Goal: Task Accomplishment & Management: Manage account settings

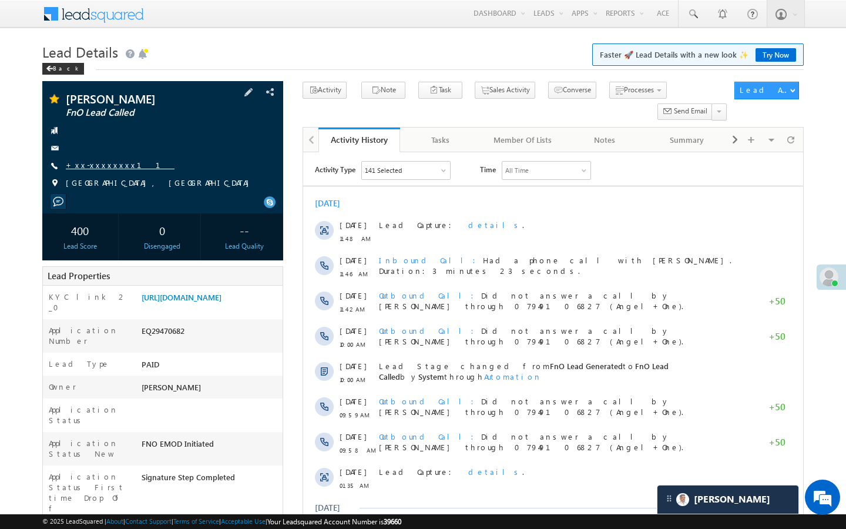
click at [106, 165] on link "+xx-xxxxxxxx11" at bounding box center [120, 165] width 109 height 10
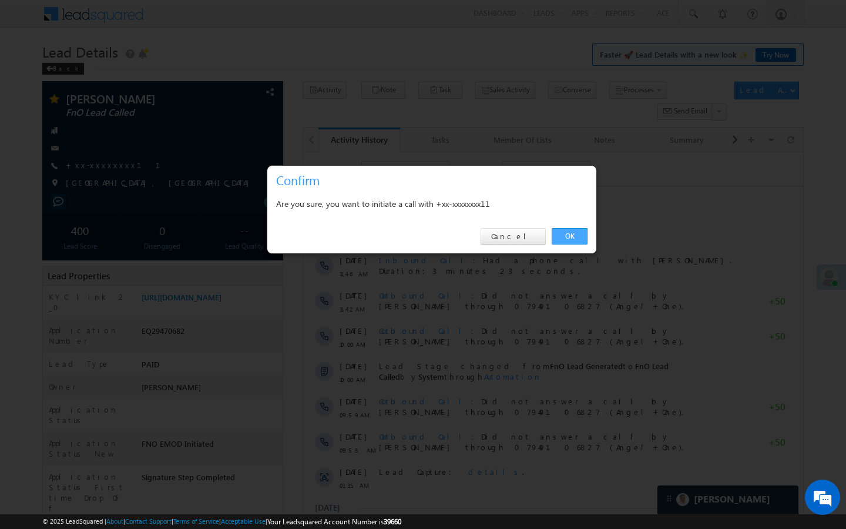
click at [567, 230] on link "OK" at bounding box center [570, 236] width 36 height 16
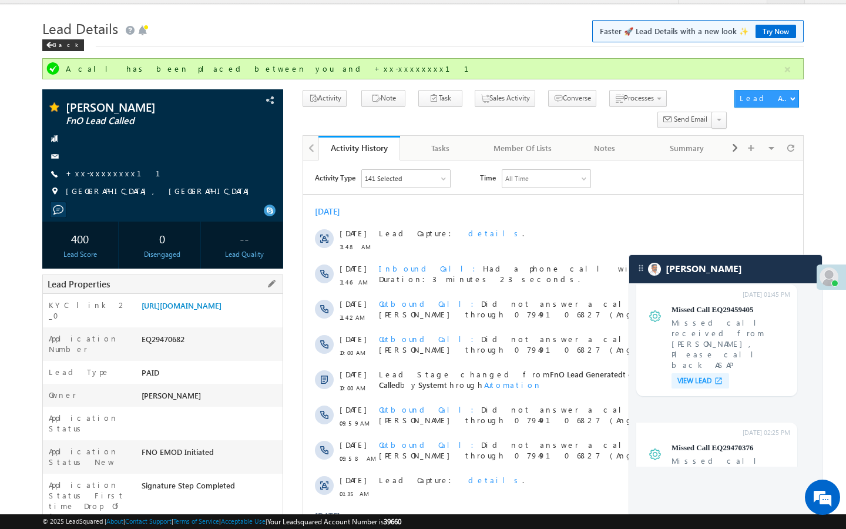
drag, startPoint x: 142, startPoint y: 498, endPoint x: 206, endPoint y: 498, distance: 64.1
copy div "AABY229797"
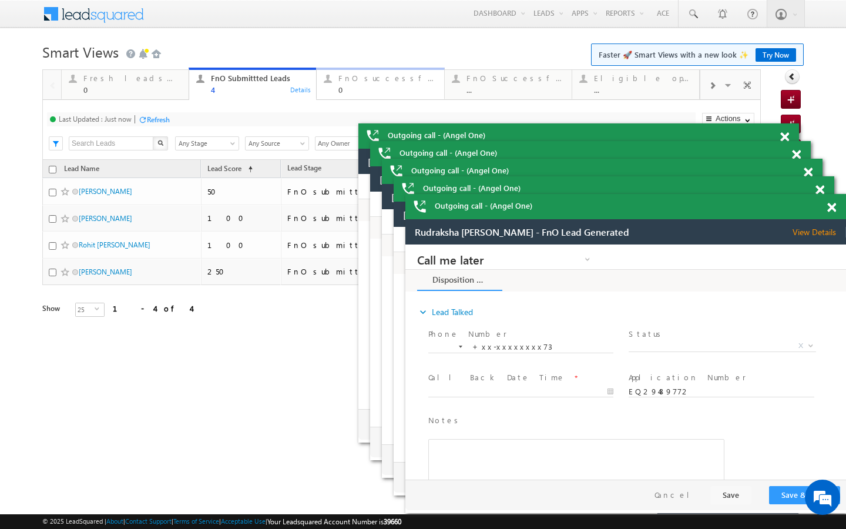
click at [372, 80] on div "FnO successful today Leads" at bounding box center [388, 77] width 98 height 9
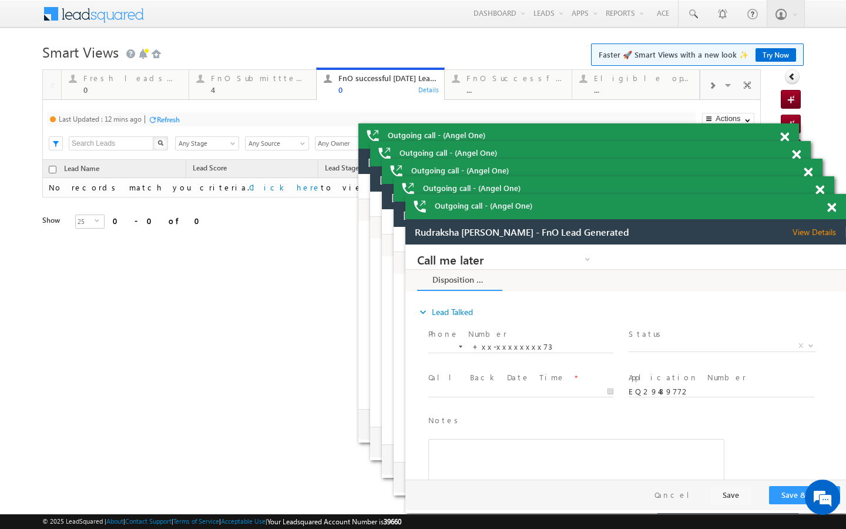
click at [168, 116] on div "Refresh" at bounding box center [168, 119] width 23 height 9
drag, startPoint x: 249, startPoint y: 93, endPoint x: 216, endPoint y: 122, distance: 43.7
click at [249, 93] on div "4" at bounding box center [260, 89] width 98 height 9
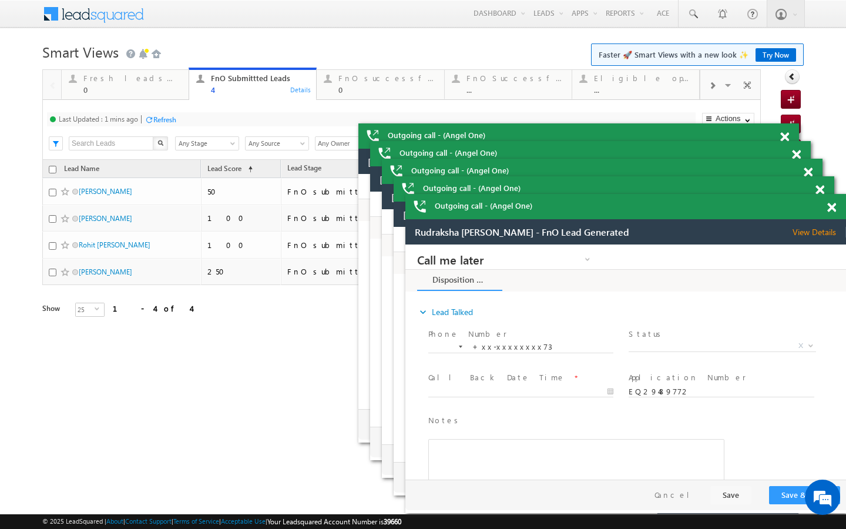
click at [193, 130] on div "Last Updated : 1 mins ago Refresh Refreshing... Search X Lead Stage Any Stage A…" at bounding box center [401, 130] width 719 height 60
click at [177, 125] on div "Last Updated : 1 mins ago Refresh Refreshing..." at bounding box center [371, 119] width 649 height 14
click at [172, 118] on div "Refresh" at bounding box center [164, 119] width 23 height 9
click at [165, 88] on div "0" at bounding box center [132, 89] width 98 height 9
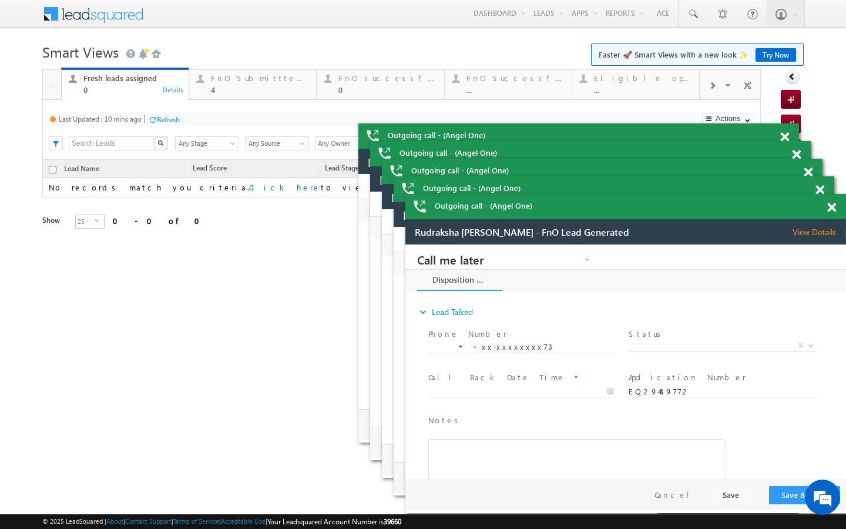
click at [178, 120] on div "Refresh" at bounding box center [168, 119] width 23 height 9
click at [691, 16] on span at bounding box center [693, 14] width 12 height 12
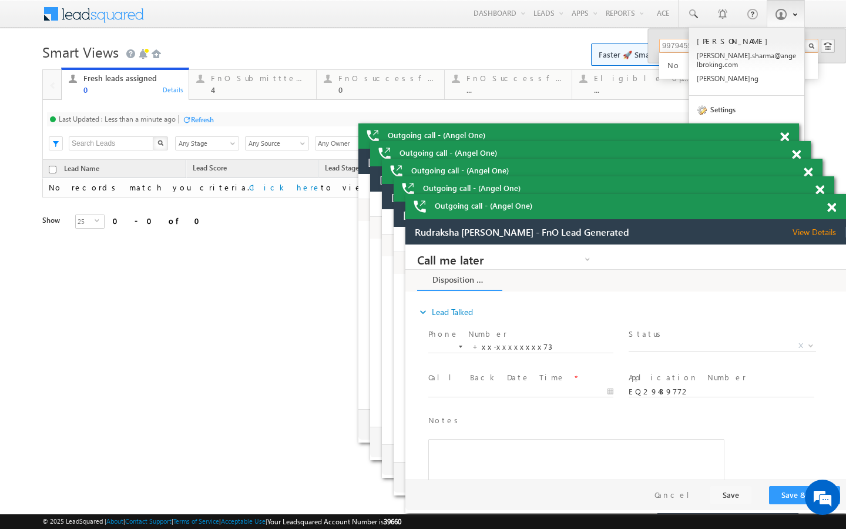
type input "9979455330"
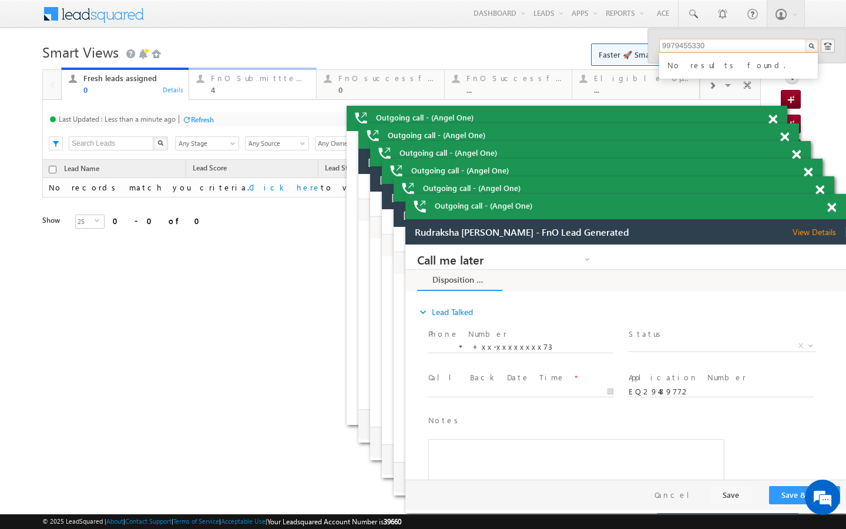
click at [241, 79] on div "FnO Submittted Leads" at bounding box center [260, 77] width 98 height 9
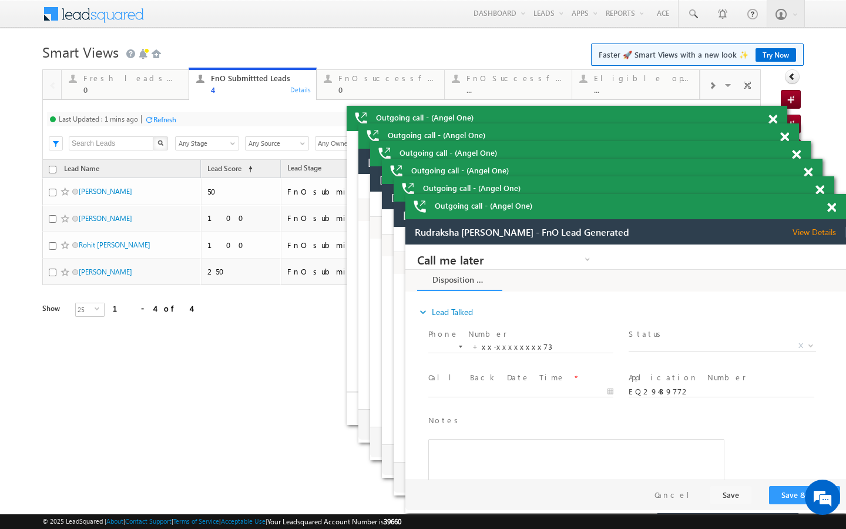
click at [183, 117] on div "Last Updated : 1 mins ago Refresh Refreshing..." at bounding box center [371, 119] width 649 height 14
click at [168, 119] on div "Refresh" at bounding box center [164, 119] width 23 height 9
click at [381, 92] on div "0" at bounding box center [388, 89] width 98 height 9
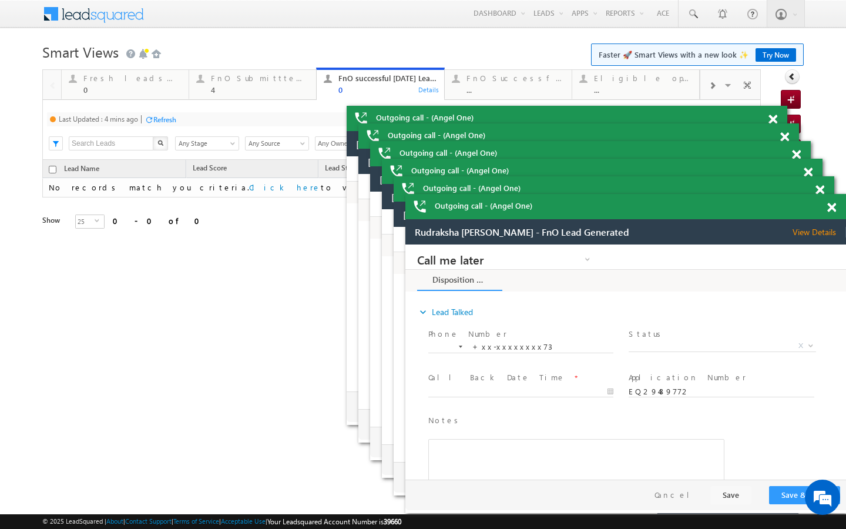
click at [168, 125] on div "Refresh" at bounding box center [161, 118] width 32 height 11
click at [220, 95] on link "FnO Submittted Leads 4 Details" at bounding box center [253, 84] width 128 height 32
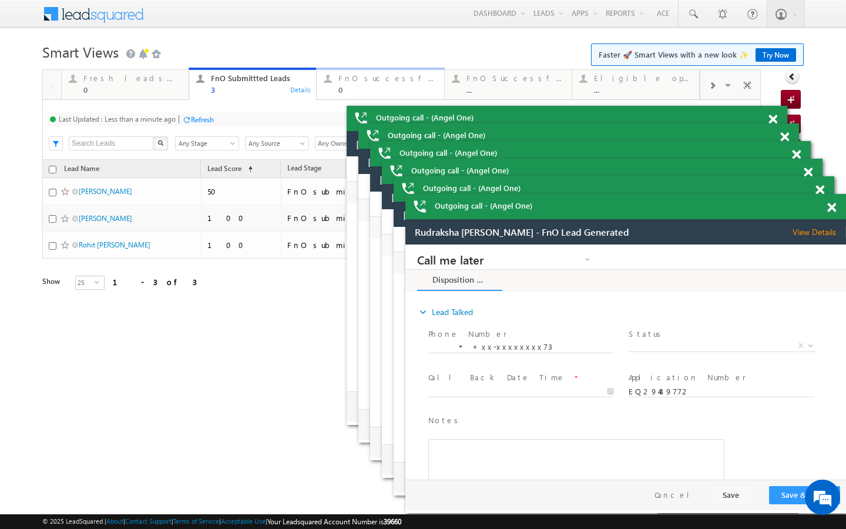
click at [338, 88] on div "FnO successful today Leads 0 Details" at bounding box center [380, 82] width 125 height 23
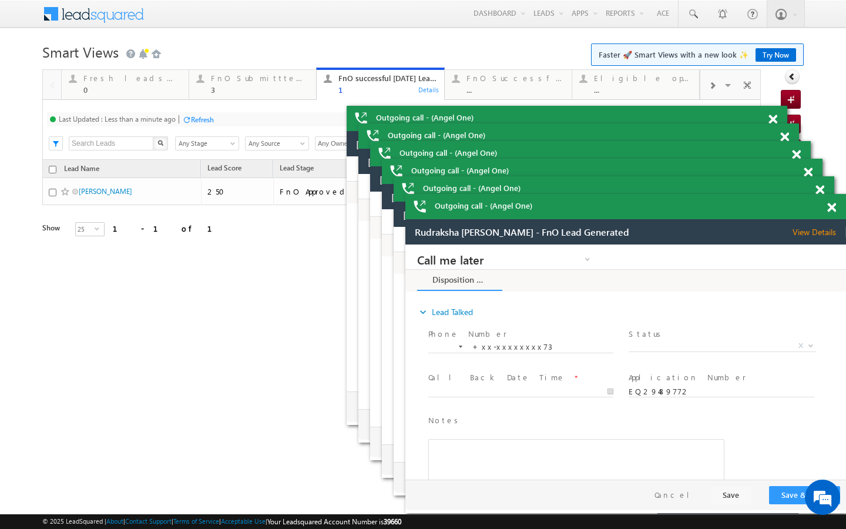
click at [198, 114] on div "Refresh" at bounding box center [198, 118] width 32 height 11
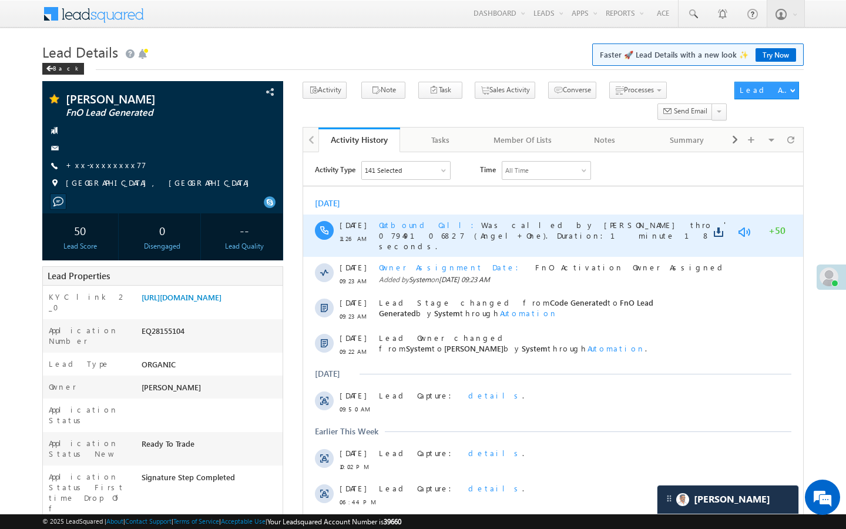
click at [741, 230] on link at bounding box center [744, 232] width 14 height 12
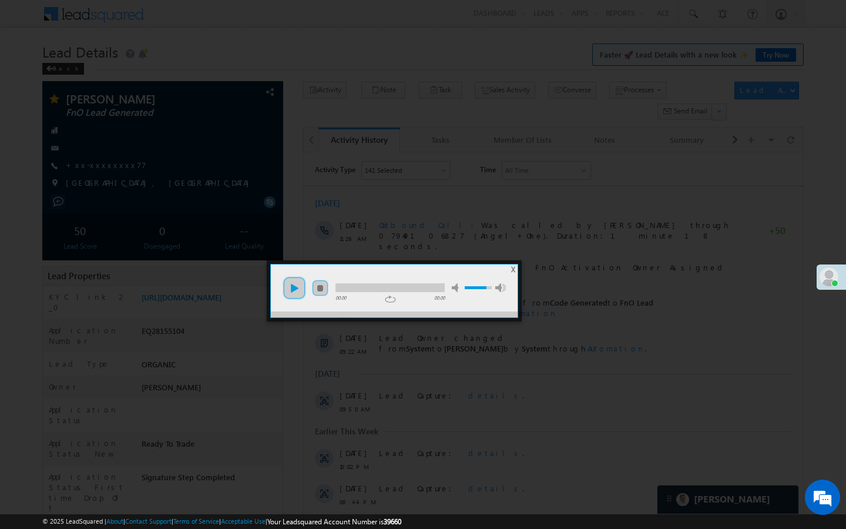
click at [305, 290] on link "play" at bounding box center [295, 288] width 24 height 24
click at [360, 289] on div at bounding box center [390, 287] width 109 height 9
click at [387, 289] on div at bounding box center [390, 287] width 109 height 9
click at [415, 289] on div at bounding box center [390, 287] width 109 height 9
click at [434, 214] on div at bounding box center [423, 264] width 846 height 529
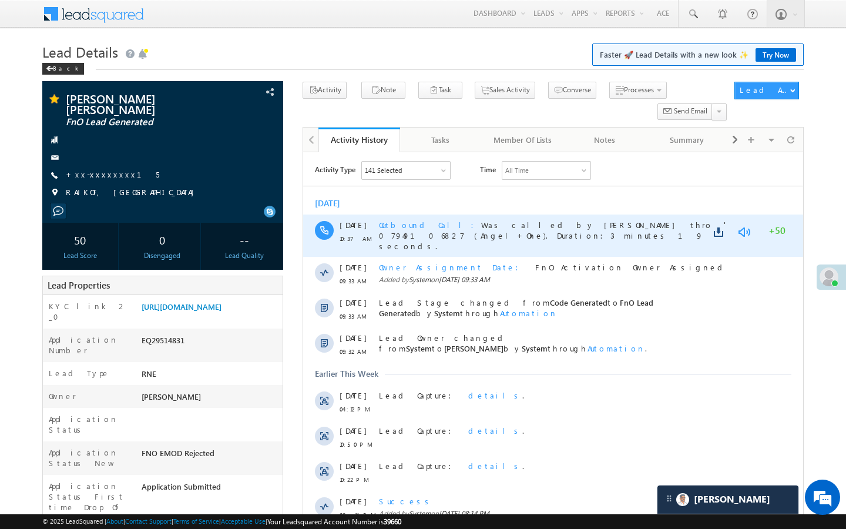
click at [746, 232] on link at bounding box center [744, 232] width 14 height 12
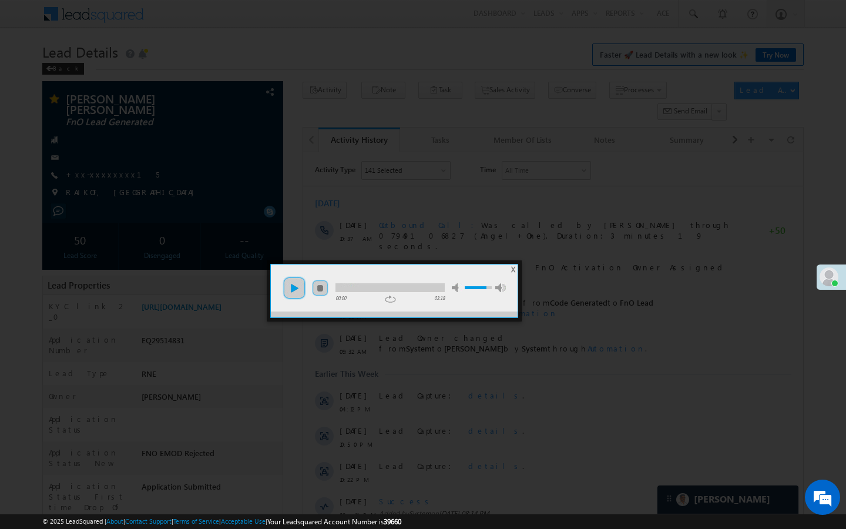
click at [302, 289] on link "play" at bounding box center [295, 288] width 24 height 24
click at [364, 287] on div at bounding box center [390, 287] width 109 height 9
click at [383, 287] on div at bounding box center [390, 287] width 109 height 9
click at [409, 287] on div at bounding box center [390, 287] width 109 height 9
click at [429, 284] on div at bounding box center [390, 287] width 109 height 9
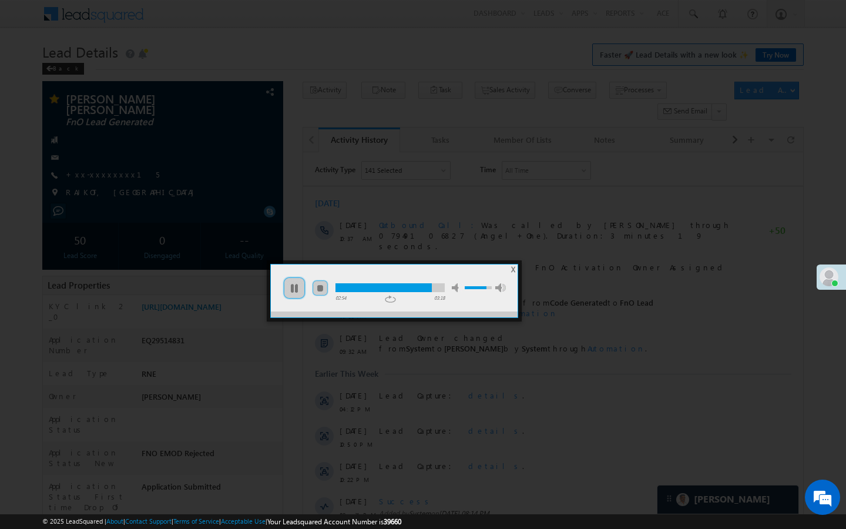
click at [415, 289] on div at bounding box center [384, 287] width 96 height 9
click at [437, 287] on div at bounding box center [390, 287] width 109 height 9
click at [512, 269] on span "X" at bounding box center [513, 269] width 4 height 9
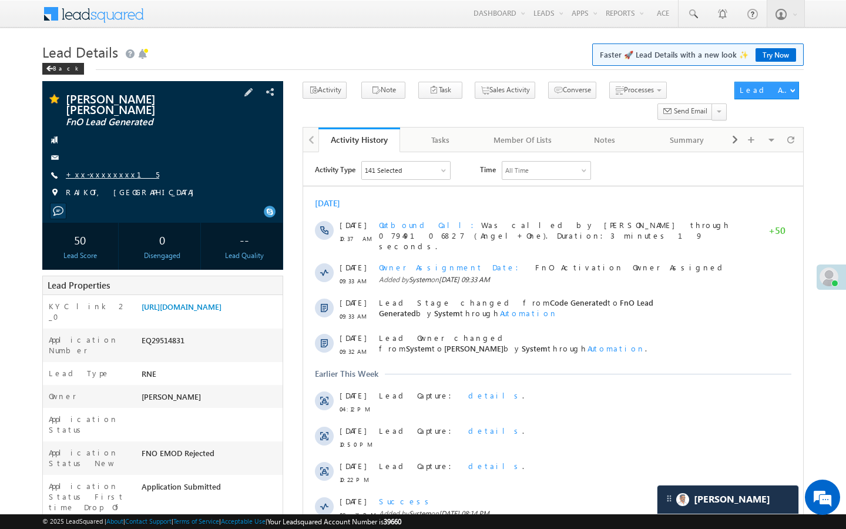
click at [108, 169] on link "+xx-xxxxxxxx15" at bounding box center [112, 174] width 93 height 10
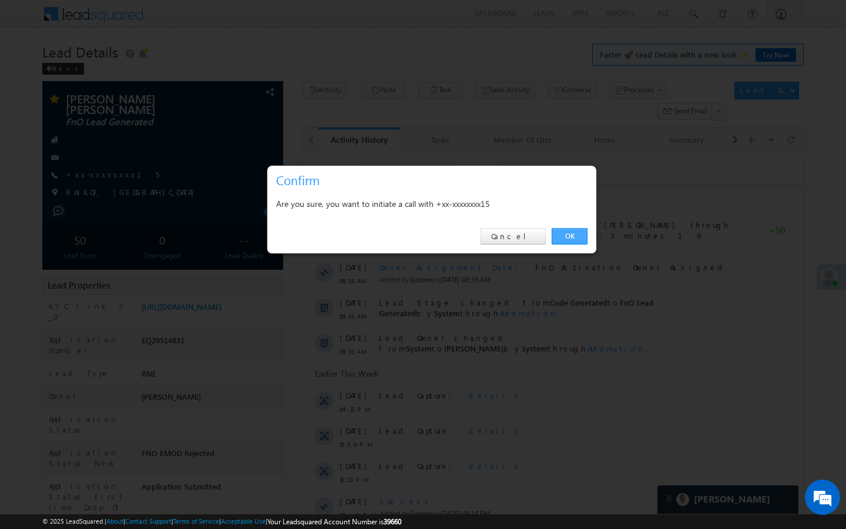
click at [573, 236] on link "OK" at bounding box center [570, 236] width 36 height 16
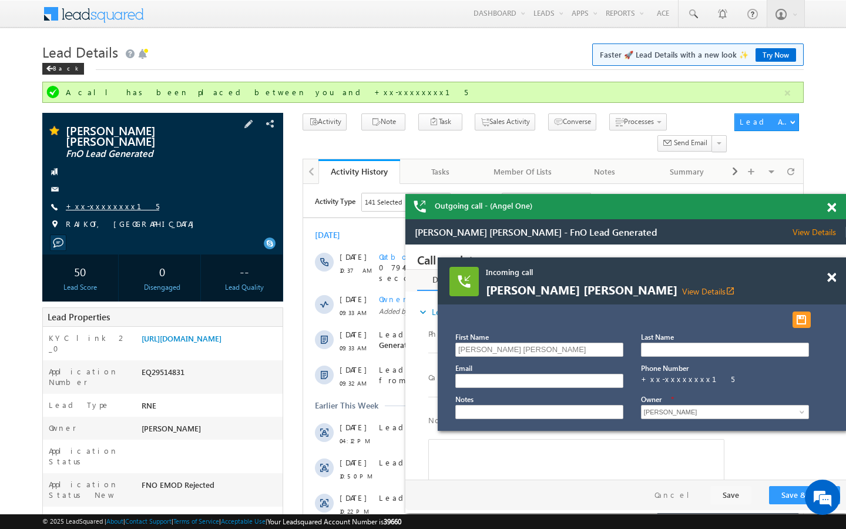
click at [115, 209] on link "+xx-xxxxxxxx15" at bounding box center [112, 206] width 93 height 10
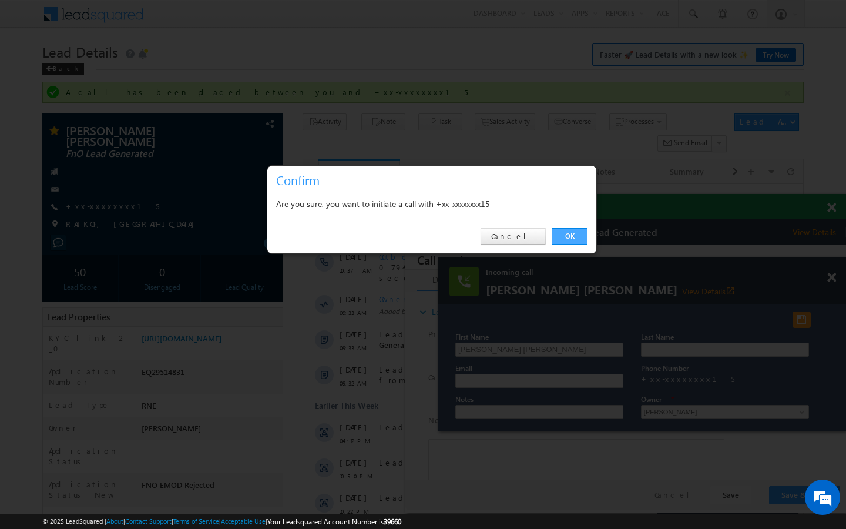
click at [569, 236] on link "OK" at bounding box center [570, 236] width 36 height 16
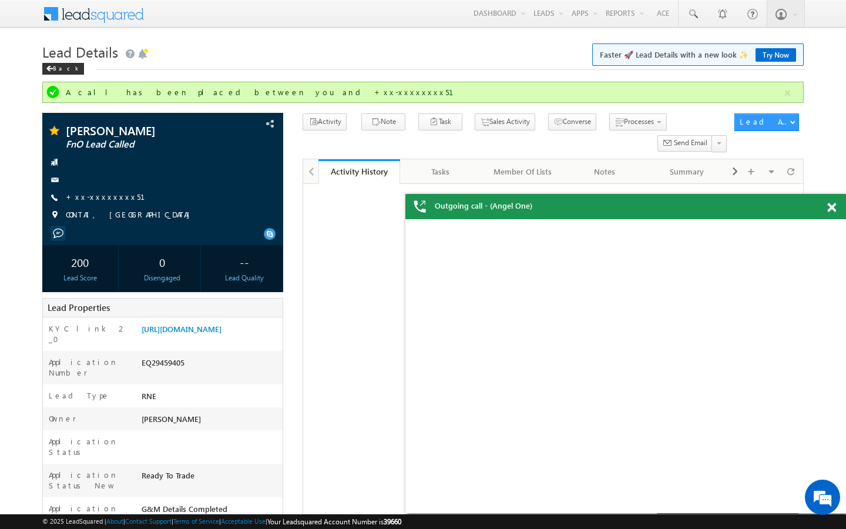
click at [109, 203] on div "[PERSON_NAME] FnO Lead Called +xx-xxxxxxxx51 [GEOGRAPHIC_DATA], [GEOGRAPHIC_DAT…" at bounding box center [162, 176] width 229 height 102
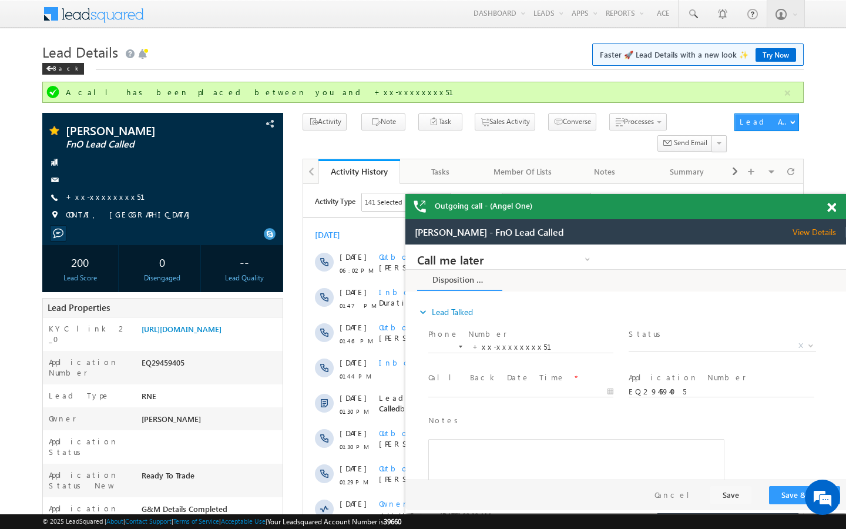
click at [109, 203] on div "Shubhadip Patra FnO Lead Called +xx-xxxxxxxx51 CONTAI, WEST BENGAL" at bounding box center [162, 176] width 229 height 102
click at [109, 200] on link "+xx-xxxxxxxx51" at bounding box center [112, 197] width 93 height 10
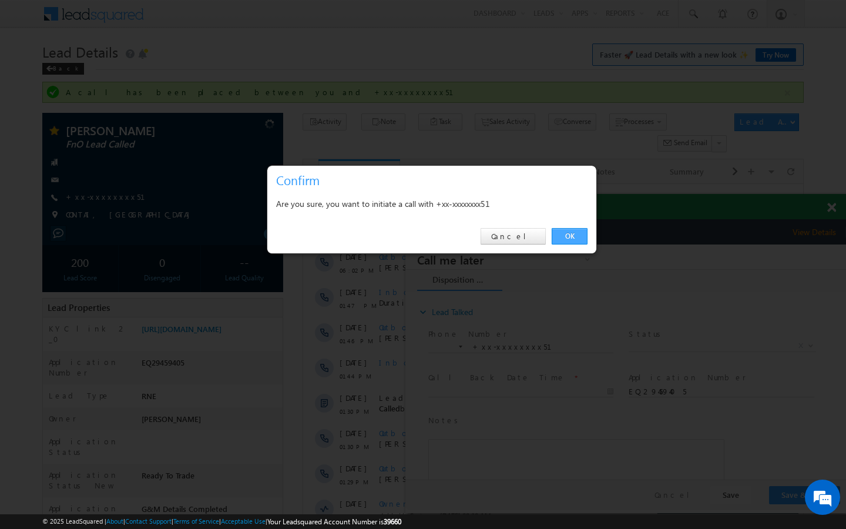
click at [568, 235] on link "OK" at bounding box center [570, 236] width 36 height 16
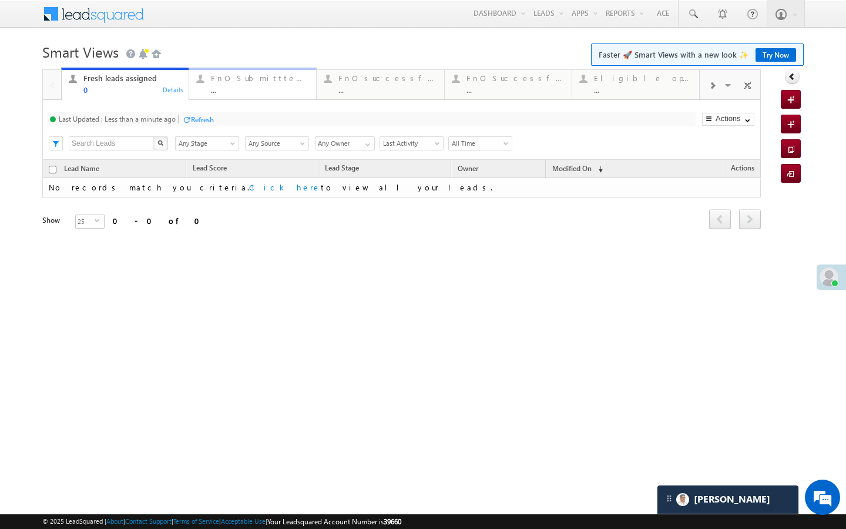
click at [289, 91] on div "..." at bounding box center [260, 89] width 98 height 9
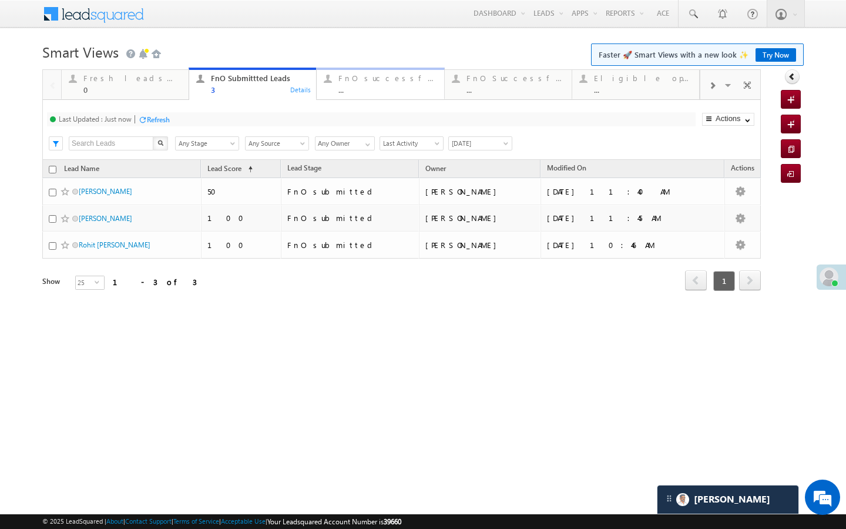
click at [334, 96] on link "FnO successful [DATE] Leads ... Details" at bounding box center [380, 84] width 128 height 32
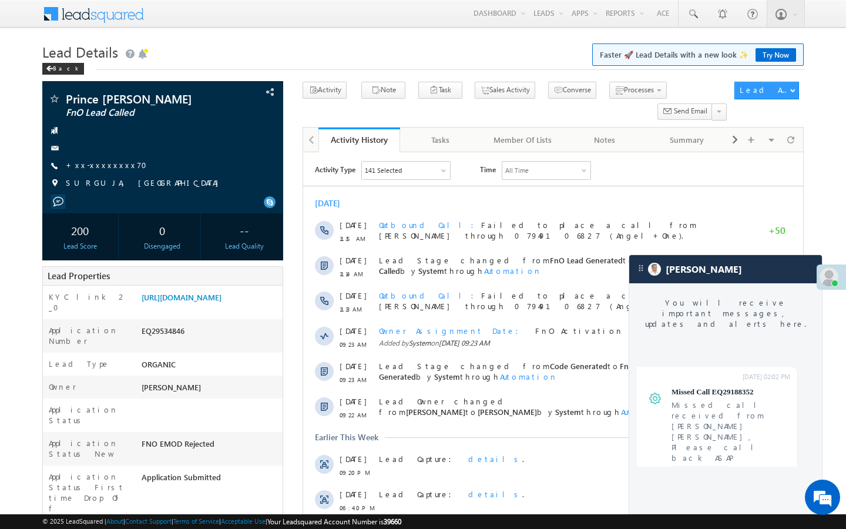
scroll to position [4492, 0]
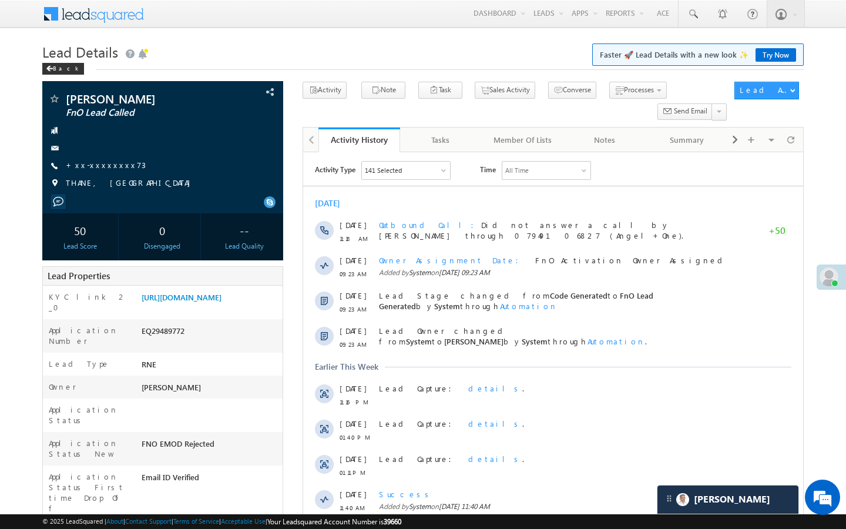
scroll to position [5377, 0]
click at [116, 168] on link "+xx-xxxxxxxx73" at bounding box center [106, 165] width 80 height 10
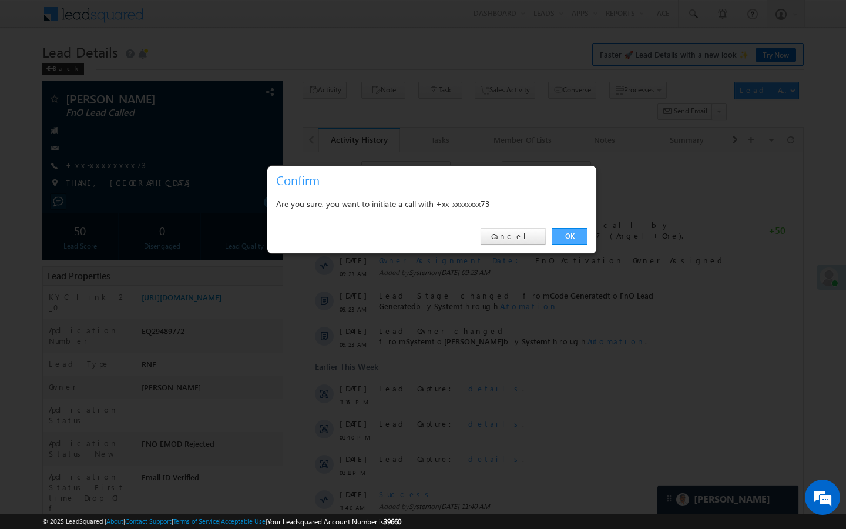
click at [569, 237] on link "OK" at bounding box center [570, 236] width 36 height 16
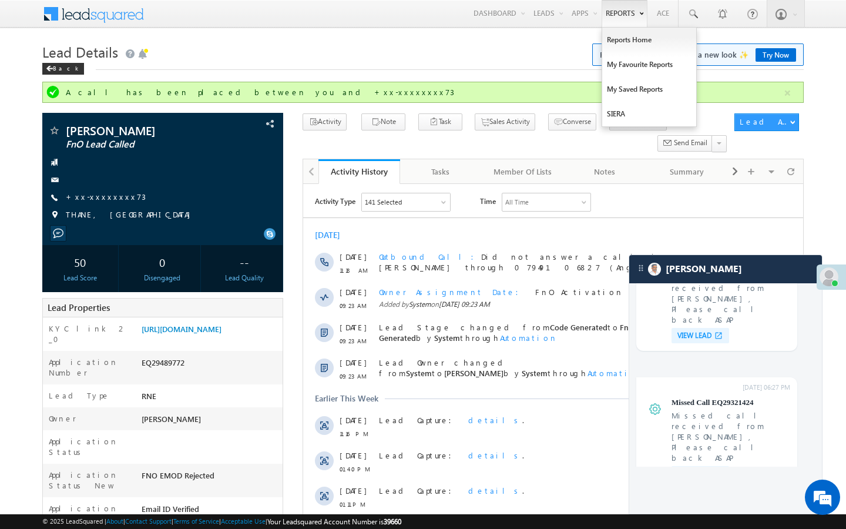
scroll to position [4609, 0]
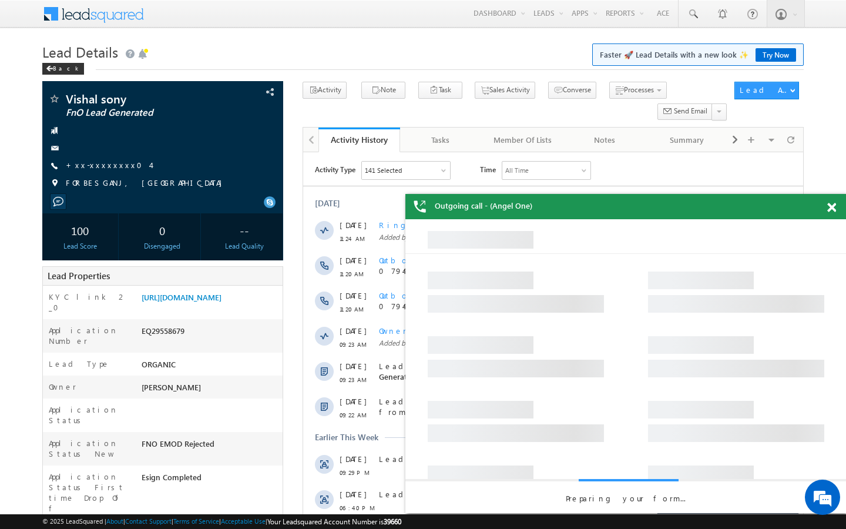
scroll to position [5377, 0]
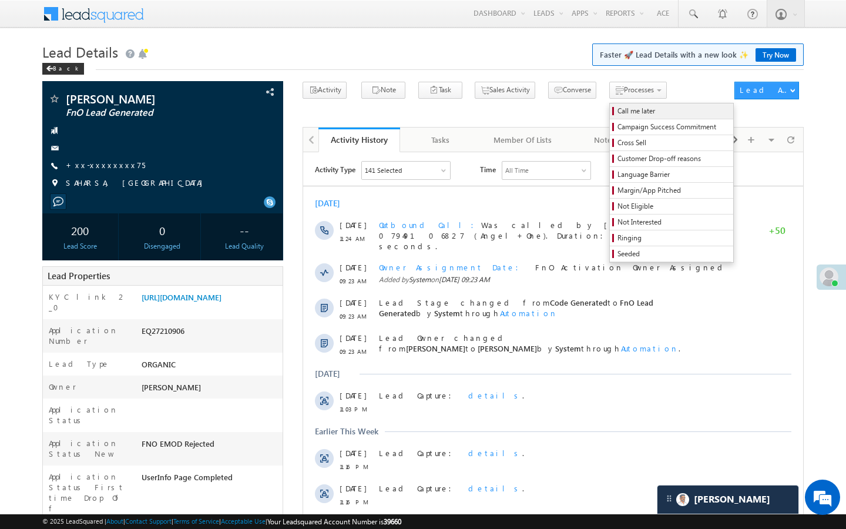
click at [618, 116] on span "Call me later" at bounding box center [674, 111] width 112 height 11
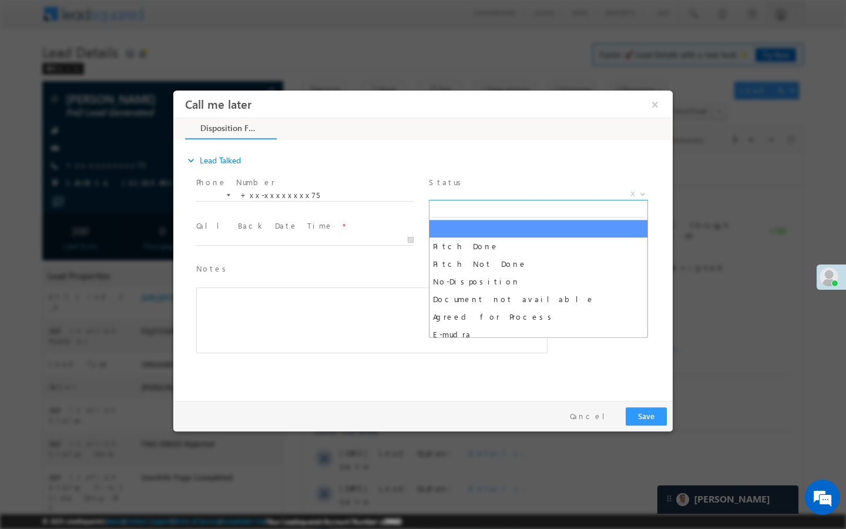
click at [562, 199] on span "Pitch Done Pitch Not Done No-Disposition Document not available Agreed for Proc…" at bounding box center [543, 196] width 228 height 14
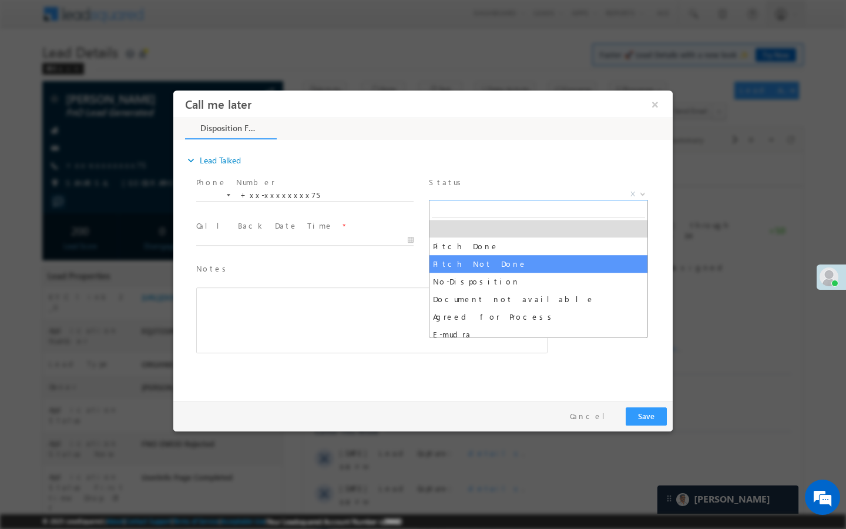
select select "Pitch Not Done"
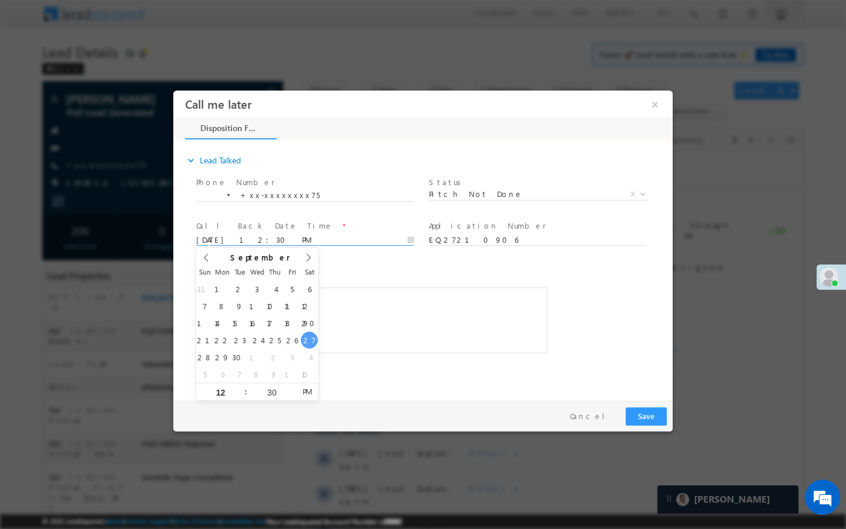
click at [396, 241] on input "[DATE] 12:30 PM" at bounding box center [304, 241] width 217 height 12
type input "[DATE] 12:30 PM"
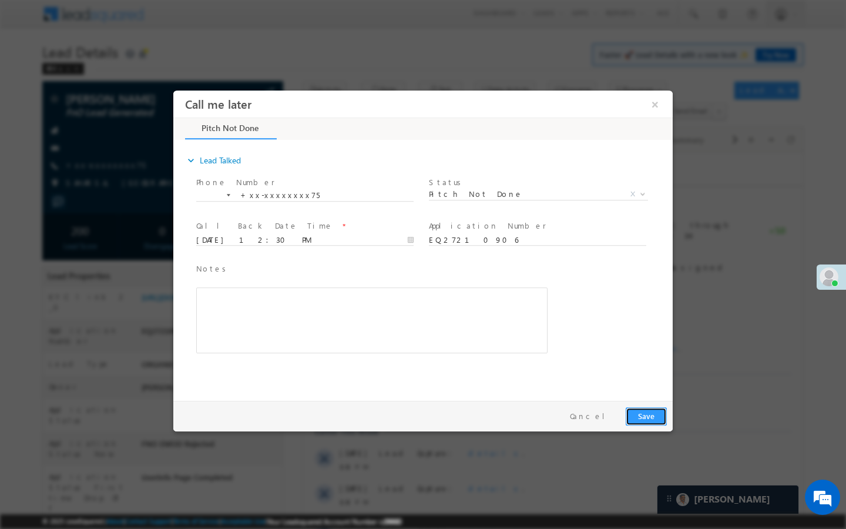
click at [645, 414] on button "Save" at bounding box center [646, 416] width 41 height 18
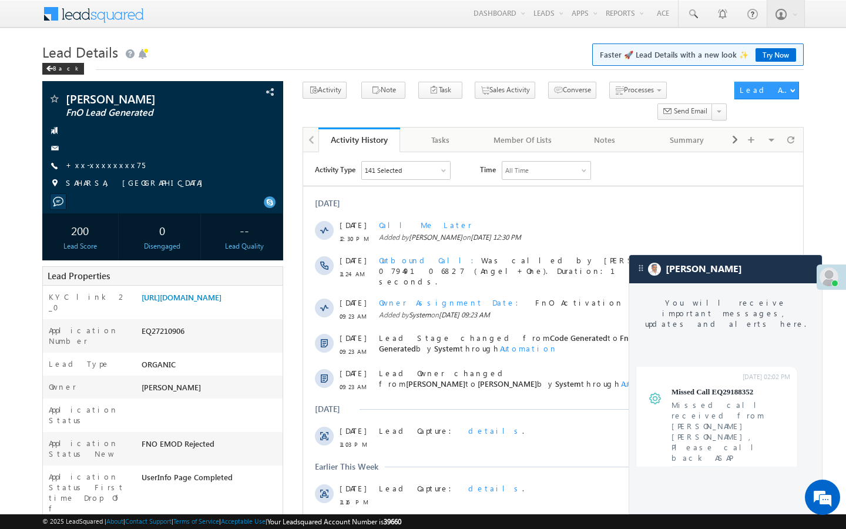
scroll to position [4492, 0]
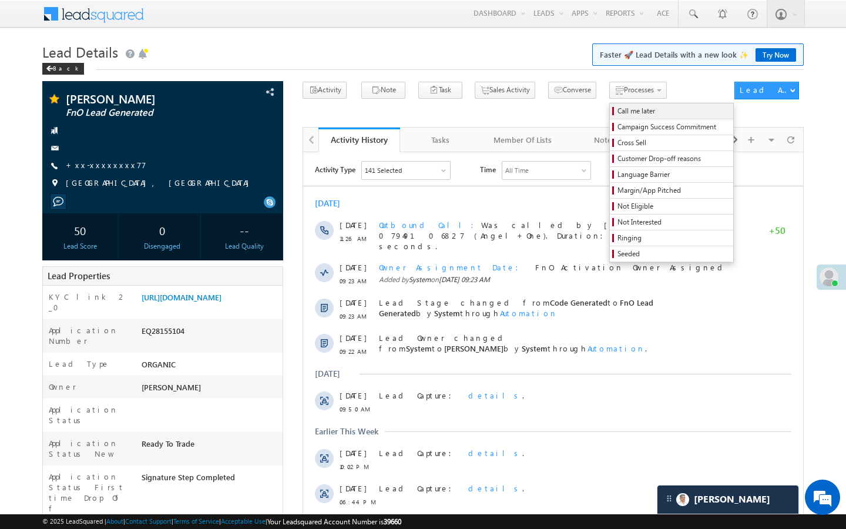
click at [615, 118] on link "Call me later" at bounding box center [671, 110] width 123 height 15
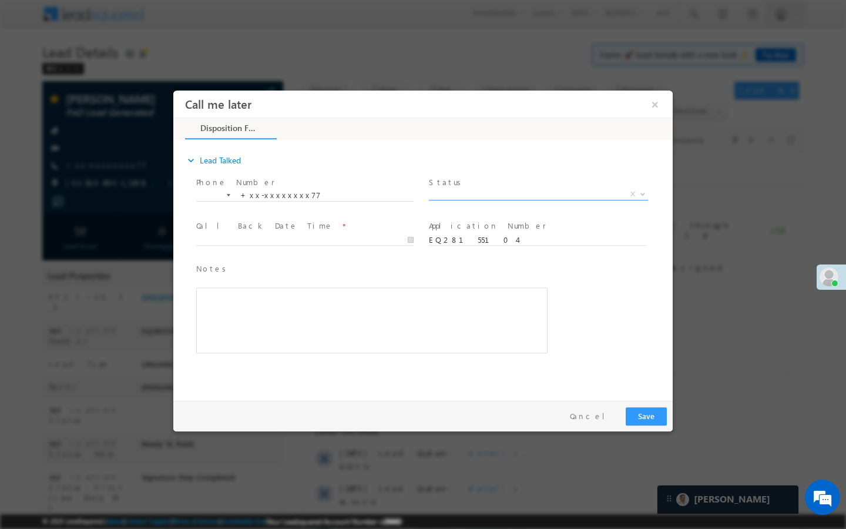
click at [593, 195] on span "X" at bounding box center [538, 195] width 219 height 12
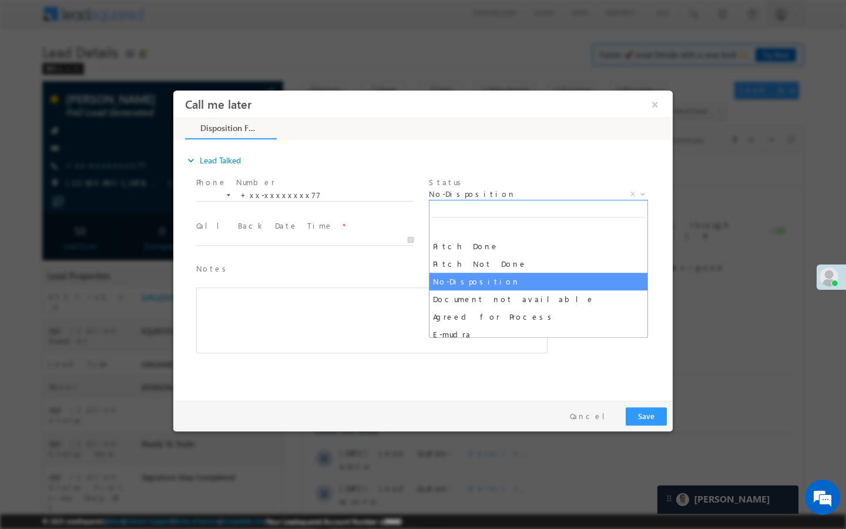
click at [525, 193] on span "No-Disposition" at bounding box center [524, 194] width 191 height 11
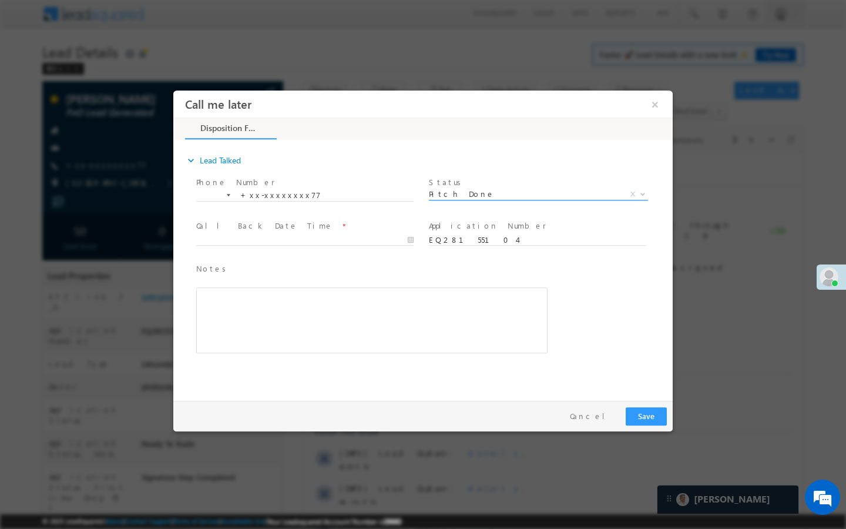
click at [503, 197] on span "Pitch Done" at bounding box center [524, 194] width 191 height 11
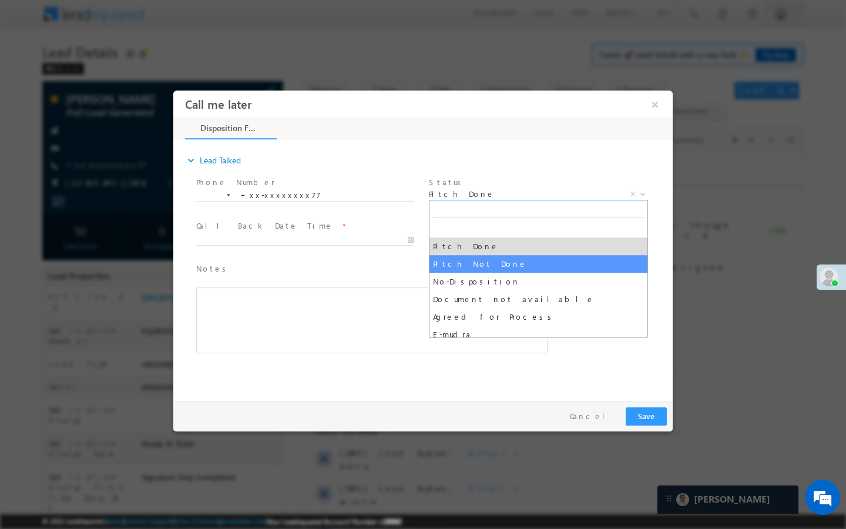
select select "Pitch Not Done"
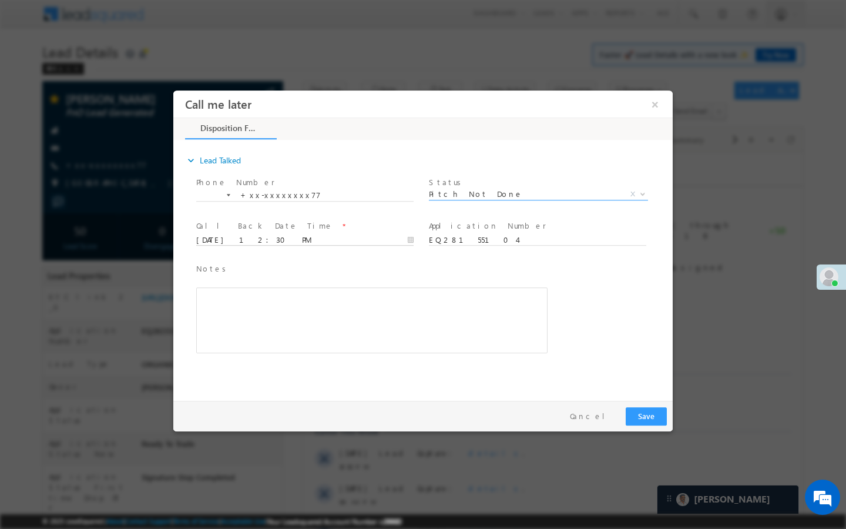
click at [376, 242] on input "09/27/25 12:30 PM" at bounding box center [304, 241] width 217 height 12
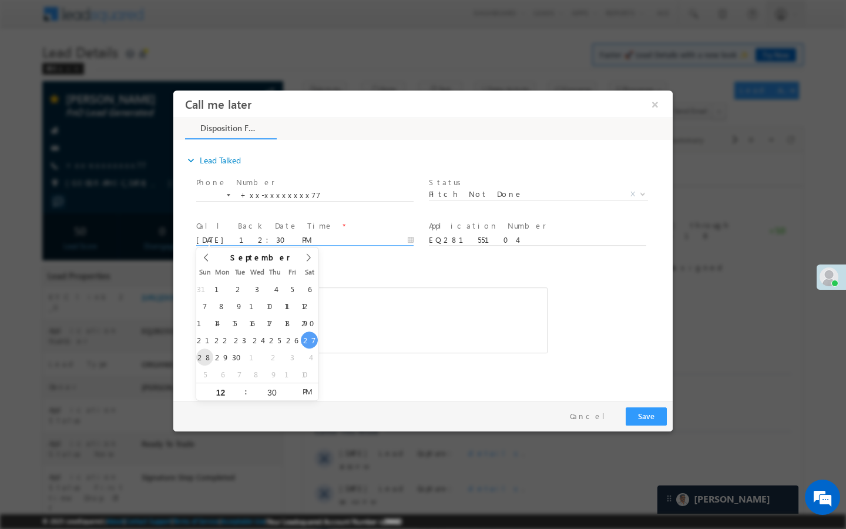
type input "09/28/25 12:30 PM"
click at [649, 410] on button "Save" at bounding box center [646, 416] width 41 height 18
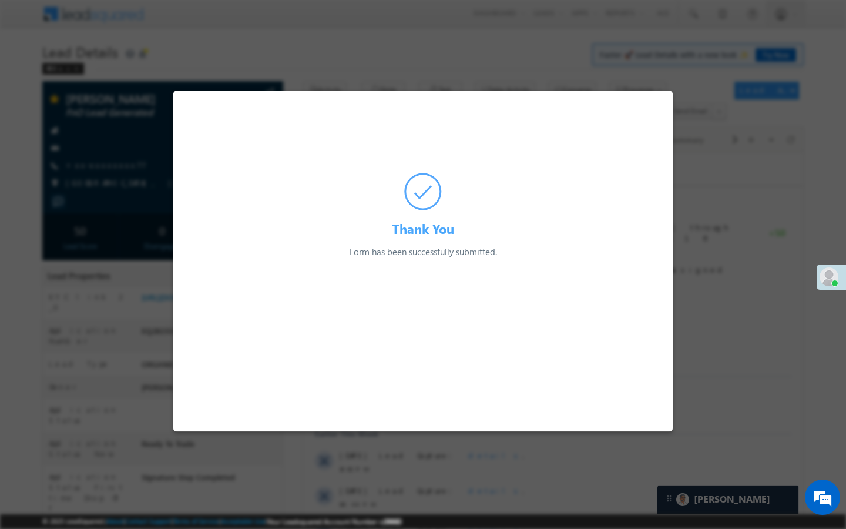
drag, startPoint x: 571, startPoint y: 77, endPoint x: 397, endPoint y: 29, distance: 179.8
click at [571, 77] on div at bounding box center [423, 264] width 846 height 529
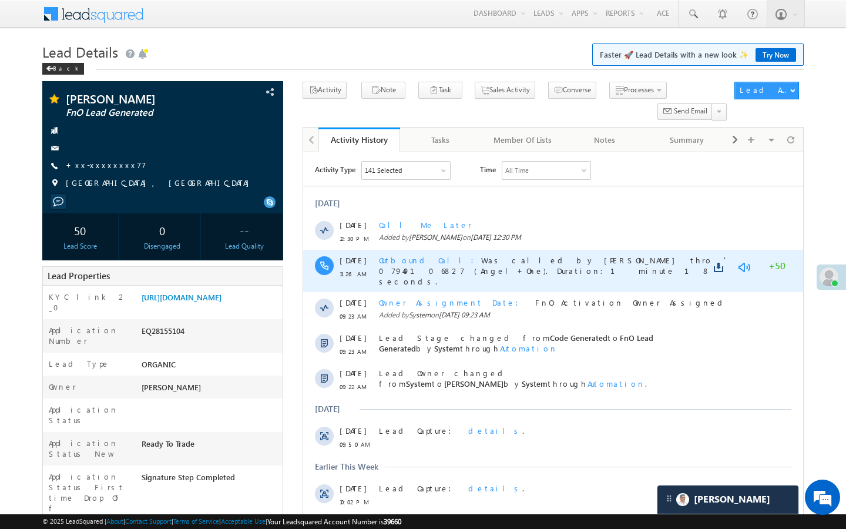
click at [745, 271] on link at bounding box center [744, 268] width 14 height 12
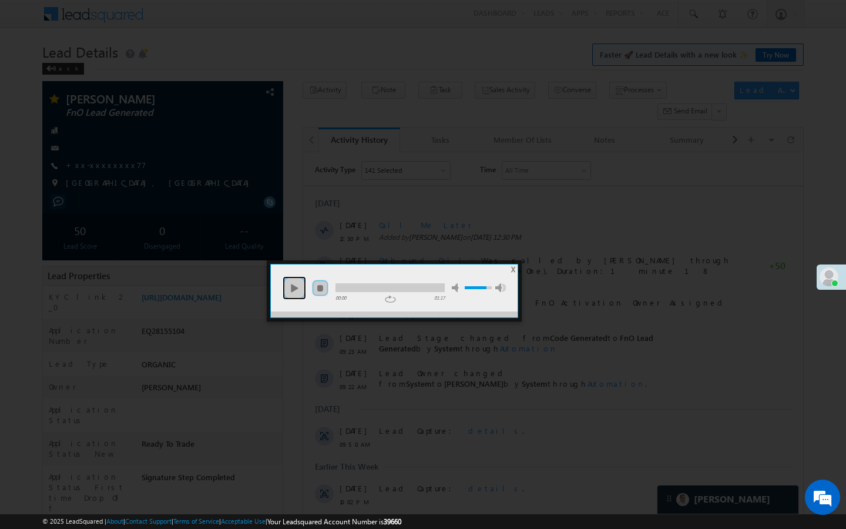
click at [294, 290] on link "play" at bounding box center [295, 288] width 24 height 24
click at [362, 290] on div at bounding box center [390, 287] width 109 height 9
click at [387, 290] on div at bounding box center [390, 287] width 109 height 9
click at [410, 290] on div at bounding box center [390, 287] width 109 height 9
click at [514, 268] on span "X" at bounding box center [513, 269] width 4 height 9
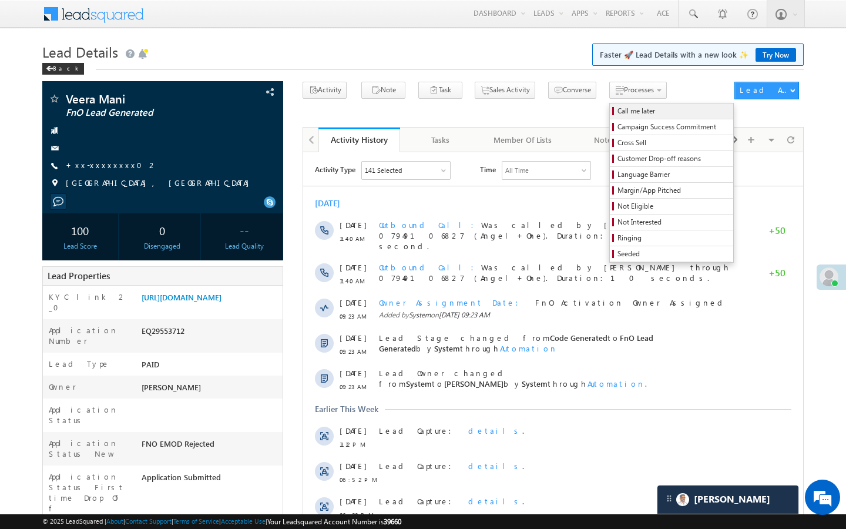
click at [618, 117] on link "Call me later" at bounding box center [671, 110] width 123 height 15
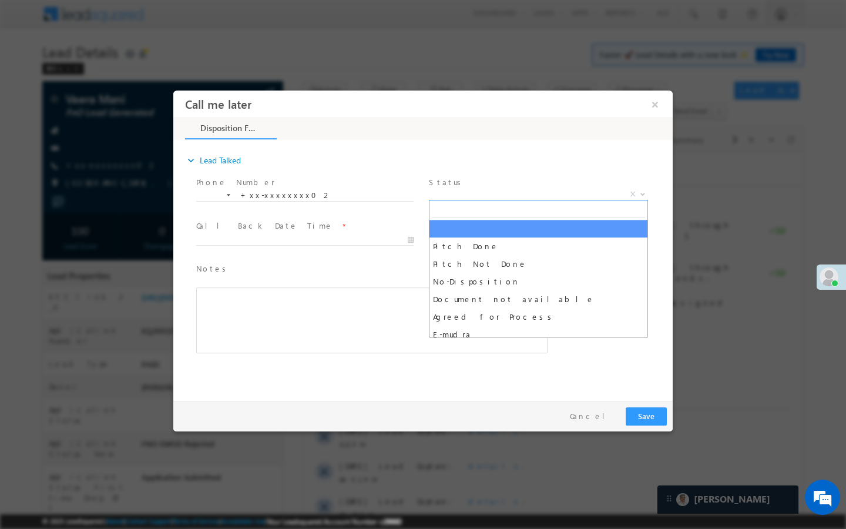
click at [600, 190] on span "X" at bounding box center [538, 195] width 219 height 12
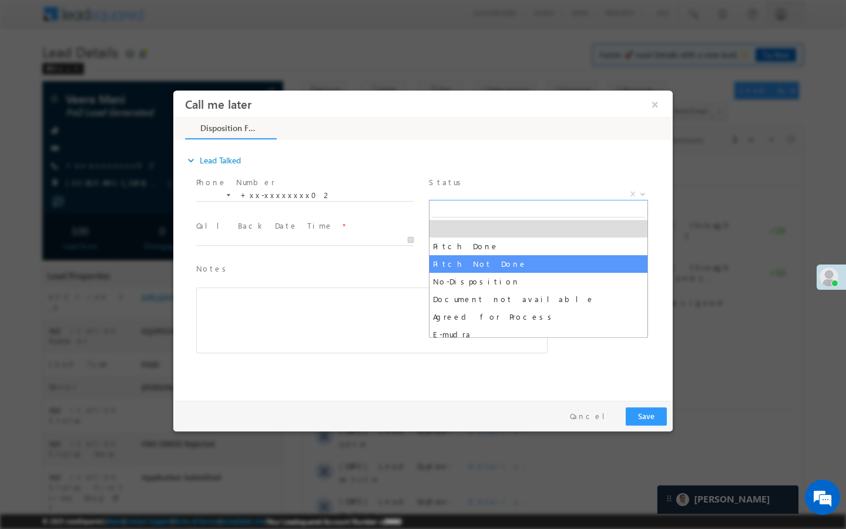
select select "Pitch Not Done"
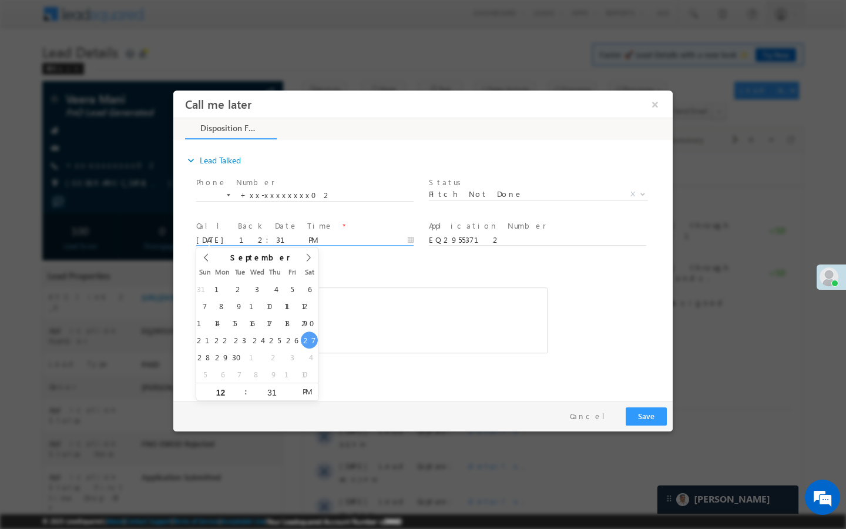
click at [380, 241] on input "[DATE] 12:31 PM" at bounding box center [304, 241] width 217 height 12
click at [214, 353] on div "31 1 2 3 4 5 6 7 8 9 10 11 12 13 14 15 16 17 18 19 20 21 22 23 24 25 26 27 28 2…" at bounding box center [257, 331] width 122 height 102
type input "09/28/25 12:31 PM"
click at [641, 418] on button "Save" at bounding box center [646, 416] width 41 height 18
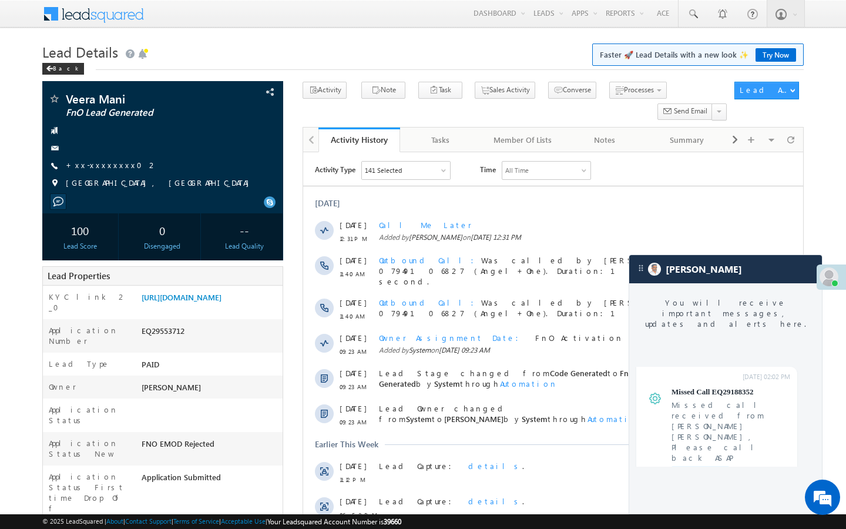
scroll to position [4492, 0]
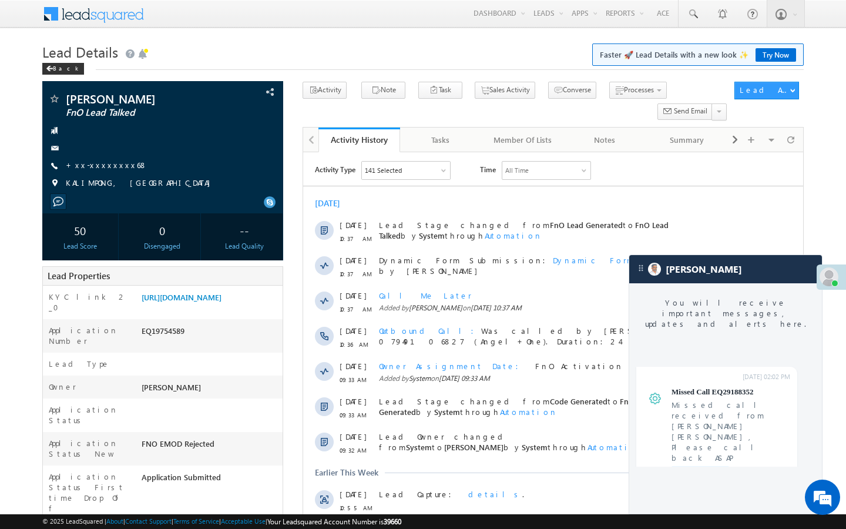
scroll to position [4492, 0]
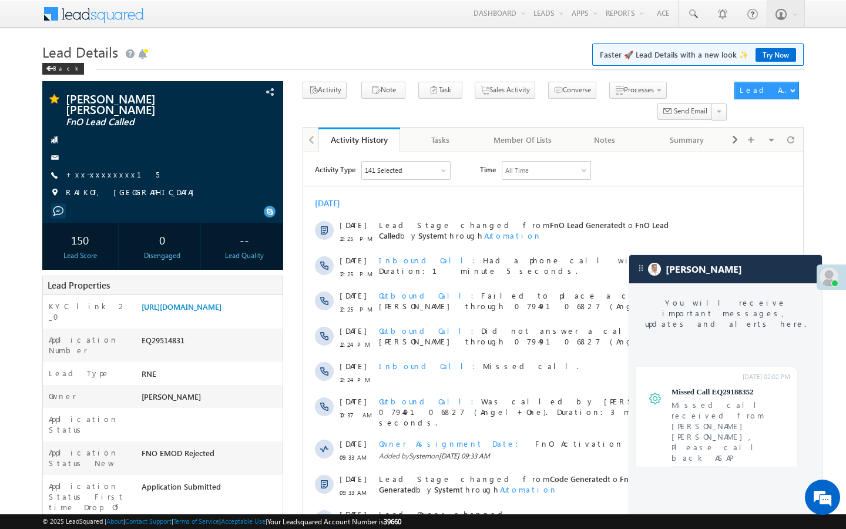
scroll to position [4492, 0]
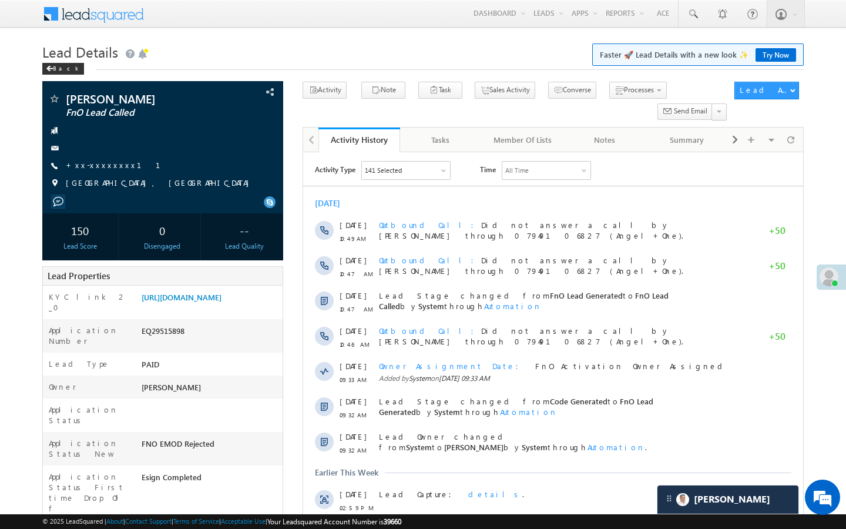
scroll to position [5377, 0]
click at [695, 15] on span at bounding box center [693, 14] width 12 height 12
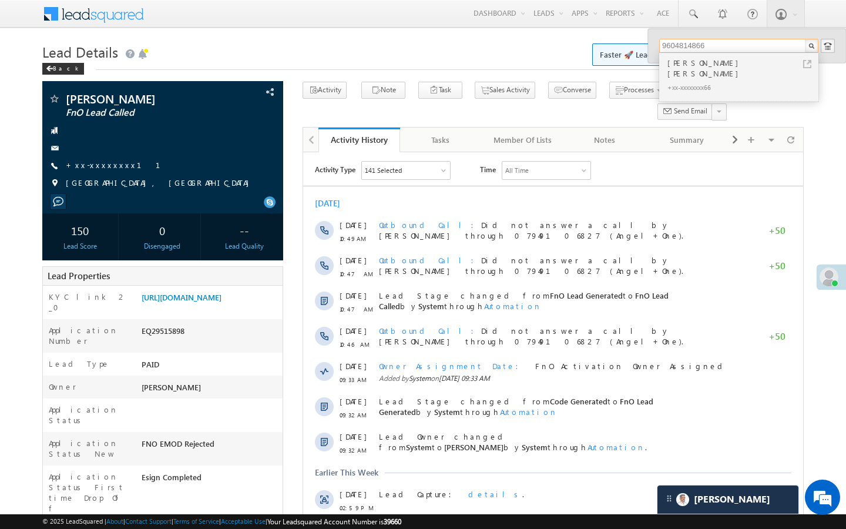
type input "9604814866"
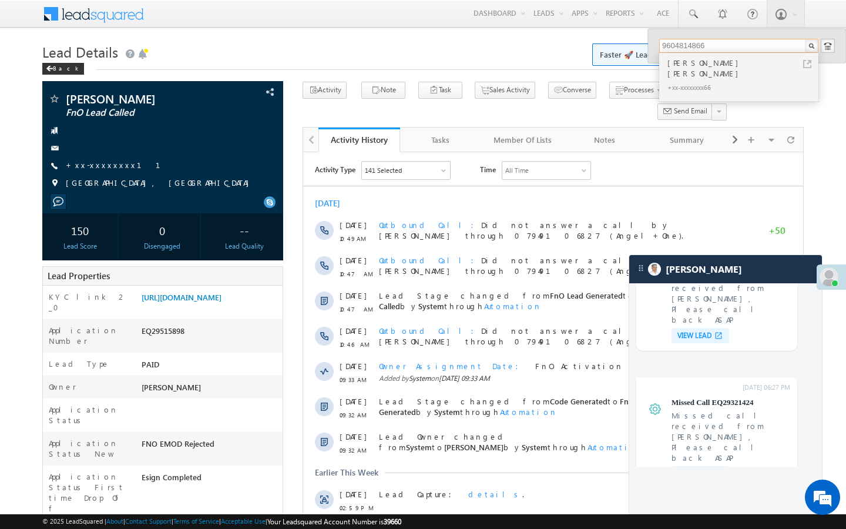
scroll to position [4609, 0]
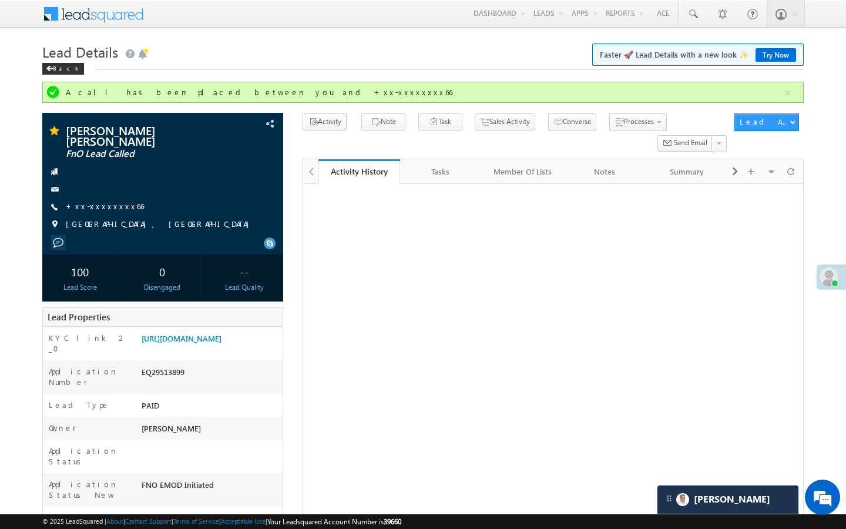
click at [229, 349] on div "[URL][DOMAIN_NAME]" at bounding box center [211, 341] width 144 height 16
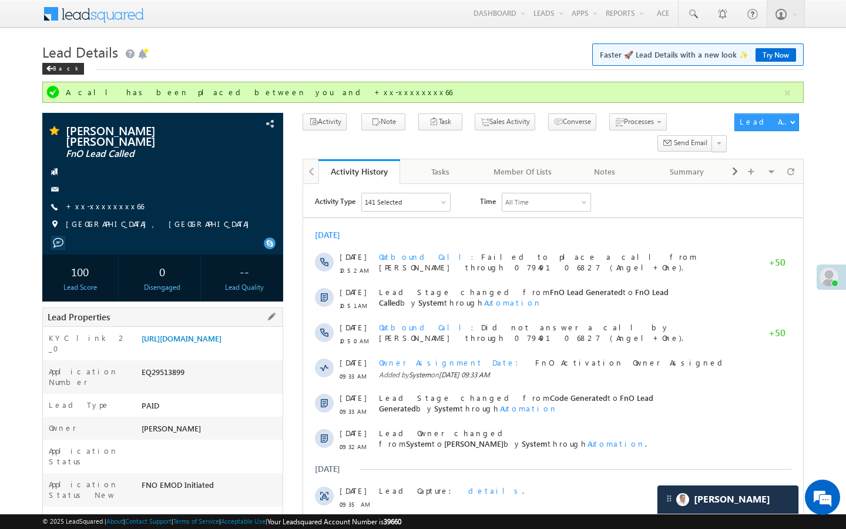
scroll to position [5377, 0]
click at [229, 349] on div "[URL][DOMAIN_NAME]" at bounding box center [211, 341] width 144 height 16
click at [213, 327] on div "KYC link 2_0 [URL][DOMAIN_NAME]" at bounding box center [163, 344] width 240 height 34
click at [214, 333] on link "https://angelbroking1-pk3em7sa.customui-test.leadsquared.com?leadId=2ea7fab5-03…" at bounding box center [182, 338] width 80 height 10
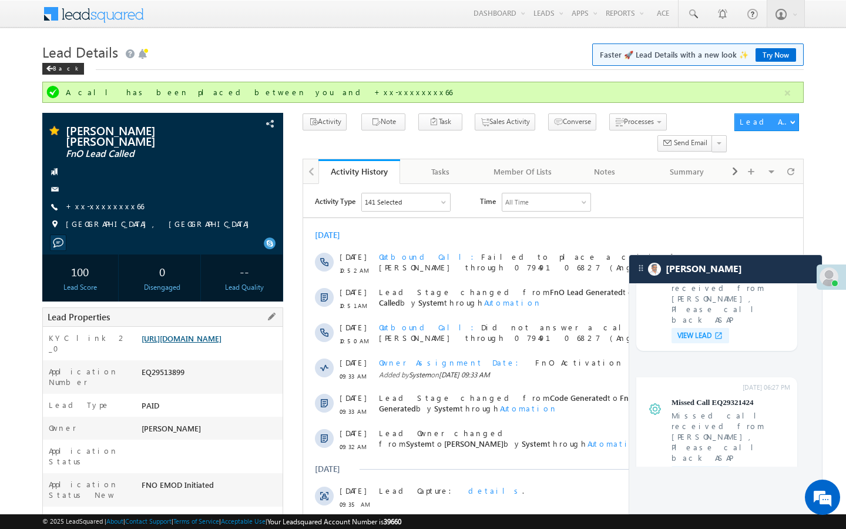
scroll to position [4609, 0]
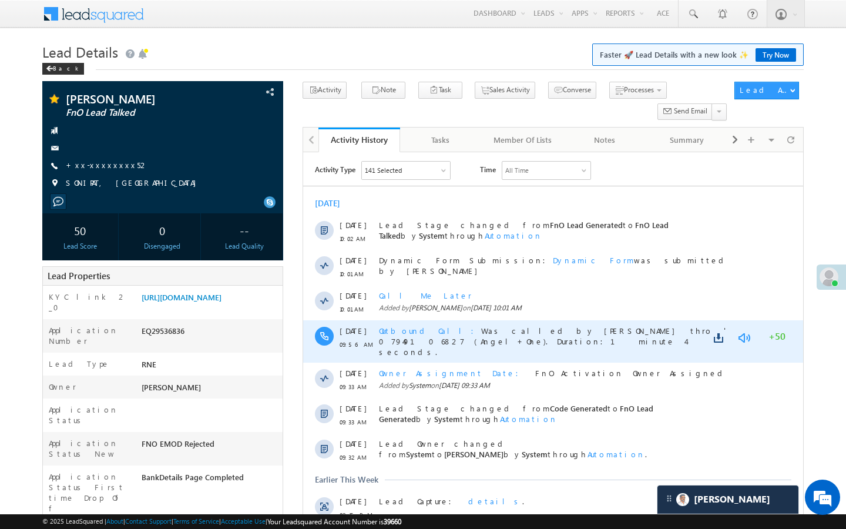
click at [739, 336] on link at bounding box center [744, 338] width 14 height 12
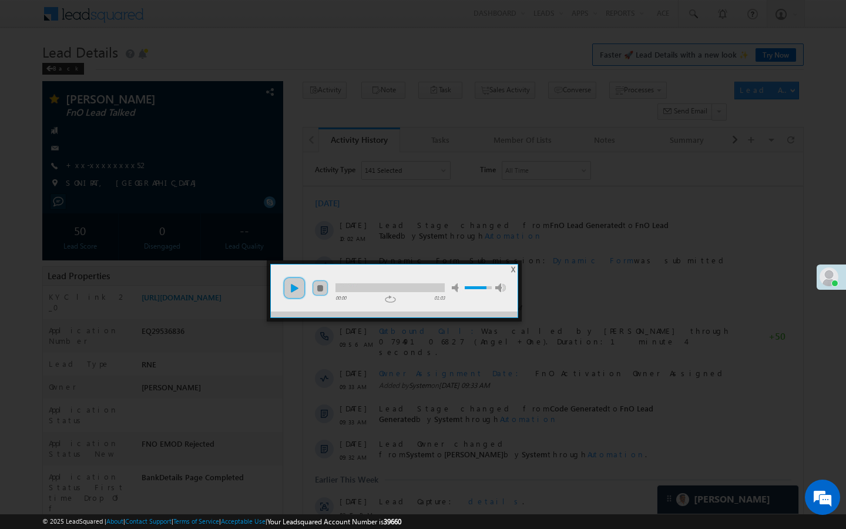
click at [297, 290] on link "play" at bounding box center [295, 288] width 24 height 24
click at [347, 290] on div at bounding box center [390, 287] width 109 height 9
click at [371, 290] on div at bounding box center [390, 287] width 109 height 9
click at [390, 290] on div at bounding box center [390, 287] width 109 height 9
click at [426, 287] on div at bounding box center [390, 287] width 109 height 9
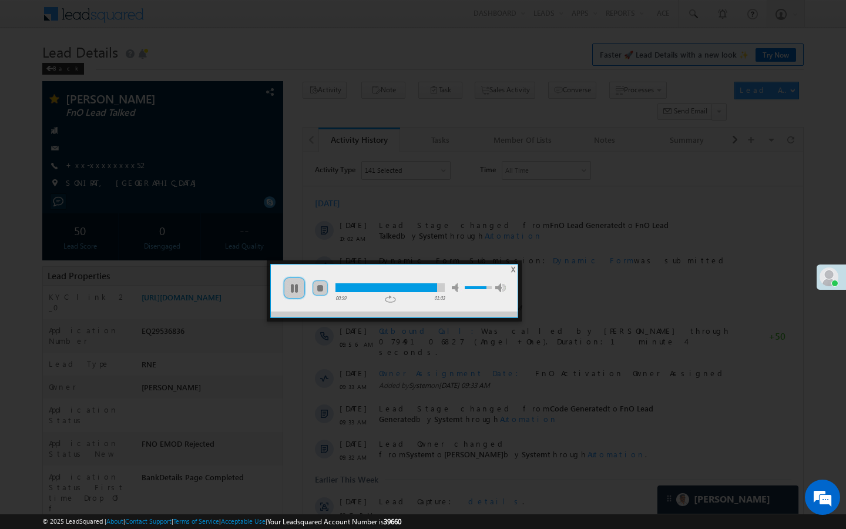
click at [513, 269] on span "X" at bounding box center [513, 269] width 4 height 9
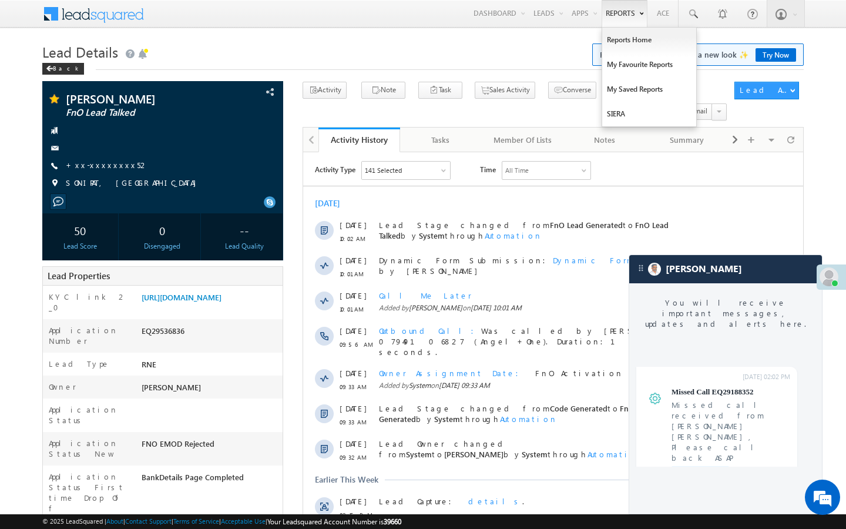
scroll to position [4492, 0]
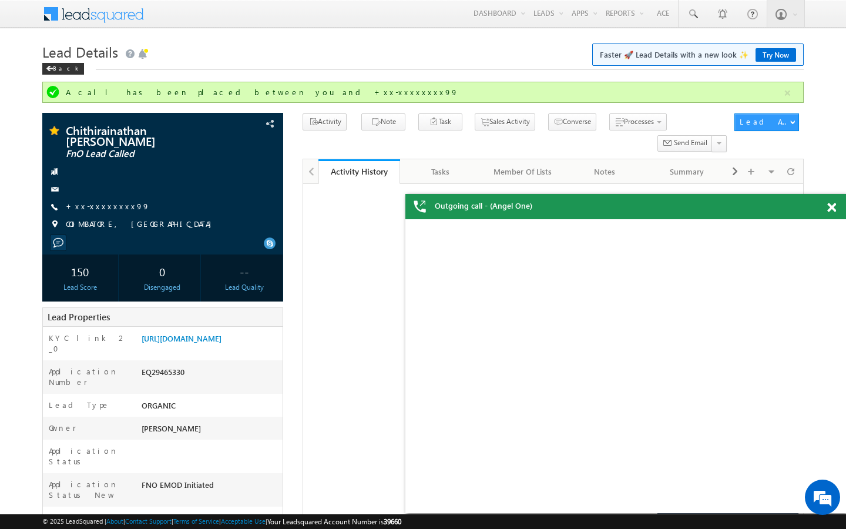
click at [101, 201] on link "+xx-xxxxxxxx99" at bounding box center [108, 206] width 84 height 10
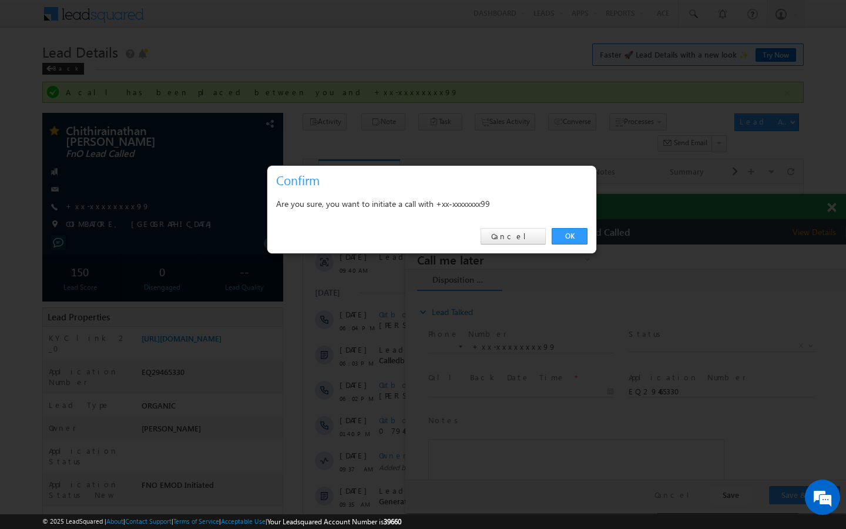
click at [550, 243] on div "OK Cancel" at bounding box center [431, 237] width 329 height 34
click at [564, 237] on link "OK" at bounding box center [570, 236] width 36 height 16
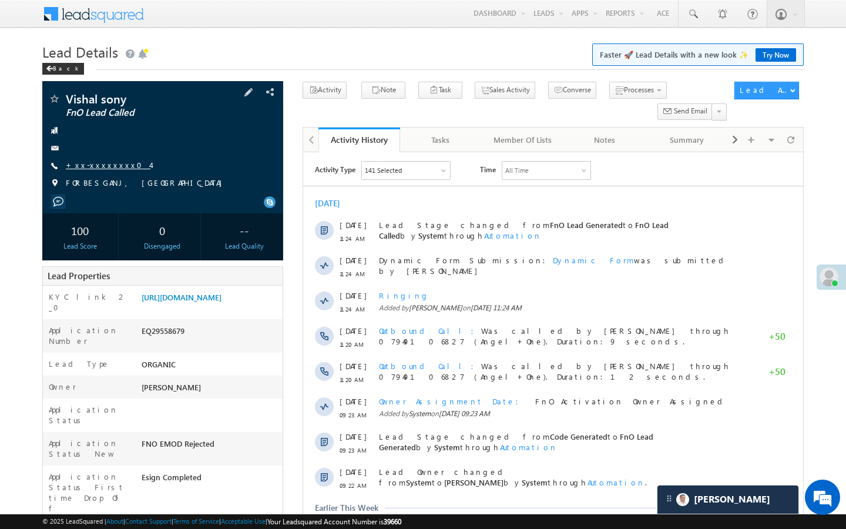
click at [92, 167] on link "+xx-xxxxxxxx04" at bounding box center [108, 165] width 85 height 10
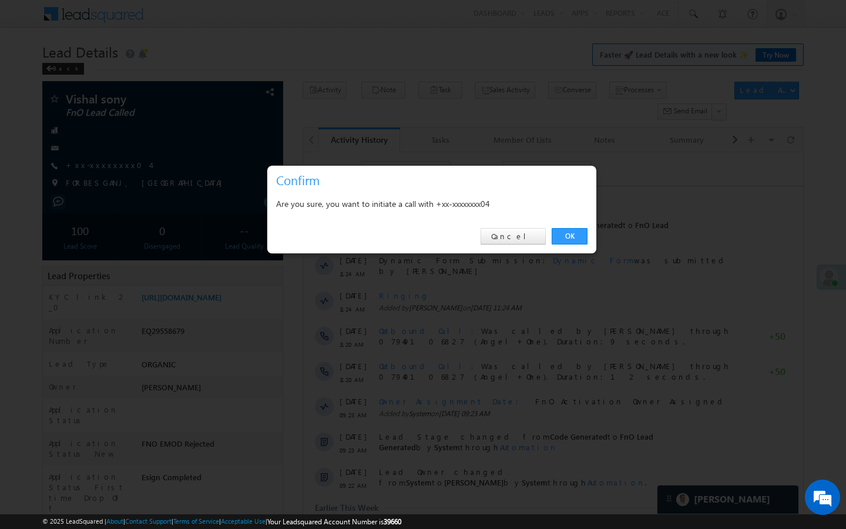
click at [586, 245] on div "OK Cancel" at bounding box center [431, 237] width 329 height 34
click at [581, 228] on link "OK" at bounding box center [570, 236] width 36 height 16
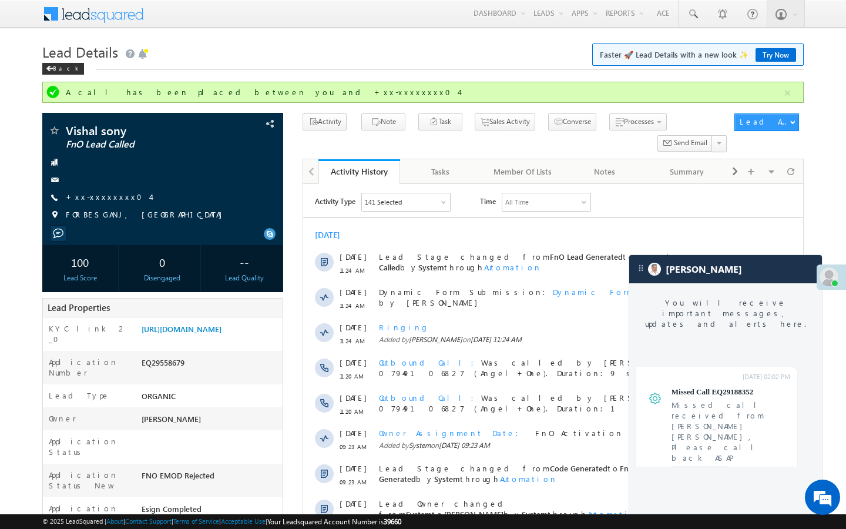
scroll to position [4492, 0]
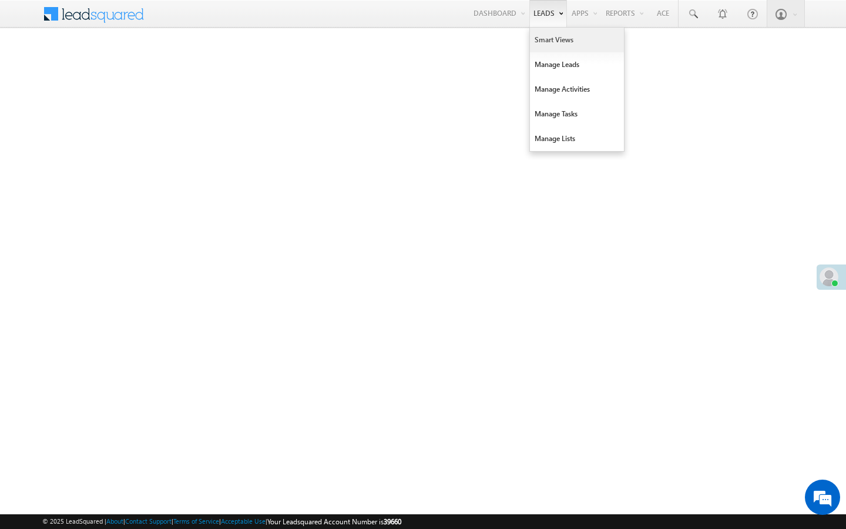
click at [543, 41] on link "Smart Views" at bounding box center [577, 40] width 94 height 25
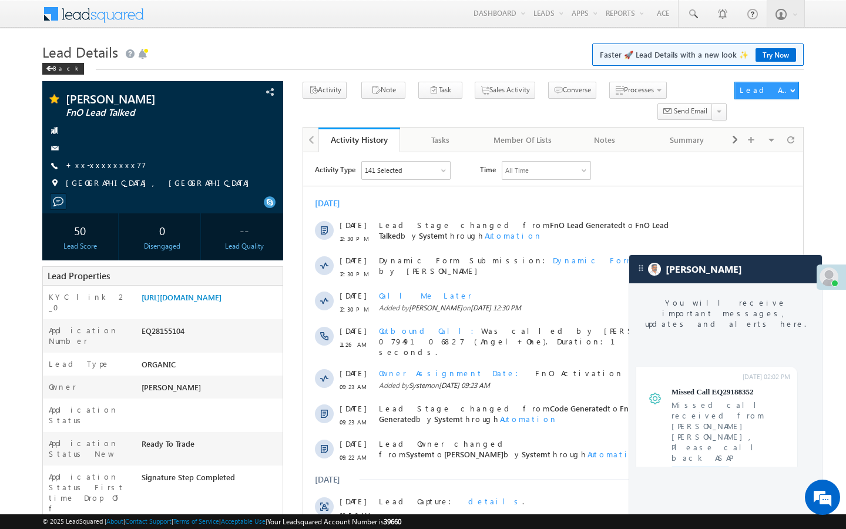
scroll to position [4492, 0]
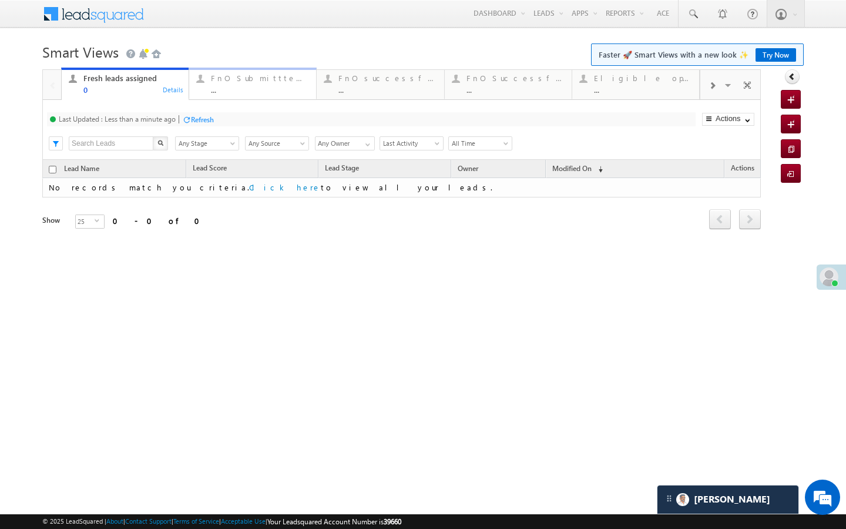
click at [208, 84] on div "FnO Submittted Leads ... Details" at bounding box center [252, 82] width 125 height 23
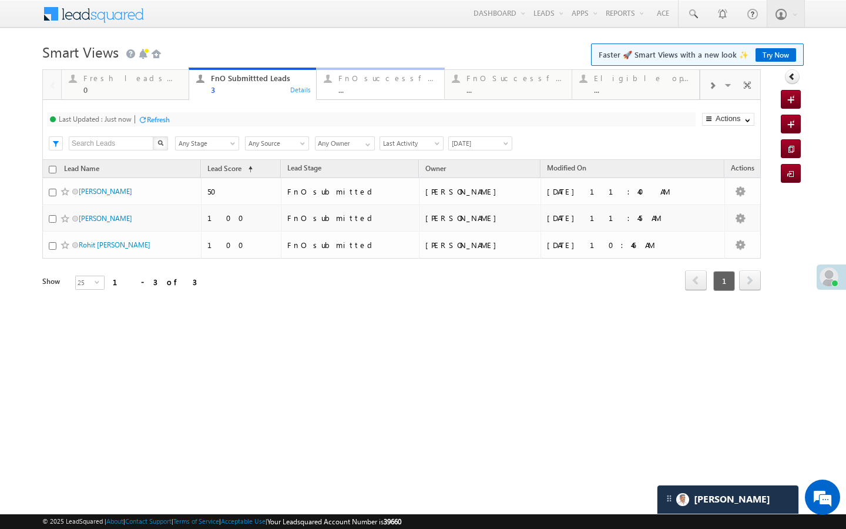
click at [343, 93] on div "..." at bounding box center [388, 89] width 98 height 9
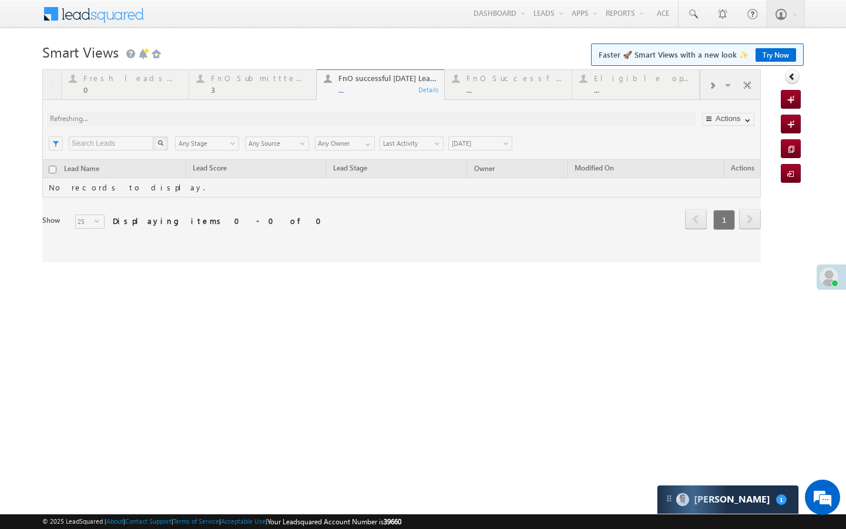
click at [709, 514] on div "© 2025 LeadSquared | About | Contact Support | Terms of Service | Acceptable Us…" at bounding box center [423, 521] width 846 height 15
click at [717, 499] on span "[PERSON_NAME]" at bounding box center [732, 499] width 76 height 11
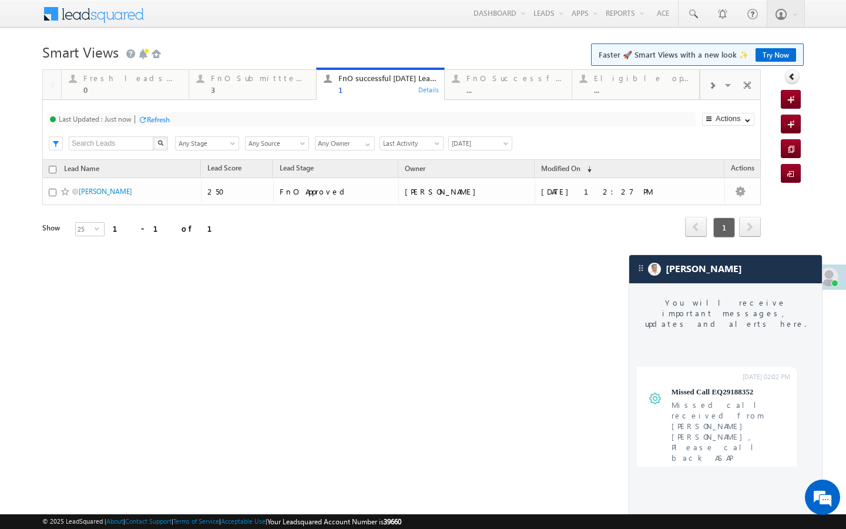
scroll to position [4492, 0]
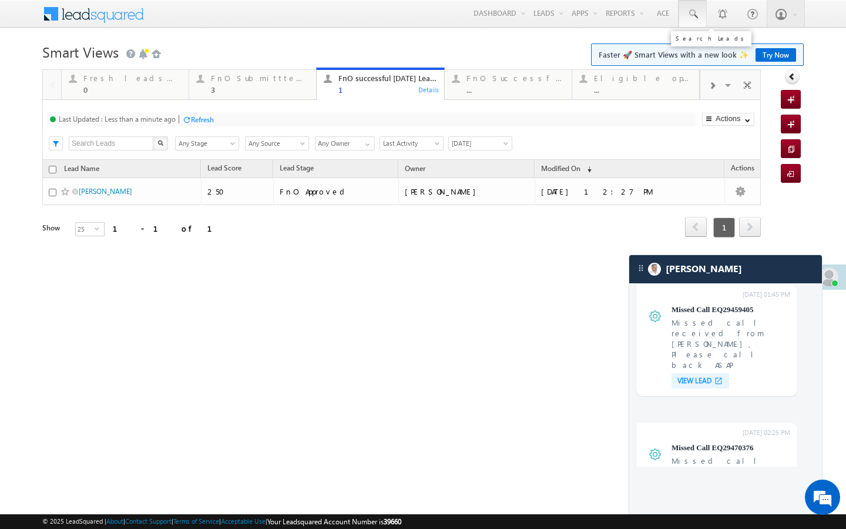
click at [697, 15] on span at bounding box center [693, 14] width 12 height 12
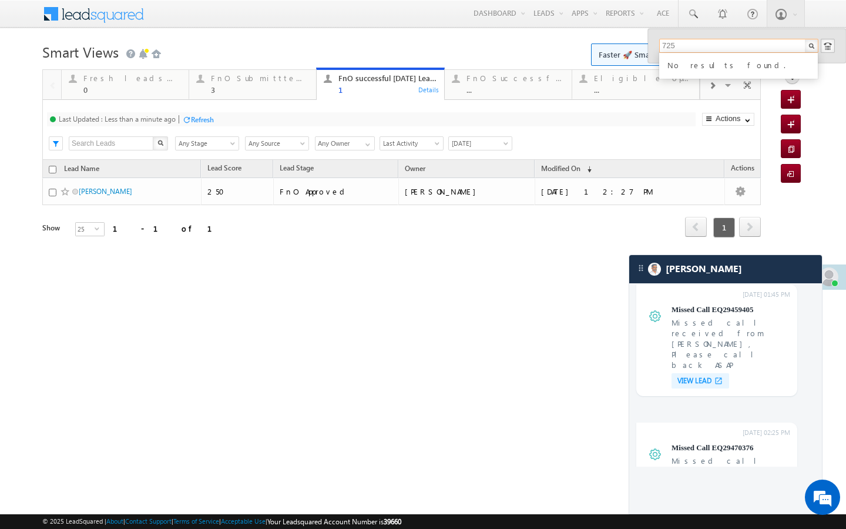
type input "725"
click at [270, 92] on div "3" at bounding box center [260, 89] width 98 height 9
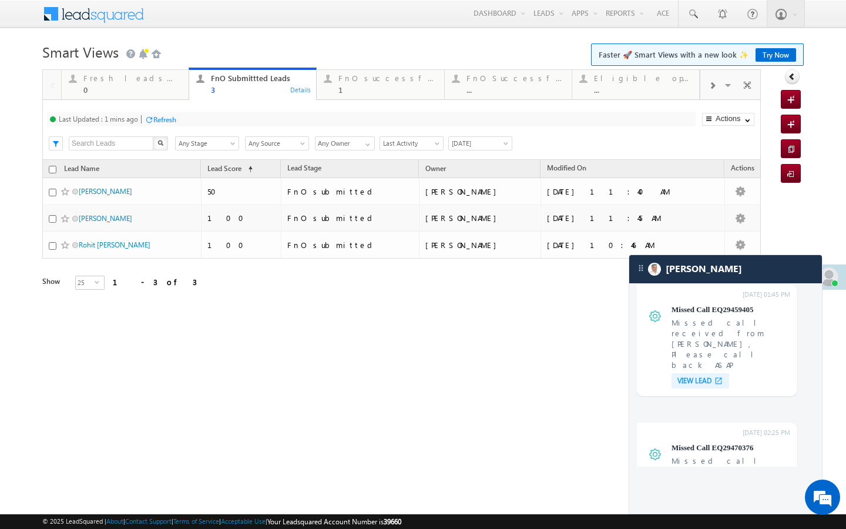
click at [172, 119] on div "Refresh" at bounding box center [164, 119] width 23 height 9
click at [170, 118] on div "Refresh" at bounding box center [158, 119] width 23 height 9
click at [176, 89] on div "0" at bounding box center [132, 89] width 98 height 9
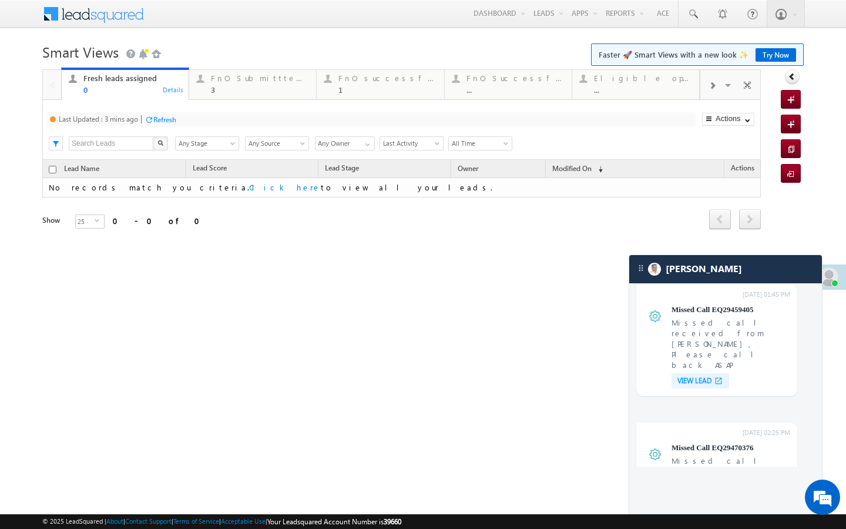
click at [167, 117] on div "Refresh" at bounding box center [164, 119] width 23 height 9
click at [383, 89] on div "1" at bounding box center [388, 89] width 98 height 9
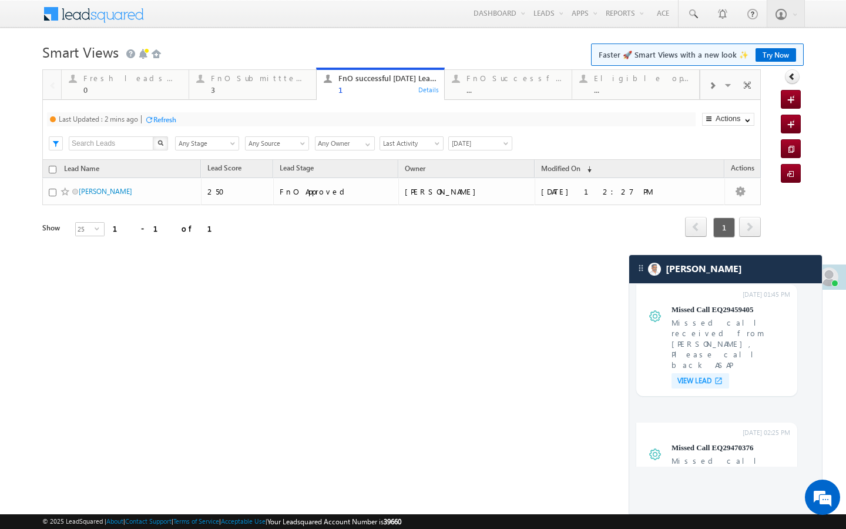
click at [175, 119] on div "Refresh" at bounding box center [164, 119] width 23 height 9
click at [233, 92] on div "3" at bounding box center [260, 89] width 98 height 9
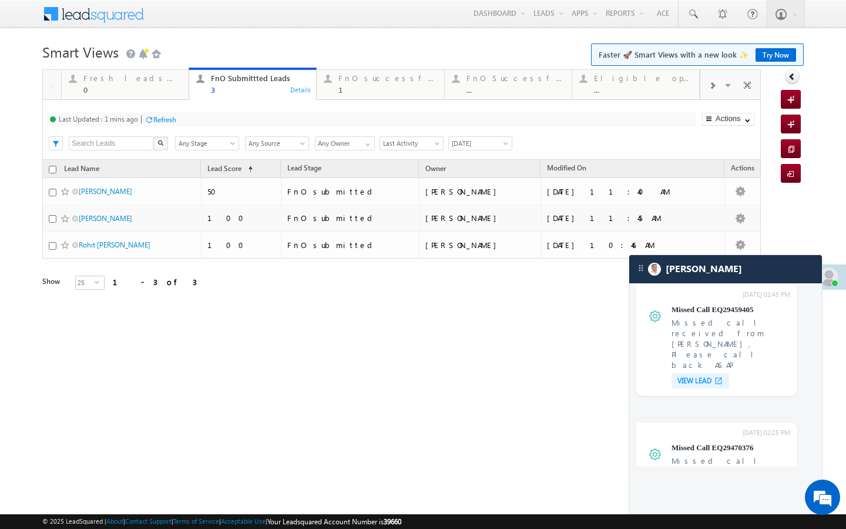
click at [180, 119] on div "Last Updated : 1 mins ago Refresh Refreshing..." at bounding box center [371, 119] width 649 height 14
click at [172, 119] on div "Refresh" at bounding box center [164, 119] width 23 height 9
click at [193, 113] on div "Last Updated : Less than a minute ago Refresh Refreshing..." at bounding box center [371, 119] width 649 height 14
click at [193, 126] on div "Last Updated : Less than a minute ago Refresh Refreshing... Search X Lead Stage…" at bounding box center [401, 130] width 719 height 60
click at [196, 123] on div "Refresh" at bounding box center [202, 119] width 23 height 9
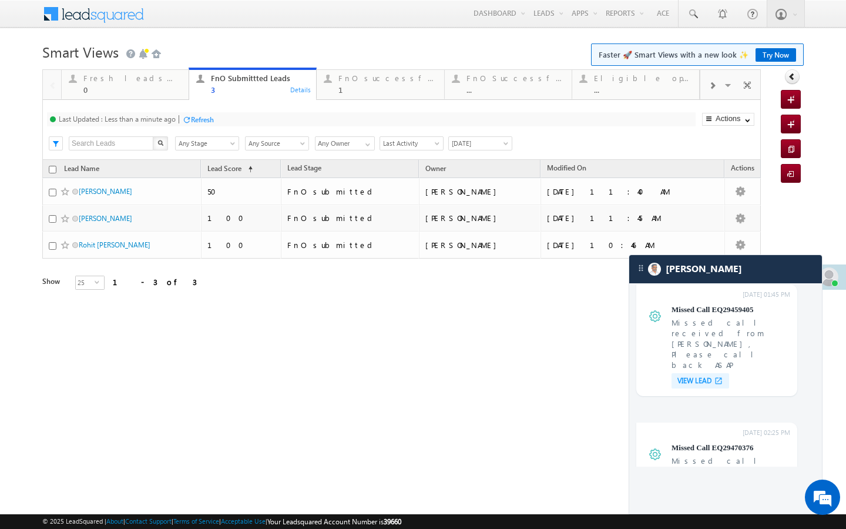
click at [196, 121] on div "Refresh" at bounding box center [202, 119] width 23 height 9
click at [343, 95] on link "FnO successful today Leads 1 Details" at bounding box center [380, 84] width 128 height 32
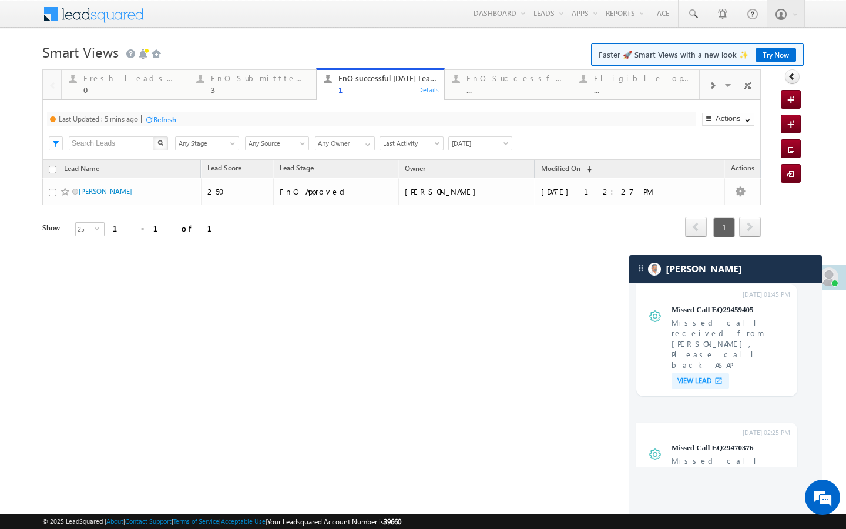
click at [155, 119] on div "Refresh" at bounding box center [164, 119] width 23 height 9
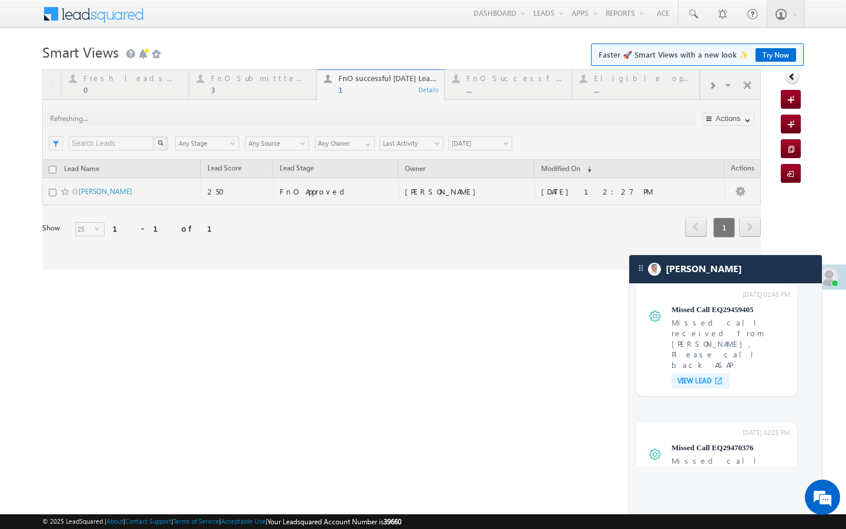
click at [243, 87] on div at bounding box center [401, 169] width 719 height 200
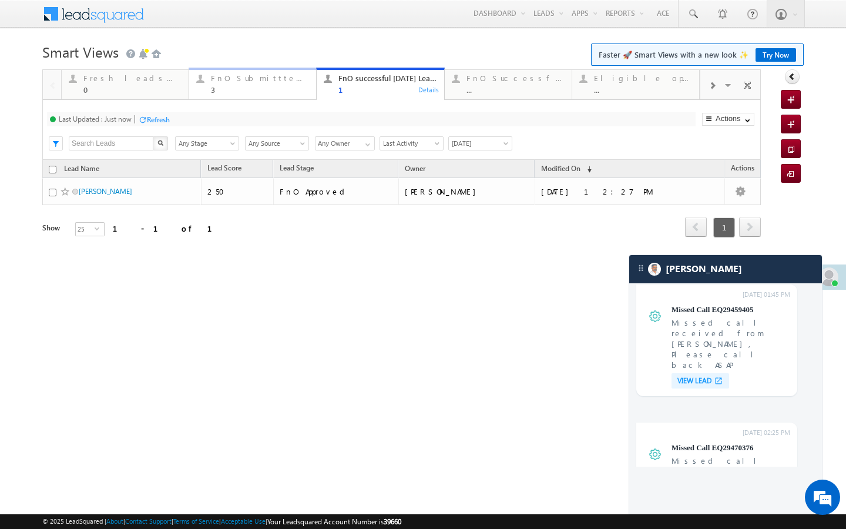
drag, startPoint x: 224, startPoint y: 89, endPoint x: 165, endPoint y: 126, distance: 69.8
click at [224, 89] on div "3" at bounding box center [260, 89] width 98 height 9
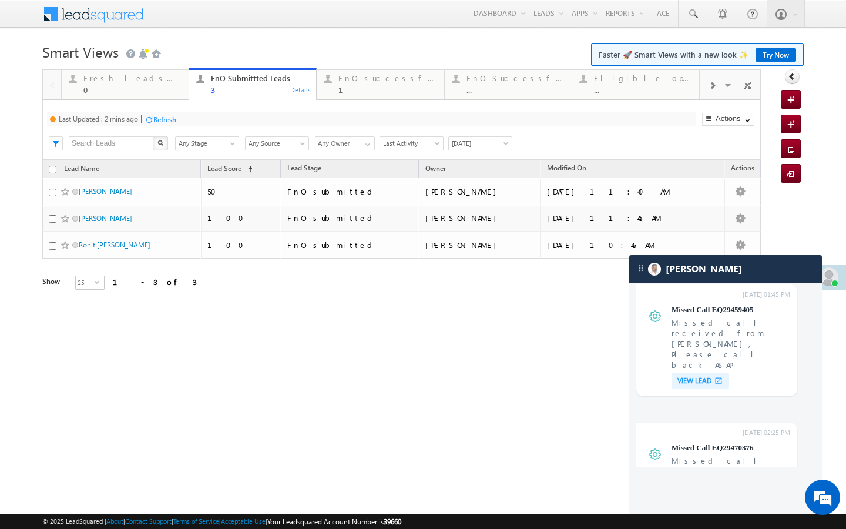
click at [158, 126] on div "Last Updated : 2 mins ago Refresh Refreshing..." at bounding box center [371, 119] width 649 height 14
click at [165, 120] on div "Refresh" at bounding box center [164, 119] width 23 height 9
click at [210, 117] on div "Refresh" at bounding box center [202, 119] width 23 height 9
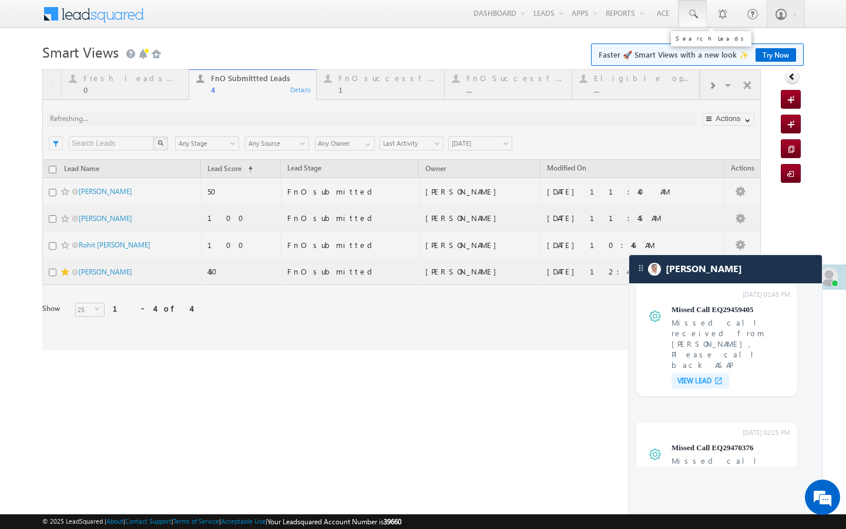
click at [689, 19] on span at bounding box center [693, 14] width 12 height 12
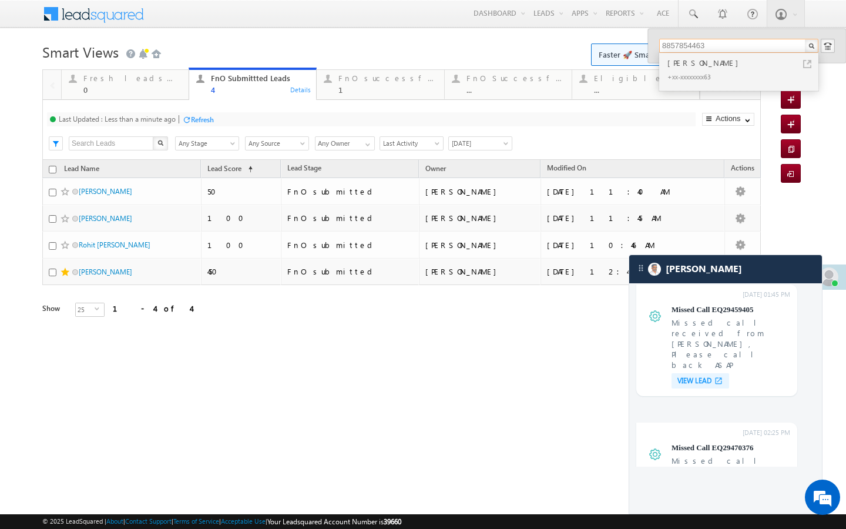
type input "8857854463"
click at [326, 79] on div at bounding box center [327, 78] width 15 height 15
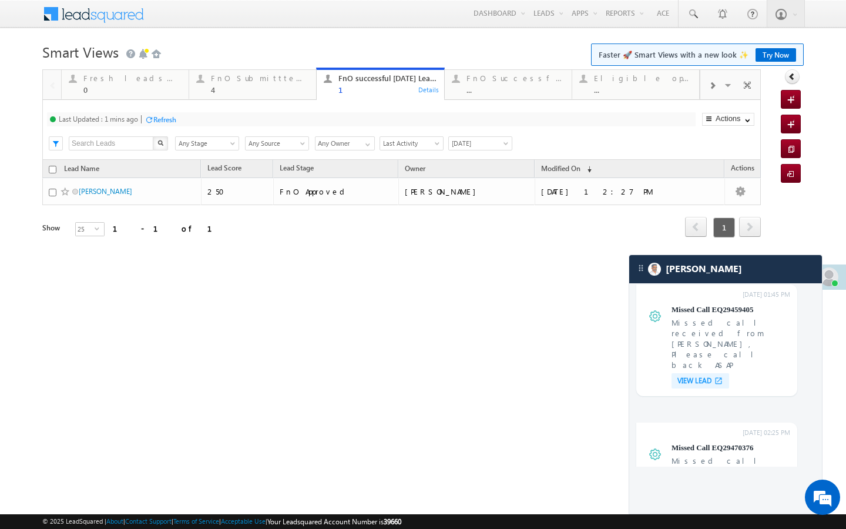
click at [170, 119] on div "Refresh" at bounding box center [164, 119] width 23 height 9
drag, startPoint x: 239, startPoint y: 95, endPoint x: 180, endPoint y: 126, distance: 66.5
click at [239, 95] on link "FnO Submittted Leads 4 Details" at bounding box center [253, 84] width 128 height 32
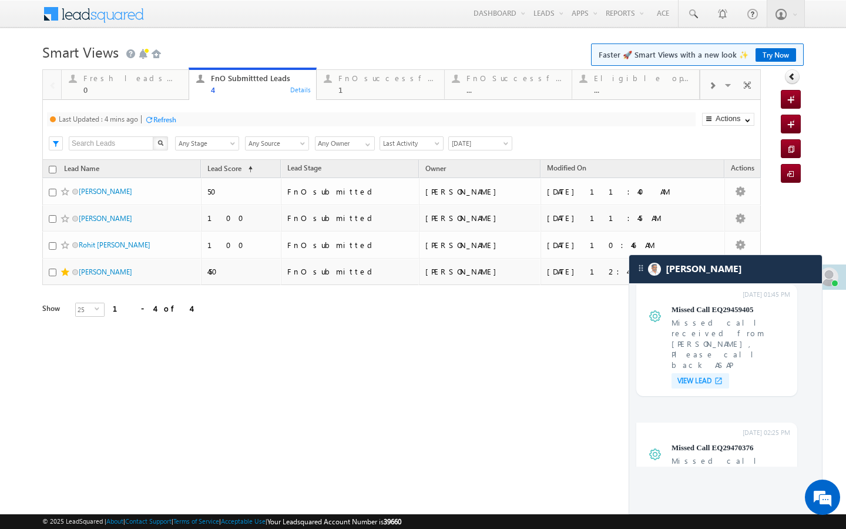
click at [173, 125] on div "Last Updated : 4 mins ago Refresh Refreshing..." at bounding box center [371, 119] width 649 height 14
click at [174, 116] on div "Refresh" at bounding box center [164, 119] width 23 height 9
click at [212, 114] on div "Refresh" at bounding box center [198, 118] width 32 height 11
click at [368, 91] on div "1" at bounding box center [388, 89] width 98 height 9
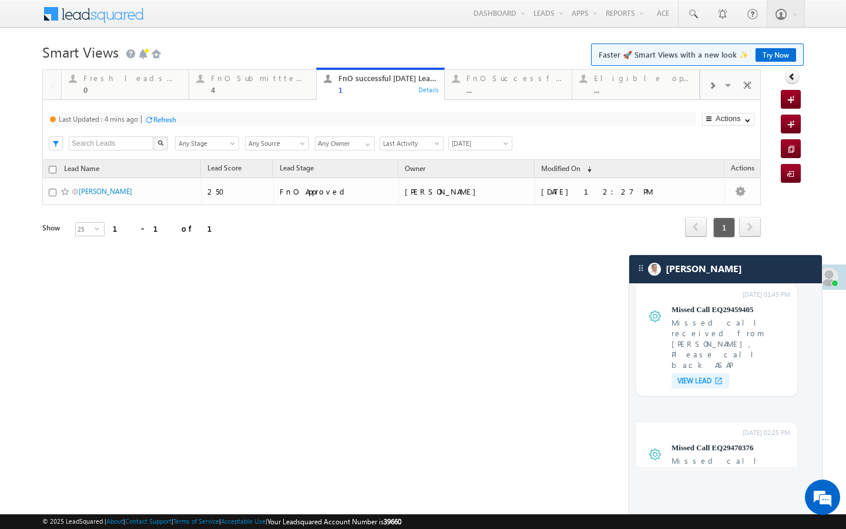
click at [162, 125] on div "Last Updated : 4 mins ago Refresh Refreshing..." at bounding box center [371, 119] width 649 height 14
click at [166, 120] on div "Refresh" at bounding box center [164, 119] width 23 height 9
click at [237, 87] on div "4" at bounding box center [260, 89] width 98 height 9
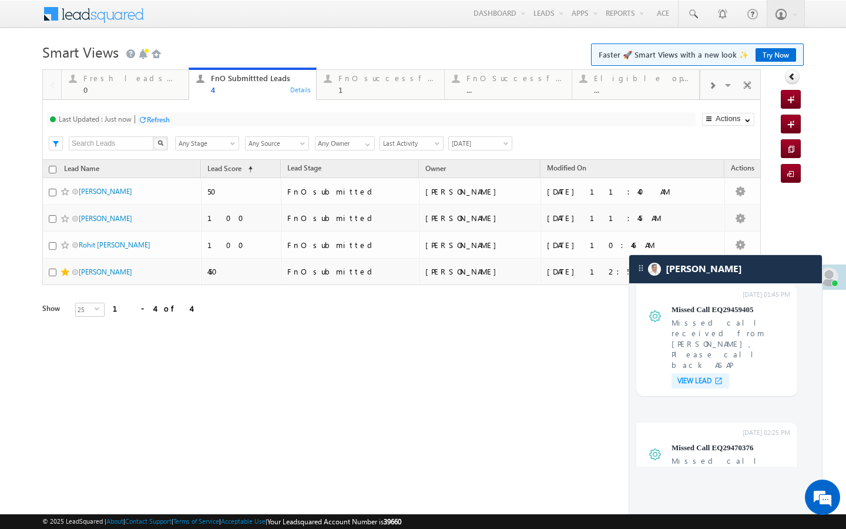
click at [160, 123] on div "Refresh" at bounding box center [158, 119] width 23 height 9
drag, startPoint x: 163, startPoint y: 92, endPoint x: 172, endPoint y: 123, distance: 32.4
click at [163, 92] on div "0" at bounding box center [132, 89] width 98 height 9
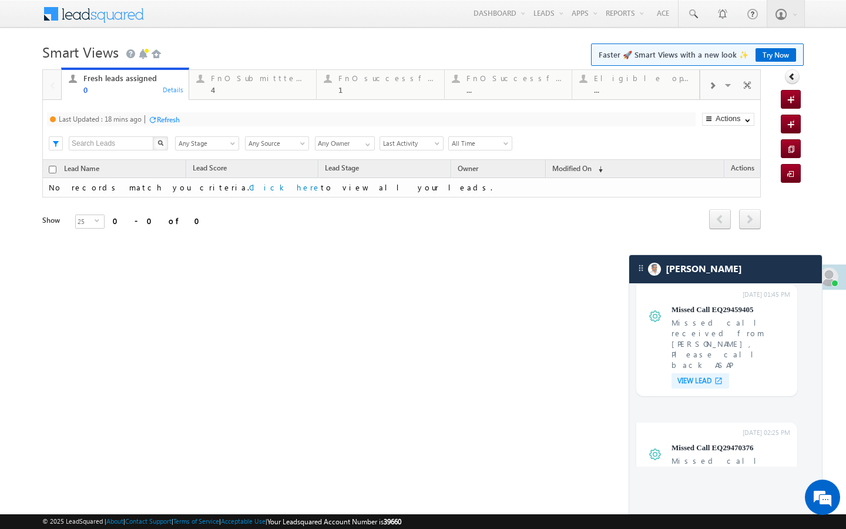
click at [167, 116] on div "Refresh" at bounding box center [168, 119] width 23 height 9
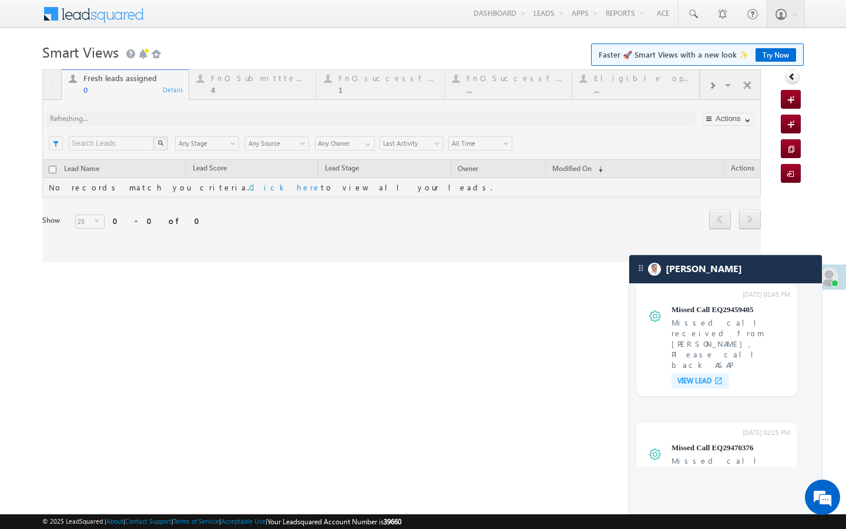
click at [240, 89] on div at bounding box center [401, 165] width 719 height 193
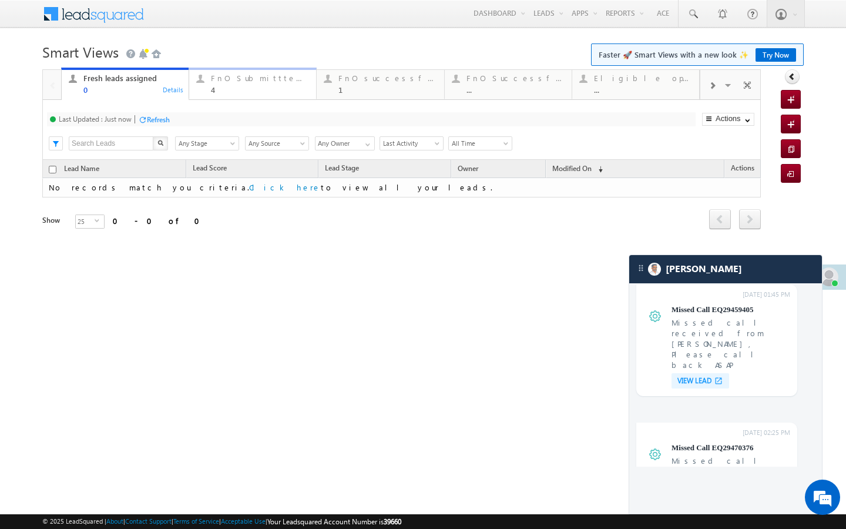
click at [272, 95] on link "FnO Submittted Leads 4 Details" at bounding box center [253, 84] width 128 height 32
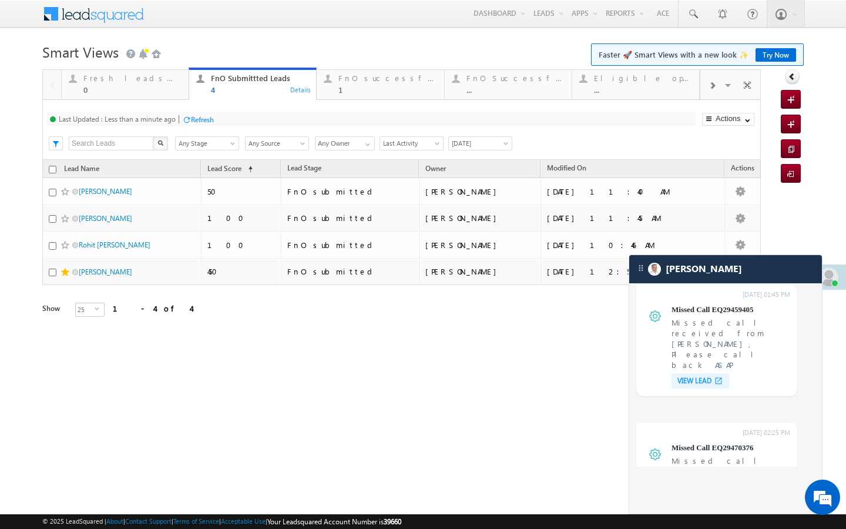
click at [192, 122] on div "Refresh" at bounding box center [202, 119] width 23 height 9
click at [342, 81] on div "FnO successful [DATE] Leads" at bounding box center [388, 77] width 98 height 9
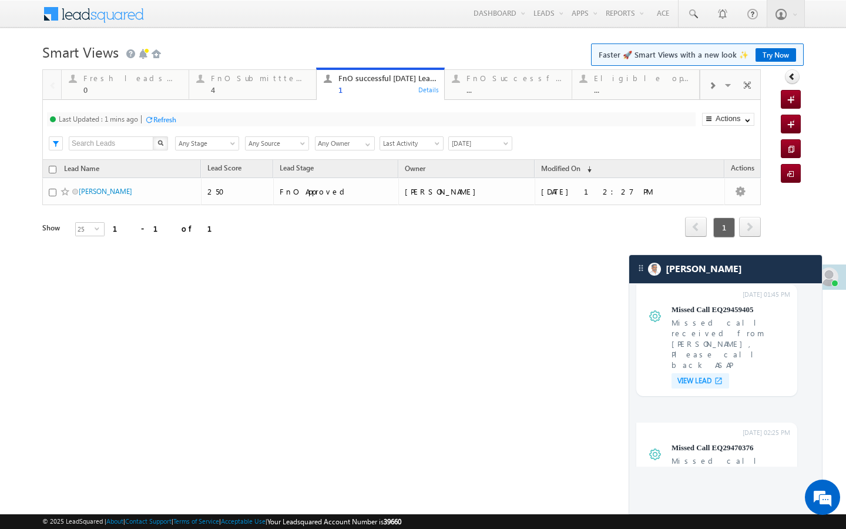
click at [176, 117] on div "Refresh" at bounding box center [164, 119] width 23 height 9
drag, startPoint x: 265, startPoint y: 78, endPoint x: 192, endPoint y: 109, distance: 79.5
click at [265, 78] on div "FnO Submittted Leads" at bounding box center [260, 77] width 98 height 9
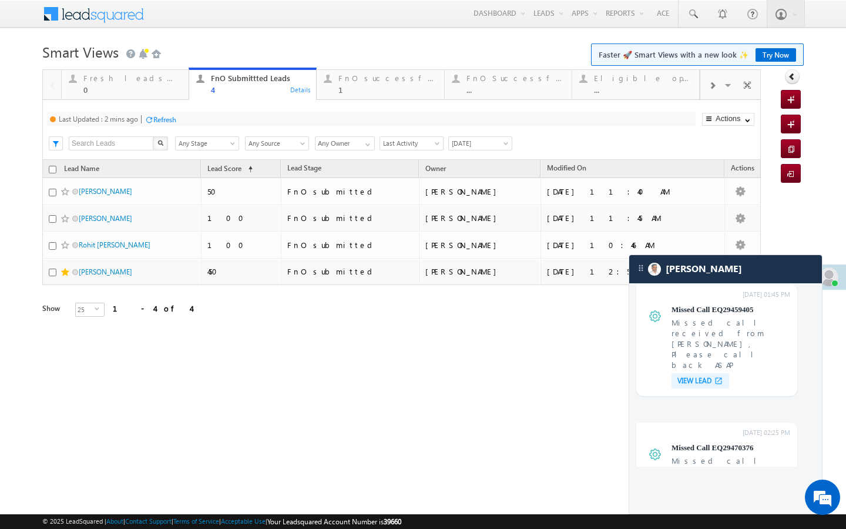
click at [172, 116] on div "Refresh" at bounding box center [164, 119] width 23 height 9
click at [347, 97] on link "FnO successful today Leads 1 Details" at bounding box center [380, 84] width 128 height 32
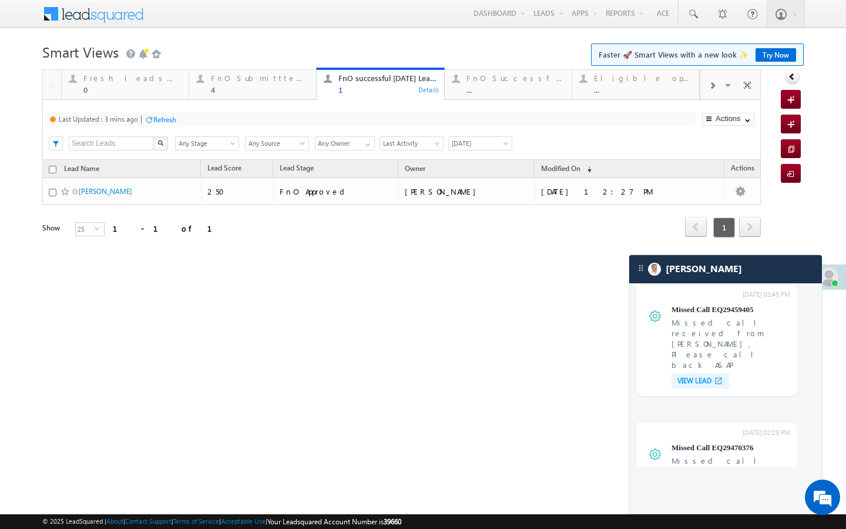
click at [167, 116] on div "Refresh" at bounding box center [164, 119] width 23 height 9
click at [289, 87] on div "4" at bounding box center [260, 89] width 98 height 9
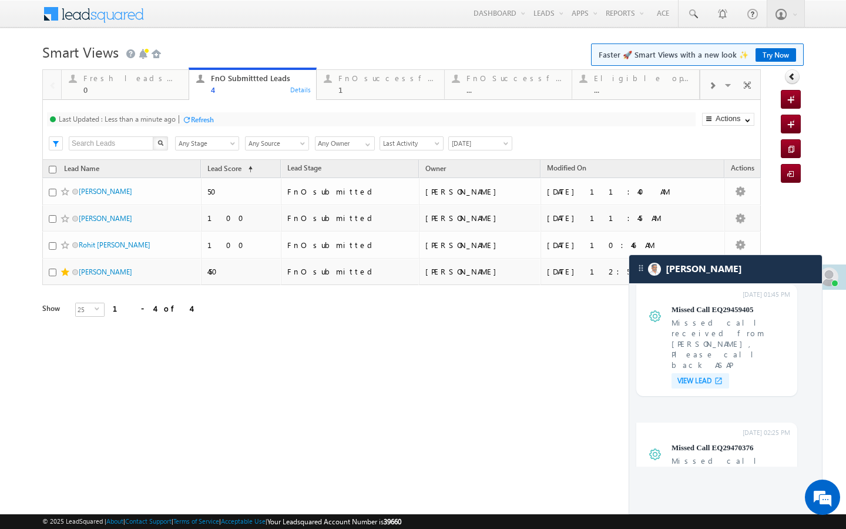
click at [190, 118] on div at bounding box center [186, 119] width 9 height 9
click at [381, 75] on div "FnO successful [DATE] Leads" at bounding box center [388, 77] width 98 height 9
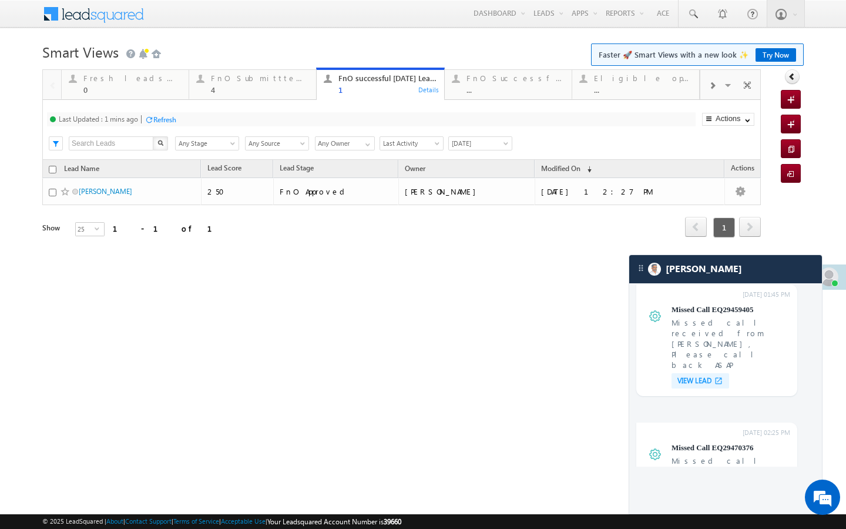
click at [176, 117] on div "Refresh" at bounding box center [164, 119] width 23 height 9
click at [253, 69] on link "FnO Submittted Leads 4 Details" at bounding box center [253, 84] width 128 height 32
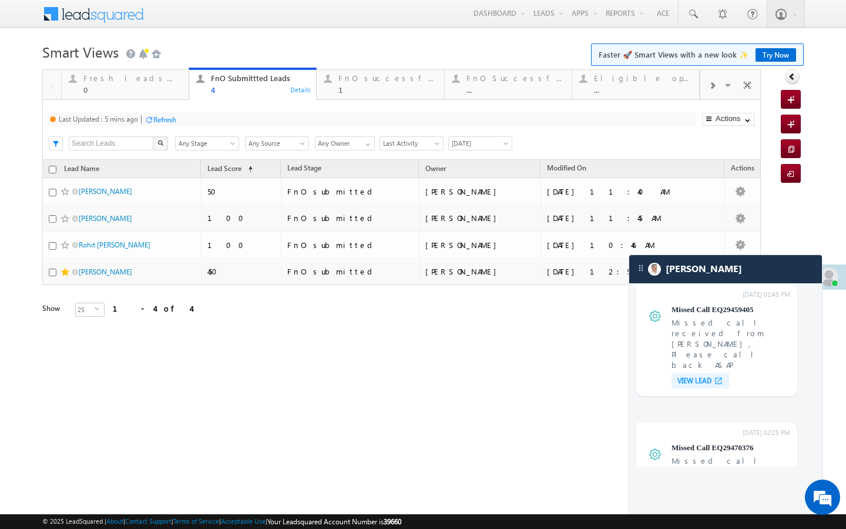
click at [168, 125] on div "Refresh" at bounding box center [161, 118] width 32 height 11
click at [194, 125] on div "Last Updated : Less than a minute ago Refresh Refreshing..." at bounding box center [371, 119] width 649 height 14
click at [195, 125] on div "Refresh" at bounding box center [198, 118] width 32 height 11
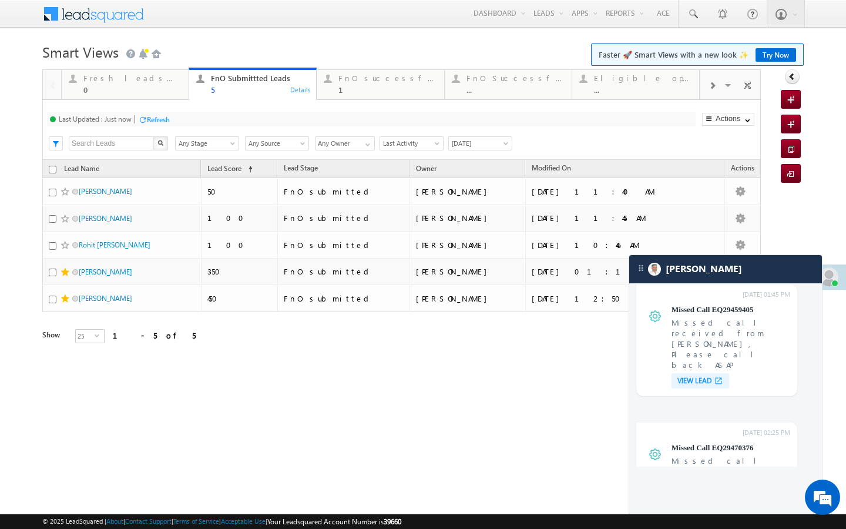
click at [173, 103] on div "Last Updated : Just now Refresh Refreshing... Search X Lead Stage Any Stage Any…" at bounding box center [401, 130] width 719 height 60
click at [173, 91] on div "0" at bounding box center [132, 89] width 98 height 9
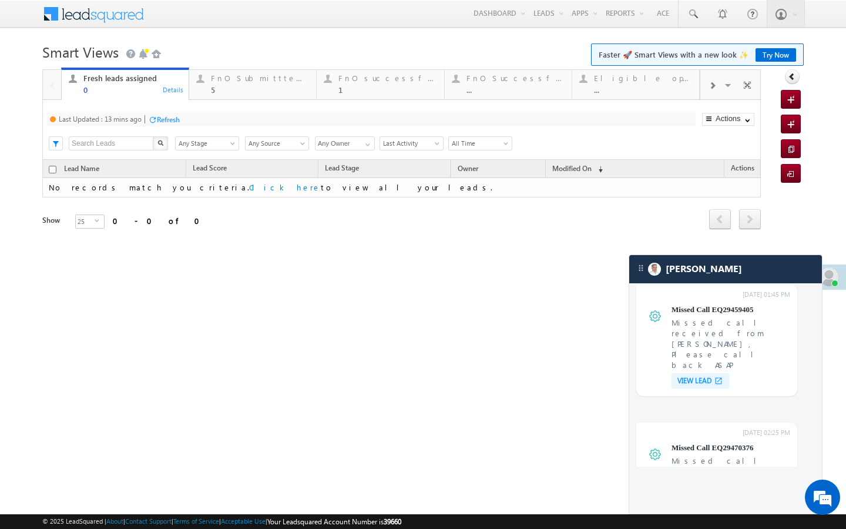
click at [173, 122] on div "Refresh" at bounding box center [168, 119] width 23 height 9
click at [292, 90] on div "5" at bounding box center [260, 89] width 98 height 9
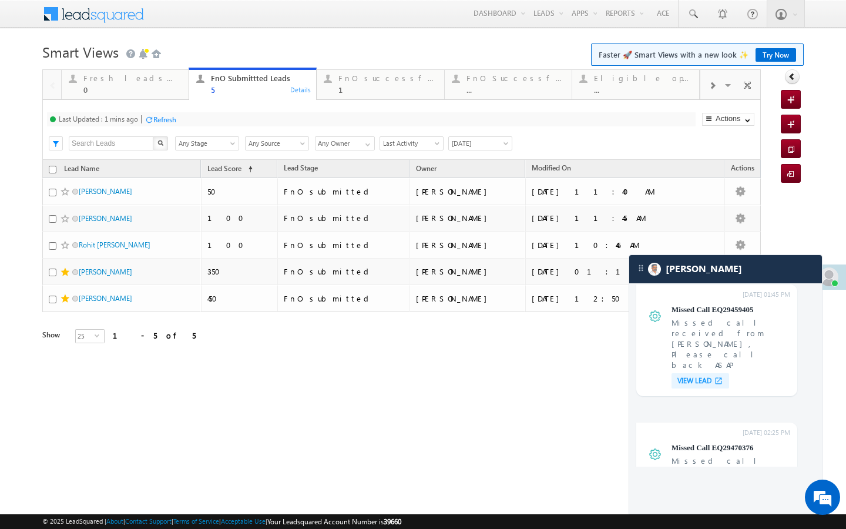
click at [179, 122] on div "Last Updated : 1 mins ago Refresh Refreshing..." at bounding box center [371, 119] width 649 height 14
click at [169, 121] on div "Refresh" at bounding box center [164, 119] width 23 height 9
drag, startPoint x: 329, startPoint y: 86, endPoint x: 217, endPoint y: 130, distance: 120.6
click at [329, 86] on div "FnO successful today Leads 1 Details" at bounding box center [380, 82] width 125 height 23
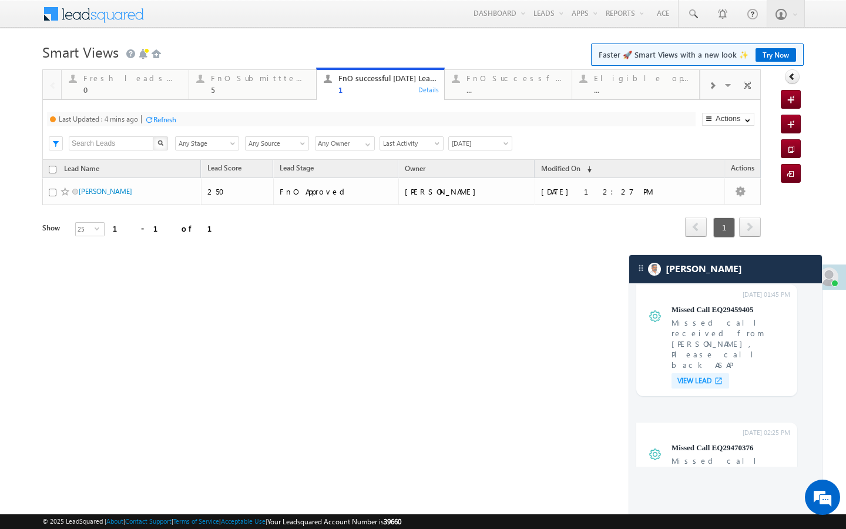
click at [163, 118] on div "Refresh" at bounding box center [164, 119] width 23 height 9
click at [258, 93] on div "5" at bounding box center [260, 89] width 98 height 9
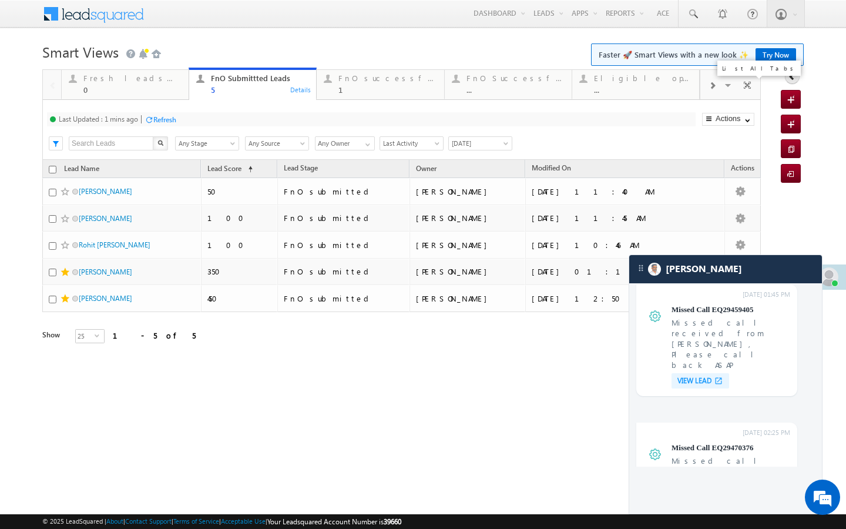
click at [723, 89] on div at bounding box center [713, 85] width 24 height 26
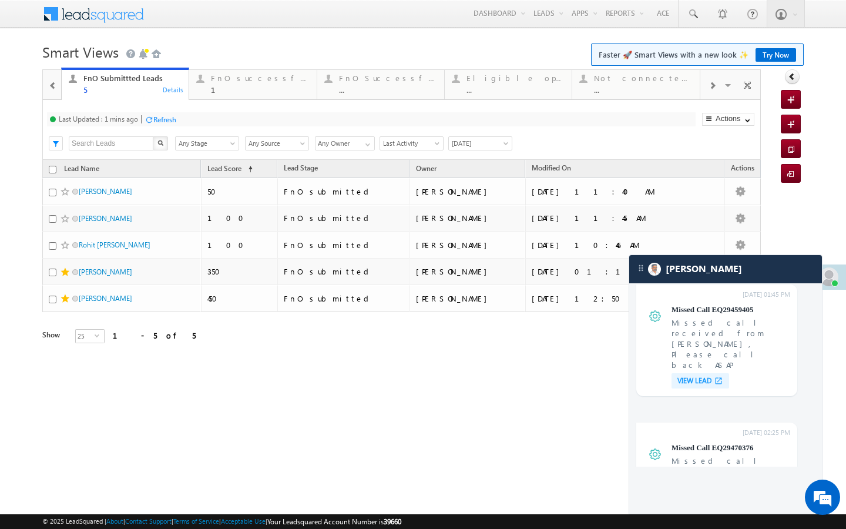
click at [709, 89] on span at bounding box center [712, 85] width 7 height 9
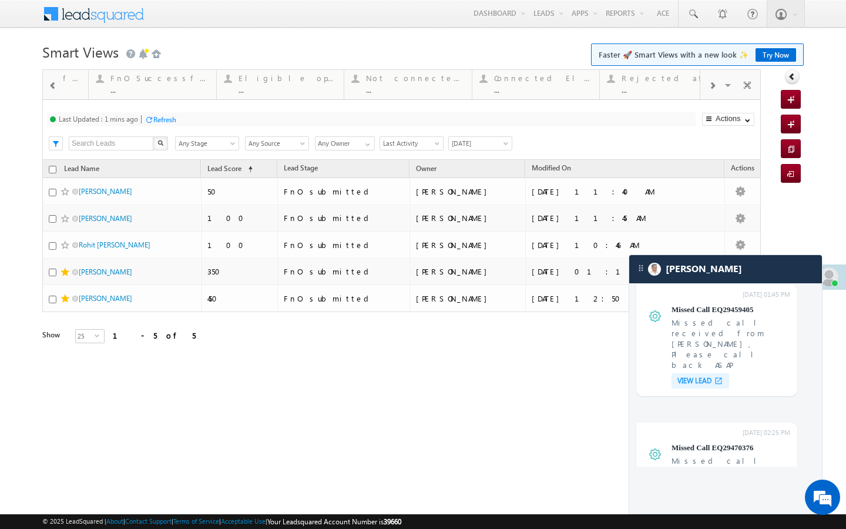
click at [709, 89] on span at bounding box center [712, 85] width 7 height 9
click at [709, 89] on div "Visible Tabs Fresh leads assigned Default FnO Submittted Leads Default FnO succ…" at bounding box center [731, 84] width 61 height 28
click at [652, 96] on link "[DATE] rejected leads ... Details" at bounding box center [637, 84] width 128 height 32
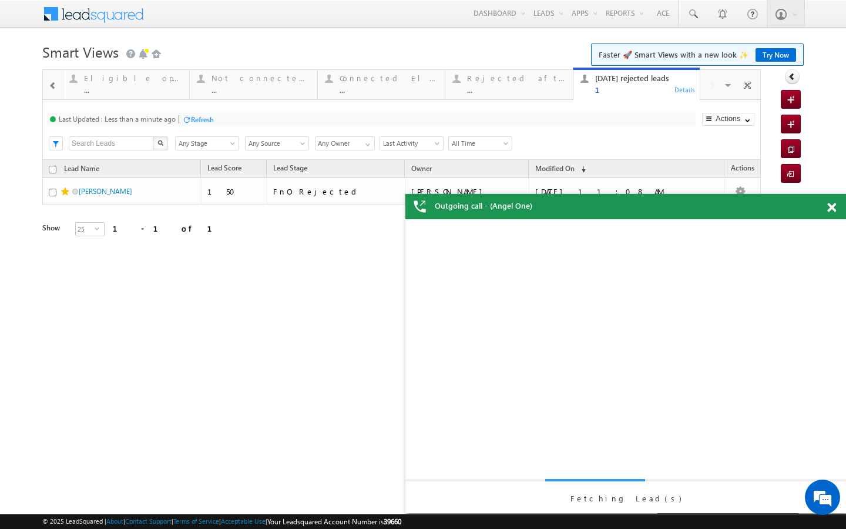
scroll to position [0, 0]
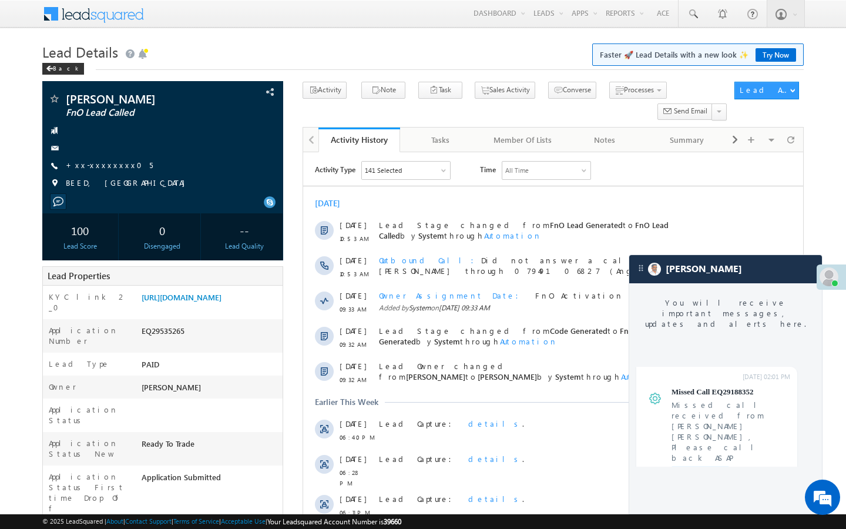
scroll to position [4609, 0]
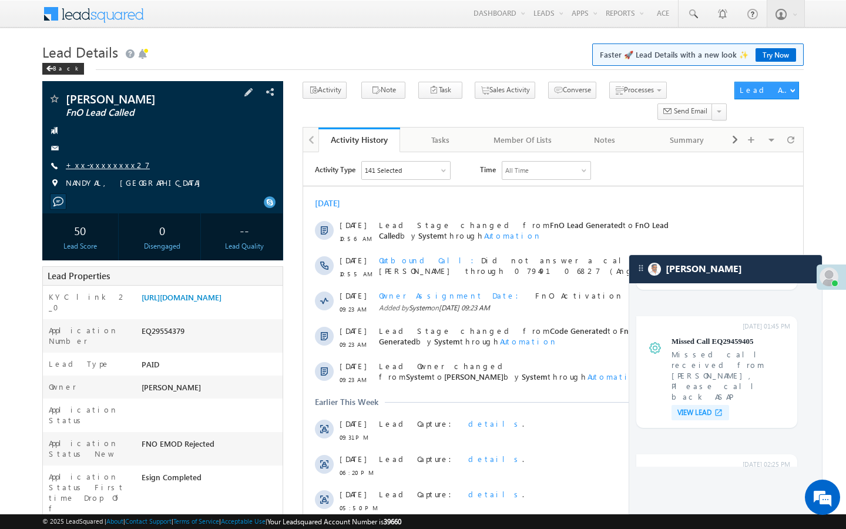
click at [104, 163] on link "+xx-xxxxxxxx27" at bounding box center [108, 165] width 84 height 10
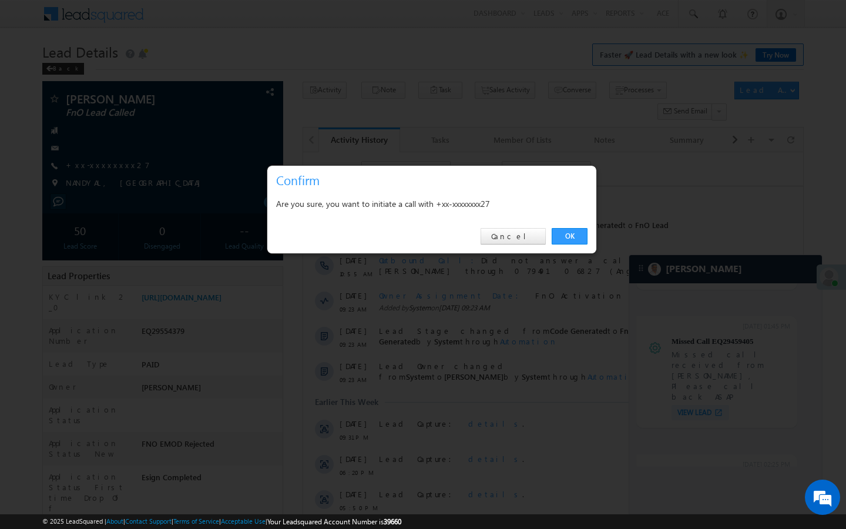
click at [558, 225] on div "OK Cancel" at bounding box center [431, 237] width 329 height 34
drag, startPoint x: 564, startPoint y: 232, endPoint x: 256, endPoint y: 32, distance: 366.4
click at [564, 232] on link "OK" at bounding box center [570, 236] width 36 height 16
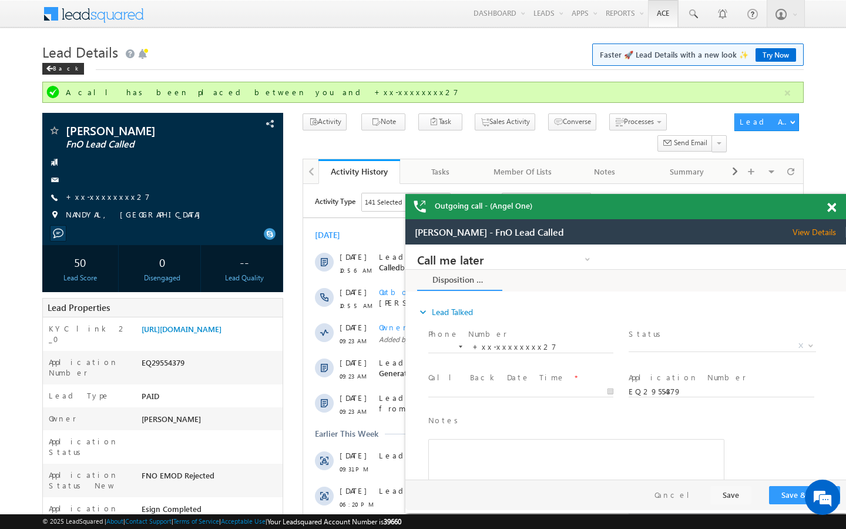
scroll to position [0, 0]
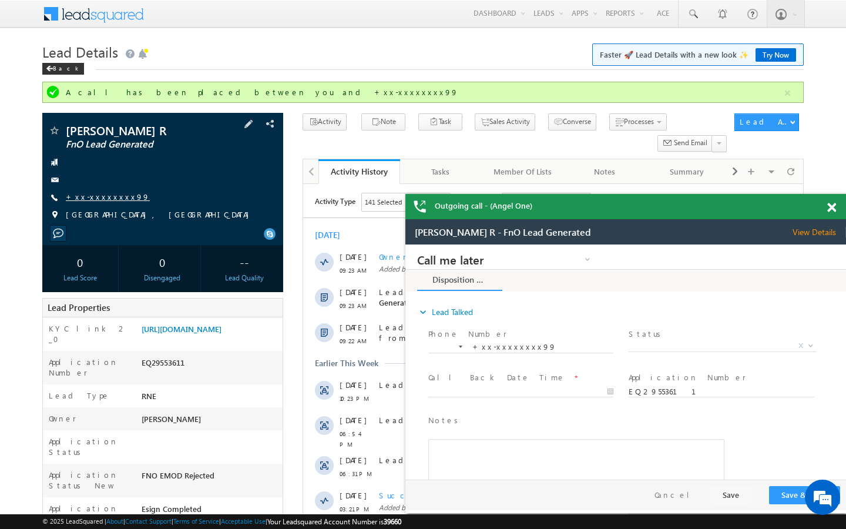
click at [112, 195] on link "+xx-xxxxxxxx99" at bounding box center [108, 197] width 84 height 10
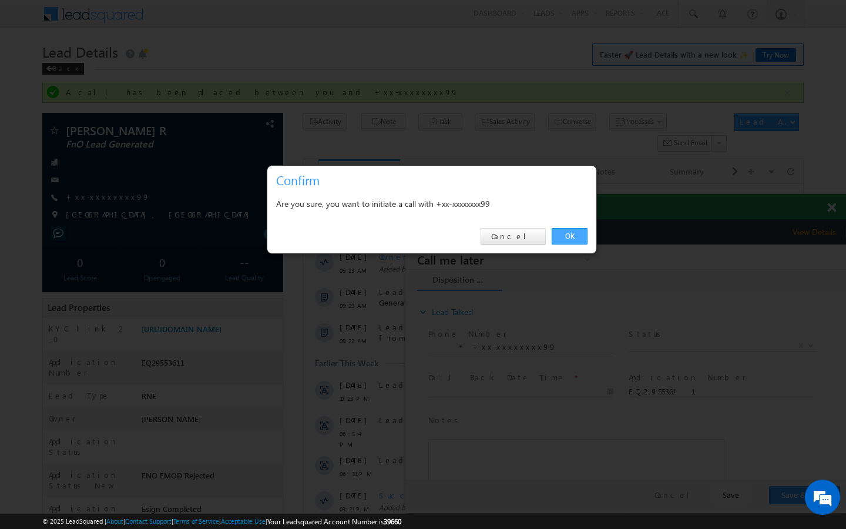
click at [558, 237] on link "OK" at bounding box center [570, 236] width 36 height 16
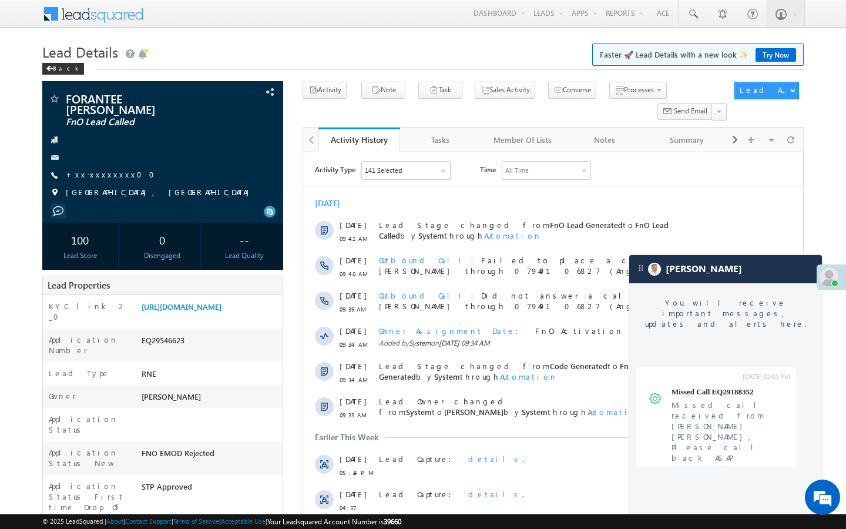
scroll to position [4609, 0]
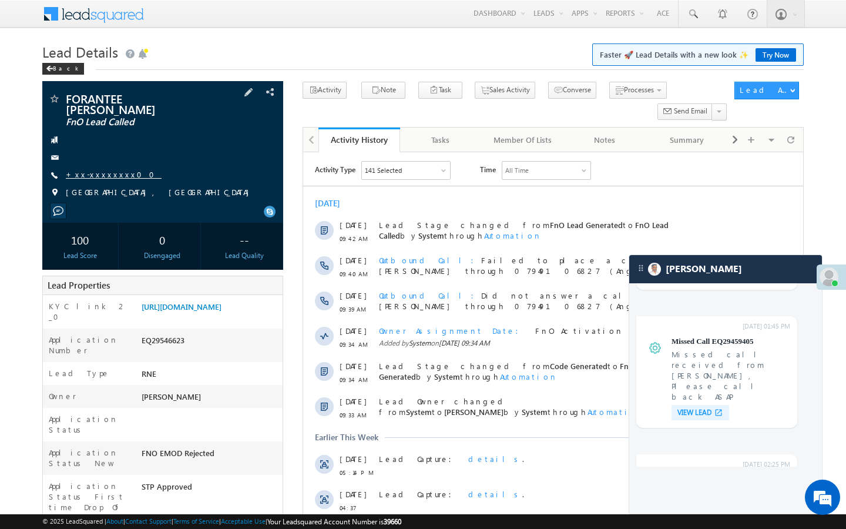
click at [108, 169] on link "+xx-xxxxxxxx00" at bounding box center [114, 174] width 96 height 10
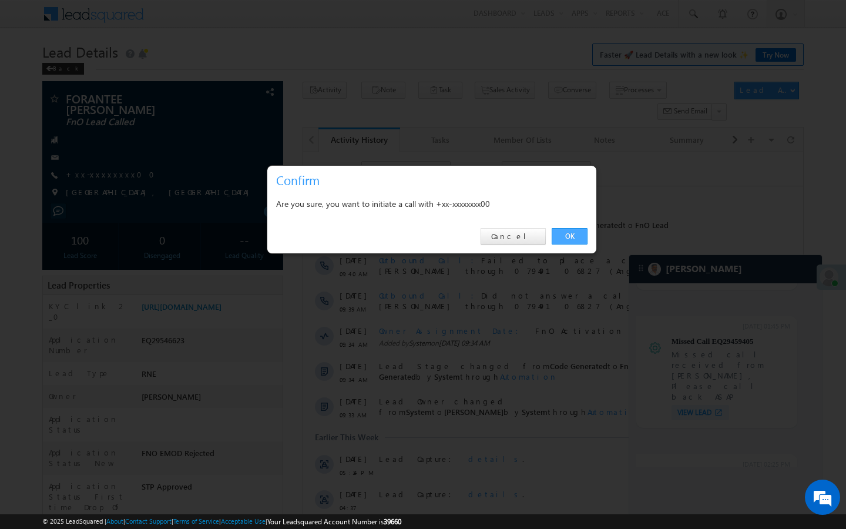
click at [573, 239] on link "OK" at bounding box center [570, 236] width 36 height 16
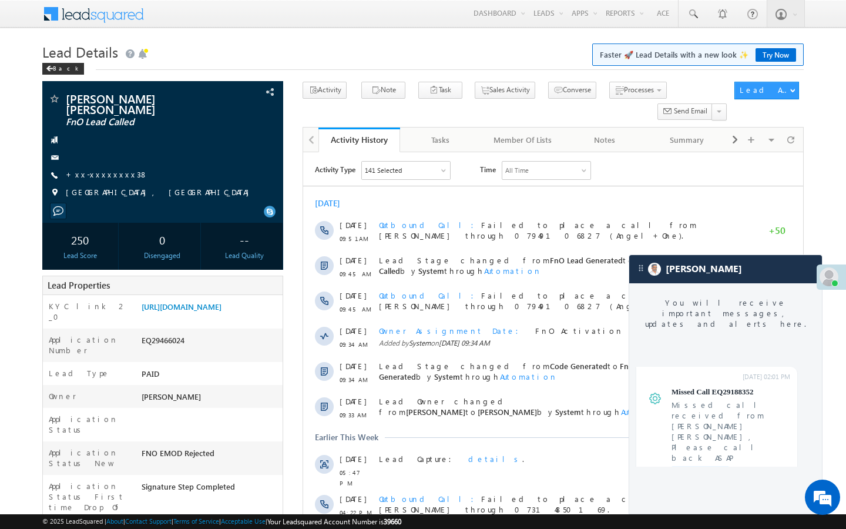
scroll to position [4609, 0]
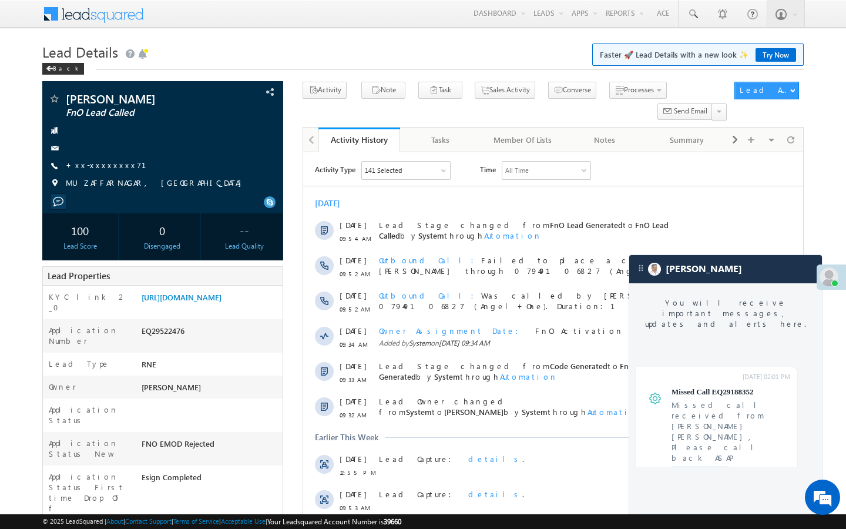
scroll to position [4609, 0]
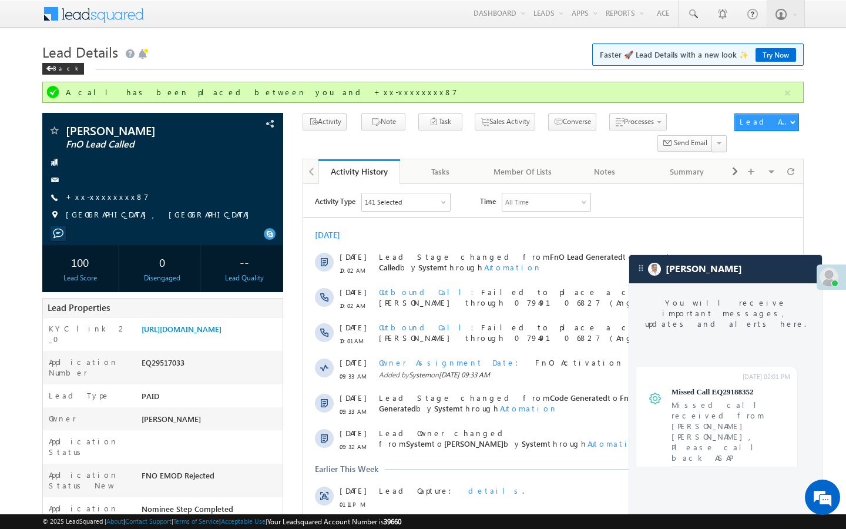
scroll to position [4609, 0]
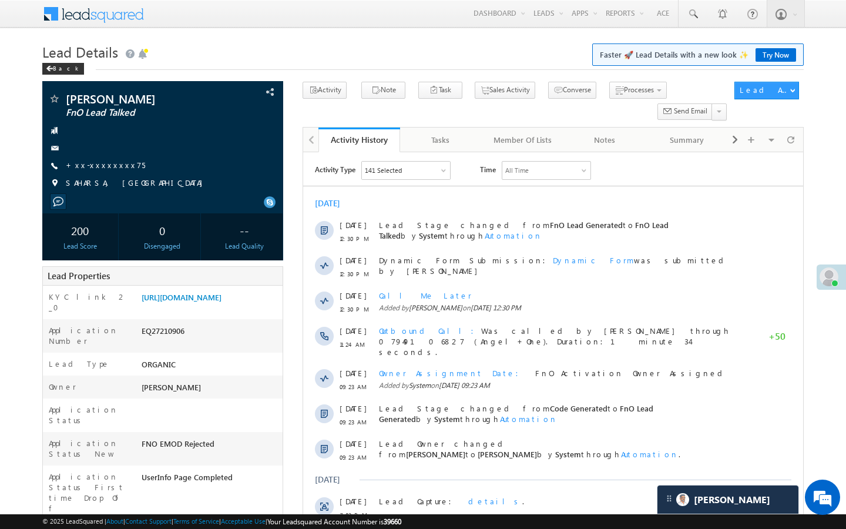
scroll to position [4520, 0]
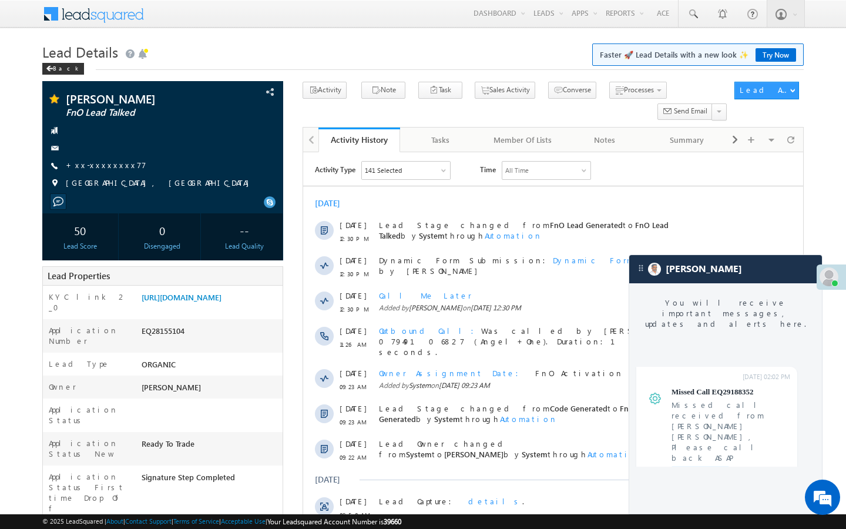
scroll to position [4492, 0]
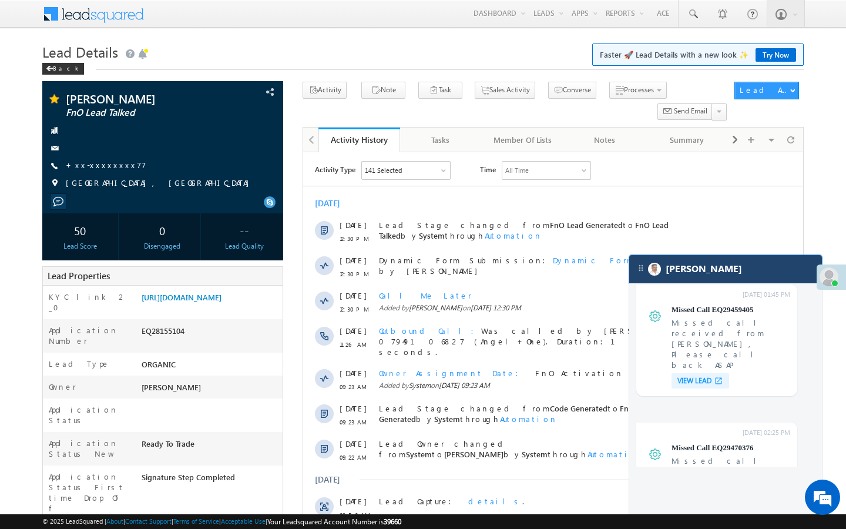
click at [712, 275] on div "[PERSON_NAME]" at bounding box center [726, 269] width 193 height 28
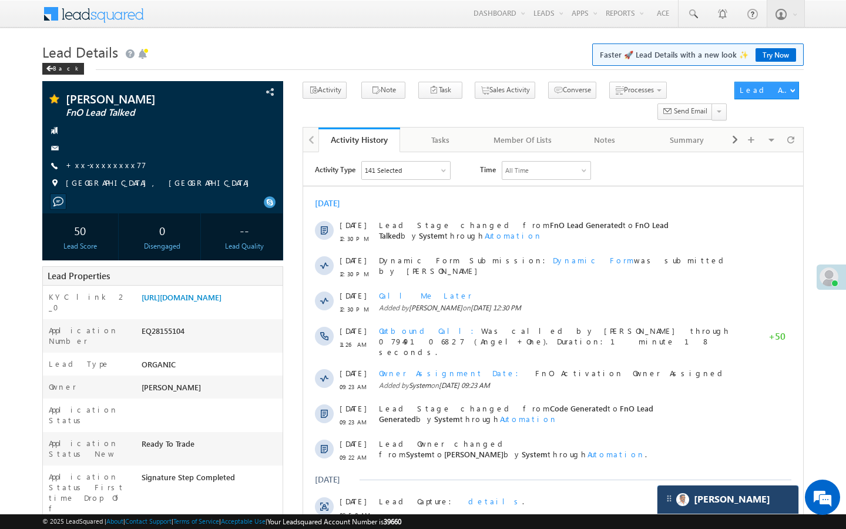
scroll to position [4643, 0]
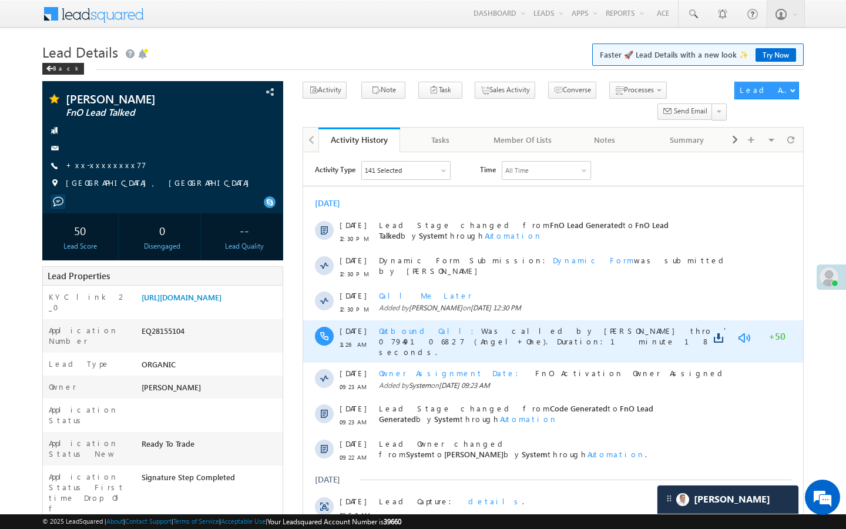
click at [742, 333] on link at bounding box center [744, 338] width 14 height 12
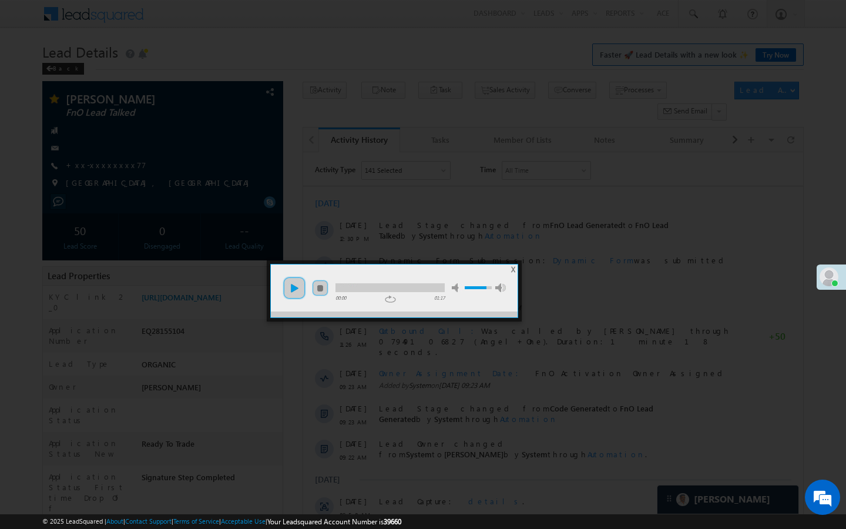
click at [293, 287] on link "play" at bounding box center [295, 288] width 24 height 24
click at [389, 287] on div at bounding box center [390, 287] width 109 height 9
click at [433, 290] on div at bounding box center [390, 287] width 109 height 9
click at [513, 269] on span "X" at bounding box center [513, 269] width 4 height 9
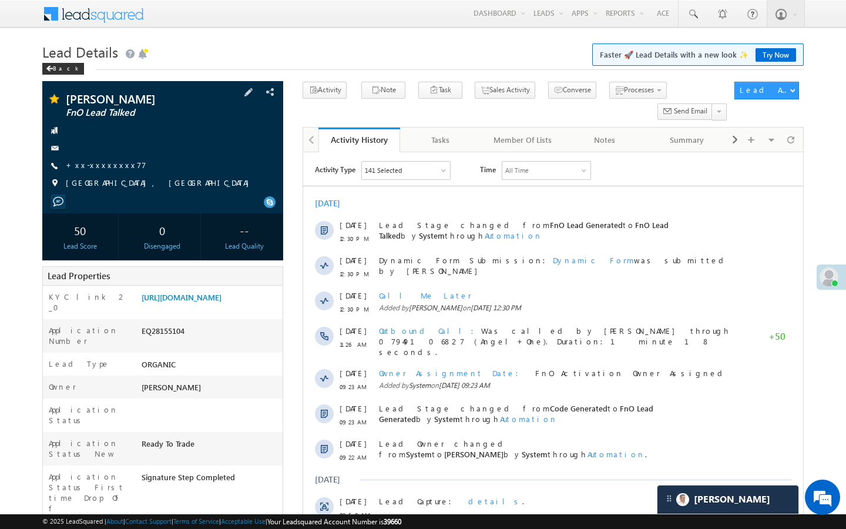
click at [107, 159] on div "Kunal Sanjay Dahale FnO Lead Talked +xx-xxxxxxxx77" at bounding box center [162, 144] width 229 height 102
click at [107, 165] on link "+xx-xxxxxxxx77" at bounding box center [106, 165] width 81 height 10
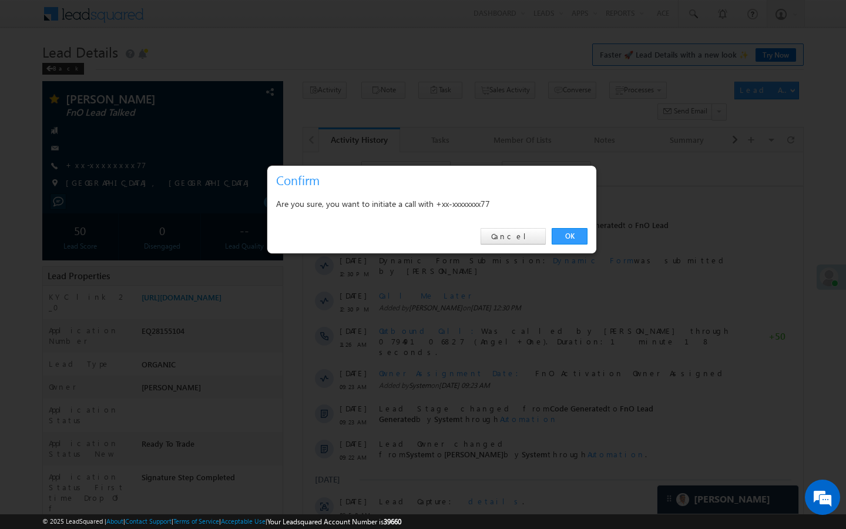
click at [583, 227] on div "OK Cancel" at bounding box center [431, 237] width 329 height 34
click at [569, 240] on link "OK" at bounding box center [570, 236] width 36 height 16
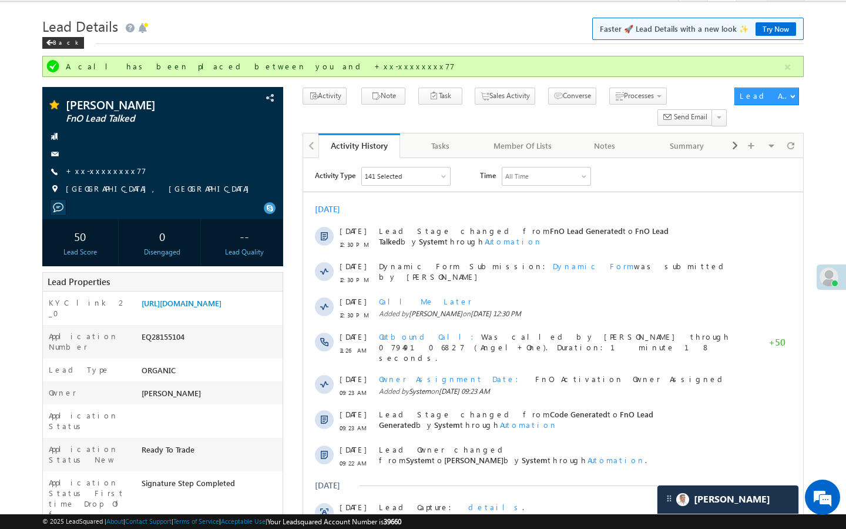
scroll to position [0, 0]
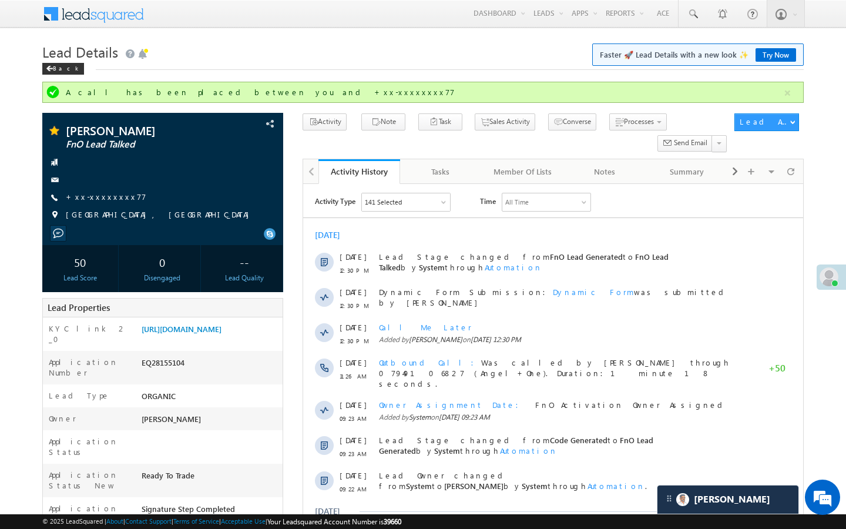
click at [303, 238] on div "[DATE]" at bounding box center [553, 235] width 500 height 11
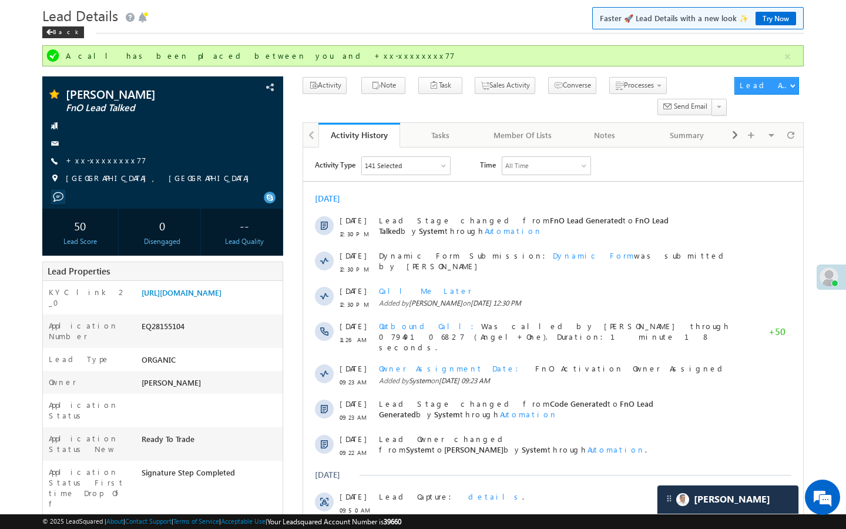
scroll to position [47, 0]
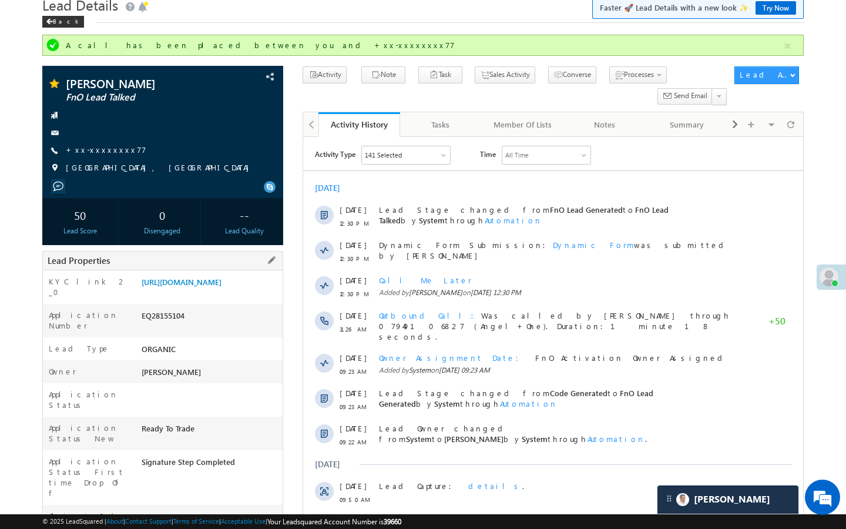
drag, startPoint x: 142, startPoint y: 486, endPoint x: 222, endPoint y: 486, distance: 79.9
click at [222, 511] on div "AABM704771" at bounding box center [211, 519] width 144 height 16
copy div "AABM704771"
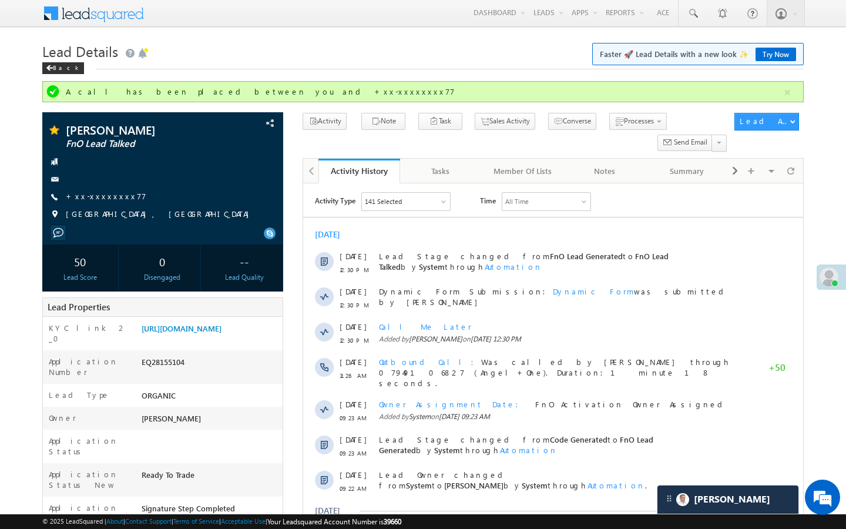
scroll to position [0, 0]
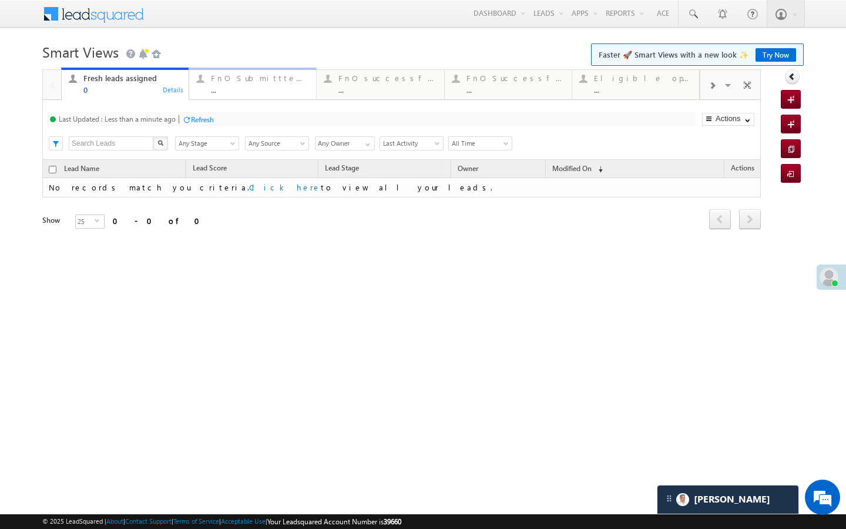
click at [240, 91] on div "..." at bounding box center [260, 89] width 98 height 9
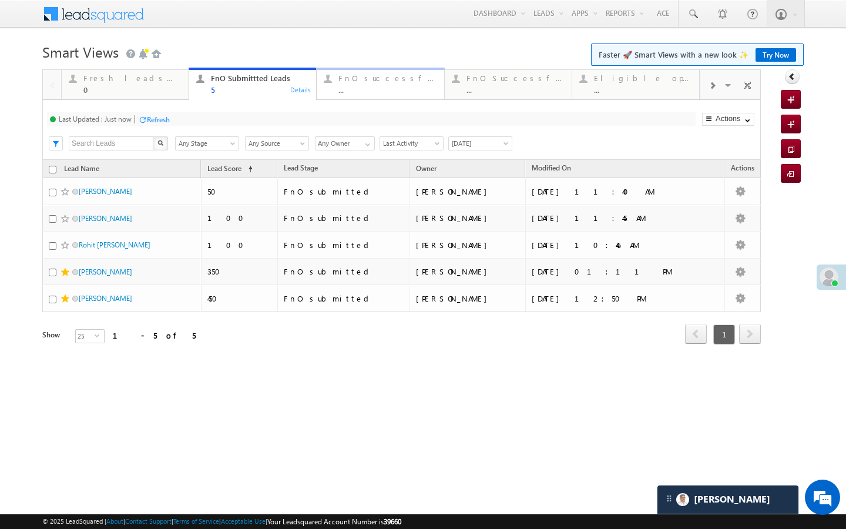
click at [376, 95] on link "FnO successful [DATE] Leads ... Details" at bounding box center [380, 84] width 128 height 32
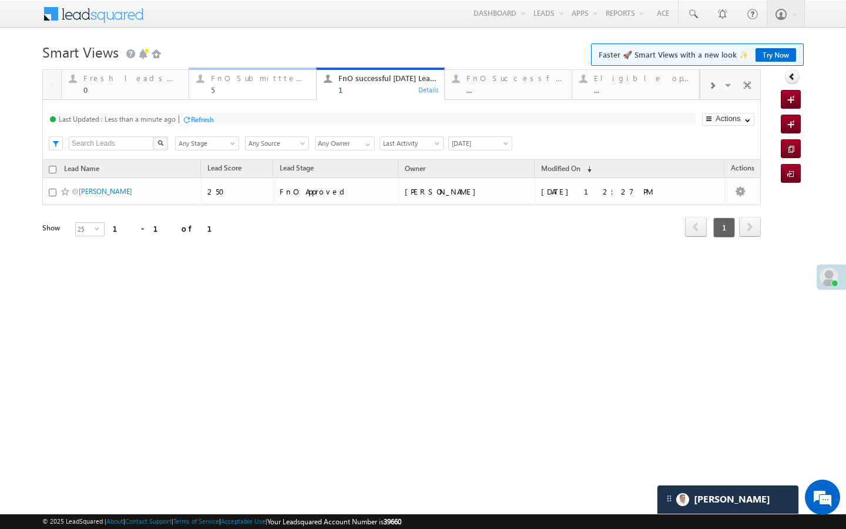
click at [213, 98] on link "FnO Submittted Leads 5 Details" at bounding box center [253, 84] width 128 height 32
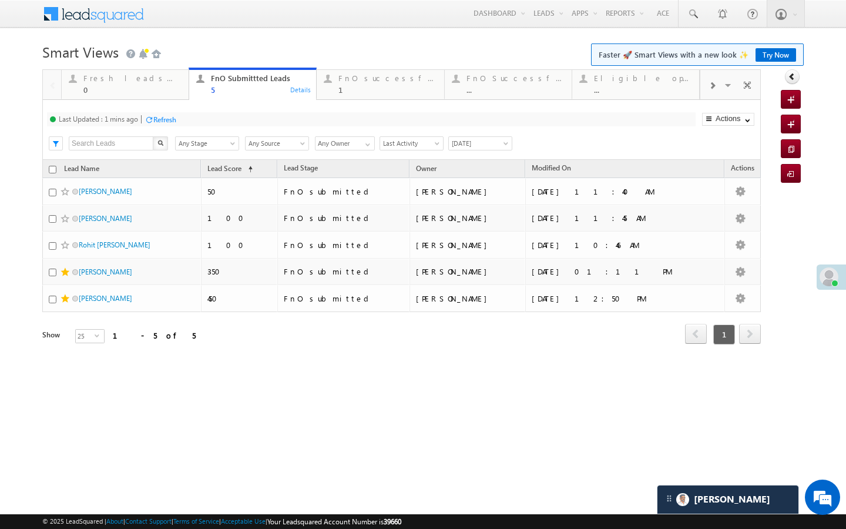
click at [166, 123] on div "Refresh" at bounding box center [164, 119] width 23 height 9
click at [358, 80] on div "FnO successful [DATE] Leads" at bounding box center [388, 77] width 98 height 9
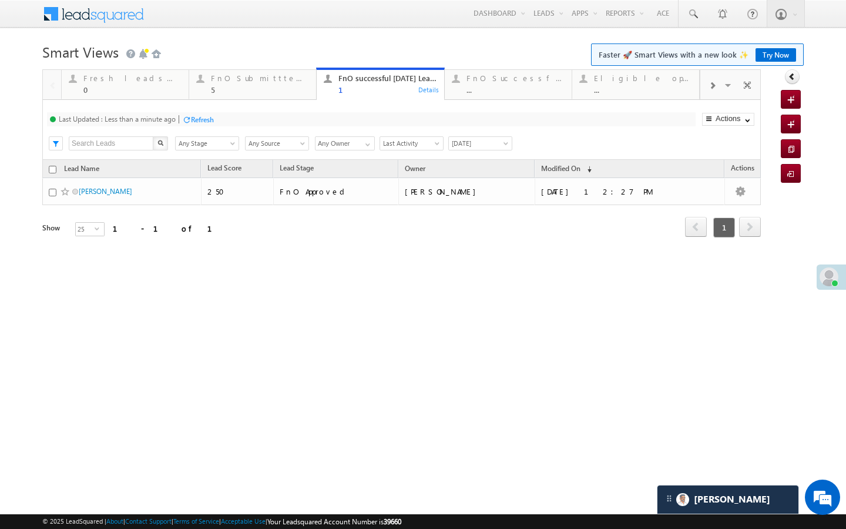
click at [203, 114] on div "Refresh" at bounding box center [198, 118] width 32 height 11
drag, startPoint x: 228, startPoint y: 85, endPoint x: 173, endPoint y: 125, distance: 68.1
click at [228, 85] on div "FnO Submittted Leads 5" at bounding box center [260, 82] width 98 height 23
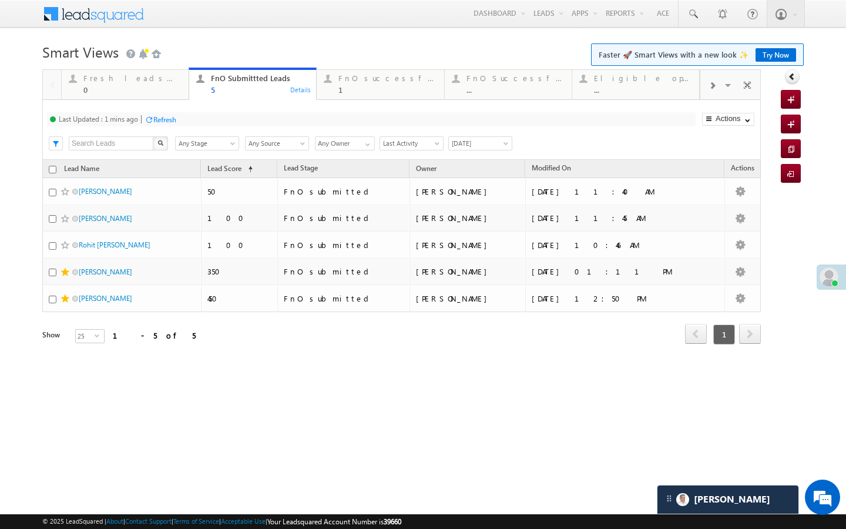
click at [165, 122] on div "Refresh" at bounding box center [164, 119] width 23 height 9
click at [344, 96] on link "FnO successful today Leads 1 Details" at bounding box center [380, 84] width 128 height 32
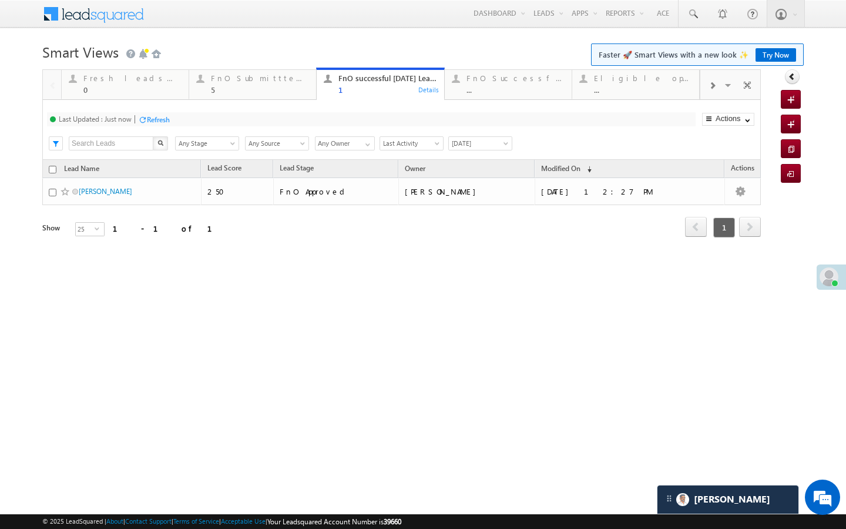
click at [172, 116] on div "Last Updated : Just now Refresh Refreshing..." at bounding box center [371, 119] width 649 height 14
click at [290, 83] on div "FnO Submittted Leads 5" at bounding box center [260, 82] width 98 height 23
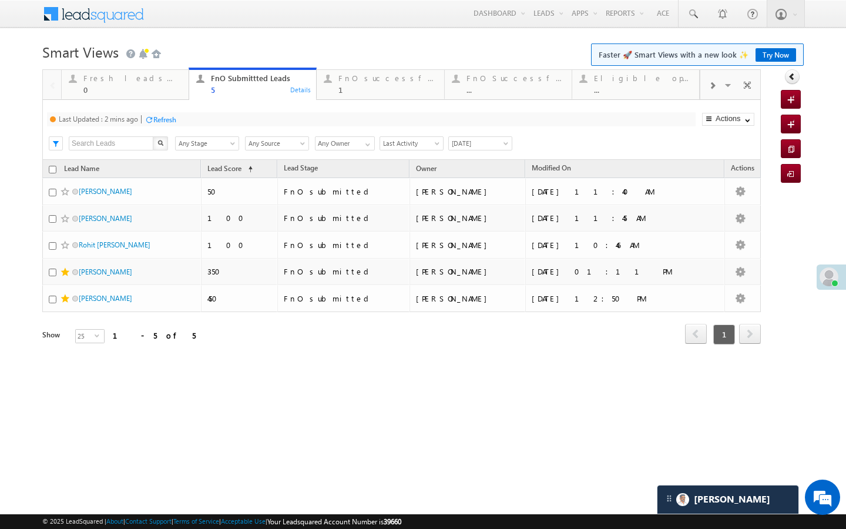
click at [179, 118] on div "Last Updated : 2 mins ago Refresh Refreshing..." at bounding box center [371, 119] width 649 height 14
click at [169, 119] on div "Refresh" at bounding box center [164, 119] width 23 height 9
drag, startPoint x: 388, startPoint y: 91, endPoint x: 216, endPoint y: 128, distance: 176.3
click at [388, 91] on div "1" at bounding box center [388, 89] width 98 height 9
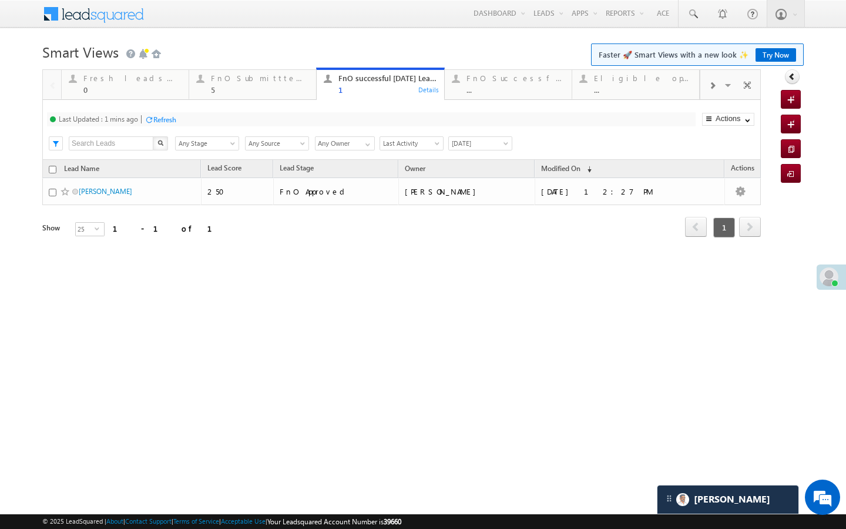
click at [169, 122] on div "Refresh" at bounding box center [164, 119] width 23 height 9
click at [237, 91] on div "5" at bounding box center [260, 89] width 98 height 9
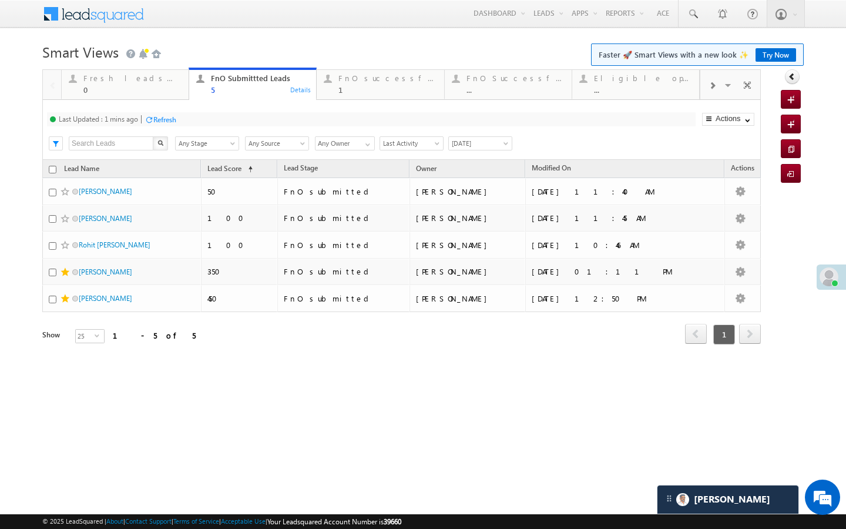
click at [172, 121] on div "Refresh" at bounding box center [164, 119] width 23 height 9
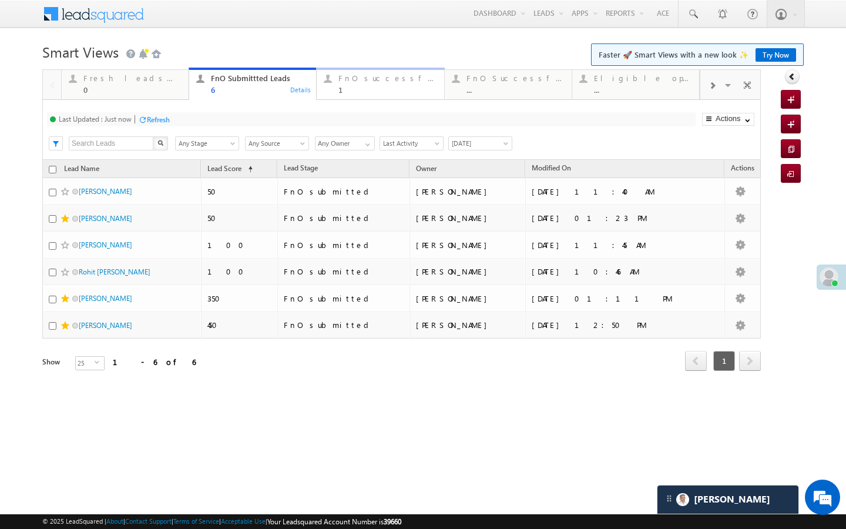
click at [341, 83] on div "FnO successful today Leads 1" at bounding box center [388, 82] width 98 height 23
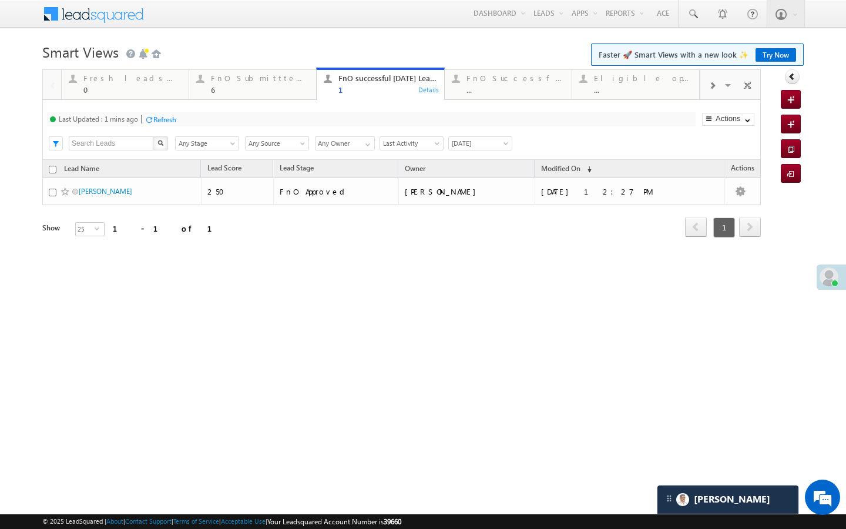
click at [160, 114] on div "Refresh" at bounding box center [161, 118] width 32 height 11
click at [227, 96] on link "FnO Submittted Leads 6 Details" at bounding box center [253, 84] width 128 height 32
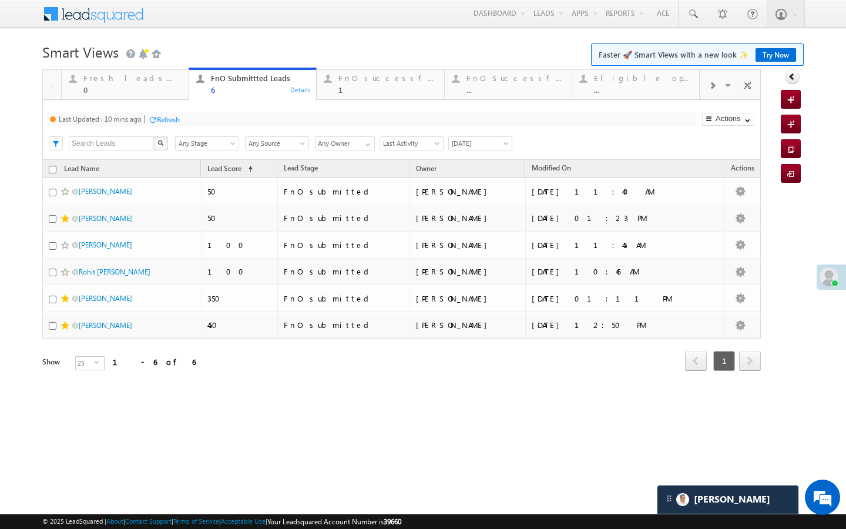
click at [172, 123] on div "Refresh" at bounding box center [168, 119] width 23 height 9
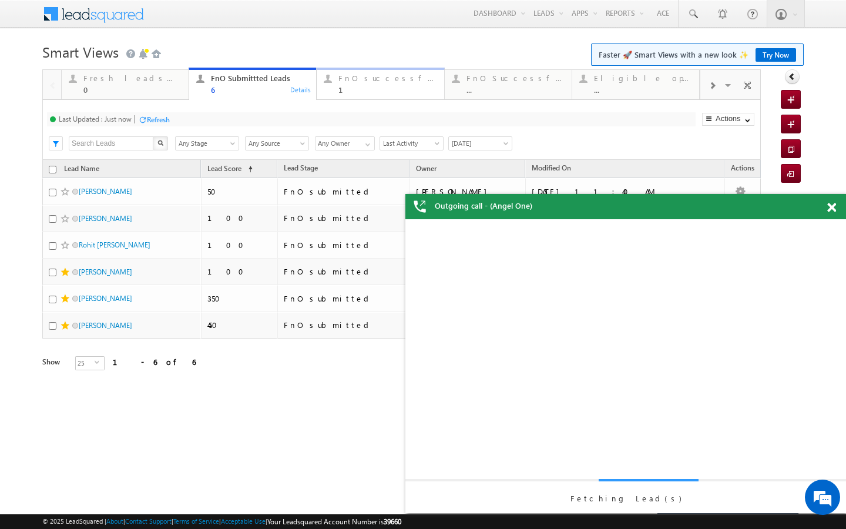
click at [382, 92] on div "1" at bounding box center [388, 89] width 98 height 9
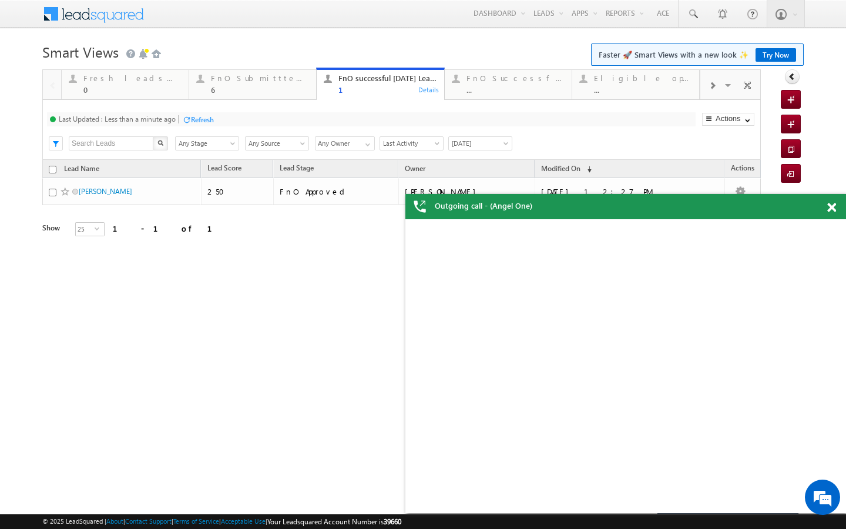
click at [189, 122] on div at bounding box center [186, 119] width 9 height 9
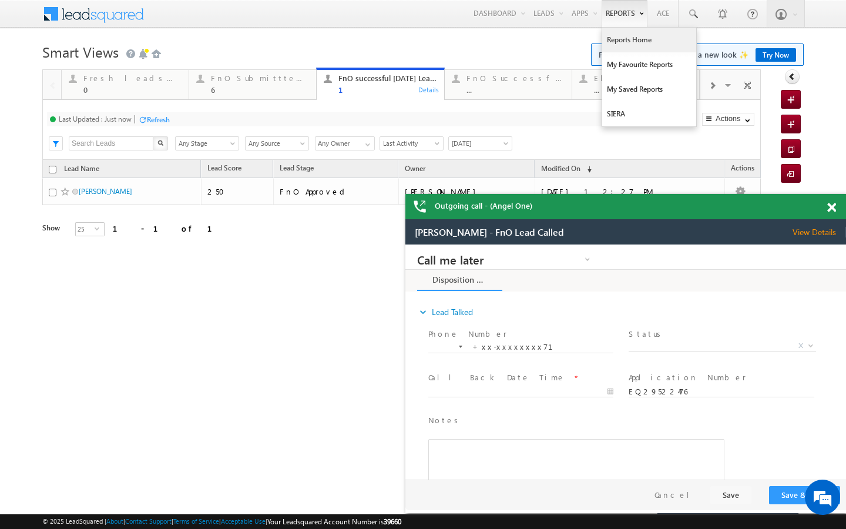
click at [617, 38] on link "Reports Home" at bounding box center [650, 40] width 94 height 25
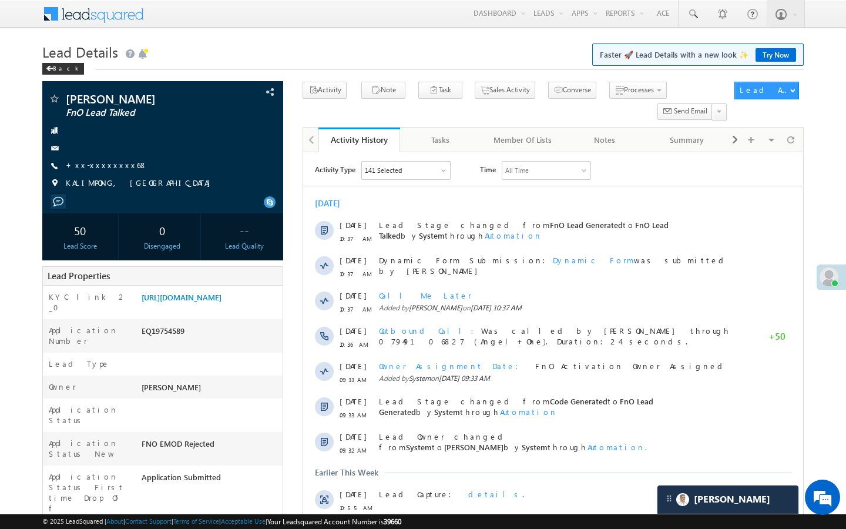
scroll to position [4548, 0]
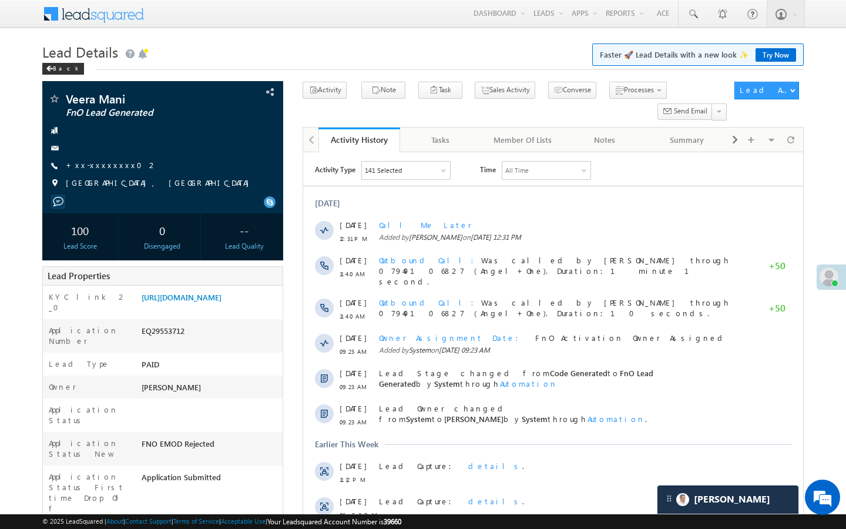
scroll to position [4548, 0]
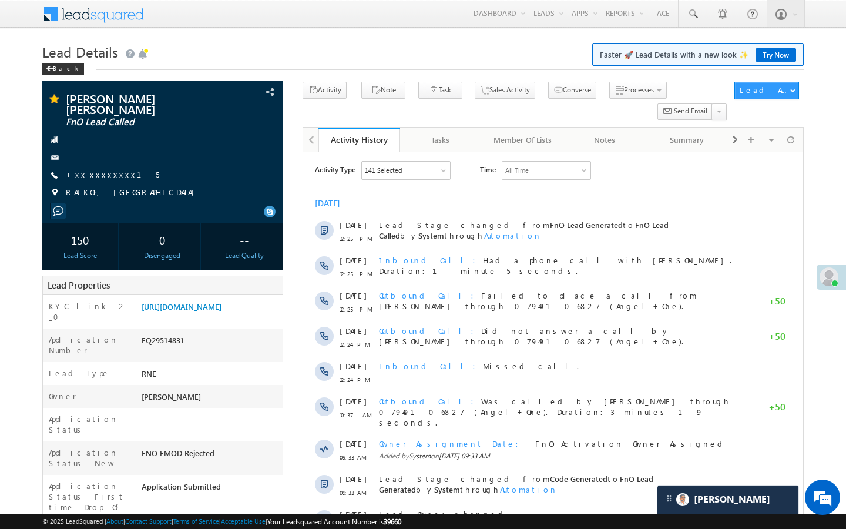
scroll to position [4548, 0]
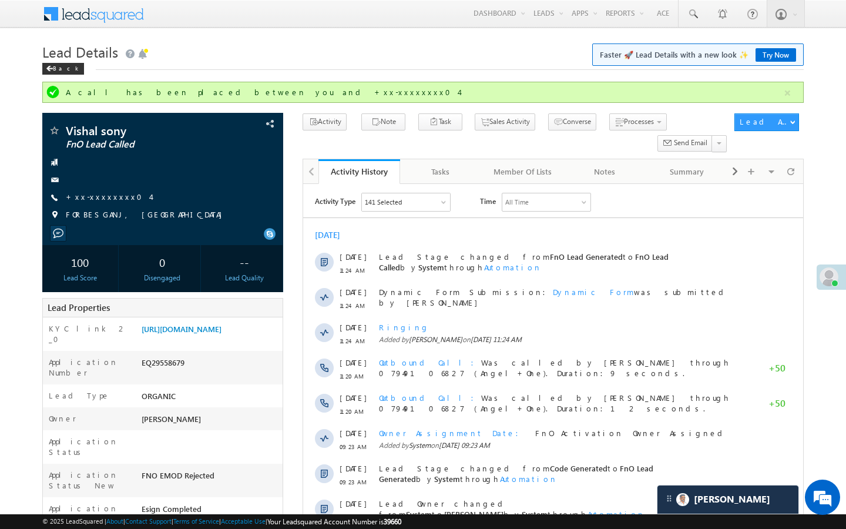
scroll to position [4548, 0]
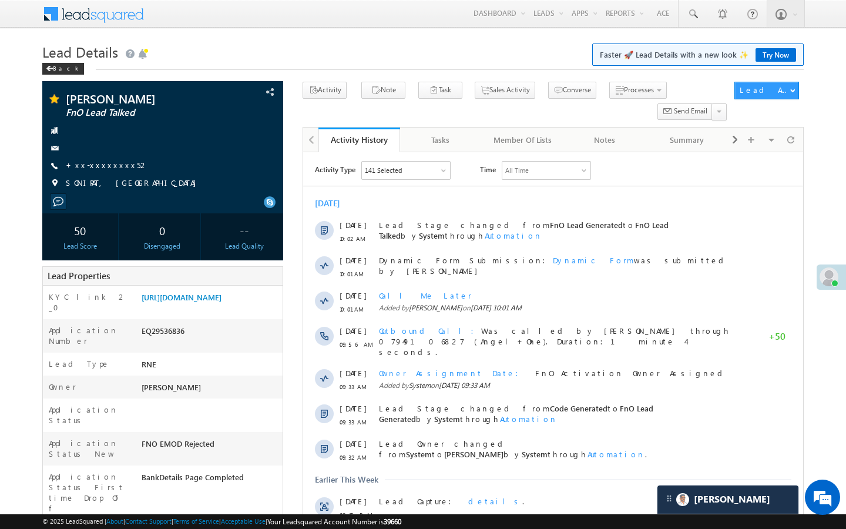
scroll to position [4548, 0]
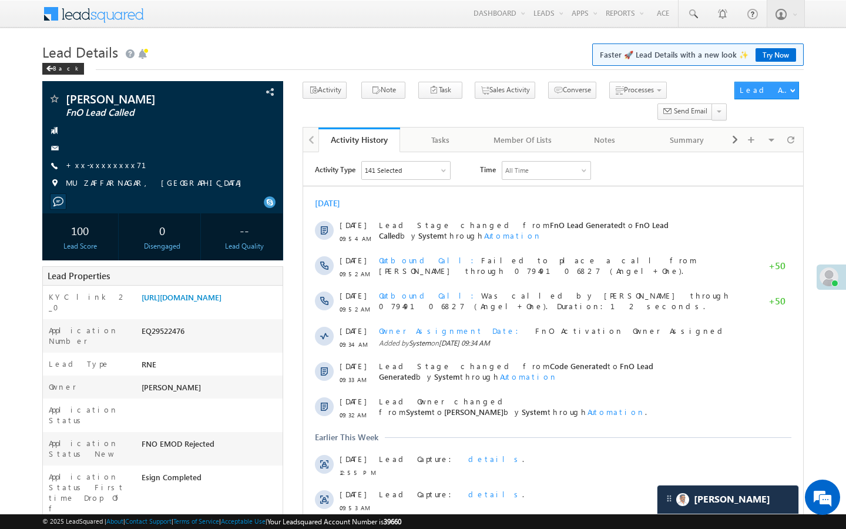
scroll to position [4665, 0]
click at [105, 166] on link "+xx-xxxxxxxx71" at bounding box center [113, 165] width 95 height 10
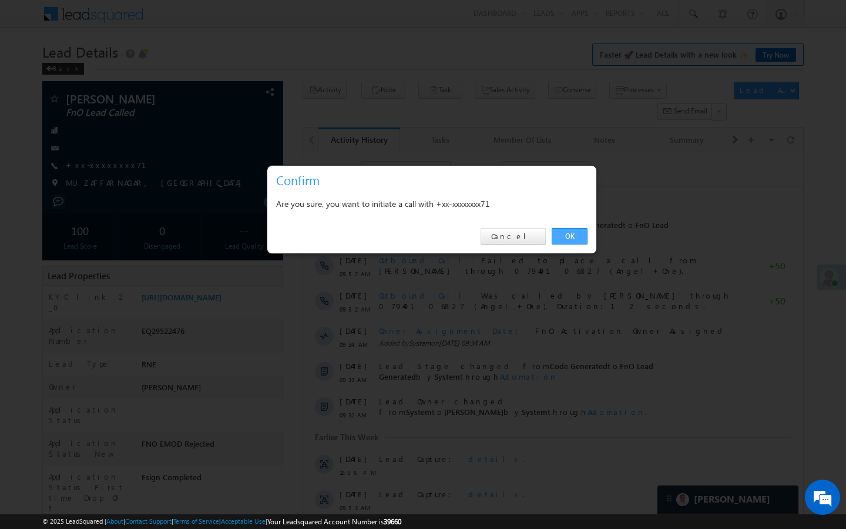
click at [576, 234] on link "OK" at bounding box center [570, 236] width 36 height 16
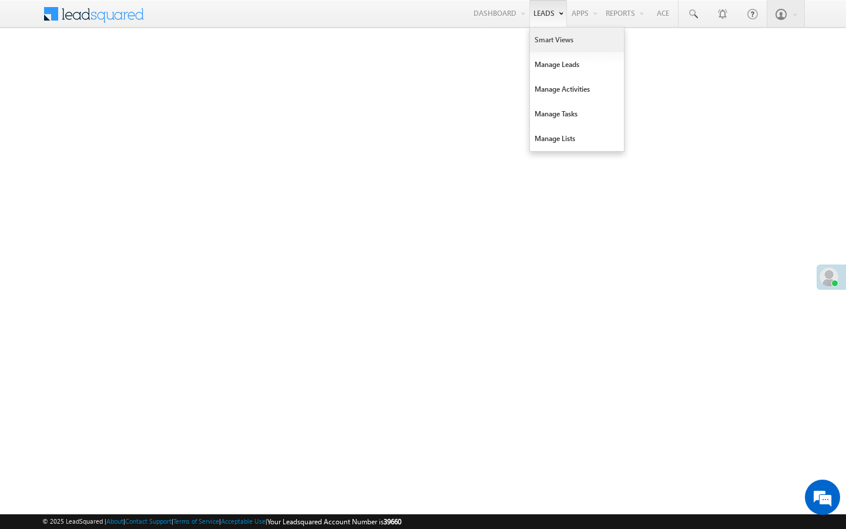
click at [540, 46] on link "Smart Views" at bounding box center [577, 40] width 94 height 25
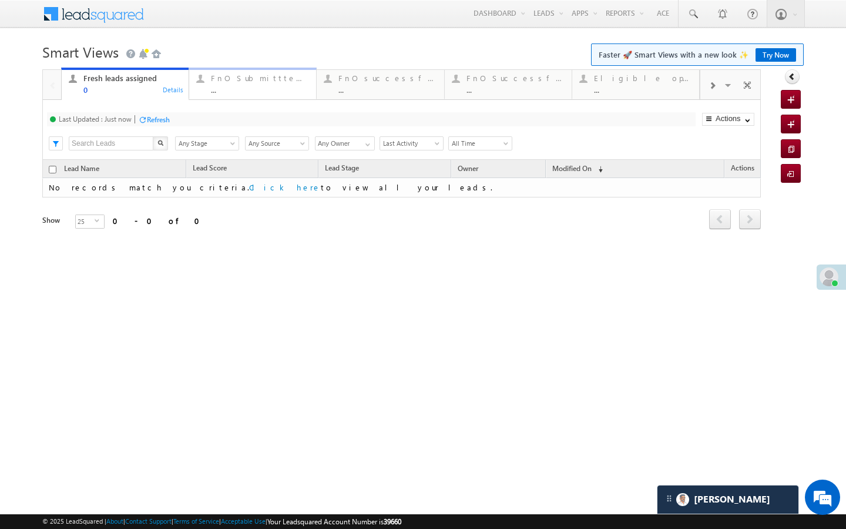
click at [265, 94] on link "FnO Submittted Leads ... Details" at bounding box center [253, 84] width 128 height 32
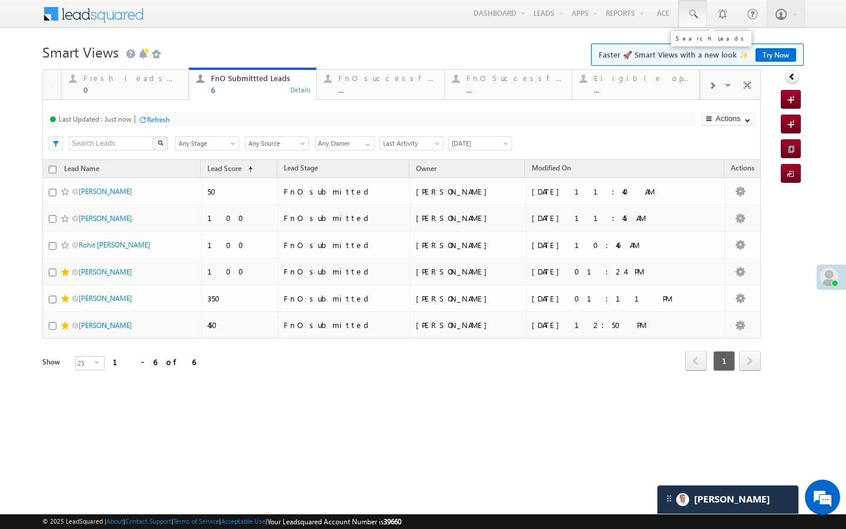
click at [695, 7] on link at bounding box center [693, 13] width 28 height 27
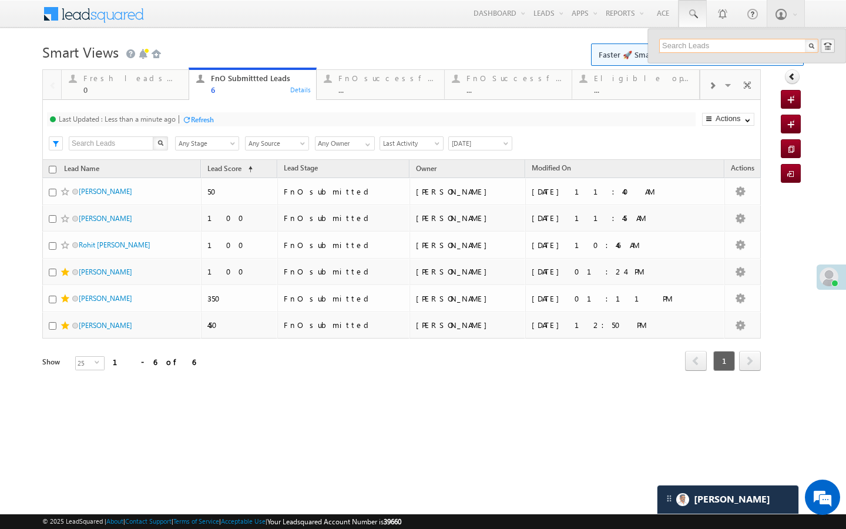
paste input "AABX909043"
type input "AABX909043"
click at [807, 66] on link at bounding box center [808, 64] width 8 height 8
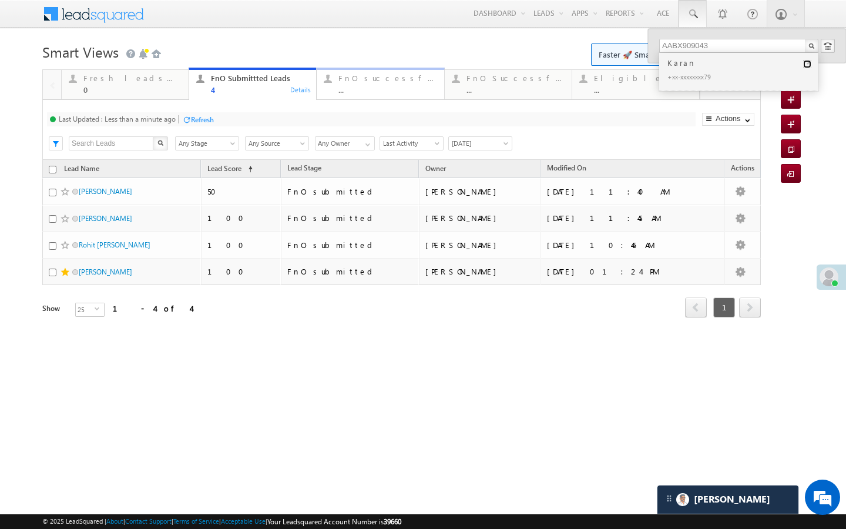
click at [344, 89] on div "..." at bounding box center [388, 89] width 98 height 9
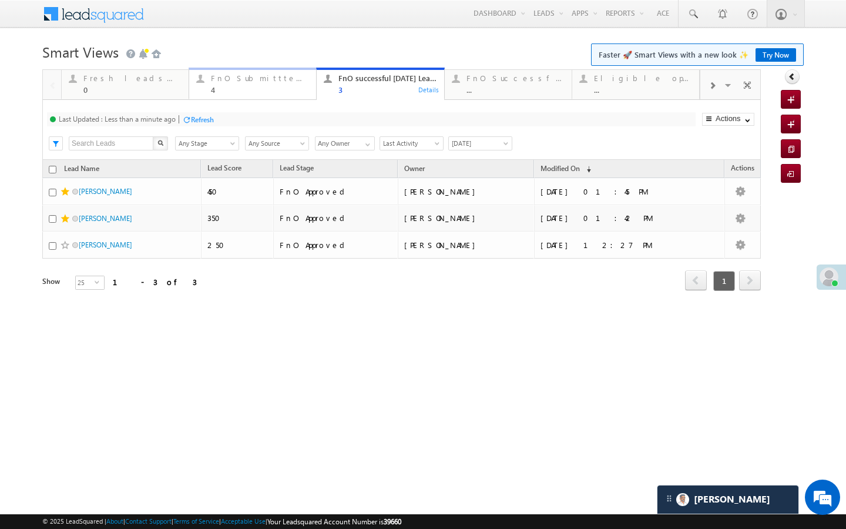
click at [216, 91] on div "4" at bounding box center [260, 89] width 98 height 9
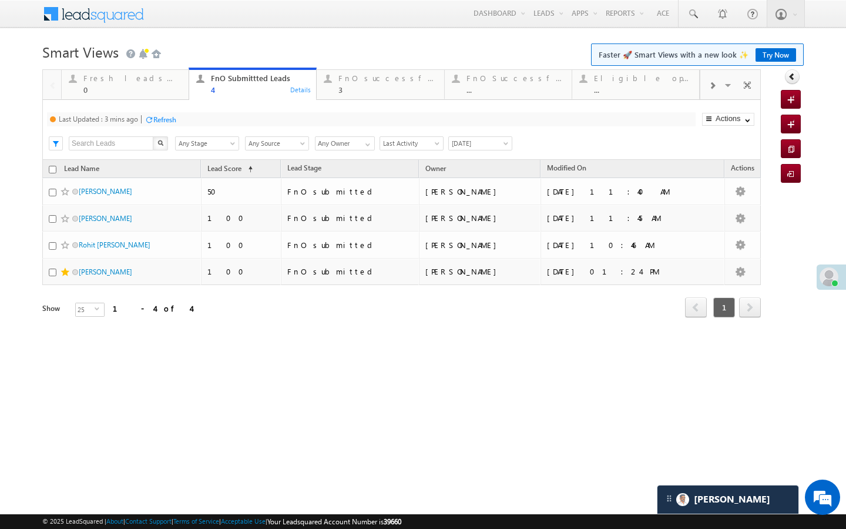
click at [163, 122] on div "Refresh" at bounding box center [164, 119] width 23 height 9
click at [388, 87] on div "3" at bounding box center [388, 89] width 98 height 9
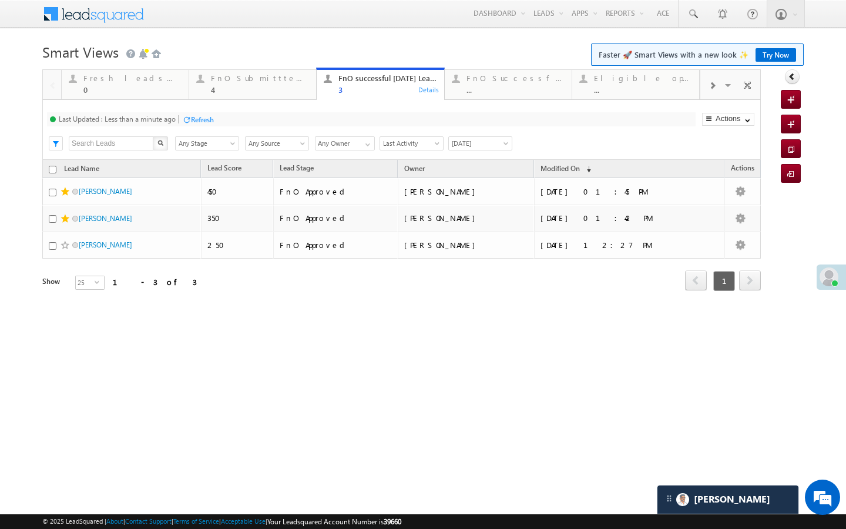
click at [190, 114] on div "Refresh" at bounding box center [198, 118] width 32 height 11
click at [272, 85] on div "4" at bounding box center [260, 89] width 98 height 9
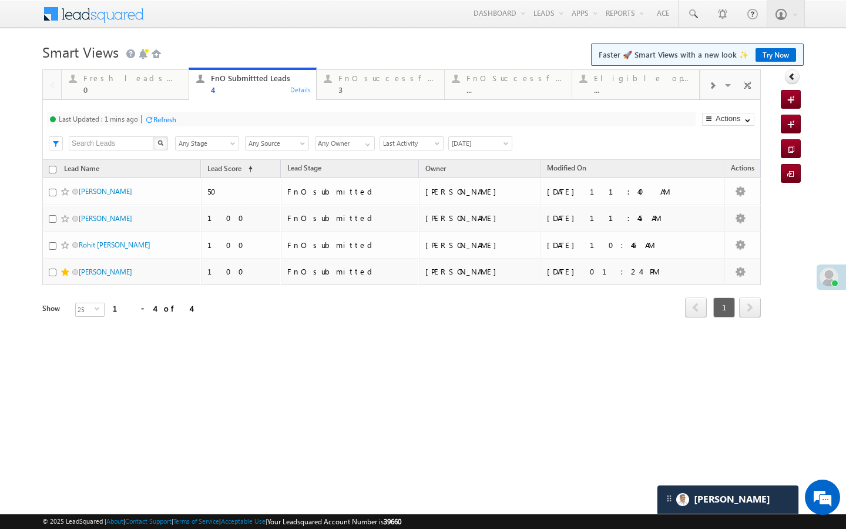
click at [173, 120] on div "Refresh" at bounding box center [164, 119] width 23 height 9
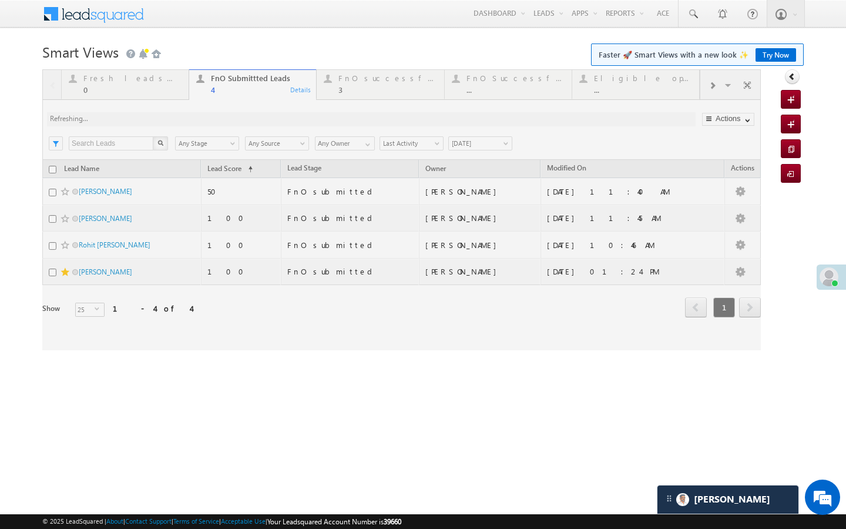
click at [352, 78] on div at bounding box center [401, 209] width 719 height 281
click at [337, 94] on div at bounding box center [401, 209] width 719 height 281
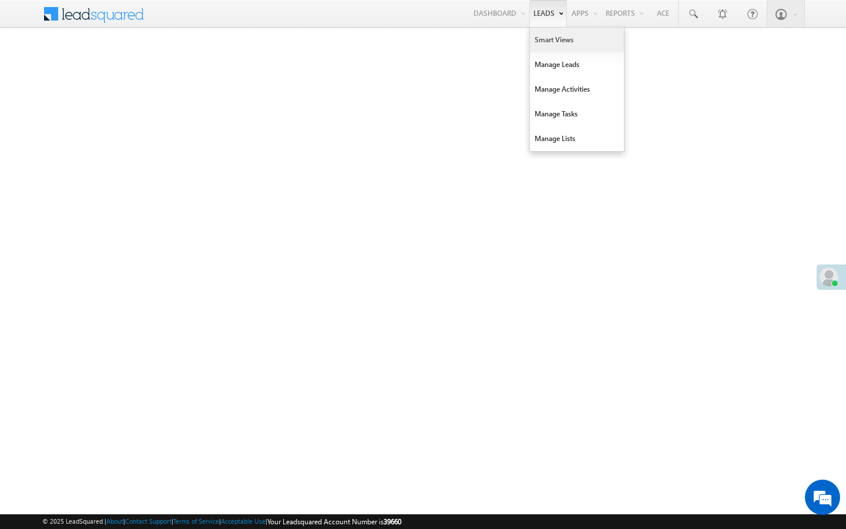
click at [540, 42] on link "Smart Views" at bounding box center [577, 40] width 94 height 25
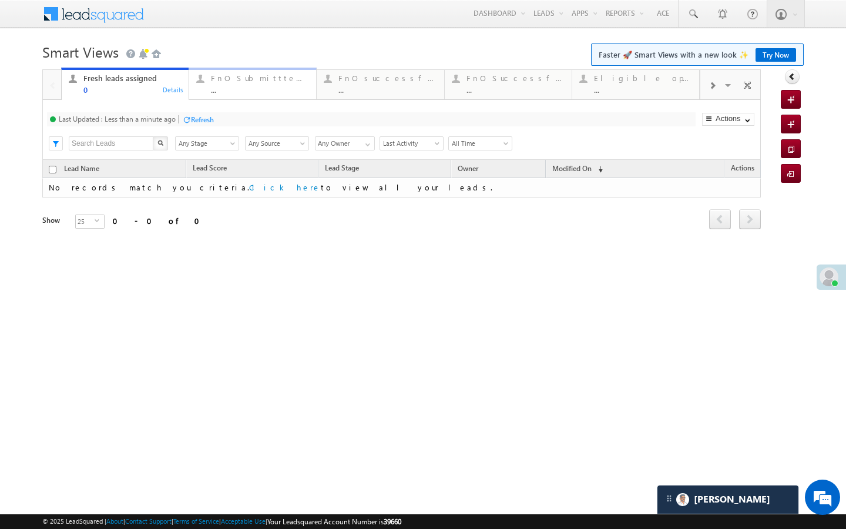
click at [289, 79] on div "FnO Submittted Leads" at bounding box center [260, 77] width 98 height 9
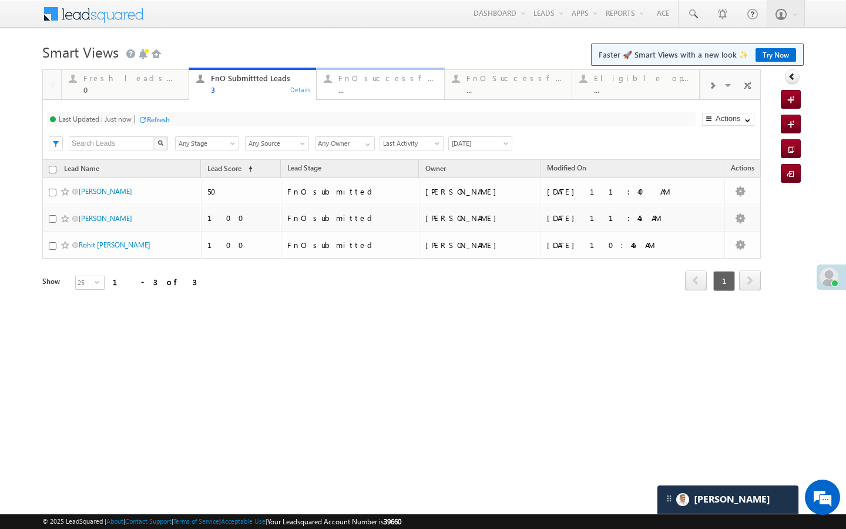
click at [381, 85] on div "..." at bounding box center [388, 89] width 98 height 9
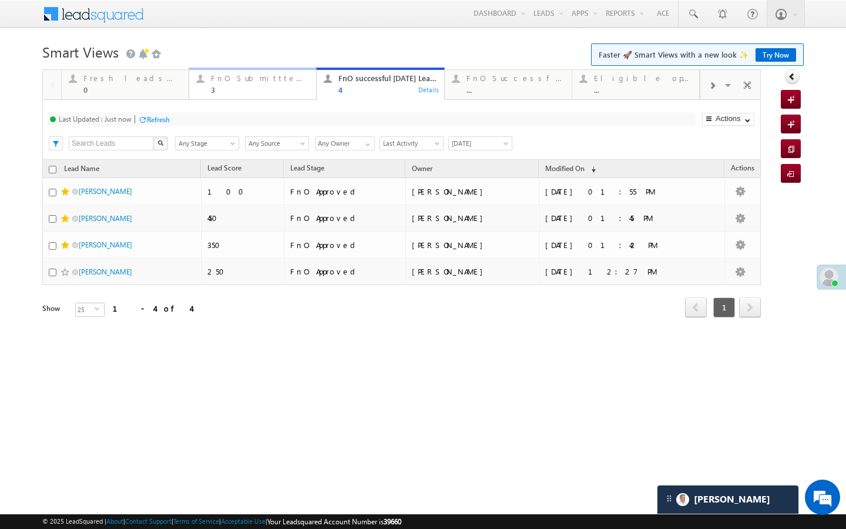
drag, startPoint x: 276, startPoint y: 79, endPoint x: 299, endPoint y: 95, distance: 27.9
click at [276, 79] on div "FnO Submittted Leads" at bounding box center [260, 77] width 98 height 9
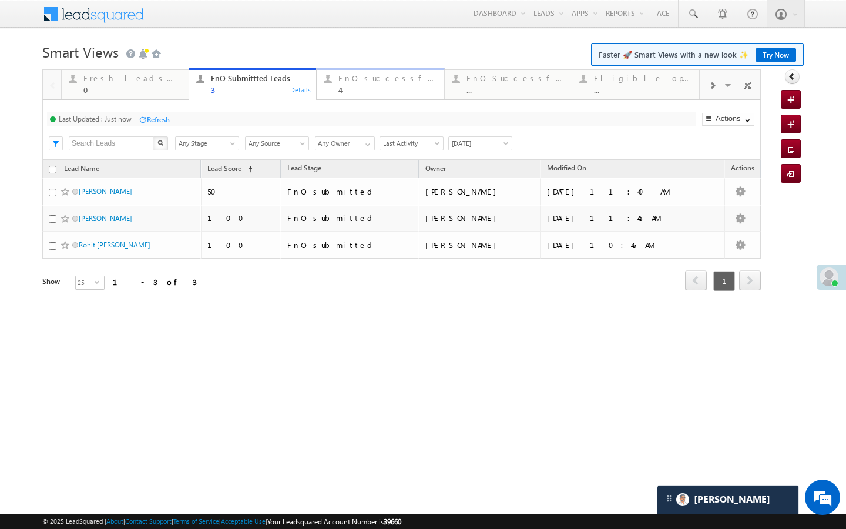
click at [354, 92] on div "4" at bounding box center [388, 89] width 98 height 9
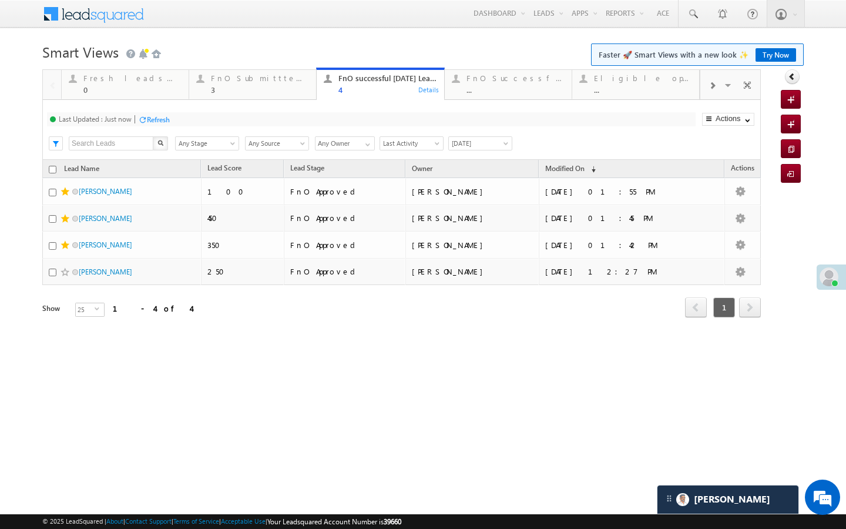
click at [709, 85] on span at bounding box center [712, 85] width 7 height 9
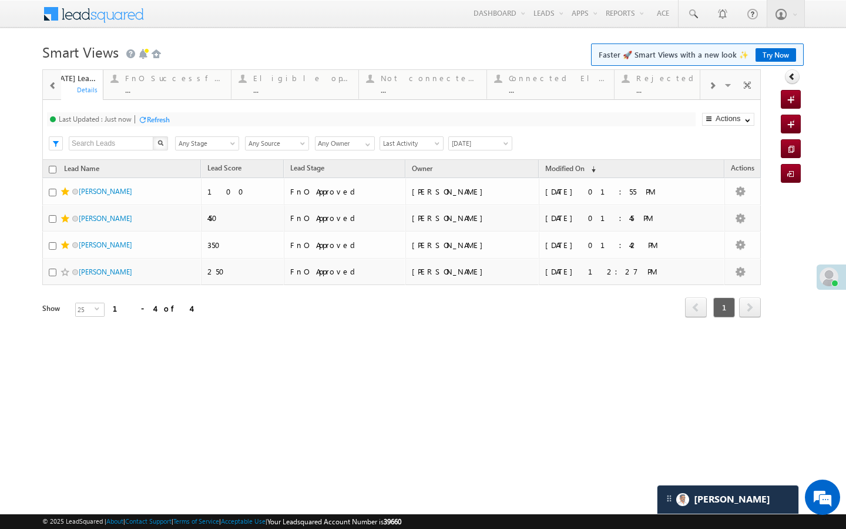
click at [709, 85] on span at bounding box center [712, 85] width 7 height 9
click at [693, 84] on div "Today's rejected leads ... Details" at bounding box center [637, 82] width 124 height 23
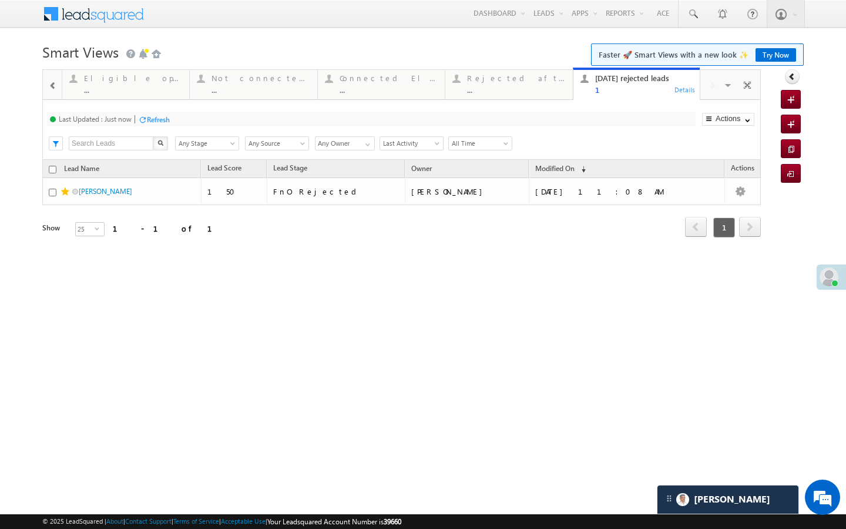
click at [500, 82] on div "Rejected after assignment" at bounding box center [516, 77] width 98 height 9
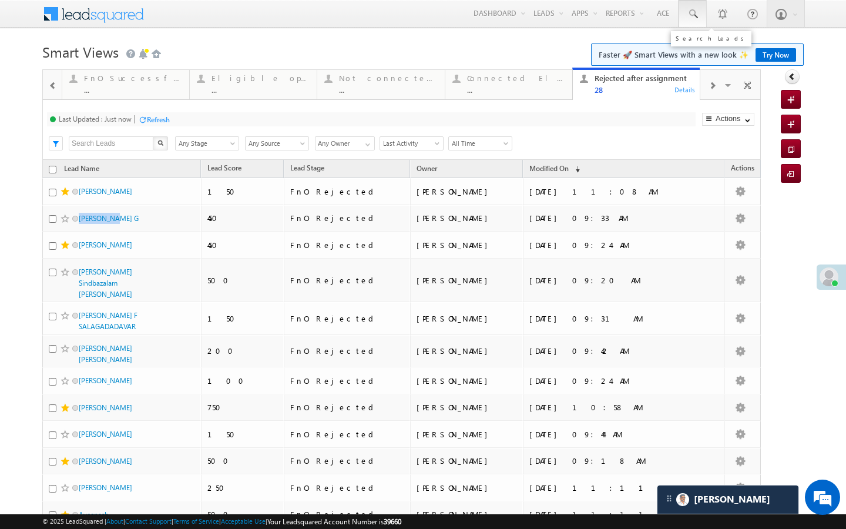
click at [691, 11] on span at bounding box center [693, 14] width 12 height 12
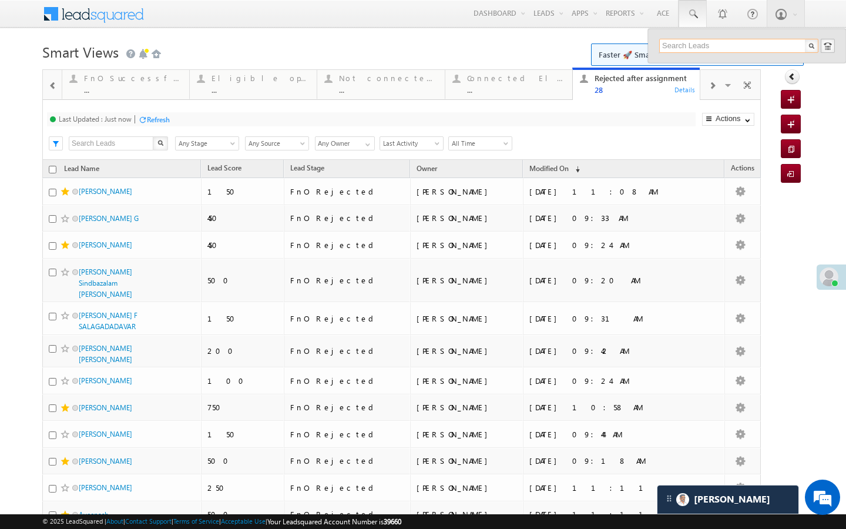
paste input "EQ29079928"
type input "EQ29079928"
click at [803, 63] on div "[PERSON_NAME]" at bounding box center [744, 62] width 158 height 13
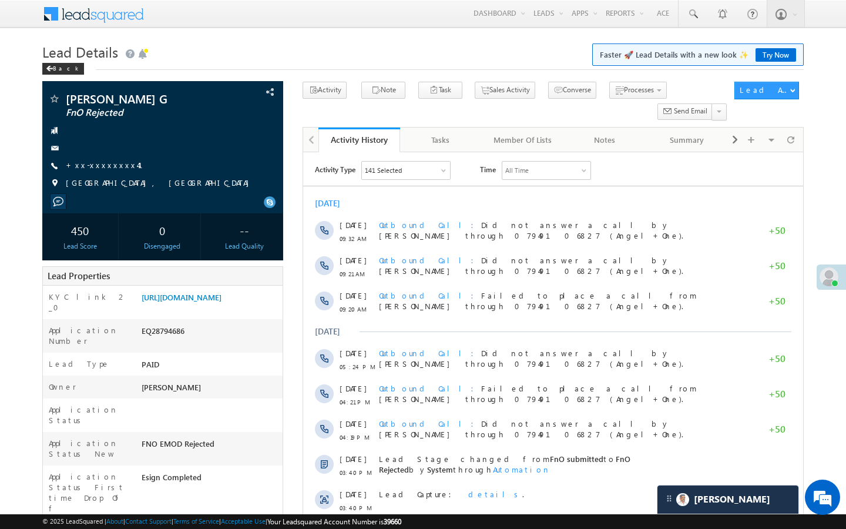
scroll to position [5366, 0]
click at [109, 165] on link "+xx-xxxxxxxx41" at bounding box center [111, 165] width 91 height 10
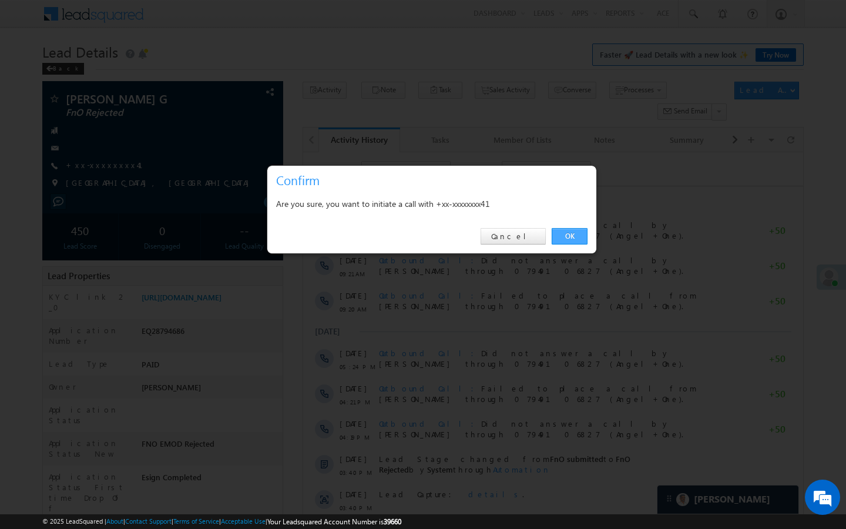
click at [584, 239] on link "OK" at bounding box center [570, 236] width 36 height 16
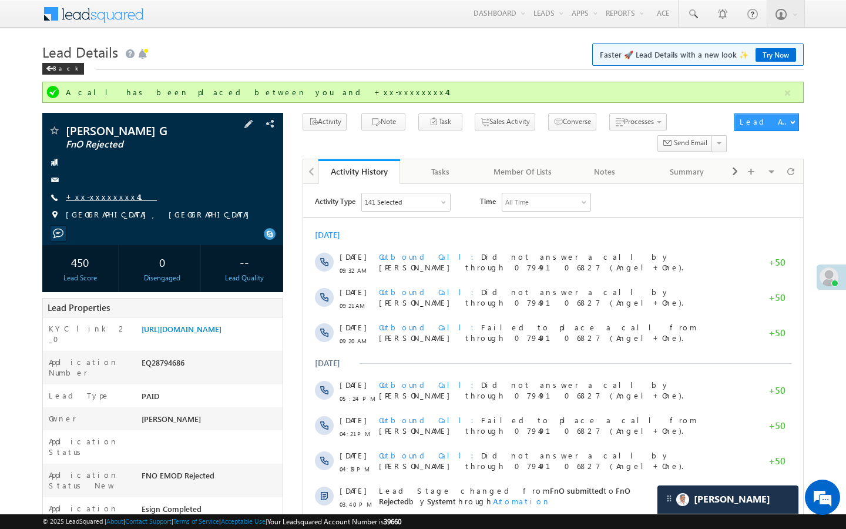
click at [115, 195] on link "+xx-xxxxxxxx41" at bounding box center [111, 197] width 91 height 10
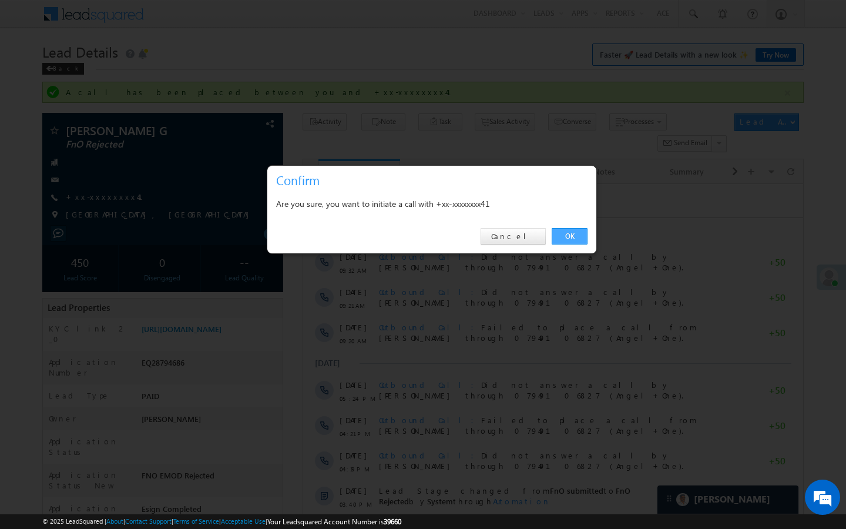
click at [583, 237] on link "OK" at bounding box center [570, 236] width 36 height 16
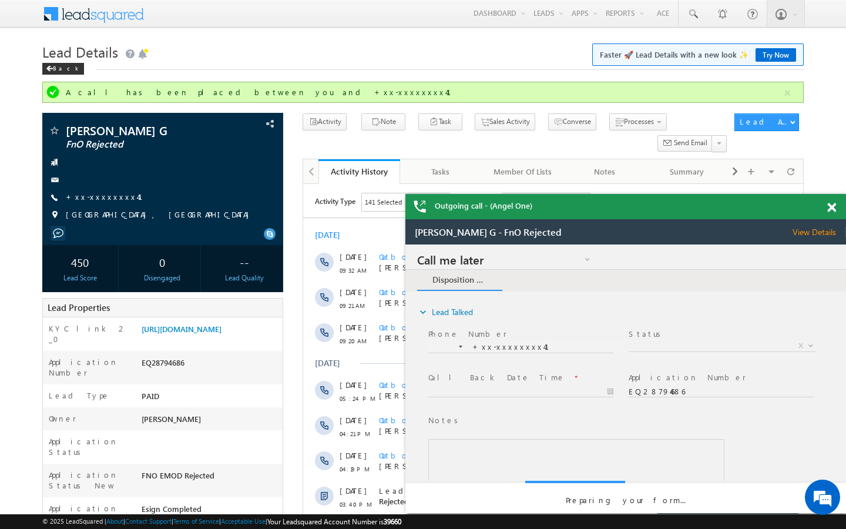
scroll to position [0, 0]
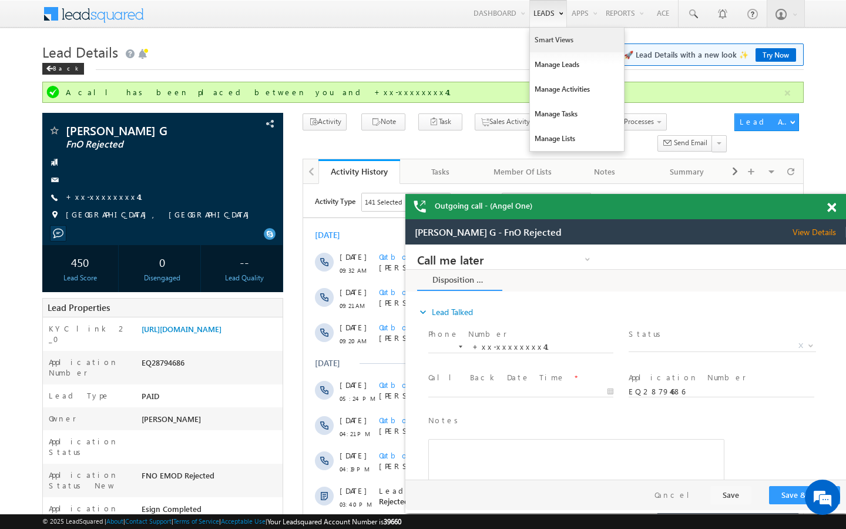
click at [542, 38] on link "Smart Views" at bounding box center [577, 40] width 94 height 25
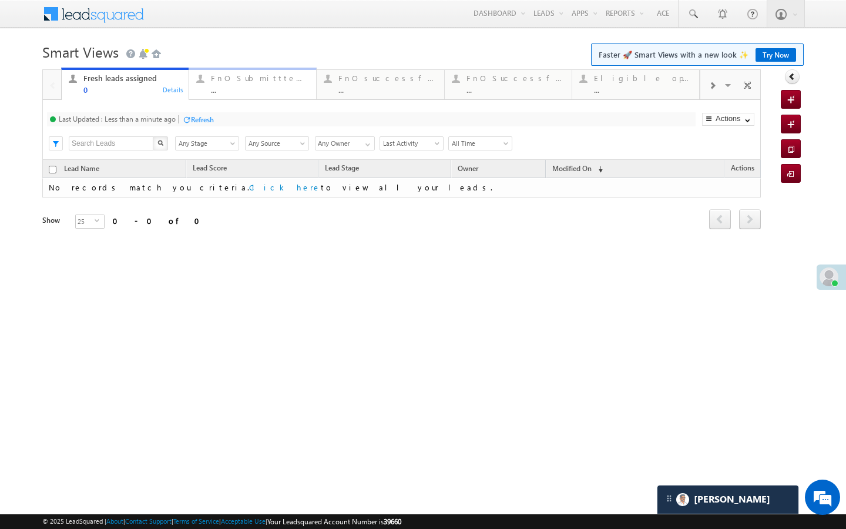
click at [243, 92] on div "..." at bounding box center [260, 89] width 98 height 9
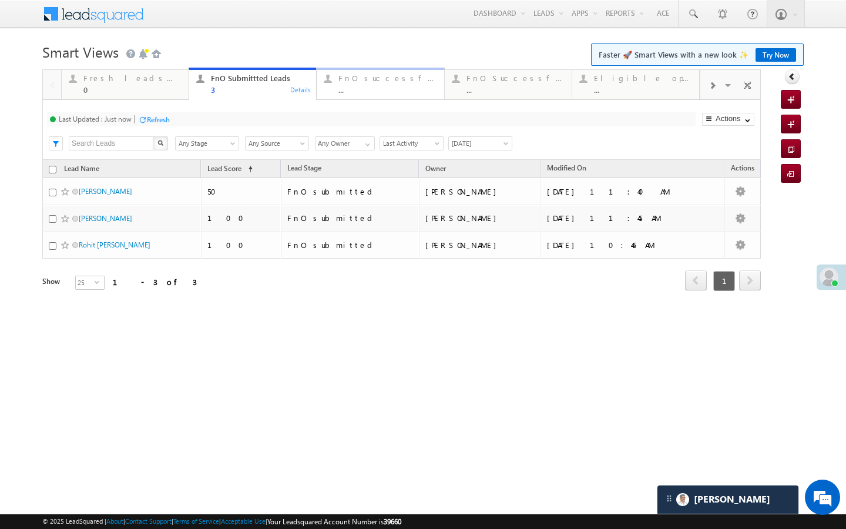
click at [353, 77] on div "FnO successful [DATE] Leads" at bounding box center [388, 77] width 98 height 9
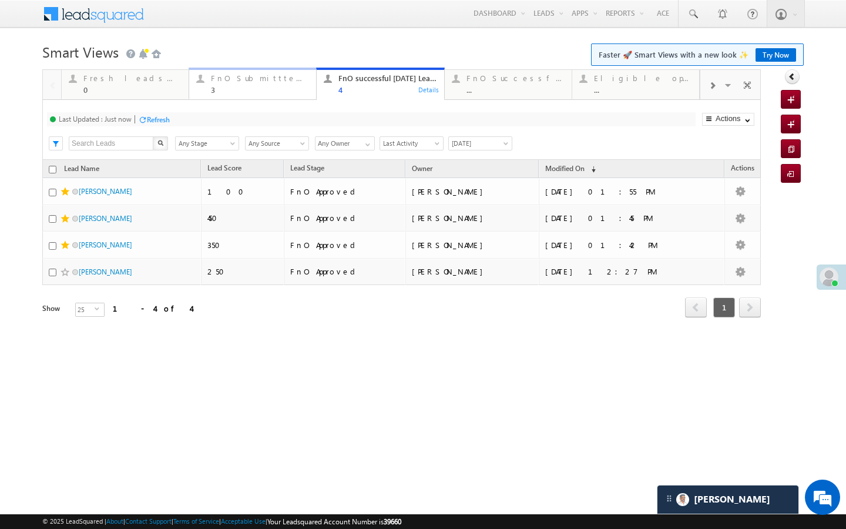
click at [275, 85] on div "3" at bounding box center [260, 89] width 98 height 9
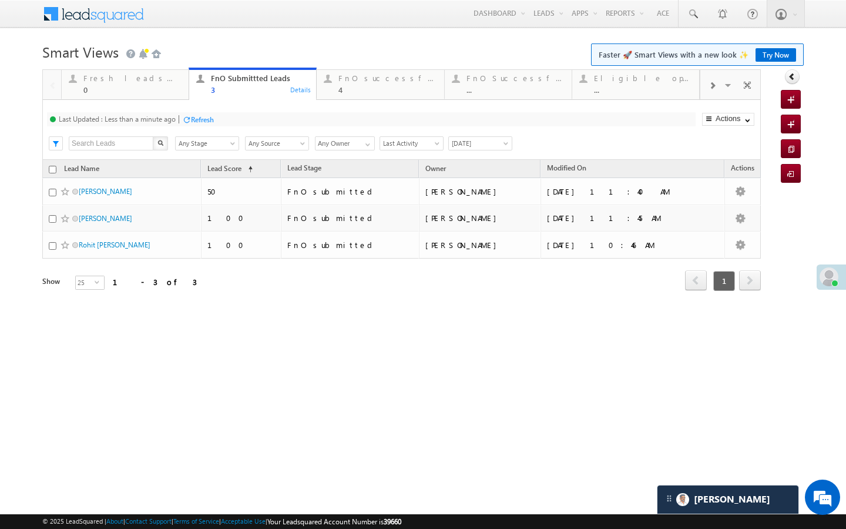
click at [195, 122] on div "Refresh" at bounding box center [202, 119] width 23 height 9
click at [339, 72] on div "FnO successful [DATE] Leads 4" at bounding box center [388, 82] width 98 height 23
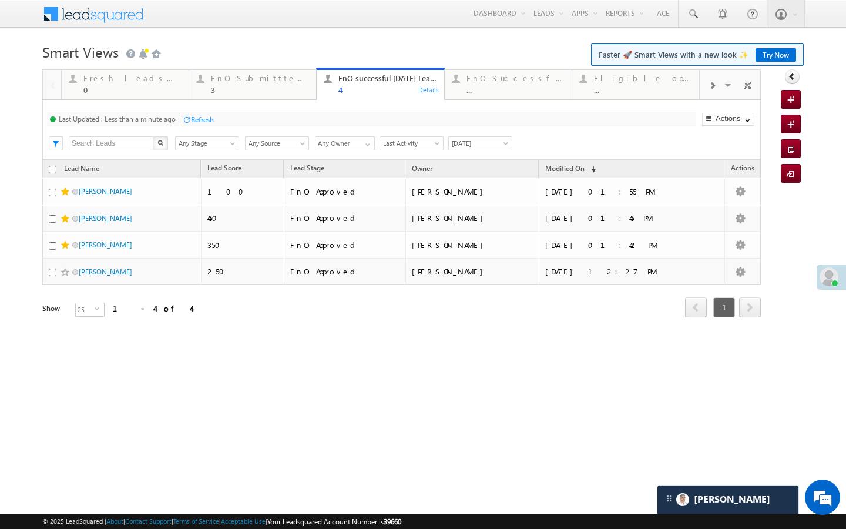
click at [191, 123] on div at bounding box center [186, 119] width 9 height 9
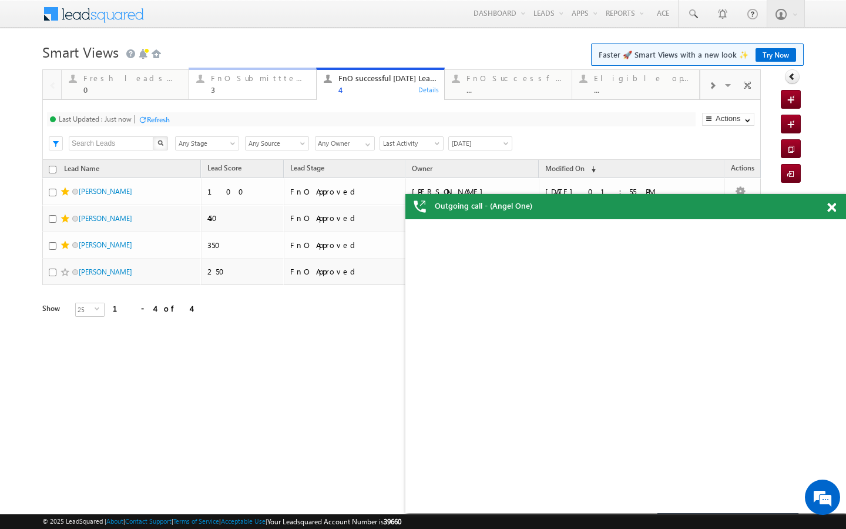
click at [260, 80] on div "FnO Submittted Leads" at bounding box center [260, 77] width 98 height 9
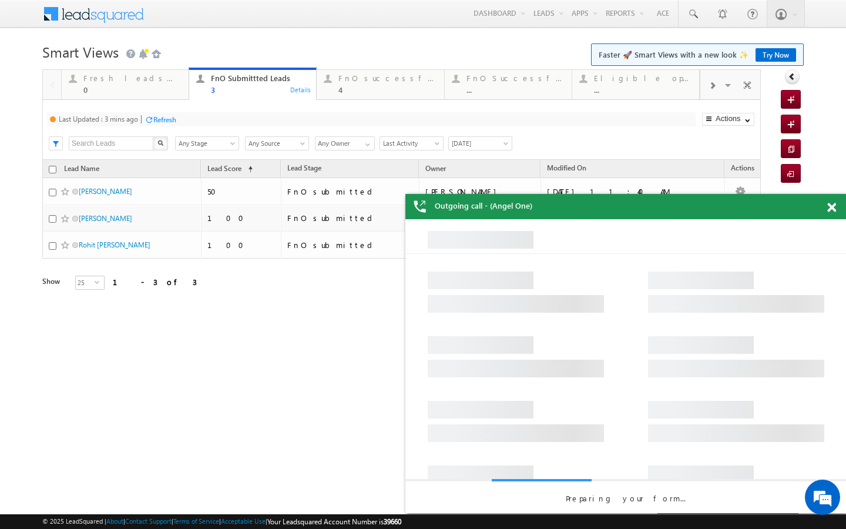
click at [176, 116] on div "Refresh" at bounding box center [164, 119] width 23 height 9
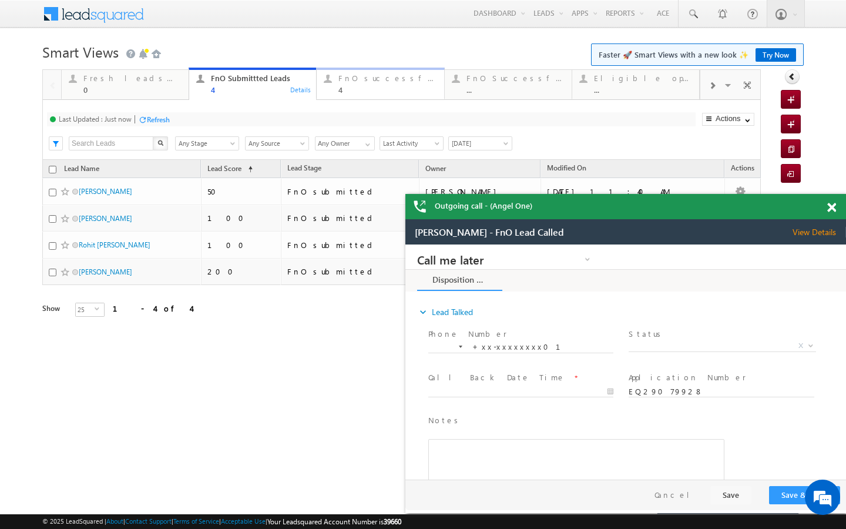
drag, startPoint x: 350, startPoint y: 82, endPoint x: 250, endPoint y: 119, distance: 106.6
click at [350, 82] on div "FnO successful [DATE] Leads" at bounding box center [388, 77] width 98 height 9
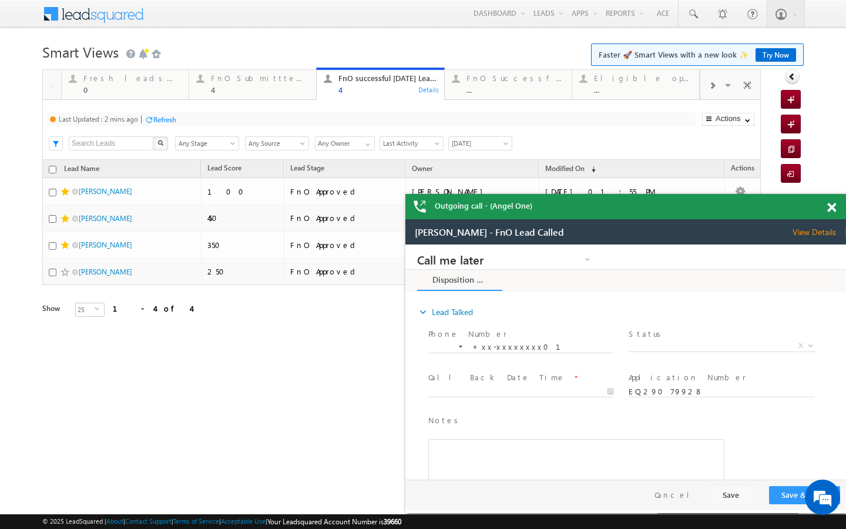
click at [164, 120] on div "Refresh" at bounding box center [164, 119] width 23 height 9
click at [311, 104] on div "Last Updated : Just now Refresh Refreshing... Search X Lead Stage Any Stage Any…" at bounding box center [401, 130] width 719 height 60
click at [304, 81] on div "FnO Submittted Leads" at bounding box center [260, 77] width 98 height 9
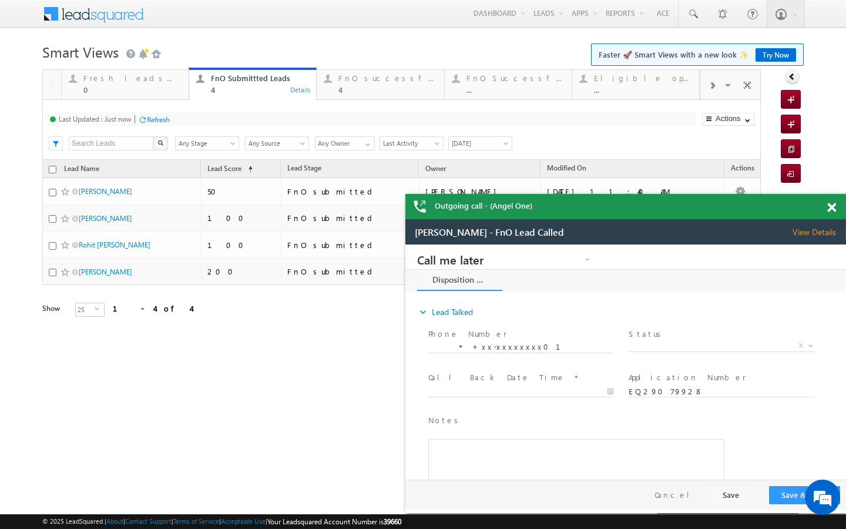
click at [153, 115] on div "Refresh" at bounding box center [158, 119] width 23 height 9
click at [340, 85] on div "FnO successful today Leads 4" at bounding box center [388, 82] width 98 height 23
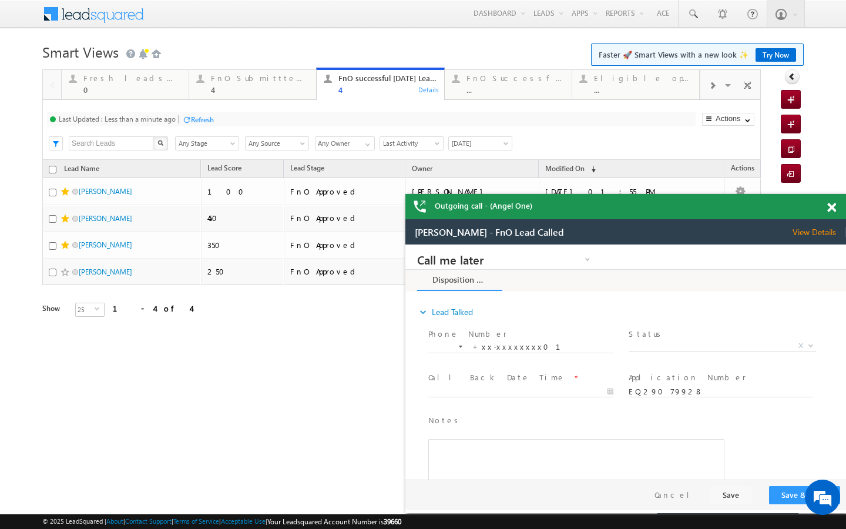
click at [187, 122] on div at bounding box center [186, 119] width 9 height 9
click at [256, 93] on div "4" at bounding box center [260, 89] width 98 height 9
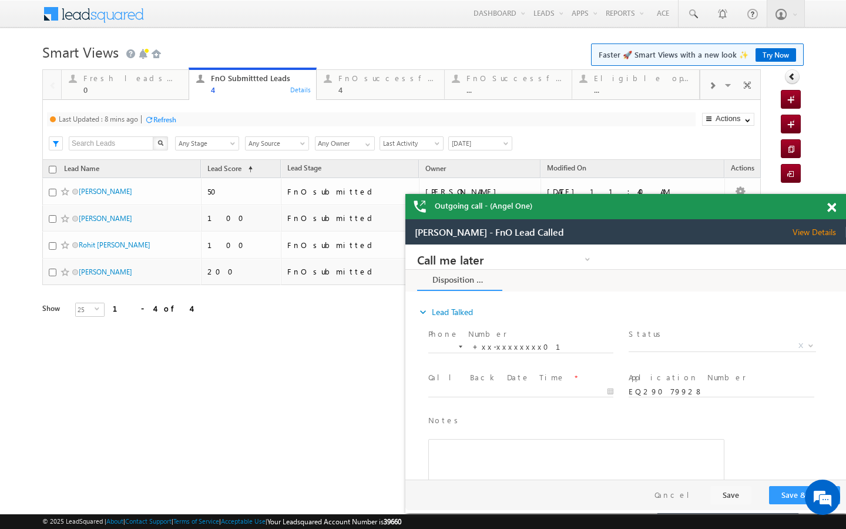
click at [169, 123] on div "Refresh" at bounding box center [164, 119] width 23 height 9
drag, startPoint x: 386, startPoint y: 93, endPoint x: 284, endPoint y: 106, distance: 102.5
click at [386, 93] on div "4" at bounding box center [388, 89] width 98 height 9
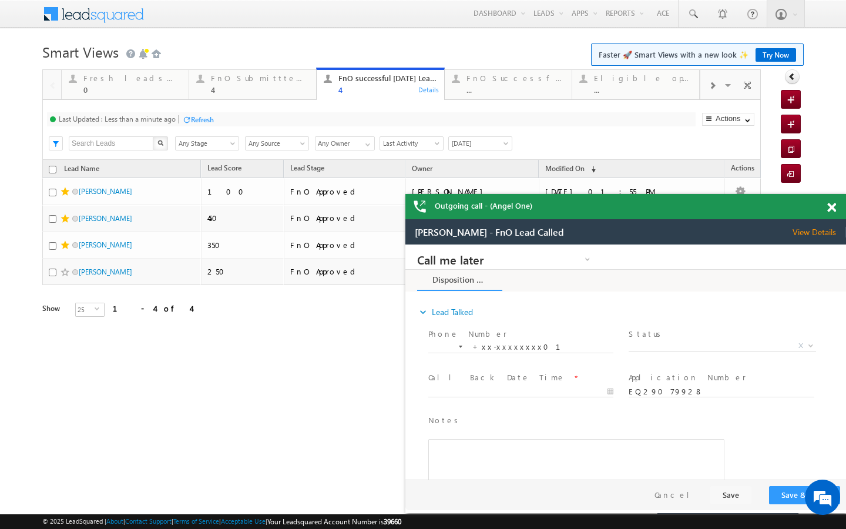
click at [211, 121] on div "Refresh" at bounding box center [202, 119] width 23 height 9
click at [254, 72] on div "FnO Submittted Leads 4" at bounding box center [260, 82] width 98 height 23
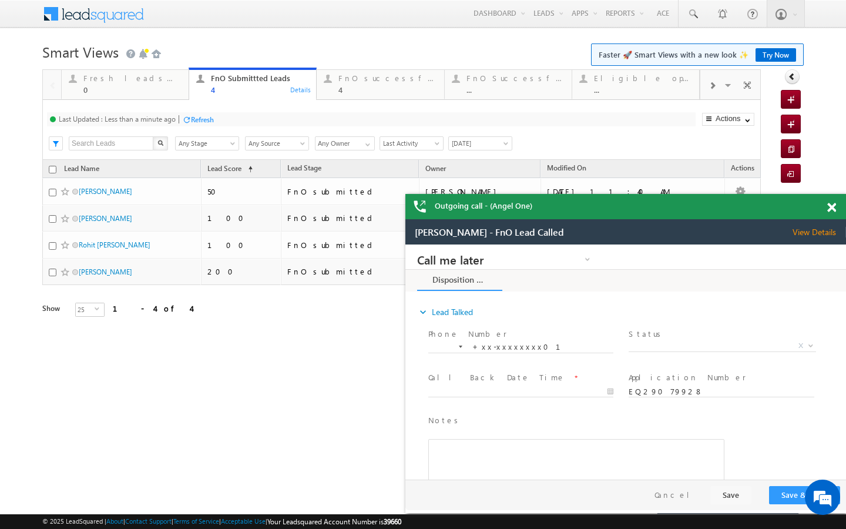
click at [188, 118] on div at bounding box center [186, 119] width 9 height 9
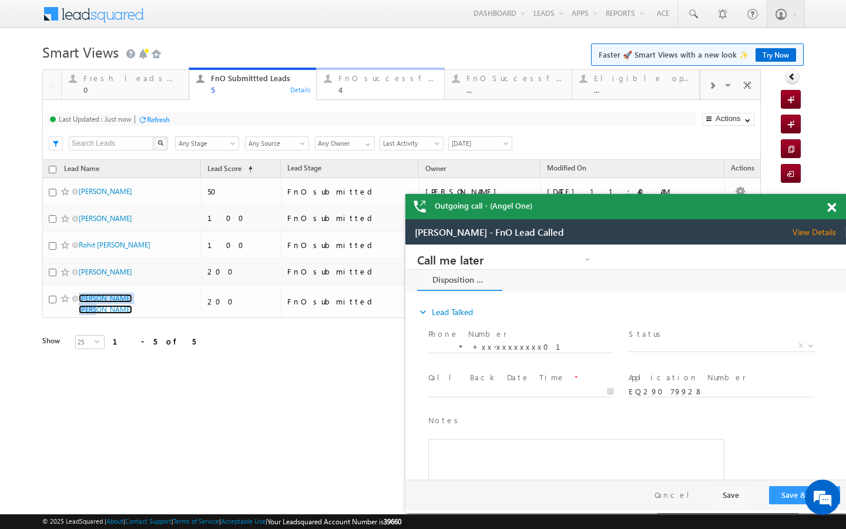
click at [366, 93] on div "4" at bounding box center [388, 89] width 98 height 9
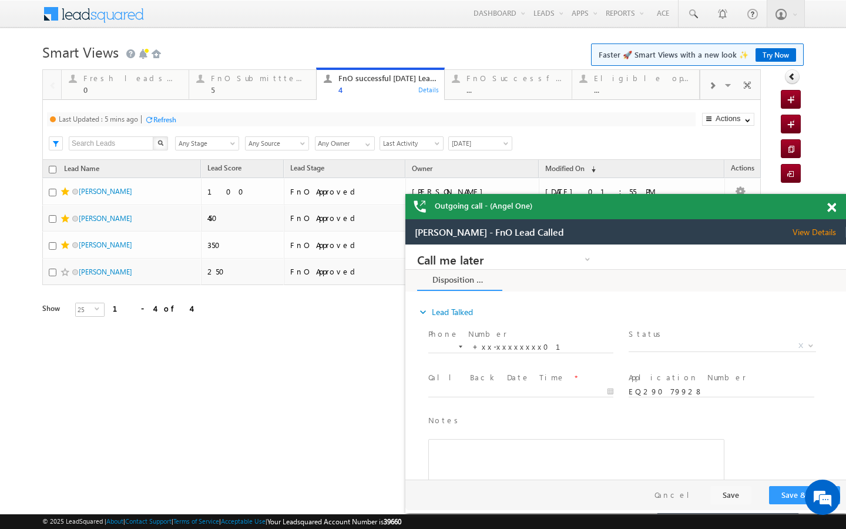
click at [167, 118] on div "Refresh" at bounding box center [164, 119] width 23 height 9
click at [220, 80] on div "FnO Submittted Leads" at bounding box center [260, 77] width 98 height 9
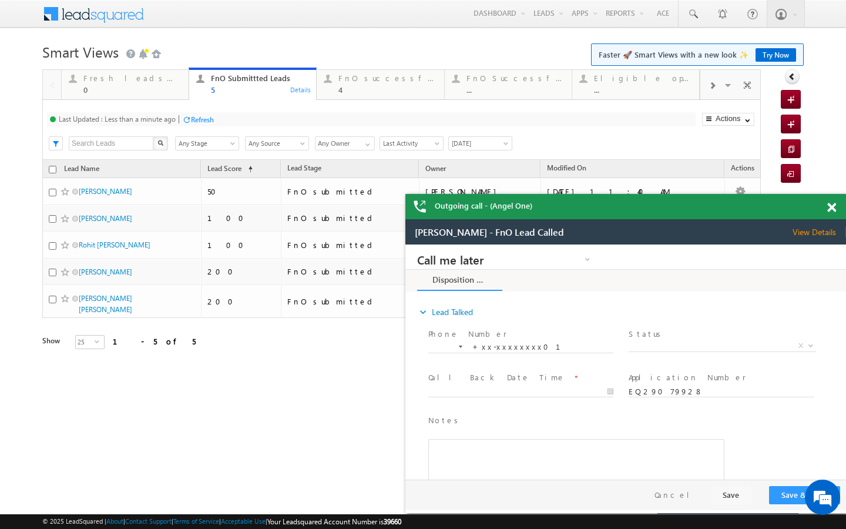
click at [185, 123] on div at bounding box center [186, 119] width 9 height 9
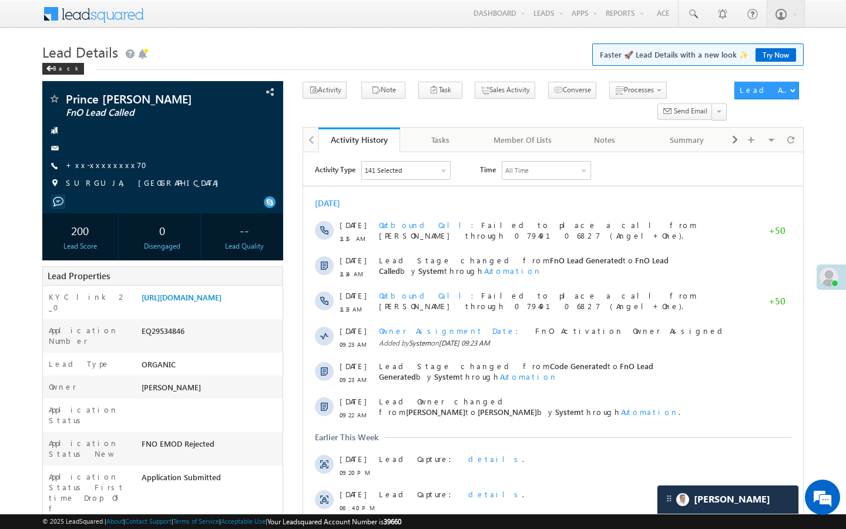
scroll to position [4548, 0]
click at [115, 164] on link "+xx-xxxxxxxx70" at bounding box center [110, 165] width 88 height 10
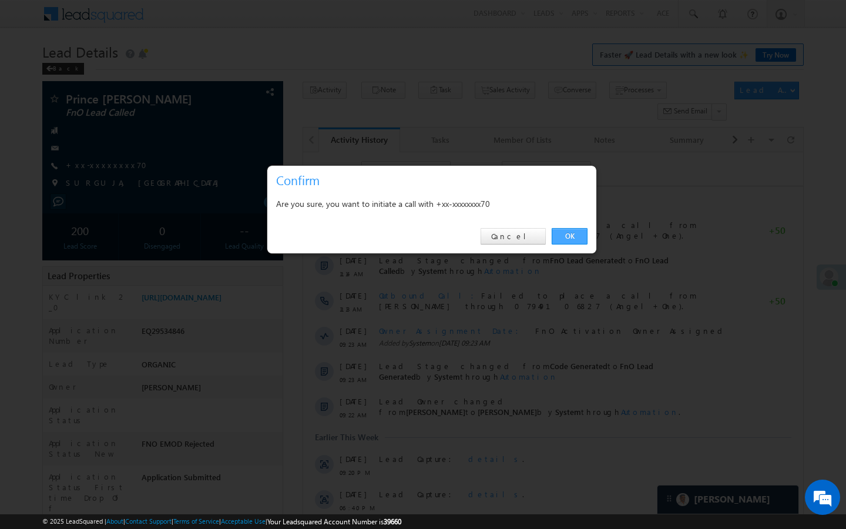
click at [580, 240] on link "OK" at bounding box center [570, 236] width 36 height 16
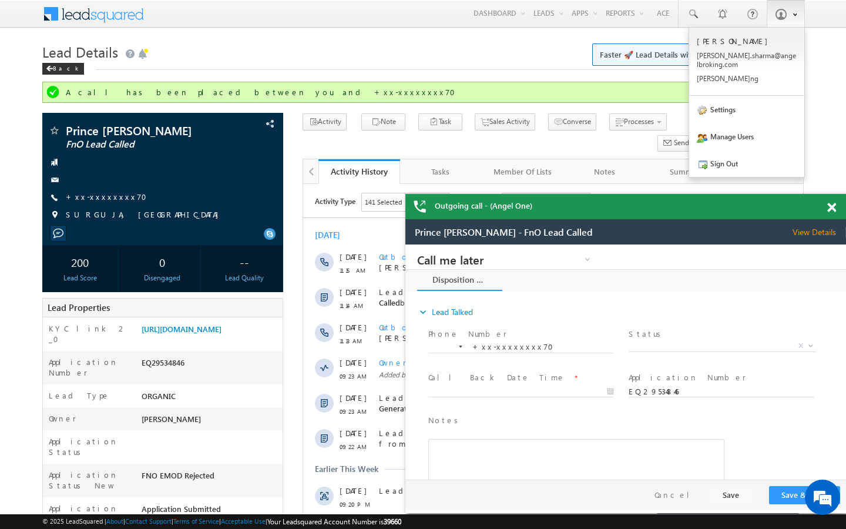
scroll to position [0, 0]
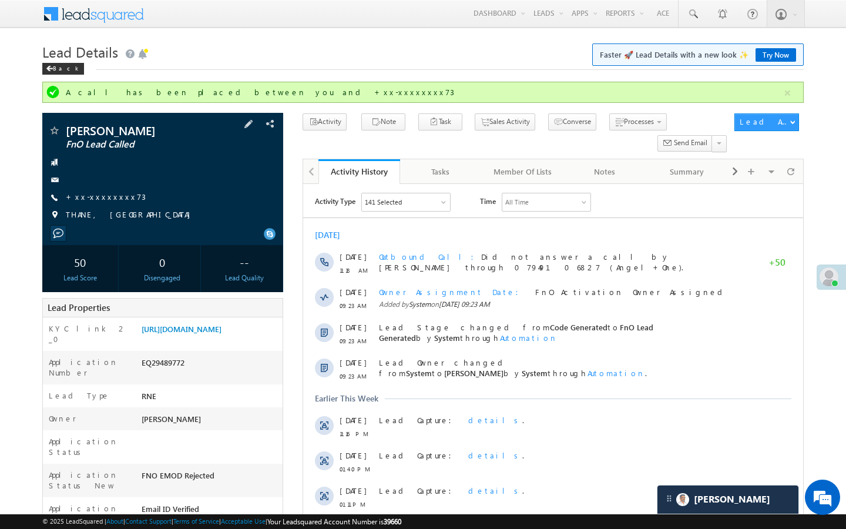
scroll to position [4665, 0]
click at [99, 192] on link "+xx-xxxxxxxx73" at bounding box center [106, 197] width 80 height 10
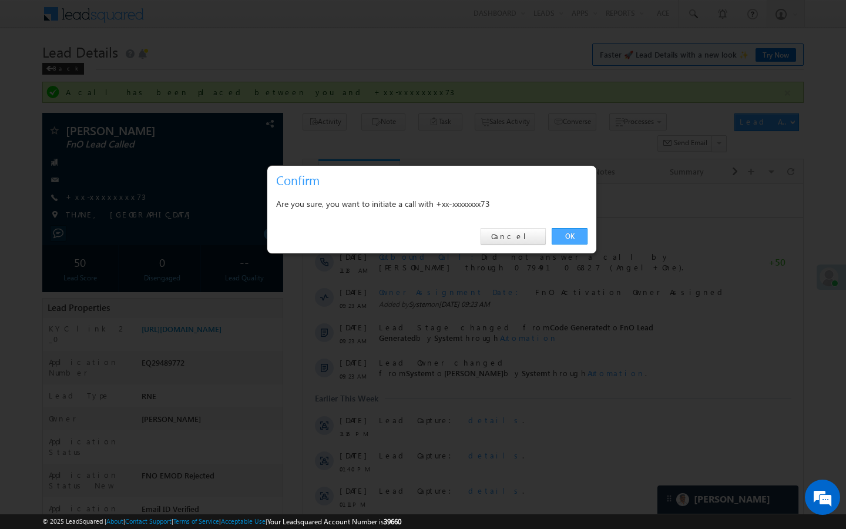
click at [575, 236] on link "OK" at bounding box center [570, 236] width 36 height 16
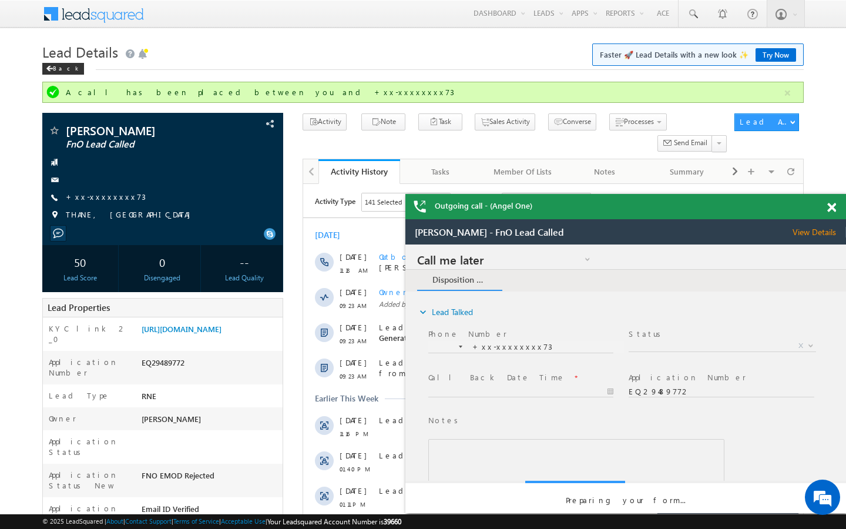
scroll to position [0, 0]
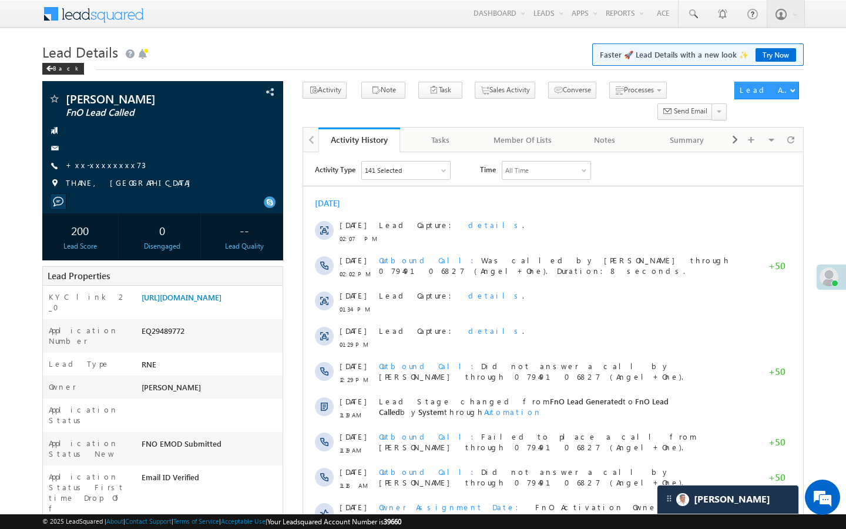
scroll to position [5366, 0]
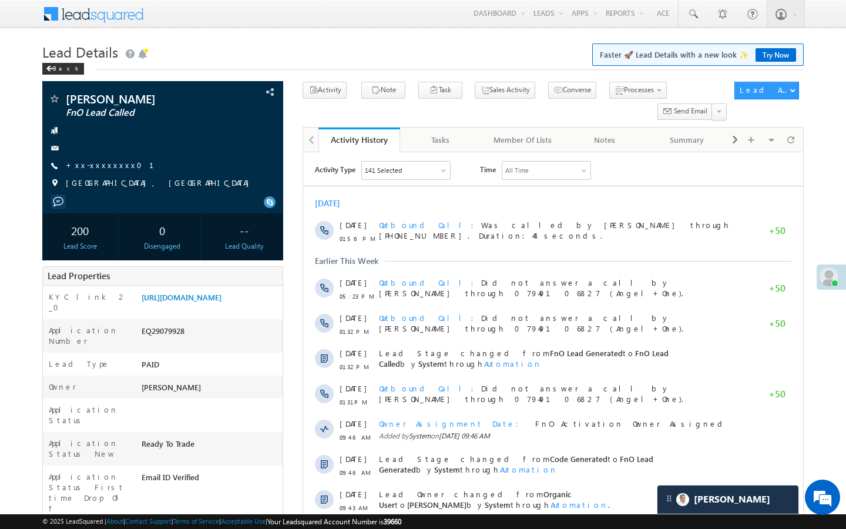
scroll to position [5366, 0]
click at [102, 163] on link "+xx-xxxxxxxx01" at bounding box center [117, 165] width 102 height 10
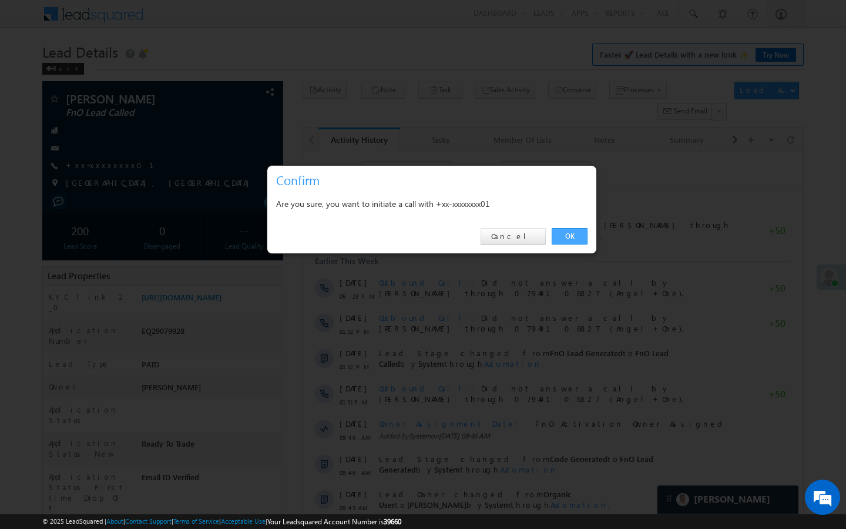
click at [564, 235] on link "OK" at bounding box center [570, 236] width 36 height 16
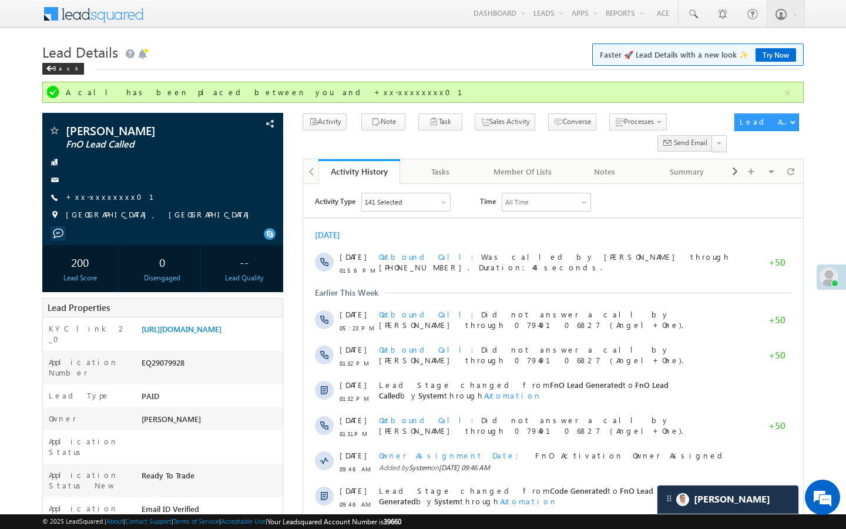
scroll to position [0, 0]
drag, startPoint x: 97, startPoint y: 183, endPoint x: 97, endPoint y: 190, distance: 7.1
click at [97, 183] on div at bounding box center [162, 180] width 229 height 12
click at [97, 191] on div "Kantesh Khetani FnO Lead Called +xx-xxxxxxxx01 JODHPUR, RAJASTHAN" at bounding box center [162, 176] width 229 height 102
click at [97, 193] on link "+xx-xxxxxxxx01" at bounding box center [117, 197] width 102 height 10
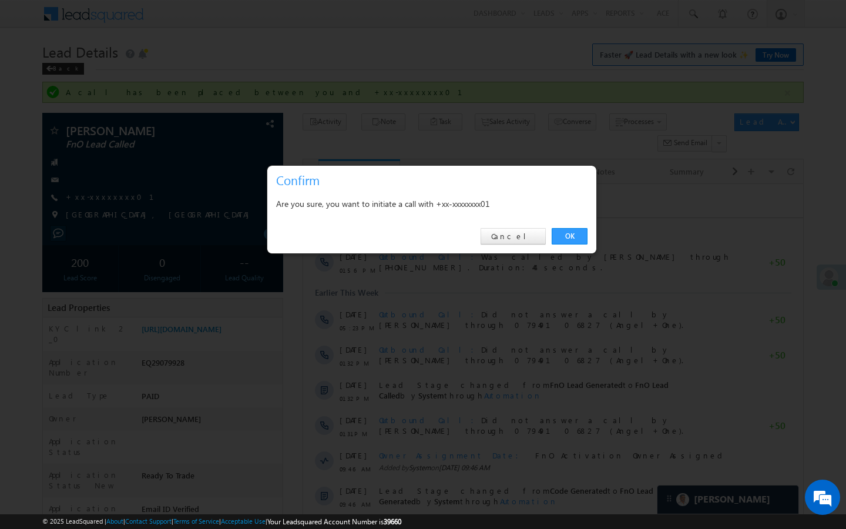
click at [577, 247] on div "OK Cancel" at bounding box center [431, 237] width 329 height 34
click at [578, 235] on link "OK" at bounding box center [570, 236] width 36 height 16
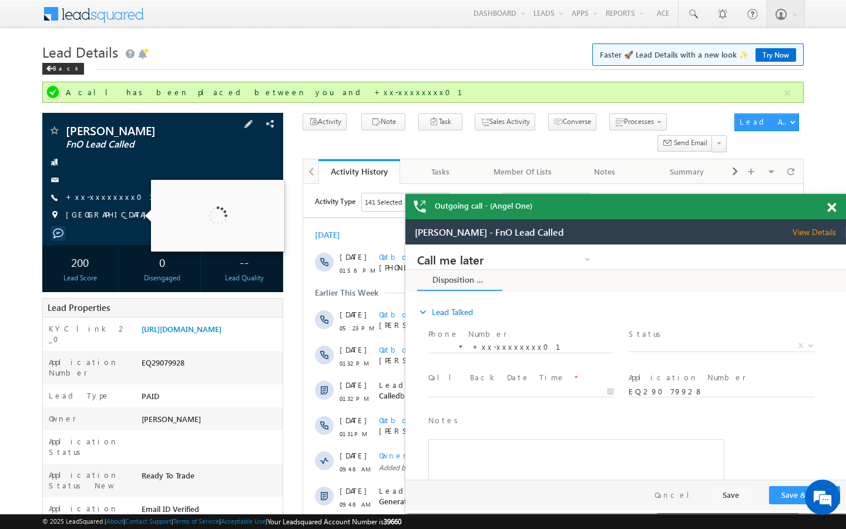
click at [112, 202] on span "+xx-xxxxxxxx01" at bounding box center [117, 198] width 102 height 12
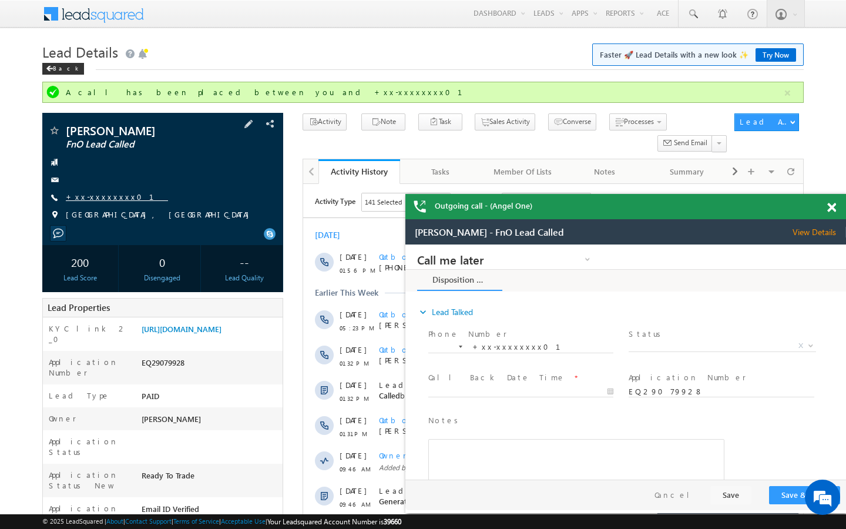
click at [103, 196] on link "+xx-xxxxxxxx01" at bounding box center [117, 197] width 102 height 10
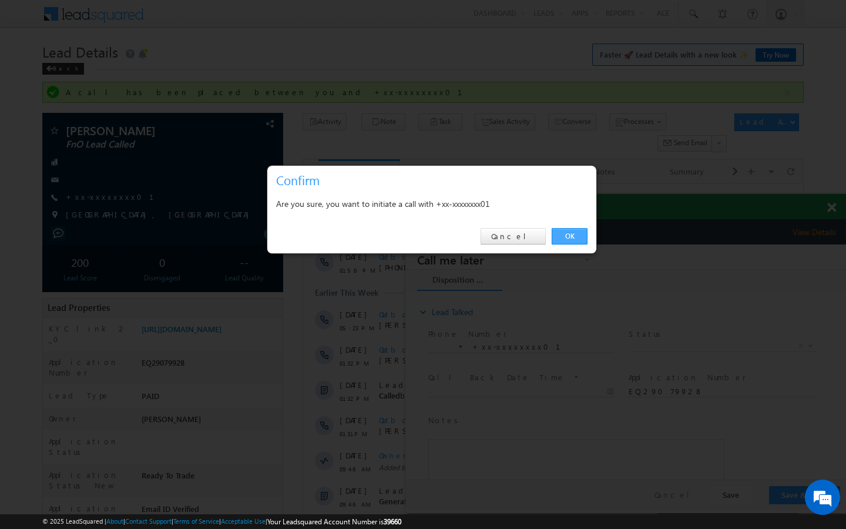
click at [567, 237] on link "OK" at bounding box center [570, 236] width 36 height 16
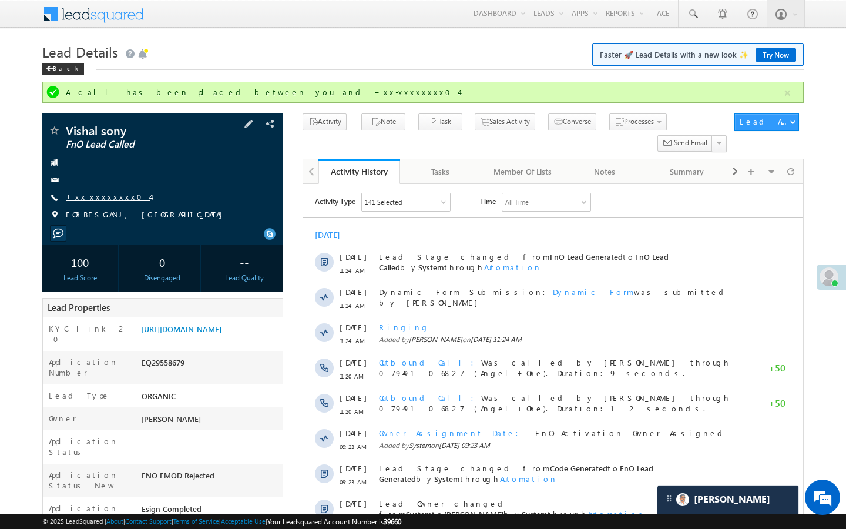
scroll to position [4548, 0]
click at [106, 195] on link "+xx-xxxxxxxx04" at bounding box center [108, 197] width 85 height 10
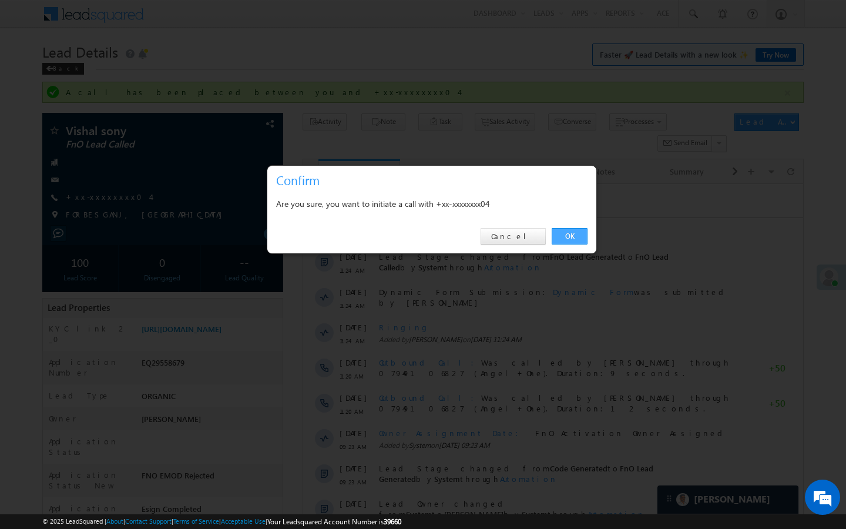
click at [574, 235] on link "OK" at bounding box center [570, 236] width 36 height 16
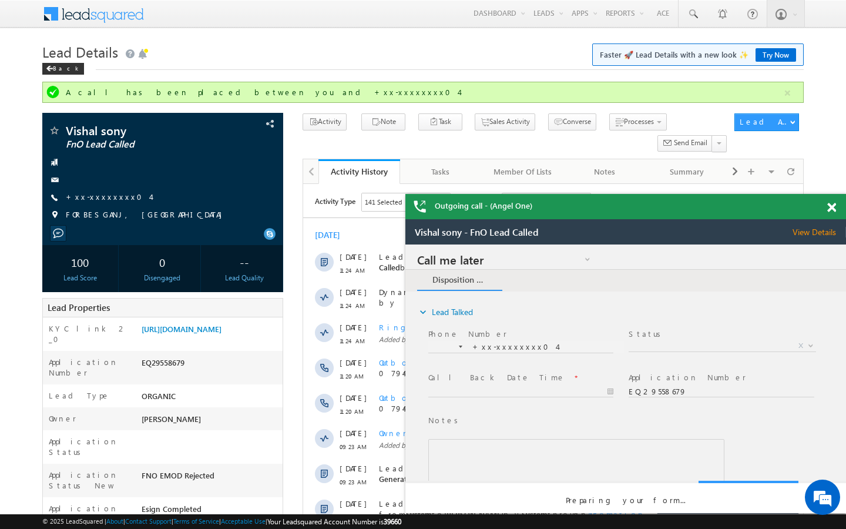
scroll to position [0, 0]
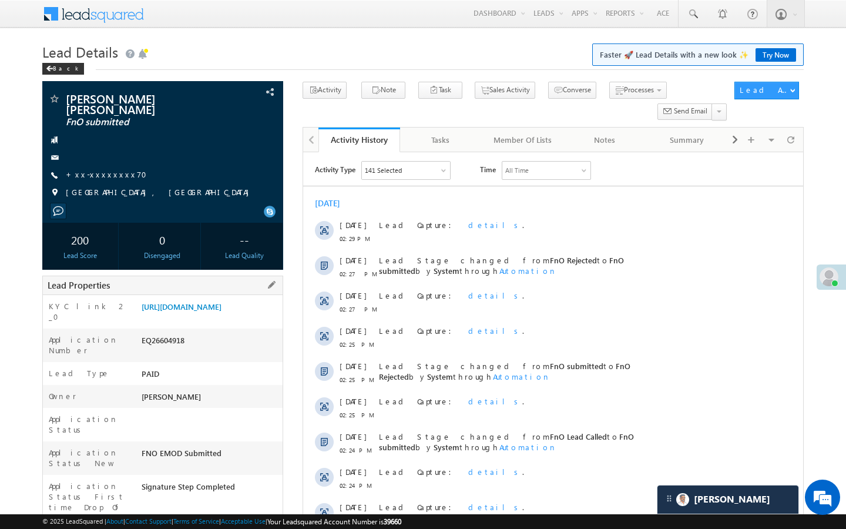
drag, startPoint x: 143, startPoint y: 490, endPoint x: 192, endPoint y: 490, distance: 48.8
copy div "AABL414647"
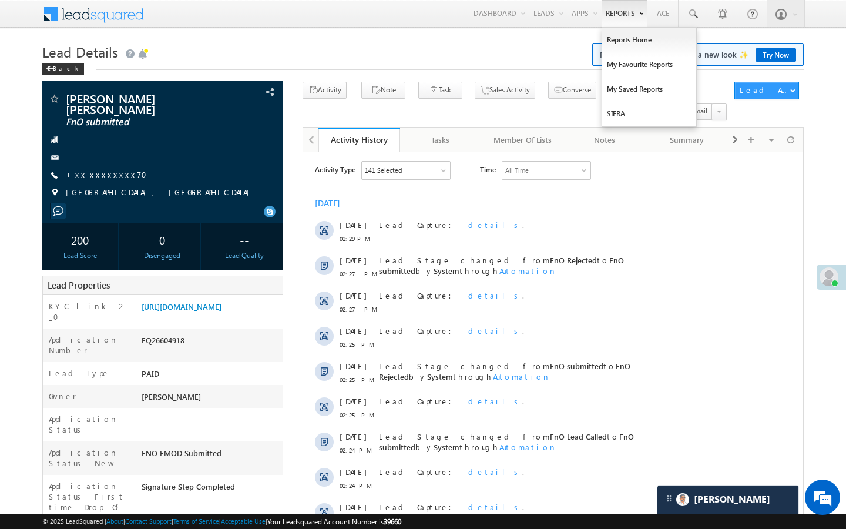
scroll to position [5366, 0]
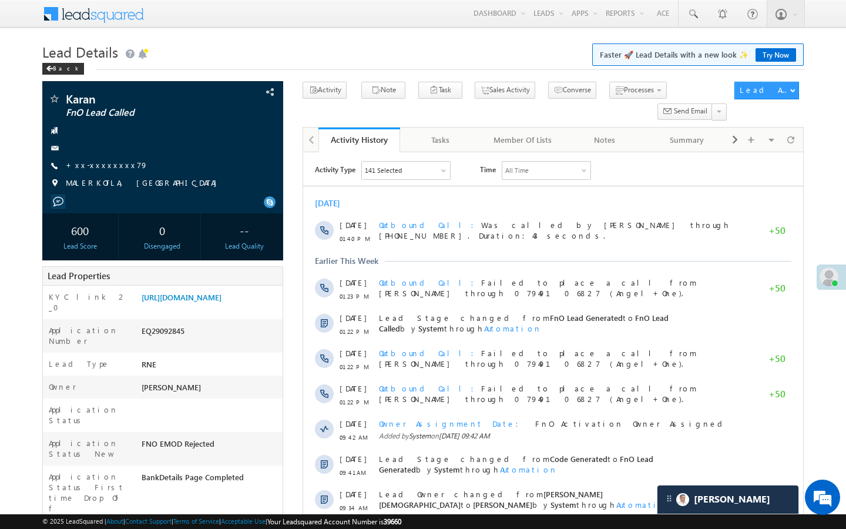
scroll to position [5366, 0]
click at [104, 165] on link "+xx-xxxxxxxx79" at bounding box center [107, 165] width 82 height 10
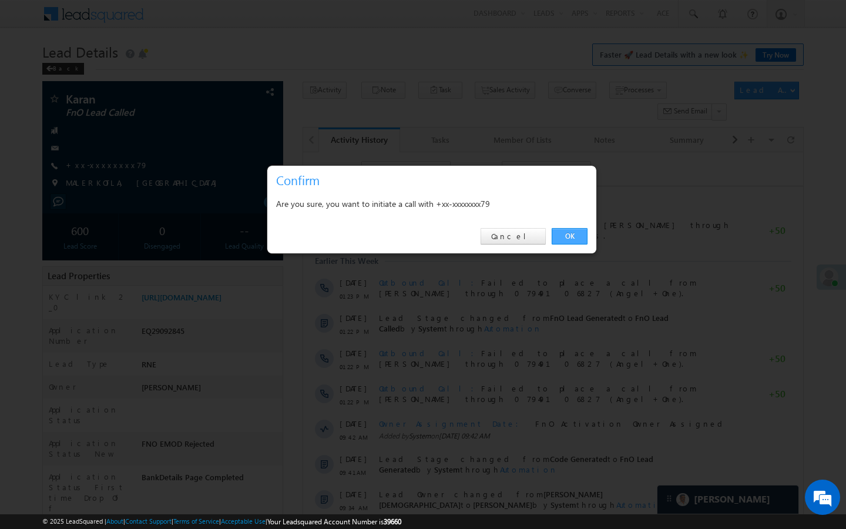
drag, startPoint x: 583, startPoint y: 232, endPoint x: 258, endPoint y: 63, distance: 366.2
click at [583, 232] on link "OK" at bounding box center [570, 236] width 36 height 16
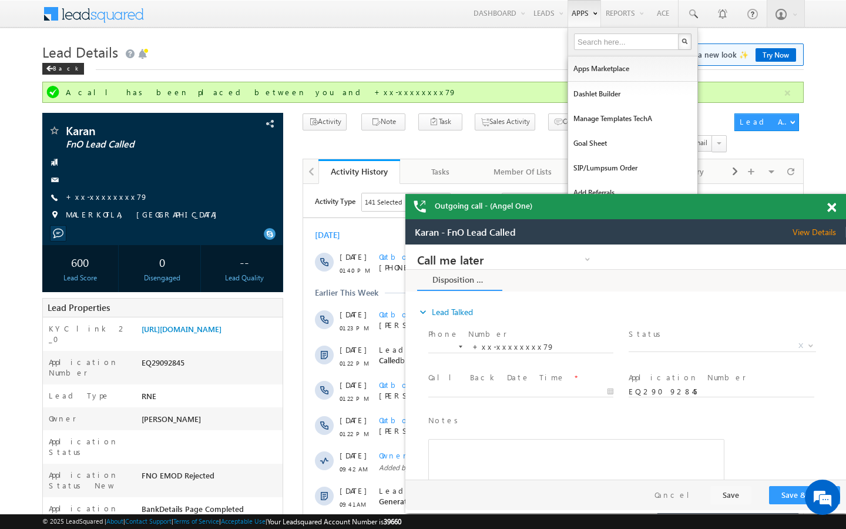
scroll to position [0, 0]
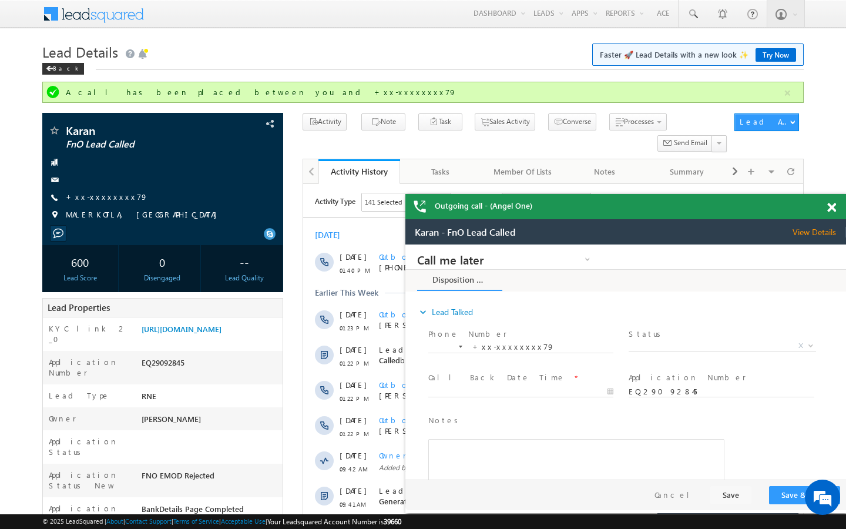
click at [95, 195] on link "+xx-xxxxxxxx79" at bounding box center [107, 197] width 82 height 10
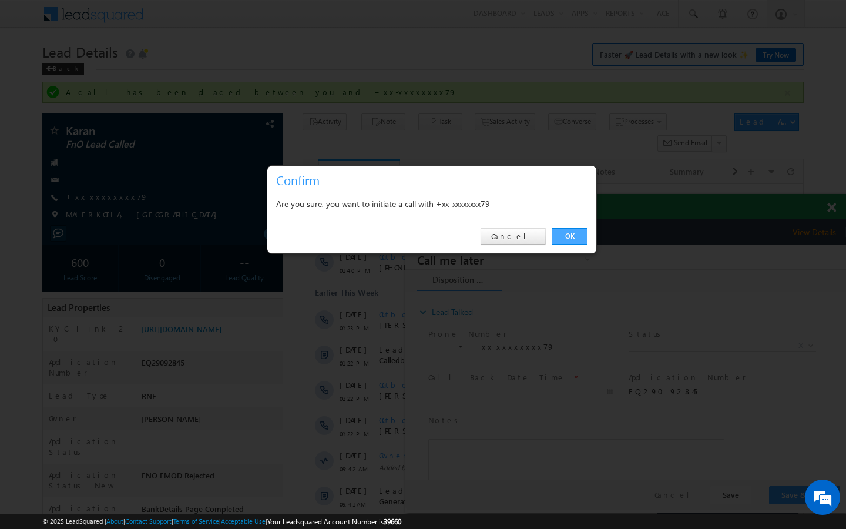
drag, startPoint x: 576, startPoint y: 233, endPoint x: 12, endPoint y: 188, distance: 566.2
click at [576, 233] on link "OK" at bounding box center [570, 236] width 36 height 16
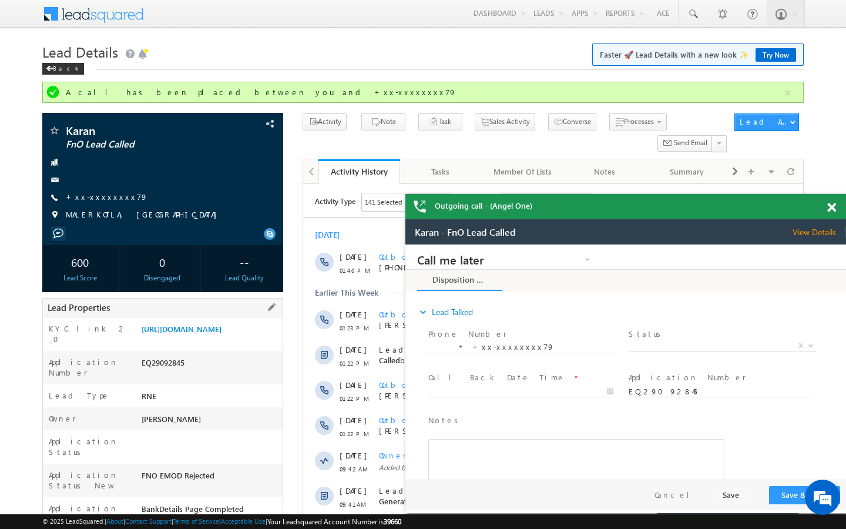
click at [281, 373] on div "EQ29092845" at bounding box center [211, 365] width 144 height 16
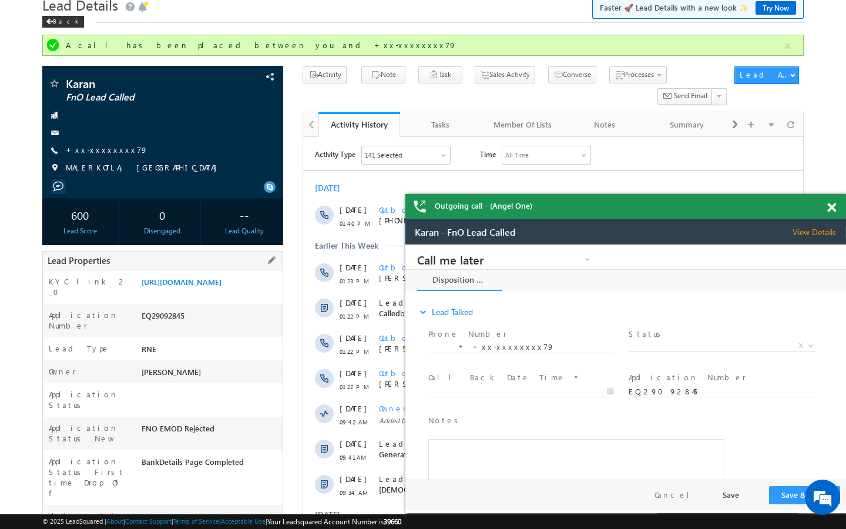
drag, startPoint x: 141, startPoint y: 482, endPoint x: 225, endPoint y: 482, distance: 84.1
click at [225, 511] on div "AABX909043" at bounding box center [211, 519] width 144 height 16
copy div "AABX909043"
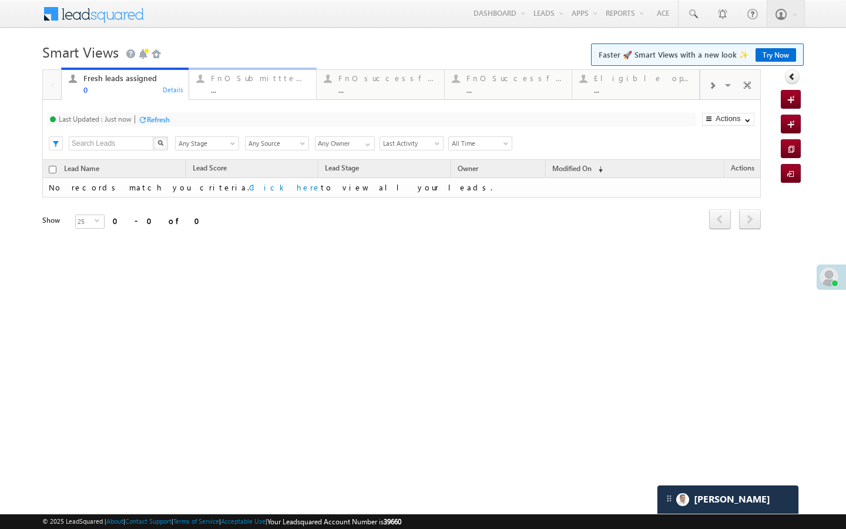
click at [289, 93] on div "..." at bounding box center [260, 89] width 98 height 9
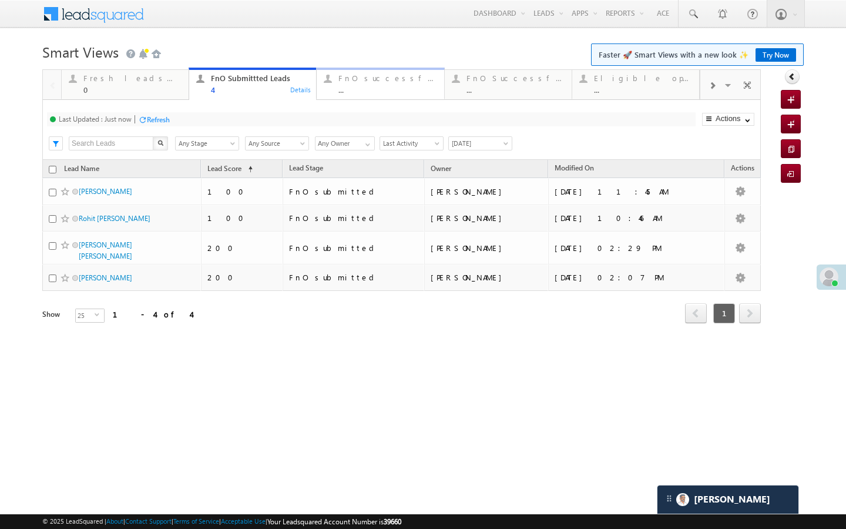
click at [366, 99] on link "FnO successful [DATE] Leads ... Details" at bounding box center [380, 84] width 128 height 32
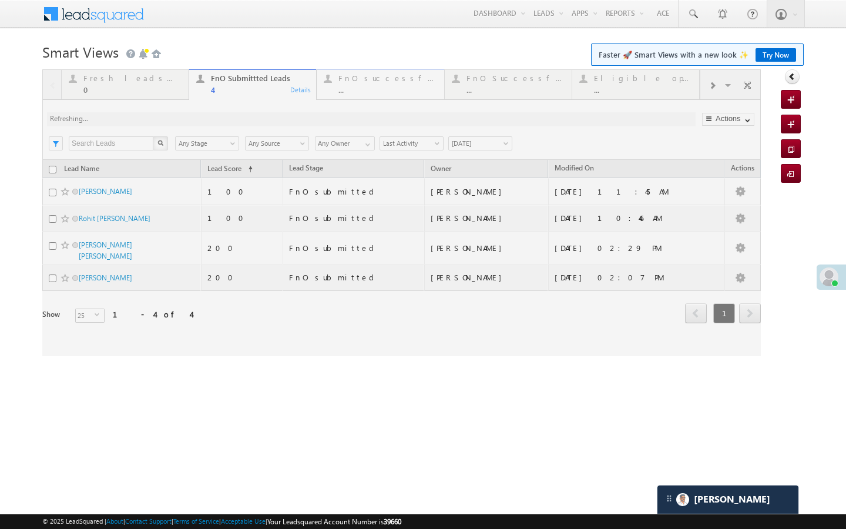
click at [366, 97] on div at bounding box center [401, 212] width 719 height 287
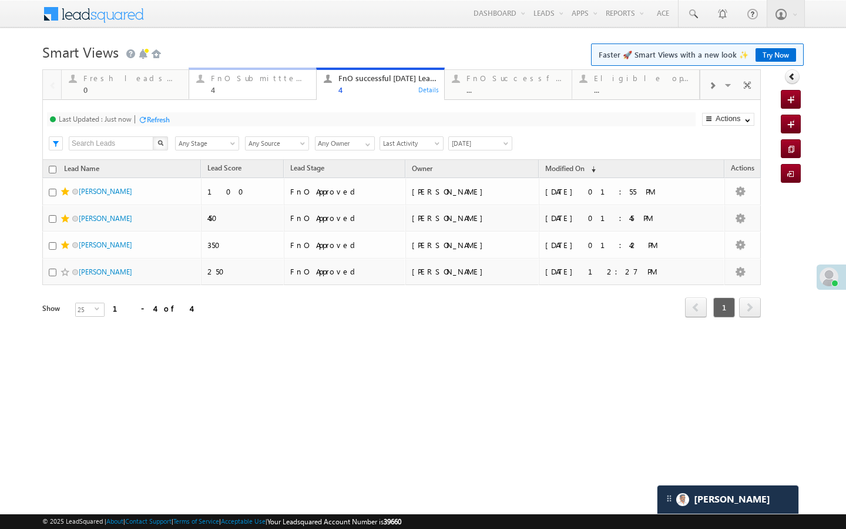
click at [276, 82] on div "FnO Submittted Leads" at bounding box center [260, 77] width 98 height 9
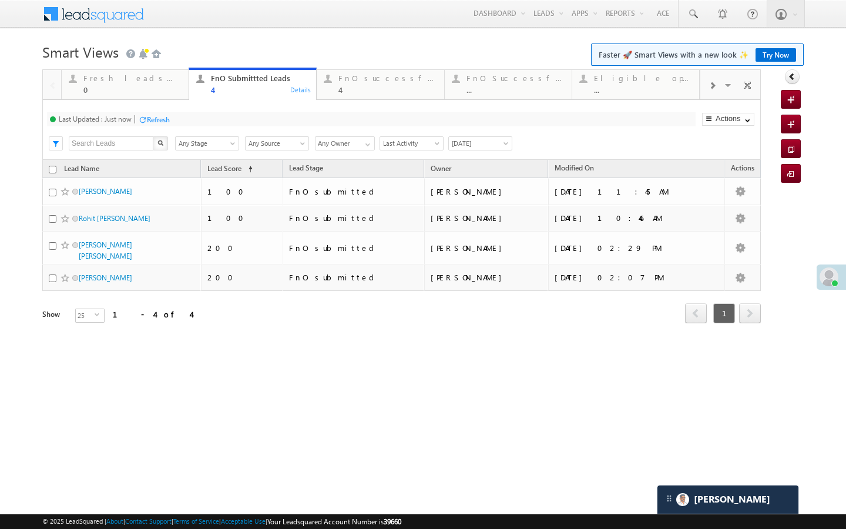
click at [710, 89] on span at bounding box center [712, 85] width 7 height 9
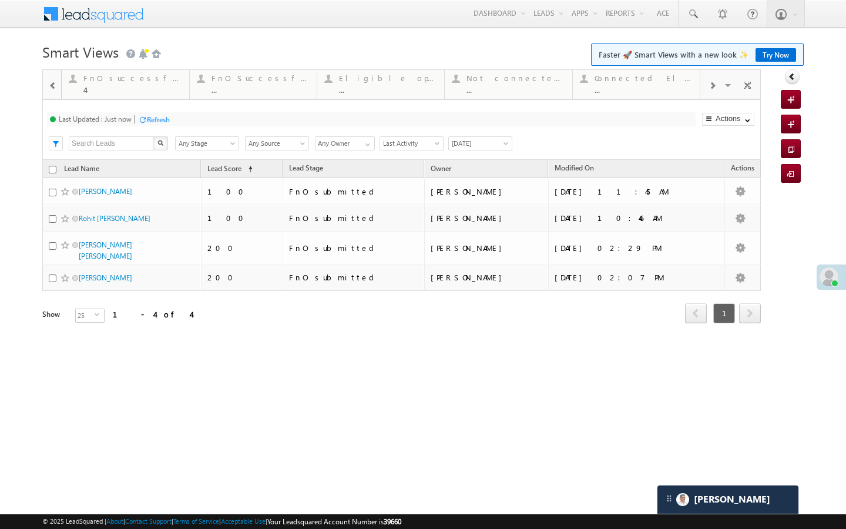
click at [710, 89] on span at bounding box center [712, 85] width 7 height 9
click at [658, 98] on link "[DATE] rejected leads ... Details" at bounding box center [637, 84] width 128 height 32
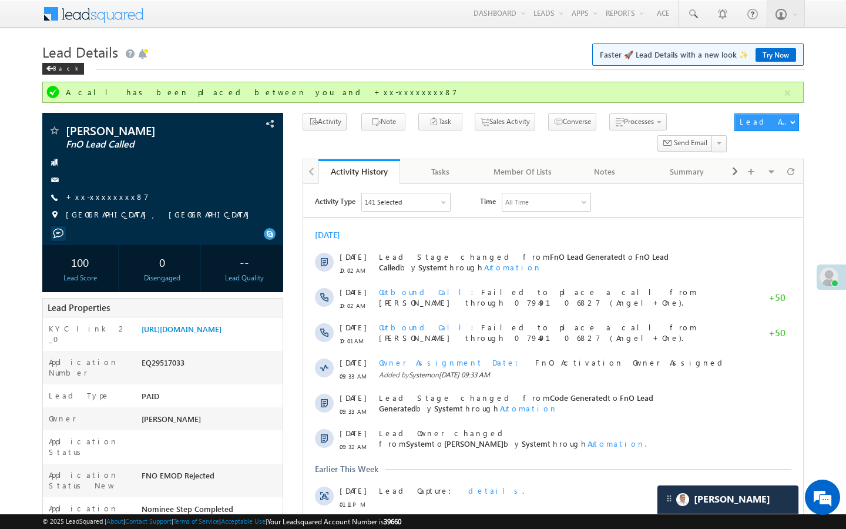
scroll to position [4665, 0]
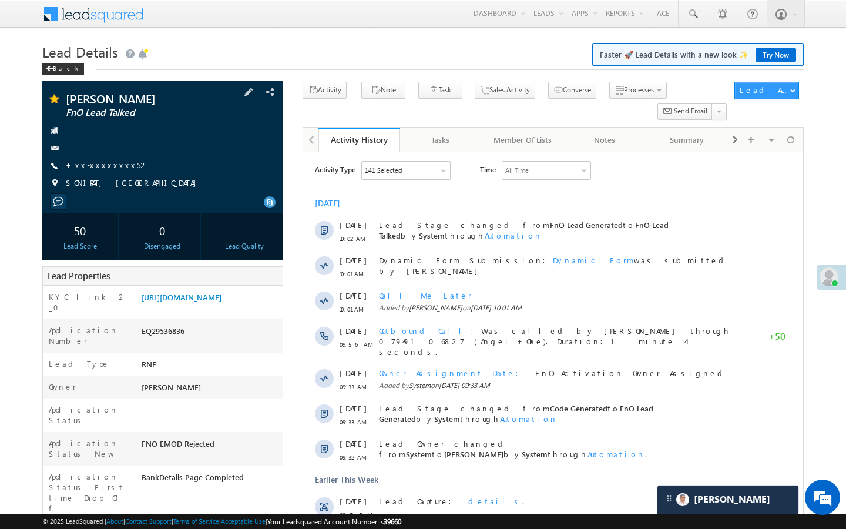
scroll to position [4548, 0]
click at [102, 162] on link "+xx-xxxxxxxx52" at bounding box center [107, 165] width 83 height 10
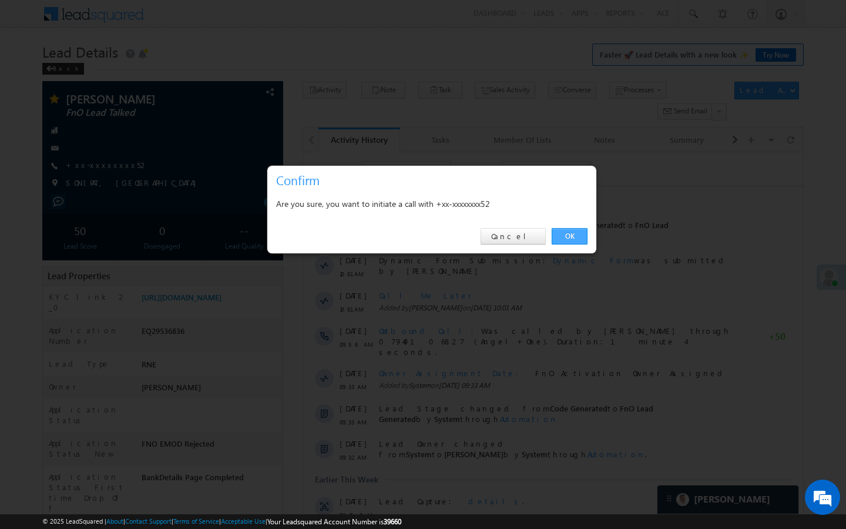
click at [585, 239] on link "OK" at bounding box center [570, 236] width 36 height 16
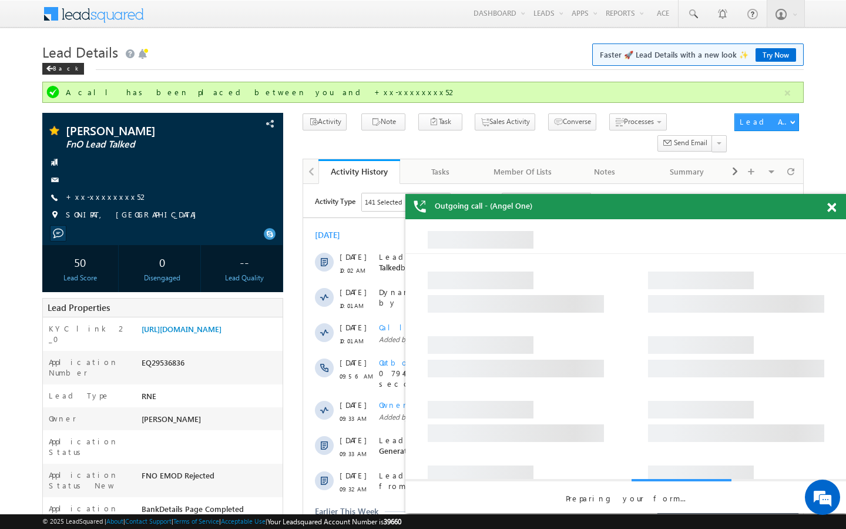
scroll to position [0, 0]
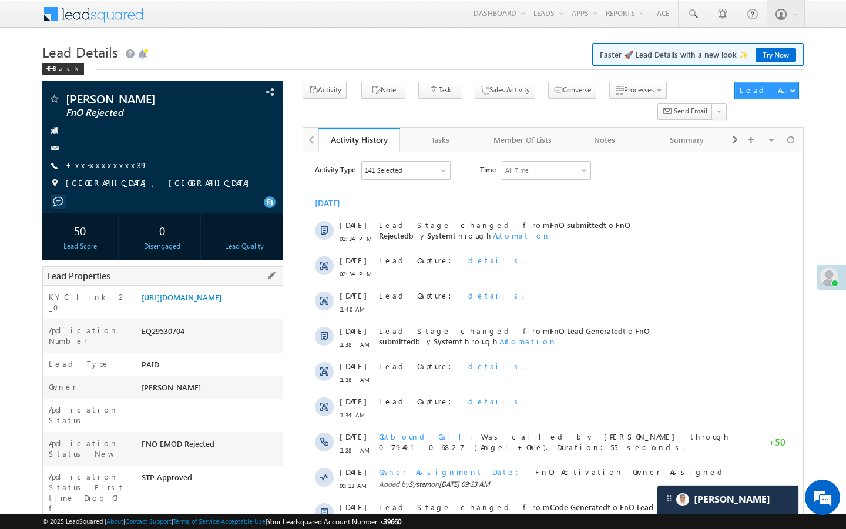
drag, startPoint x: 143, startPoint y: 490, endPoint x: 212, endPoint y: 489, distance: 68.8
click at [212, 526] on div "AABY281007" at bounding box center [211, 534] width 144 height 16
copy div "AABY281007"
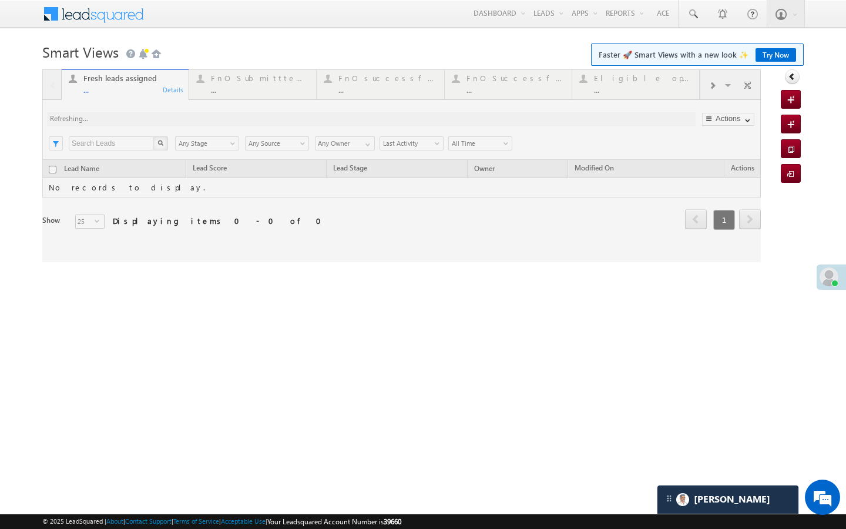
click at [220, 88] on div at bounding box center [401, 165] width 719 height 193
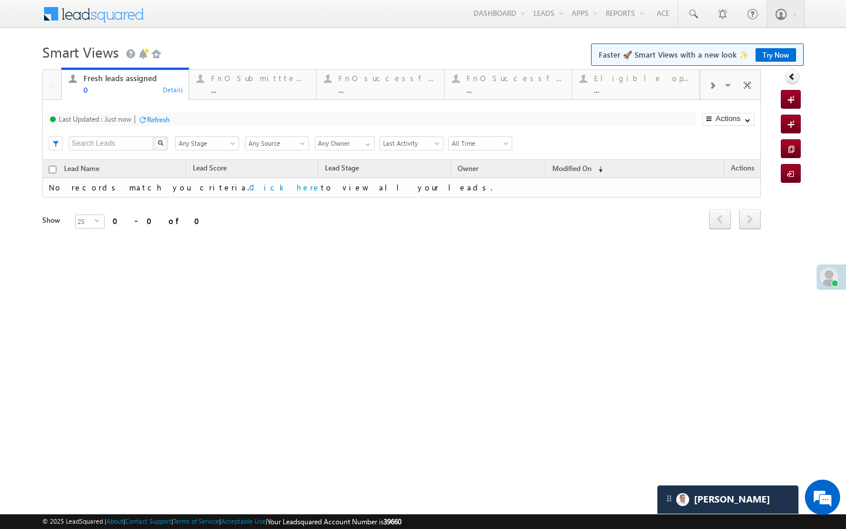
click at [282, 92] on div "..." at bounding box center [260, 89] width 98 height 9
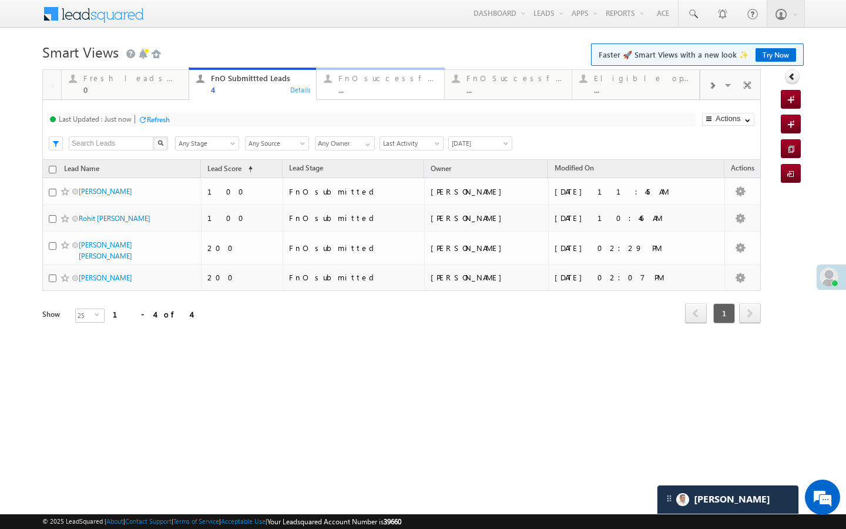
click at [362, 93] on div "..." at bounding box center [388, 89] width 98 height 9
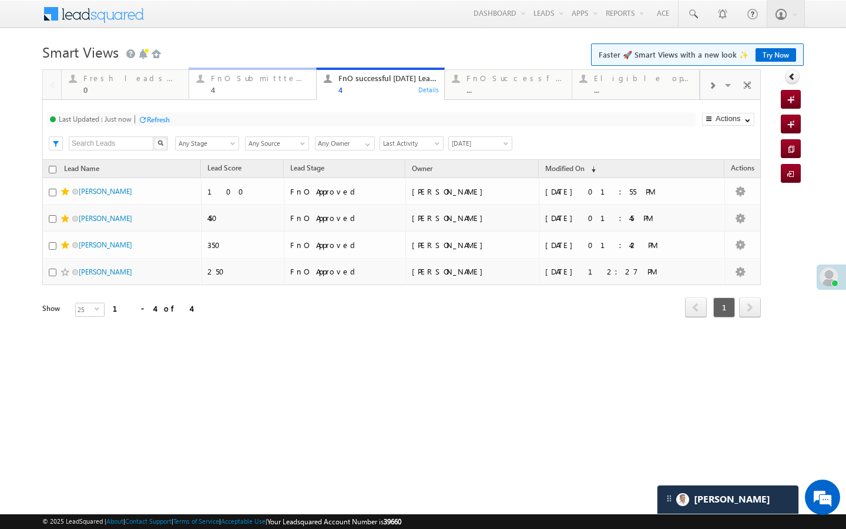
click at [267, 78] on div "FnO Submittted Leads" at bounding box center [260, 77] width 98 height 9
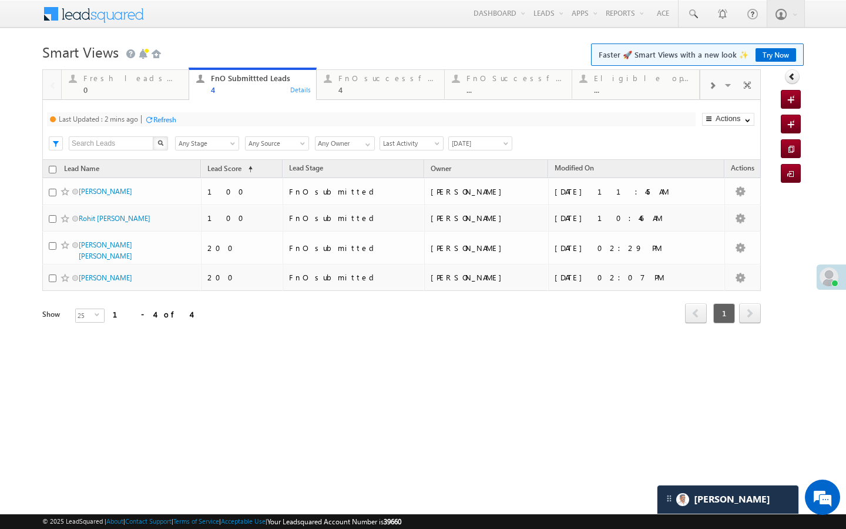
click at [174, 118] on div "Refresh" at bounding box center [164, 119] width 23 height 9
click at [368, 91] on div "4" at bounding box center [388, 89] width 98 height 9
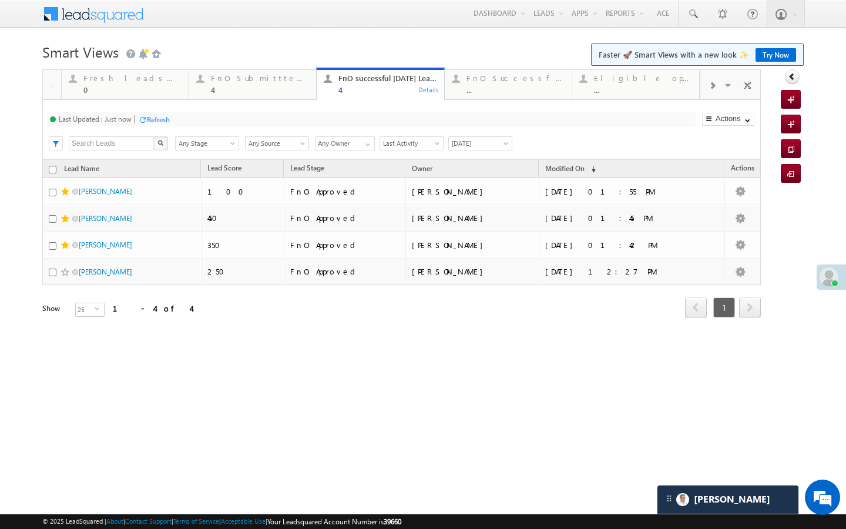
click at [160, 116] on div "Refresh" at bounding box center [158, 119] width 23 height 9
click at [296, 85] on div "4" at bounding box center [260, 89] width 98 height 9
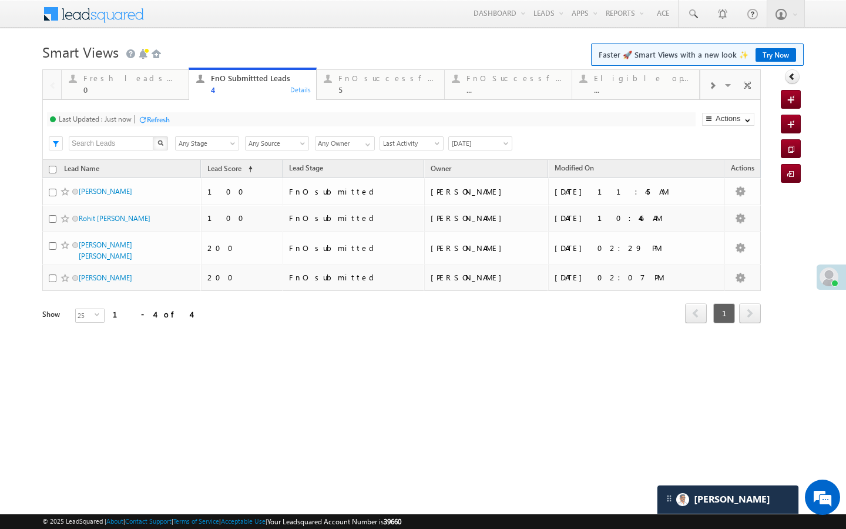
click at [163, 123] on div "Refresh" at bounding box center [158, 119] width 23 height 9
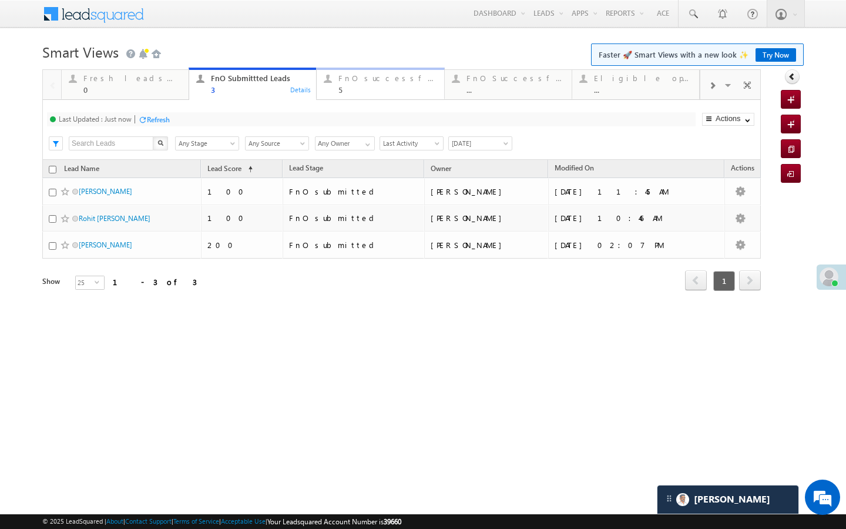
click at [369, 96] on link "FnO successful today Leads 5 Details" at bounding box center [380, 84] width 128 height 32
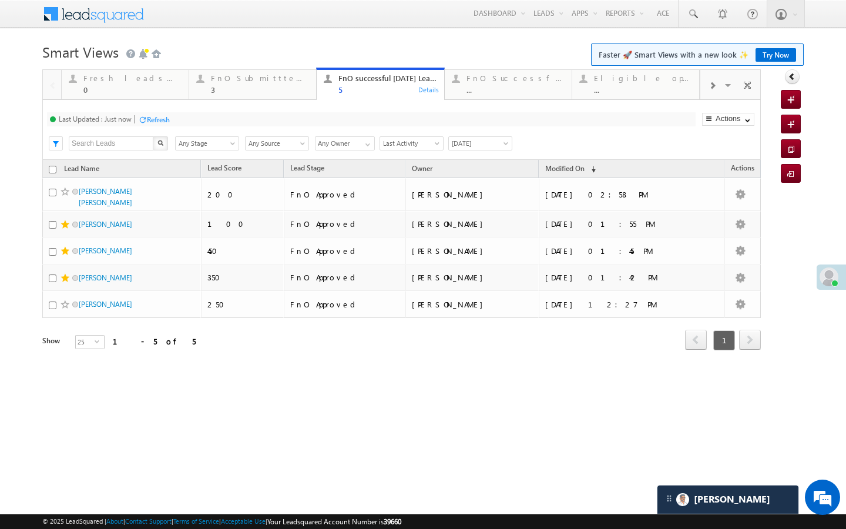
click at [152, 119] on div "Refresh" at bounding box center [158, 119] width 23 height 9
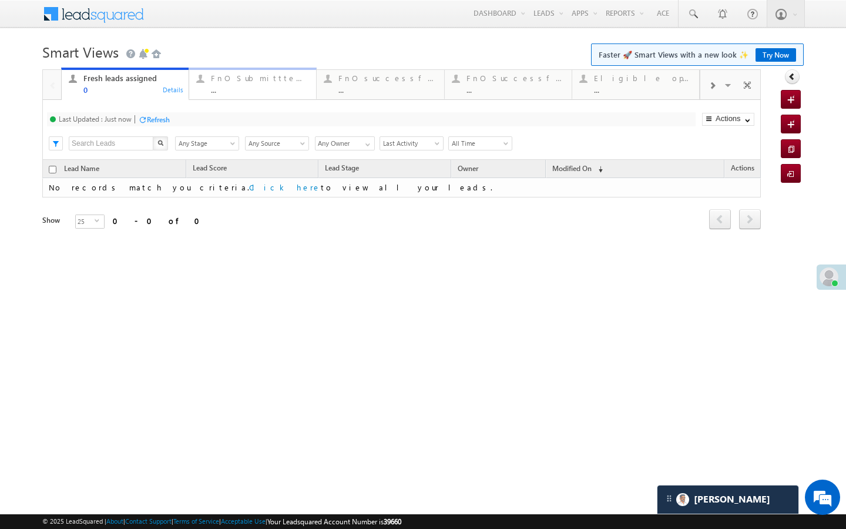
click at [273, 89] on div "..." at bounding box center [260, 89] width 98 height 9
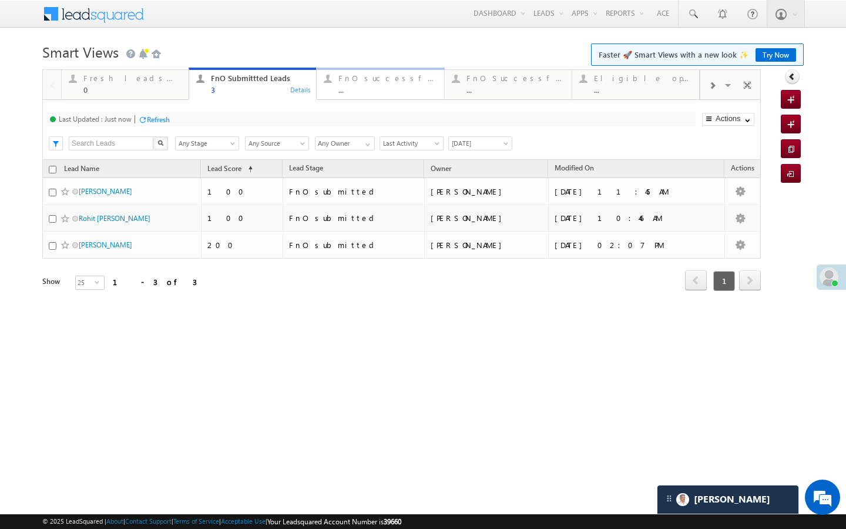
click at [377, 78] on div "FnO successful today Leads" at bounding box center [388, 77] width 98 height 9
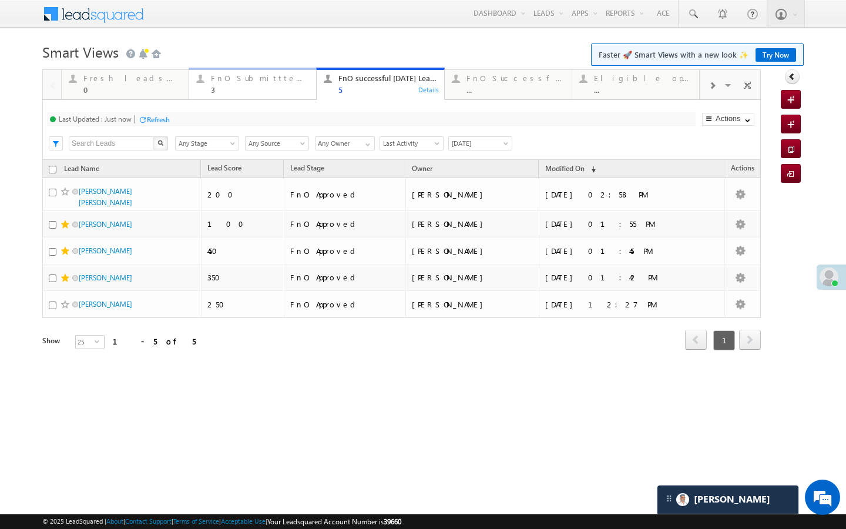
click at [238, 96] on link "FnO Submittted Leads 3 Details" at bounding box center [253, 84] width 128 height 32
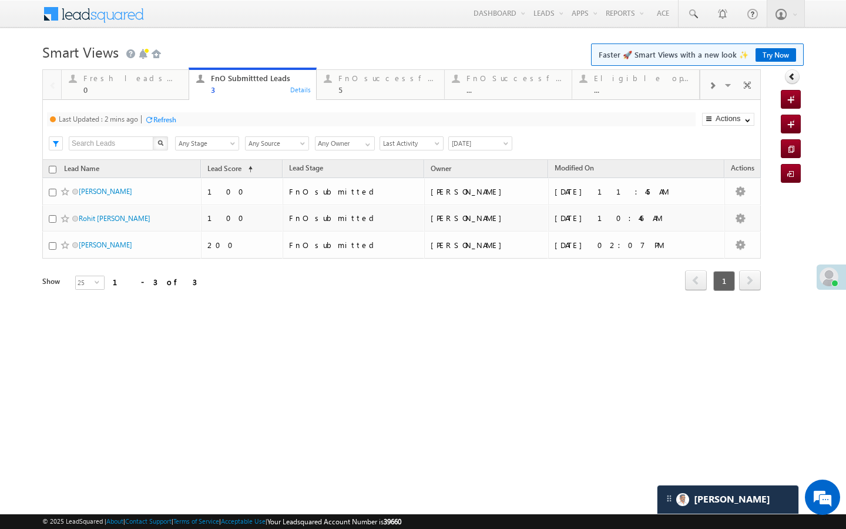
click at [159, 121] on div "Refresh" at bounding box center [164, 119] width 23 height 9
drag, startPoint x: 169, startPoint y: 92, endPoint x: 185, endPoint y: 137, distance: 47.6
click at [169, 92] on div "0" at bounding box center [132, 89] width 98 height 9
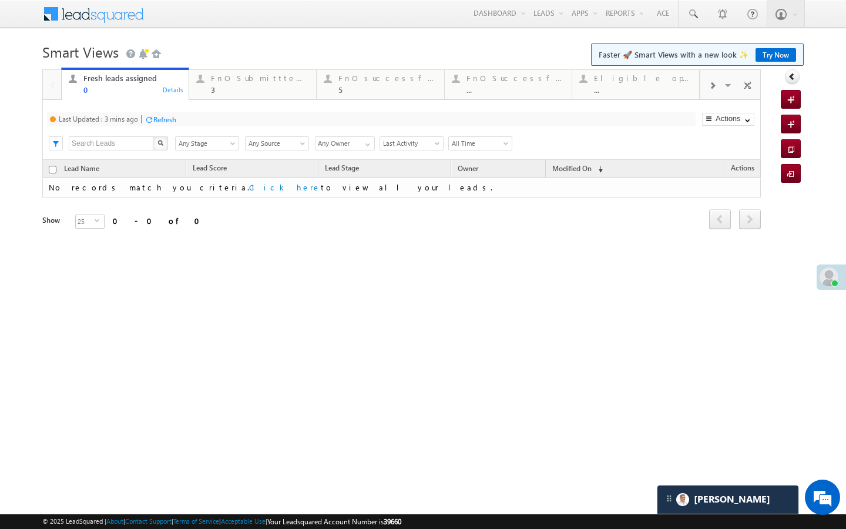
click at [173, 123] on div "Refresh" at bounding box center [164, 119] width 23 height 9
click at [508, 92] on div "..." at bounding box center [516, 89] width 98 height 9
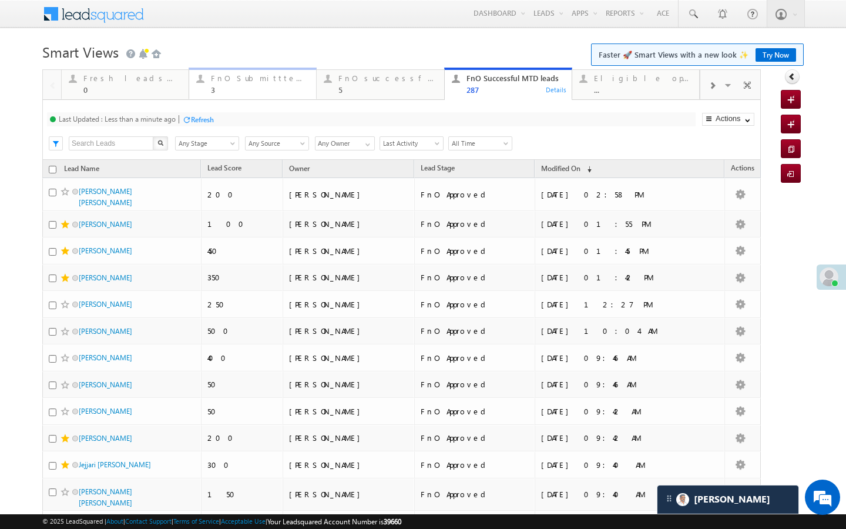
drag, startPoint x: 235, startPoint y: 91, endPoint x: 210, endPoint y: 122, distance: 39.7
click at [235, 91] on div "3" at bounding box center [260, 89] width 98 height 9
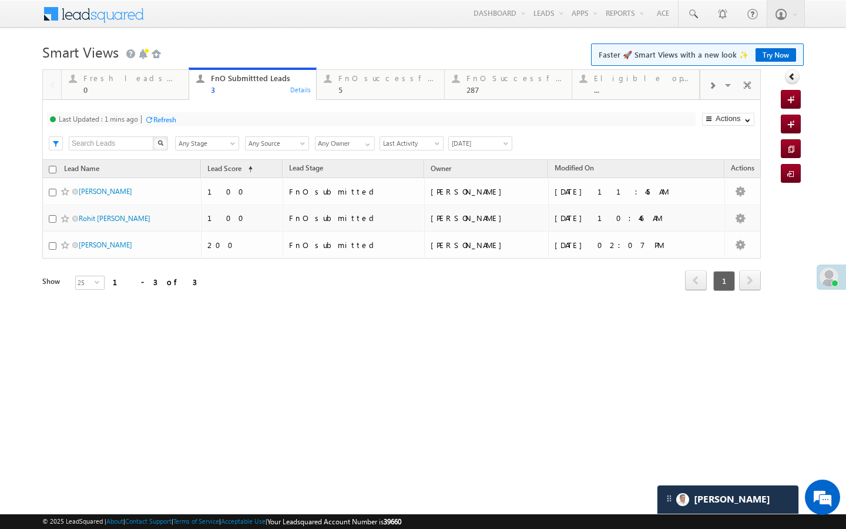
click at [185, 121] on div "Last Updated : 1 mins ago Refresh Refreshing..." at bounding box center [371, 119] width 649 height 14
click at [172, 121] on div "Refresh" at bounding box center [164, 119] width 23 height 9
click at [707, 83] on div at bounding box center [713, 85] width 24 height 26
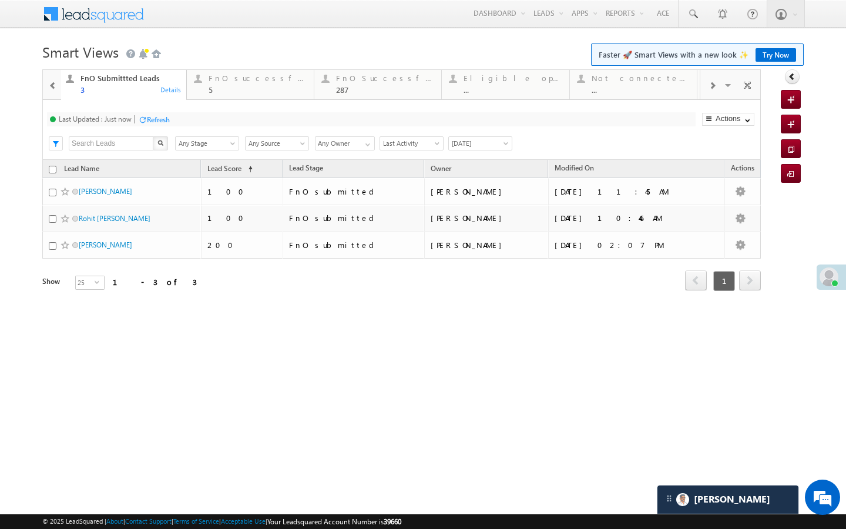
click at [707, 83] on div at bounding box center [713, 85] width 24 height 26
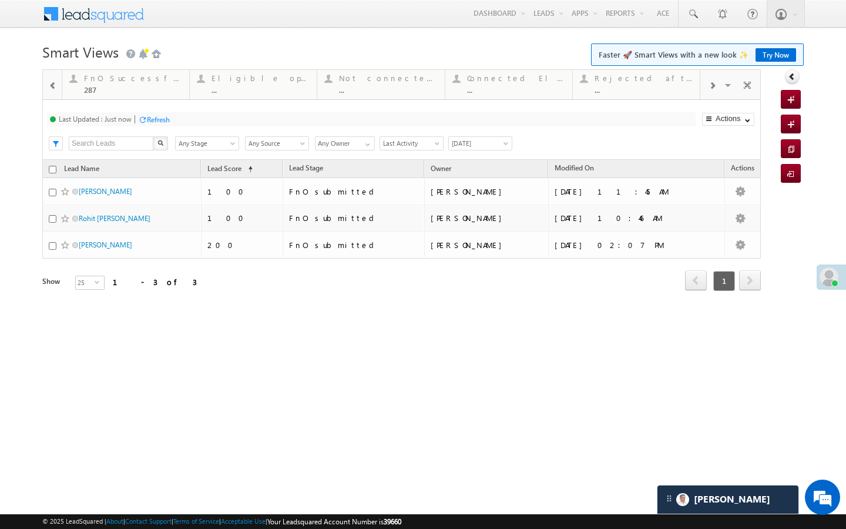
click at [709, 87] on span at bounding box center [712, 85] width 7 height 9
click at [632, 90] on div "..." at bounding box center [644, 89] width 98 height 9
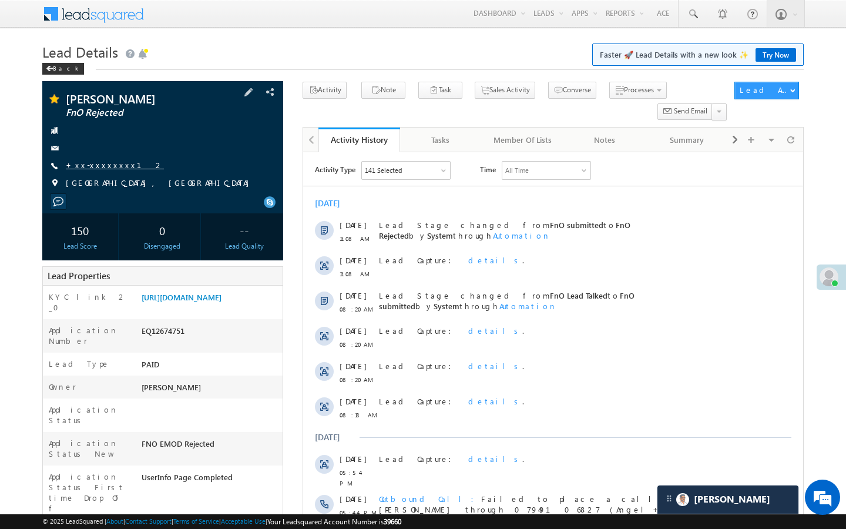
click at [91, 165] on link "+xx-xxxxxxxx12" at bounding box center [115, 165] width 98 height 10
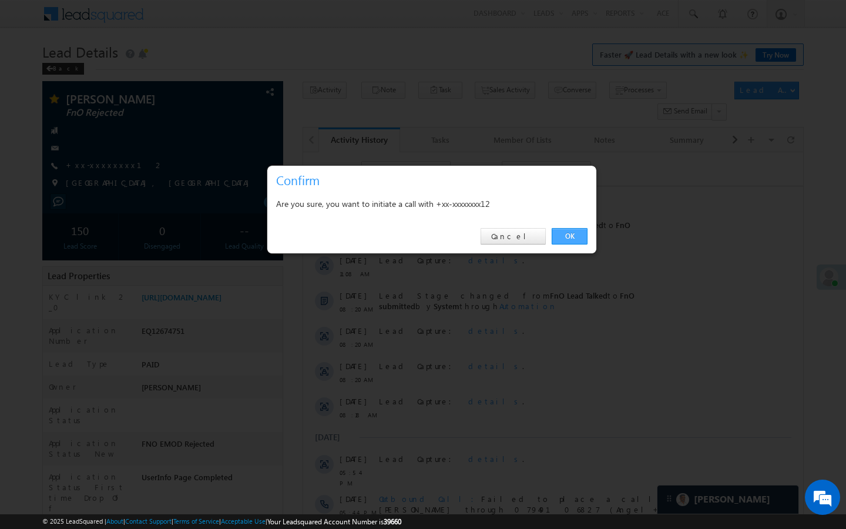
drag, startPoint x: 570, startPoint y: 243, endPoint x: 264, endPoint y: 108, distance: 334.8
click at [570, 243] on link "OK" at bounding box center [570, 236] width 36 height 16
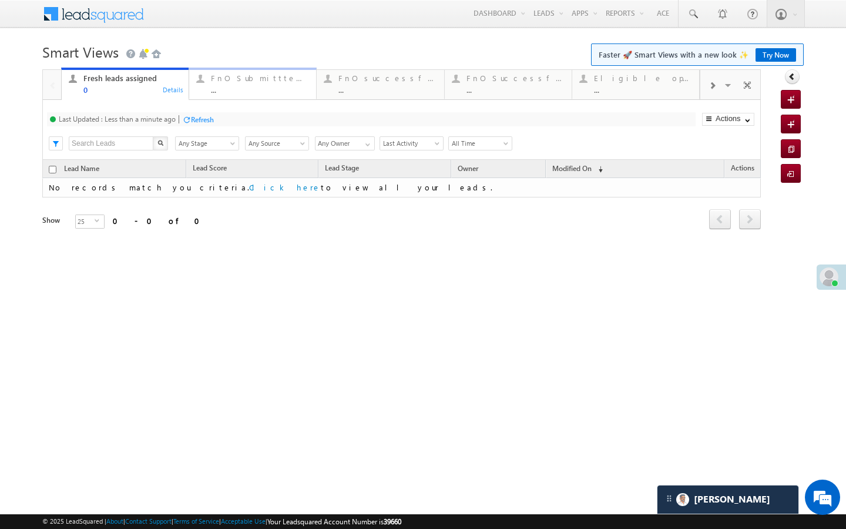
click at [259, 87] on div "..." at bounding box center [260, 89] width 98 height 9
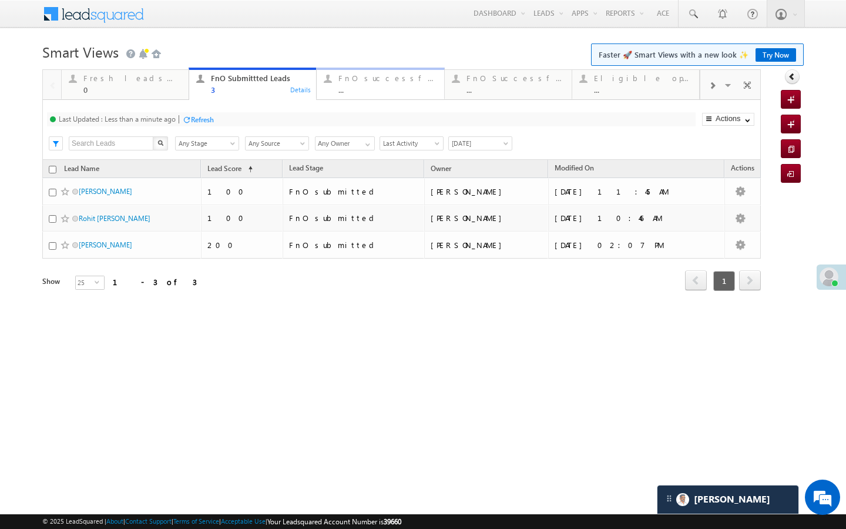
click at [365, 81] on div "FnO successful [DATE] Leads" at bounding box center [388, 77] width 98 height 9
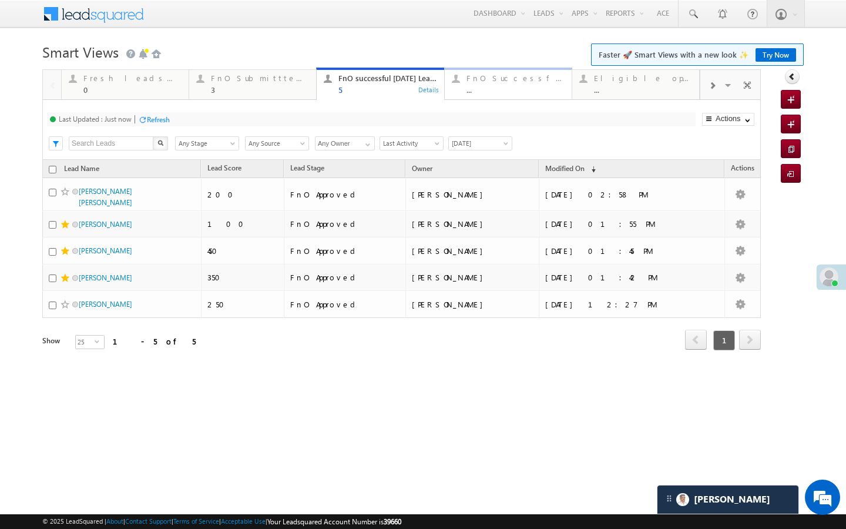
click at [483, 89] on div "..." at bounding box center [516, 89] width 98 height 9
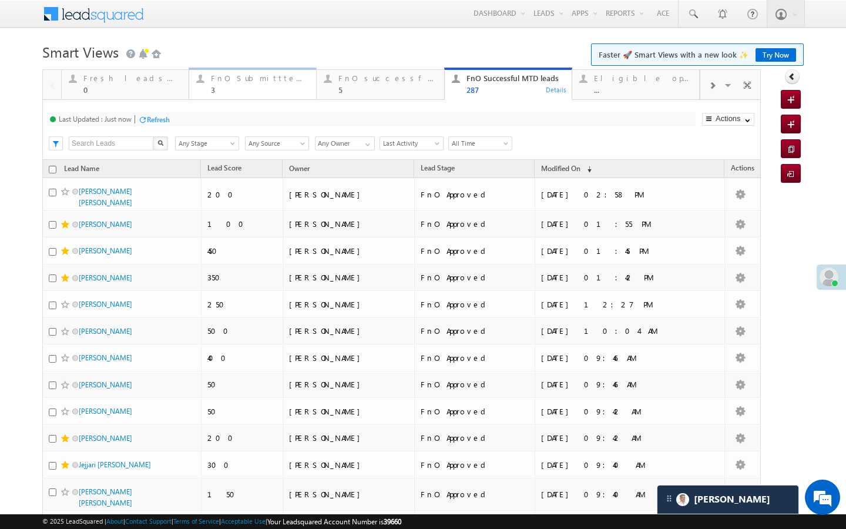
click at [291, 85] on div "FnO Submittted Leads 3" at bounding box center [260, 82] width 98 height 23
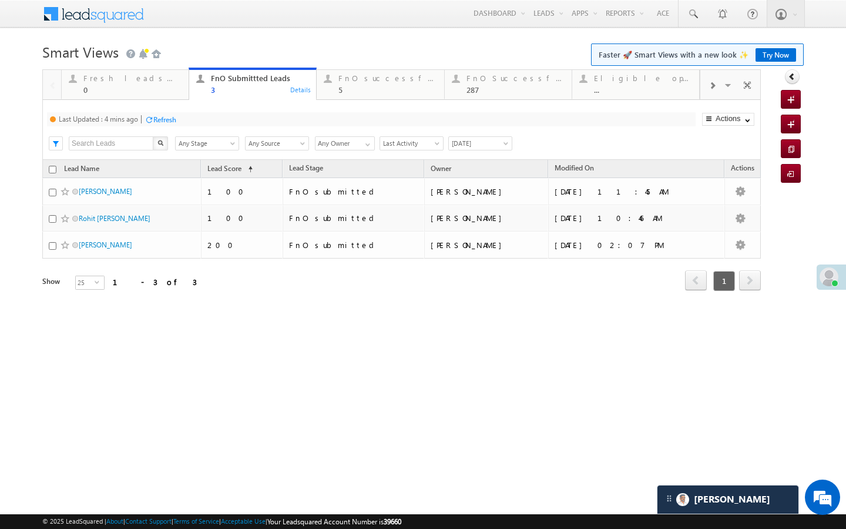
click at [151, 119] on div at bounding box center [149, 119] width 9 height 9
click at [160, 117] on div "Refresh" at bounding box center [158, 119] width 23 height 9
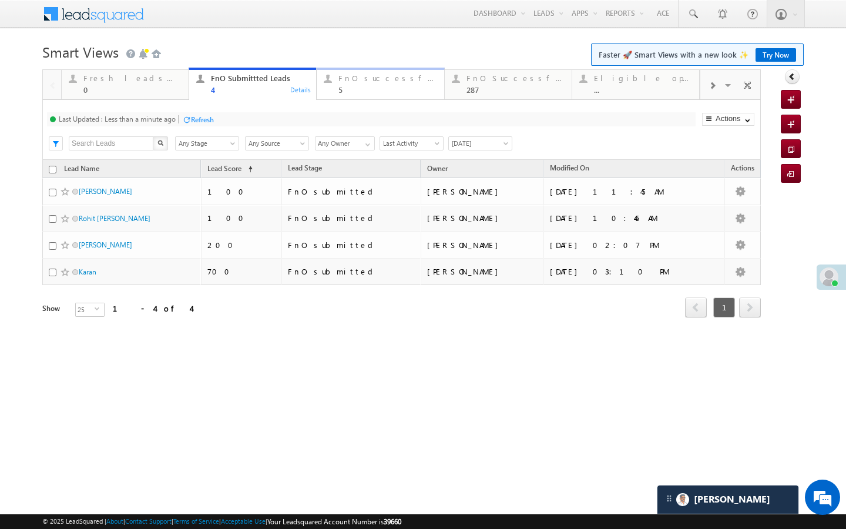
click at [333, 91] on div "FnO successful today Leads 5 Details" at bounding box center [380, 82] width 125 height 23
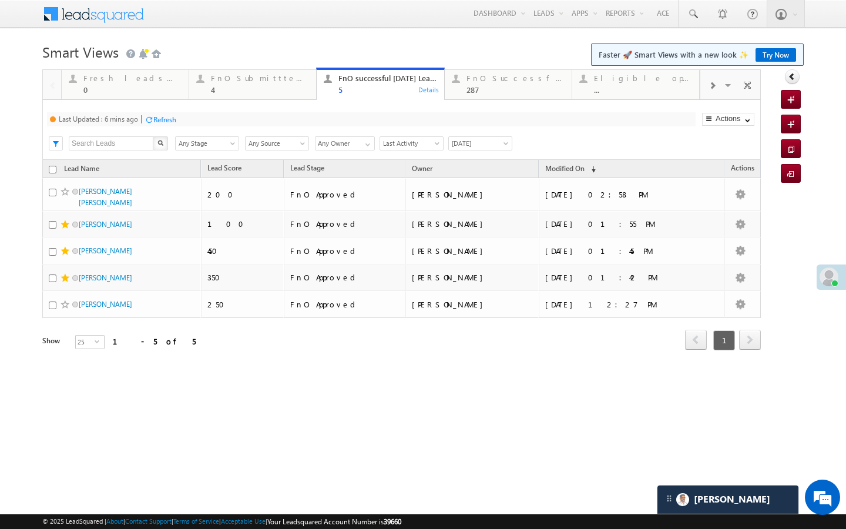
click at [159, 118] on div "Refresh" at bounding box center [164, 119] width 23 height 9
click at [273, 78] on div "FnO Submittted Leads" at bounding box center [260, 77] width 98 height 9
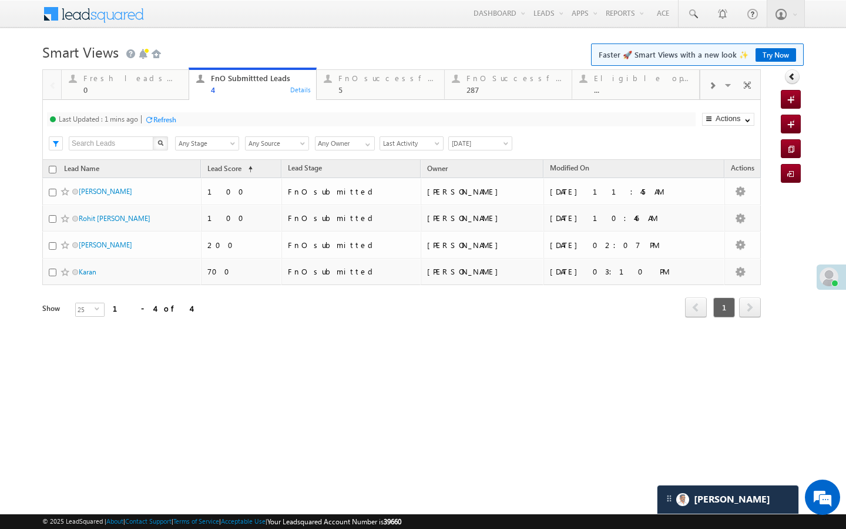
click at [165, 118] on div "Refresh" at bounding box center [164, 119] width 23 height 9
click at [329, 86] on div "FnO successful today Leads 5 Details" at bounding box center [380, 82] width 125 height 23
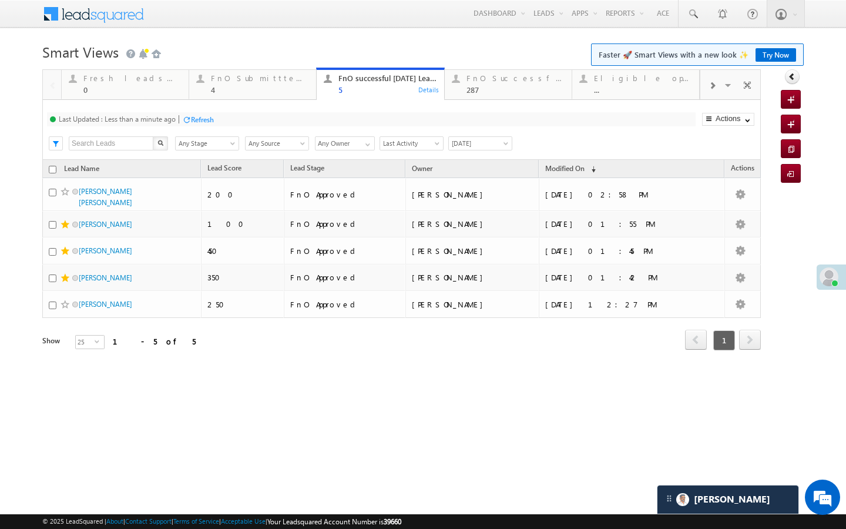
click at [186, 117] on div at bounding box center [186, 119] width 9 height 9
drag, startPoint x: 460, startPoint y: 92, endPoint x: 443, endPoint y: 91, distance: 17.7
click at [460, 92] on div "FnO Successful MTD leads 287 Details" at bounding box center [508, 82] width 125 height 23
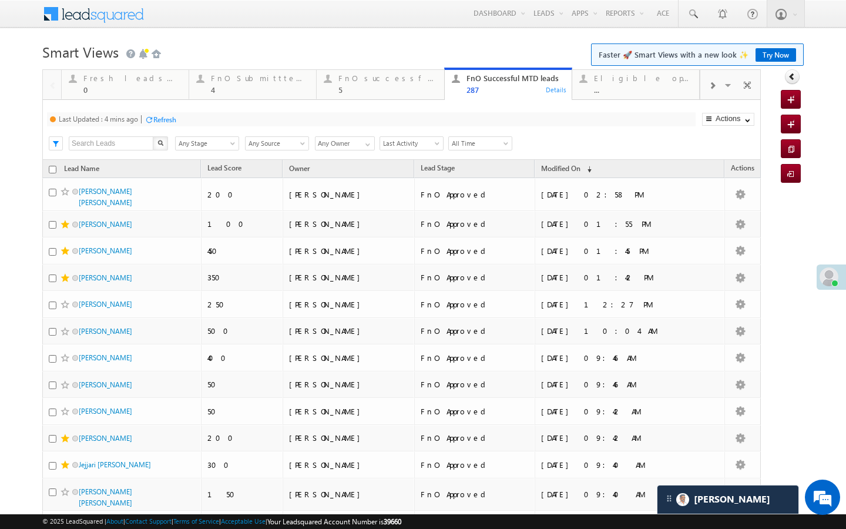
click at [173, 121] on div "Refresh" at bounding box center [164, 119] width 23 height 9
click at [326, 75] on div at bounding box center [327, 78] width 15 height 15
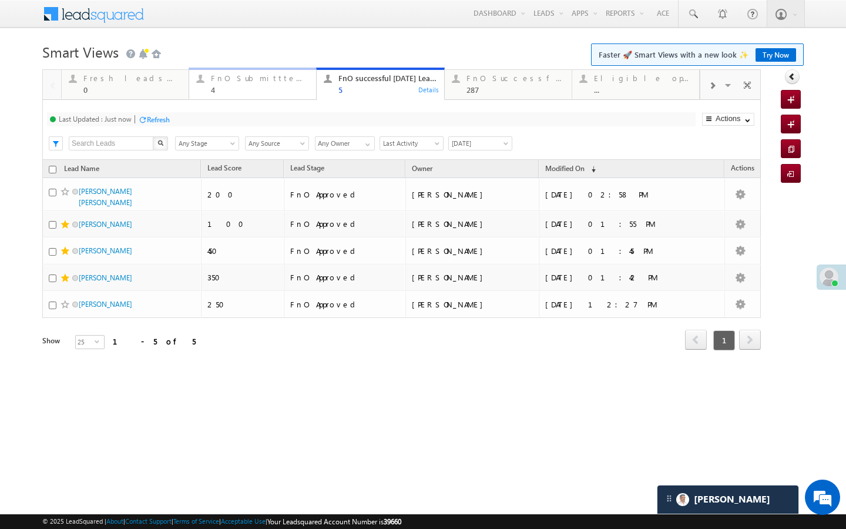
click at [276, 96] on link "FnO Submittted Leads 4 Details" at bounding box center [253, 84] width 128 height 32
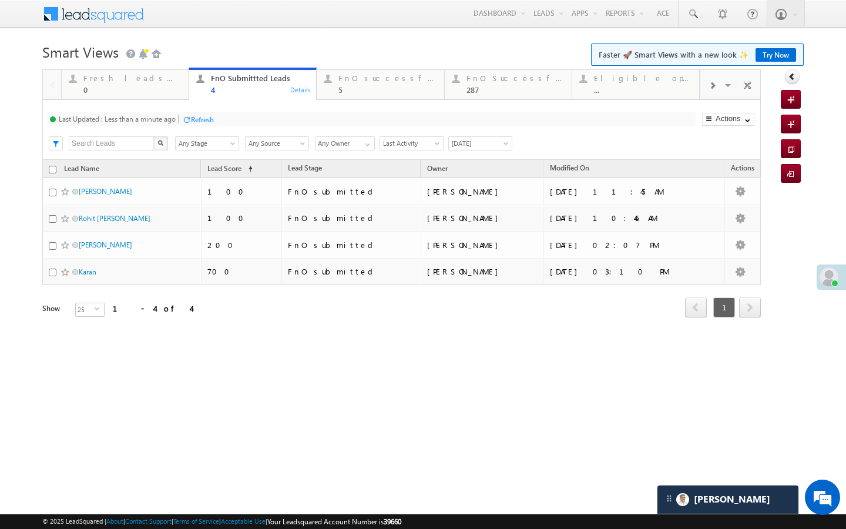
click at [203, 109] on div "Last Updated : Less than a minute ago Refresh Refreshing... Search X Lead Stage…" at bounding box center [401, 130] width 719 height 60
click at [203, 116] on div "Refresh" at bounding box center [202, 119] width 23 height 9
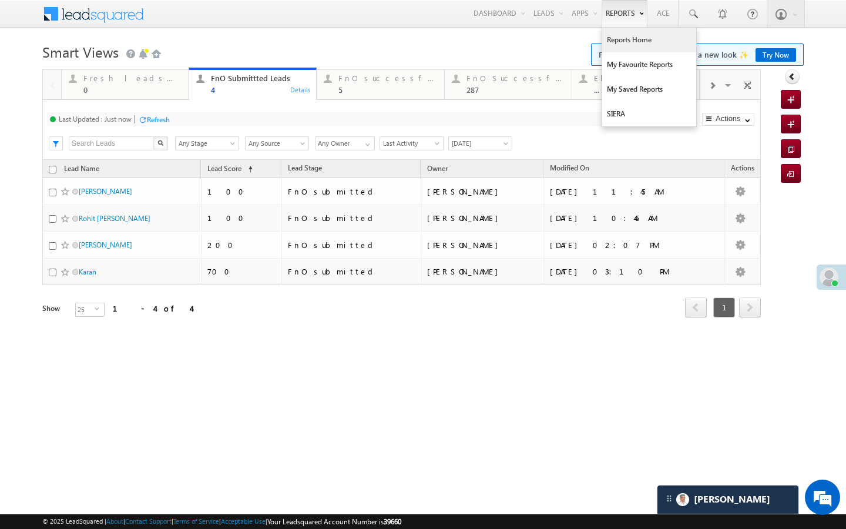
click at [618, 42] on link "Reports Home" at bounding box center [650, 40] width 94 height 25
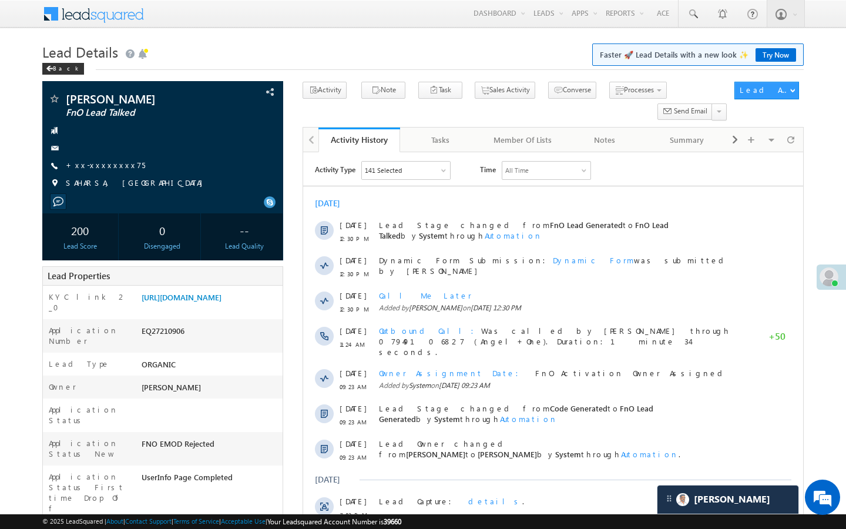
scroll to position [4520, 0]
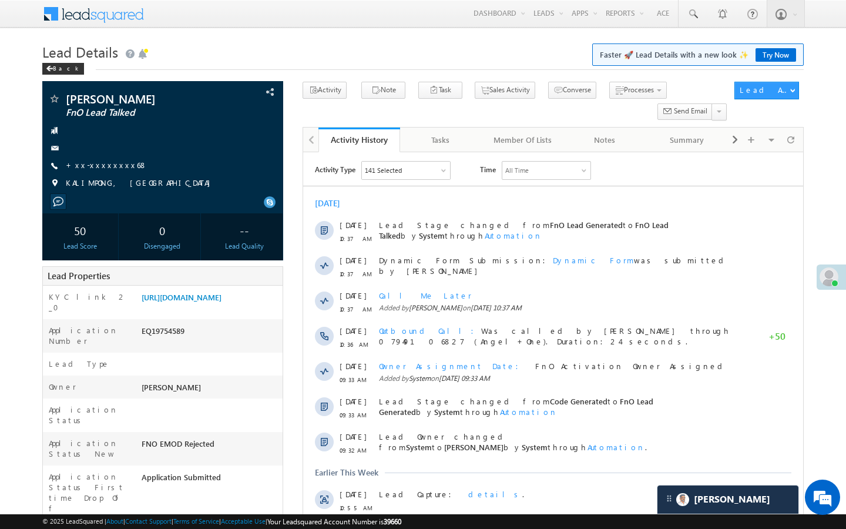
scroll to position [4548, 0]
click at [109, 158] on div "Ishak muna FnO Lead Talked +xx-xxxxxxxx68" at bounding box center [162, 144] width 229 height 102
click at [109, 162] on link "+xx-xxxxxxxx68" at bounding box center [107, 165] width 82 height 10
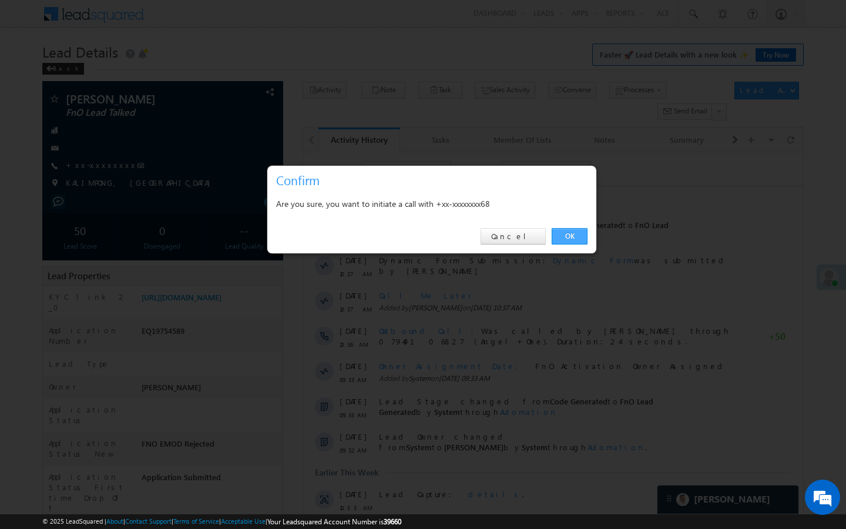
click at [572, 242] on link "OK" at bounding box center [570, 236] width 36 height 16
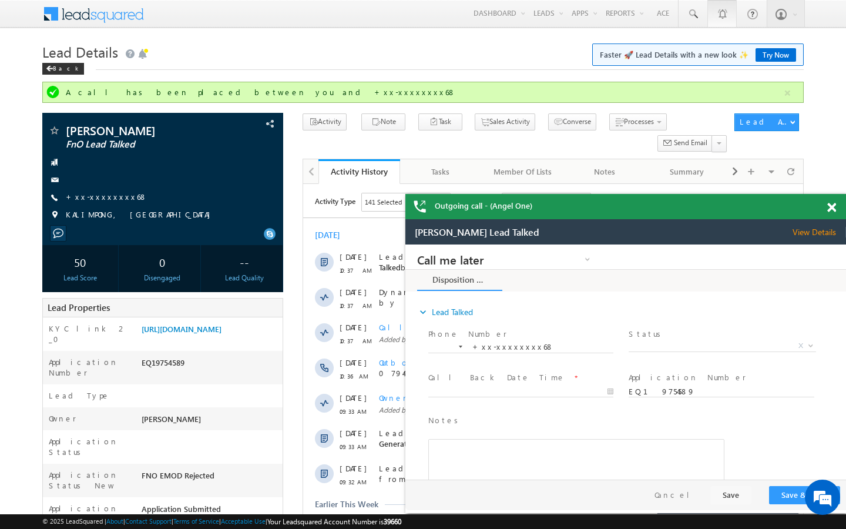
scroll to position [0, 0]
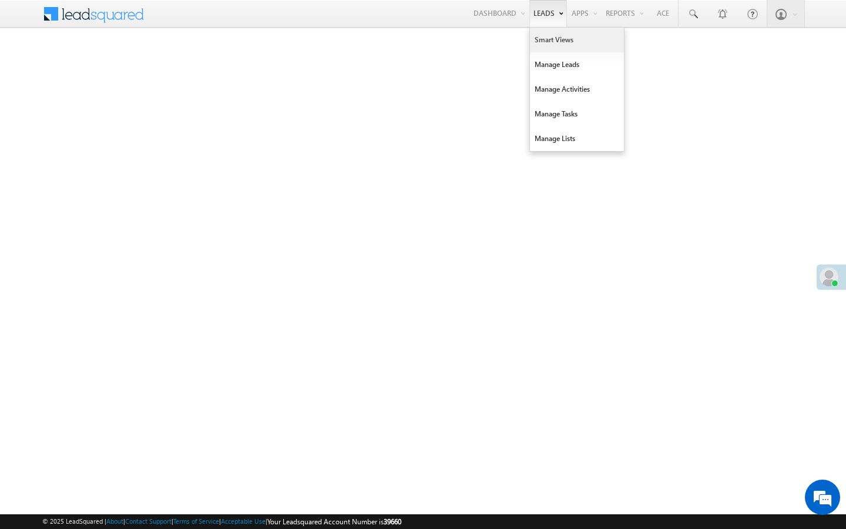
click at [536, 38] on link "Smart Views" at bounding box center [577, 40] width 94 height 25
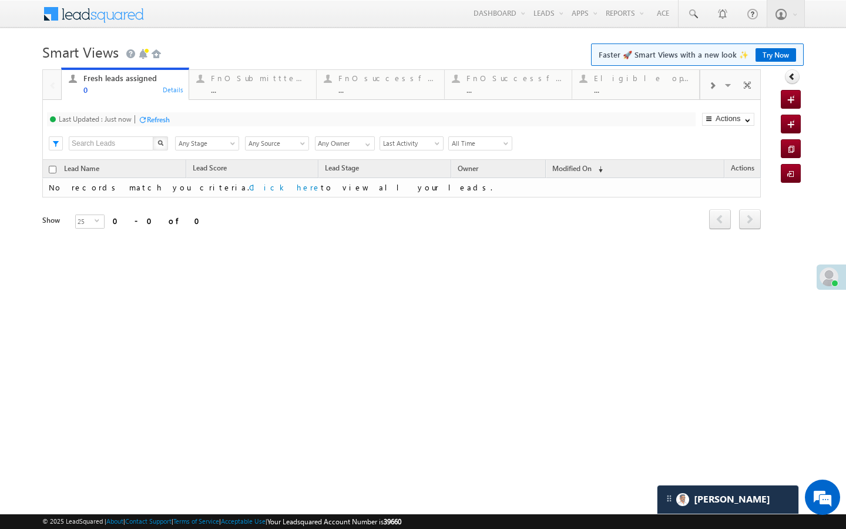
click at [255, 102] on div "Last Updated : Just now Refresh Refreshing... Search X Lead Stage Any Stage Any…" at bounding box center [401, 130] width 719 height 60
click at [264, 91] on div "..." at bounding box center [260, 89] width 98 height 9
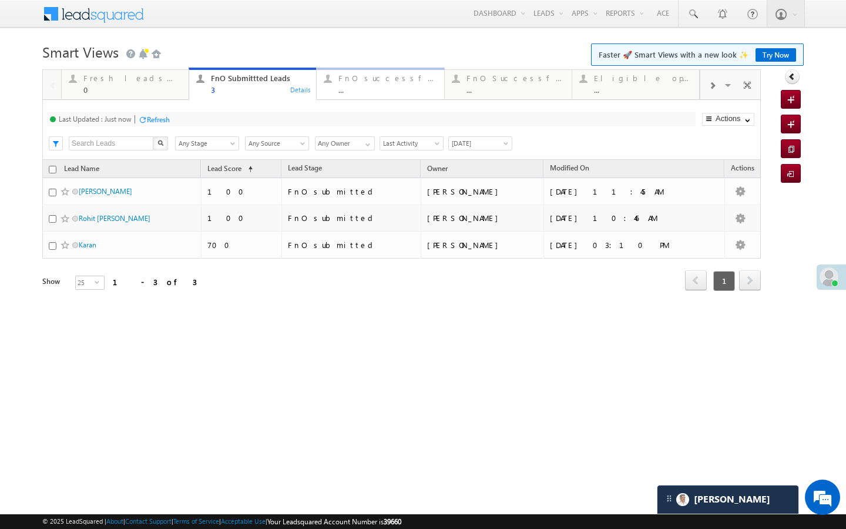
click at [344, 83] on div "FnO successful today Leads ..." at bounding box center [388, 82] width 98 height 23
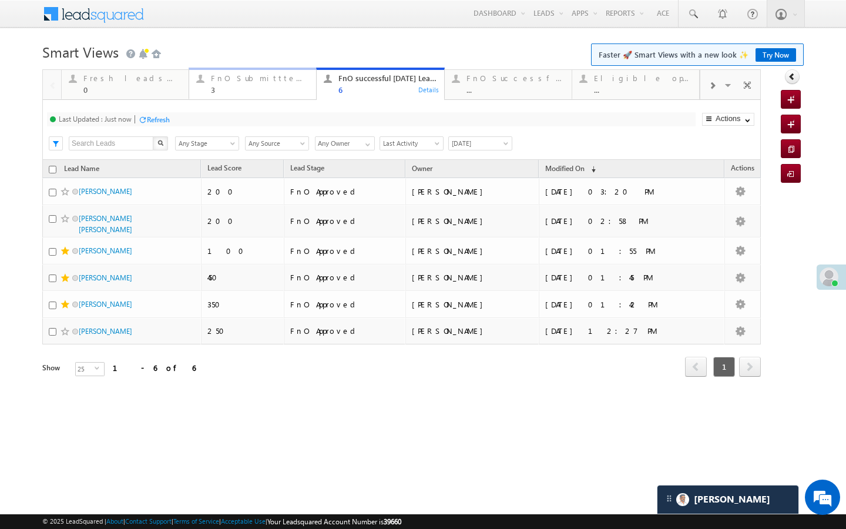
click at [235, 88] on div "3" at bounding box center [260, 89] width 98 height 9
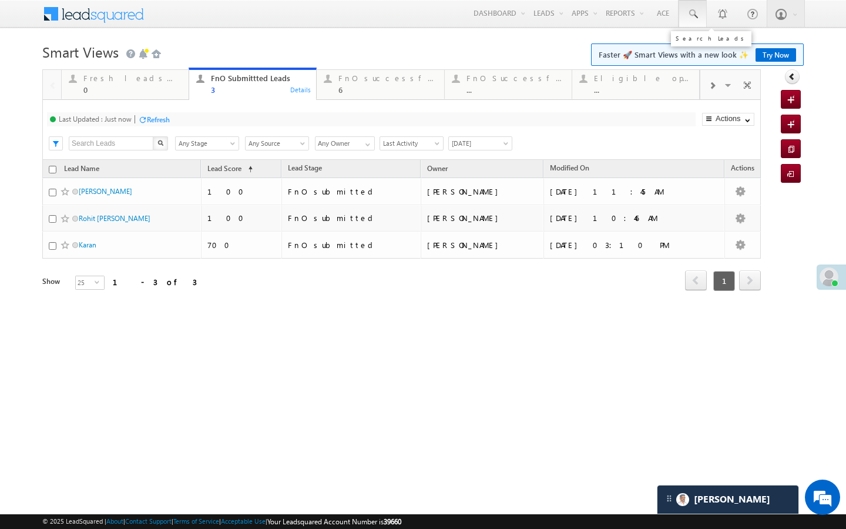
click at [694, 15] on span at bounding box center [693, 14] width 12 height 12
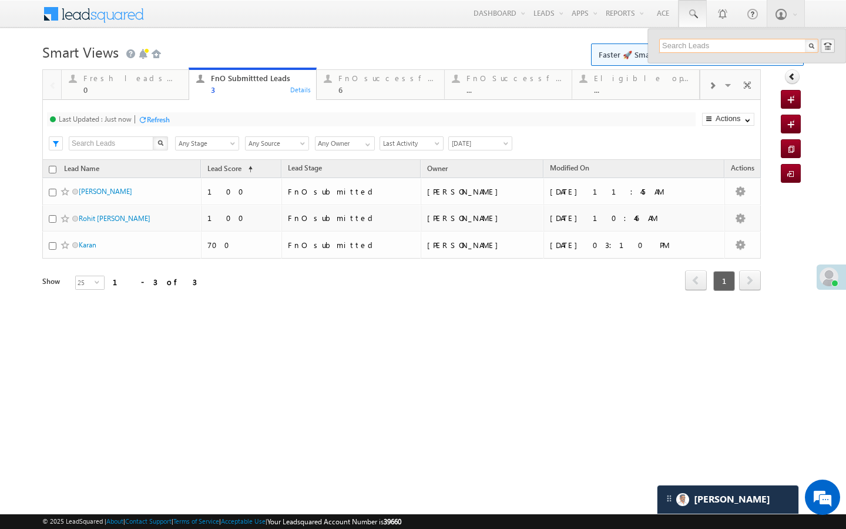
paste input "EQ27866946"
type input "EQ27866946"
click at [806, 65] on link at bounding box center [808, 64] width 8 height 8
click at [383, 80] on div "FnO successful [DATE] Leads" at bounding box center [388, 77] width 98 height 9
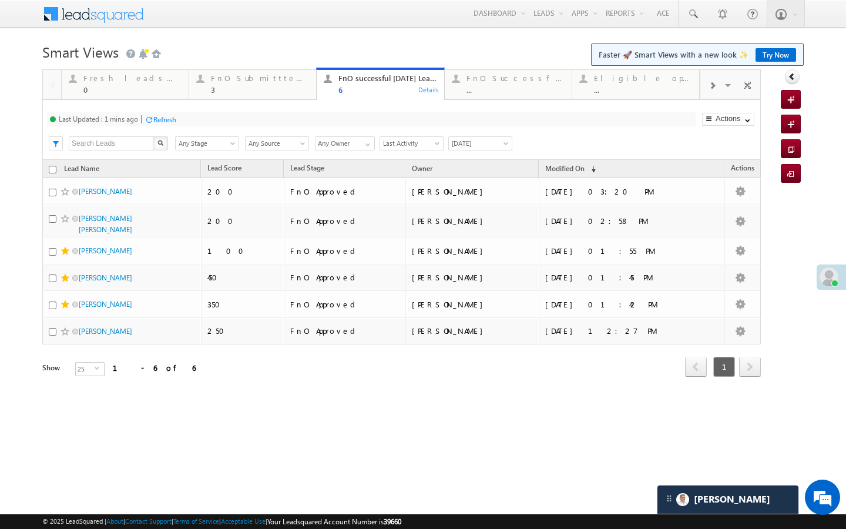
click at [157, 127] on div "Last Updated : 1 mins ago Refresh Refreshing... Search X Lead Stage Any Stage A…" at bounding box center [401, 130] width 719 height 60
click at [167, 117] on div "Refresh" at bounding box center [164, 119] width 23 height 9
drag, startPoint x: 282, startPoint y: 82, endPoint x: 237, endPoint y: 127, distance: 63.6
click at [282, 82] on div "FnO Submittted Leads" at bounding box center [260, 77] width 98 height 9
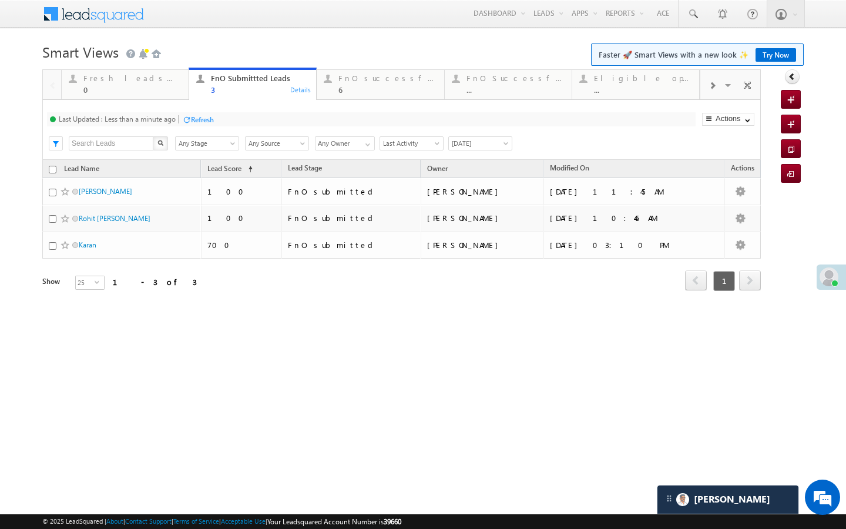
click at [203, 119] on div "Refresh" at bounding box center [202, 119] width 23 height 9
click at [381, 90] on div "6" at bounding box center [388, 89] width 98 height 9
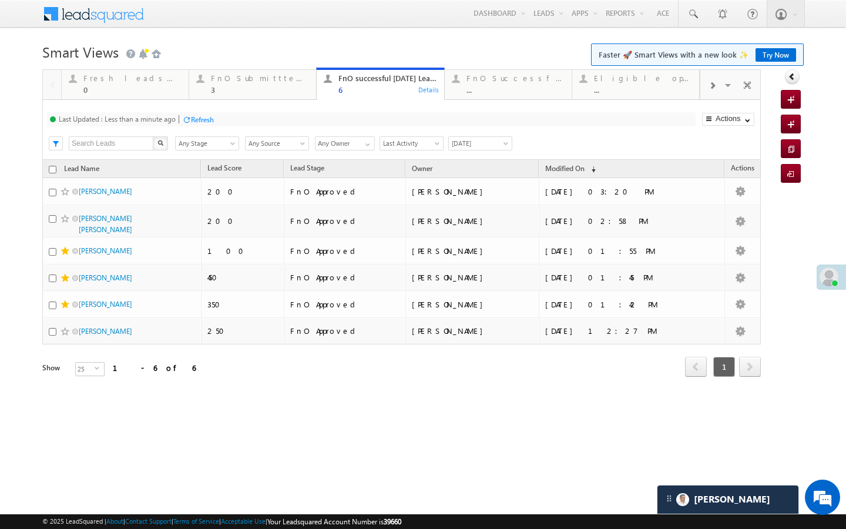
click at [207, 118] on div "Refresh" at bounding box center [202, 119] width 23 height 9
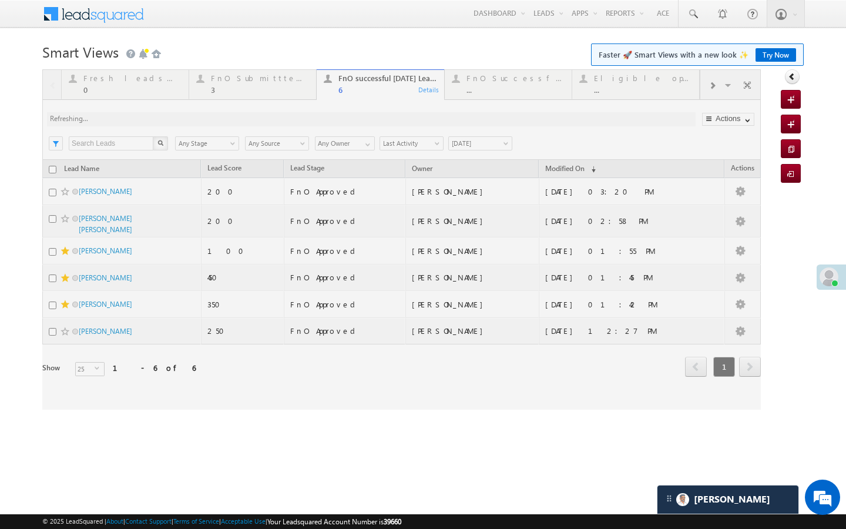
click at [287, 93] on div at bounding box center [401, 239] width 719 height 340
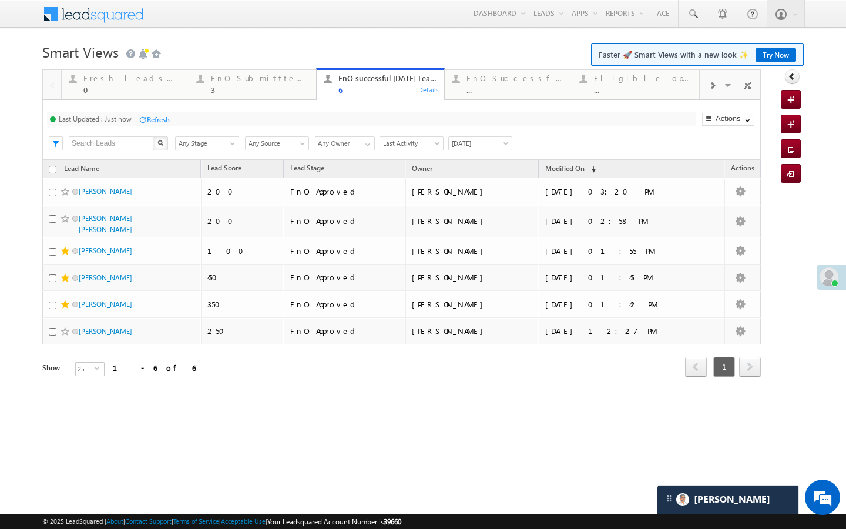
click at [231, 100] on div "Last Updated : Just now Refresh Refreshing... Search X Lead Stage Any Stage Any…" at bounding box center [401, 130] width 719 height 60
drag, startPoint x: 235, startPoint y: 96, endPoint x: 195, endPoint y: 111, distance: 43.1
click at [235, 96] on link "FnO Submittted Leads 3 Details" at bounding box center [253, 84] width 128 height 32
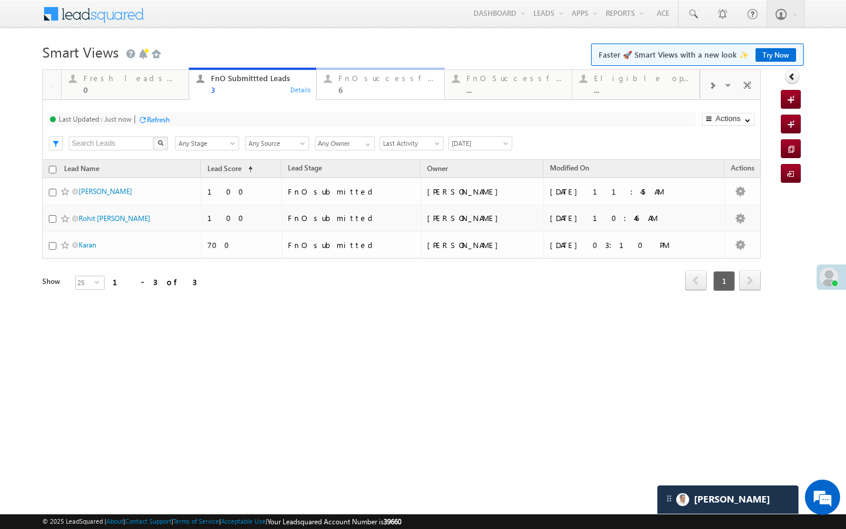
click at [369, 89] on div "6" at bounding box center [388, 89] width 98 height 9
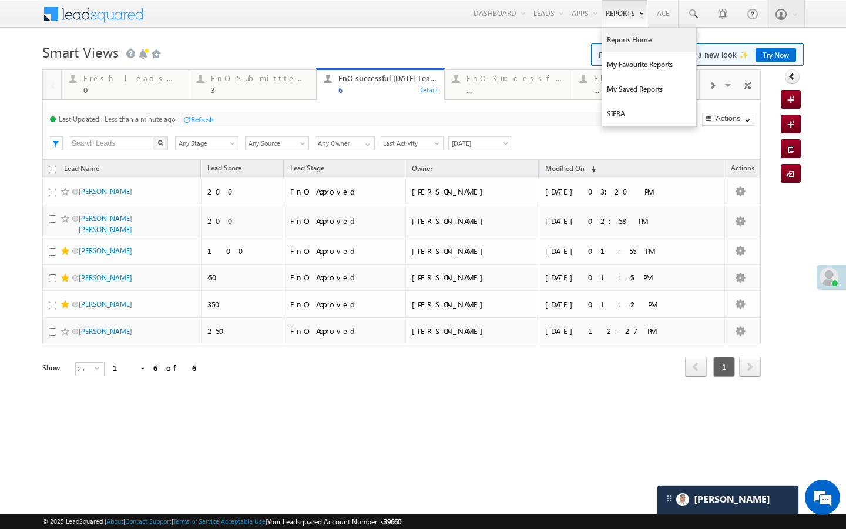
click at [617, 36] on link "Reports Home" at bounding box center [650, 40] width 94 height 25
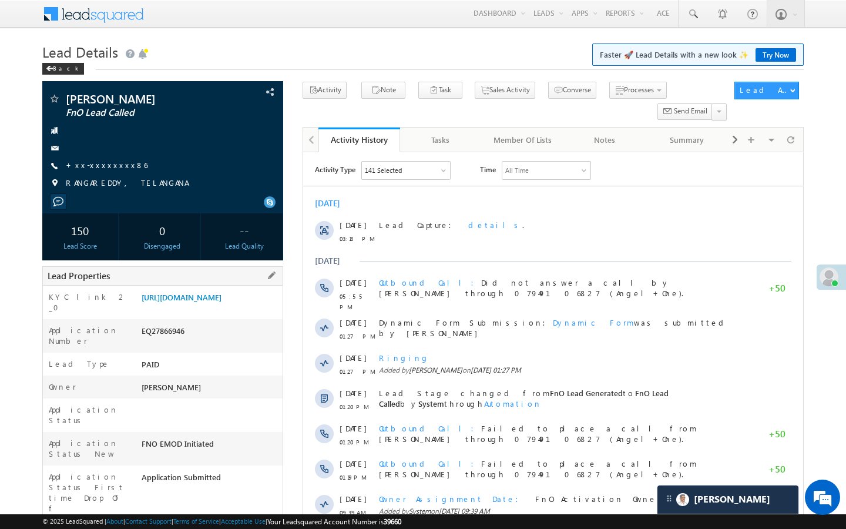
click at [146, 526] on div "AAAF237247" at bounding box center [211, 534] width 144 height 16
click at [139, 526] on div "AAAF237247" at bounding box center [211, 534] width 144 height 16
drag, startPoint x: 143, startPoint y: 498, endPoint x: 239, endPoint y: 491, distance: 95.5
click at [239, 520] on div "Client Code AAAF237247" at bounding box center [163, 531] width 240 height 23
drag, startPoint x: 145, startPoint y: 500, endPoint x: 222, endPoint y: 501, distance: 77.0
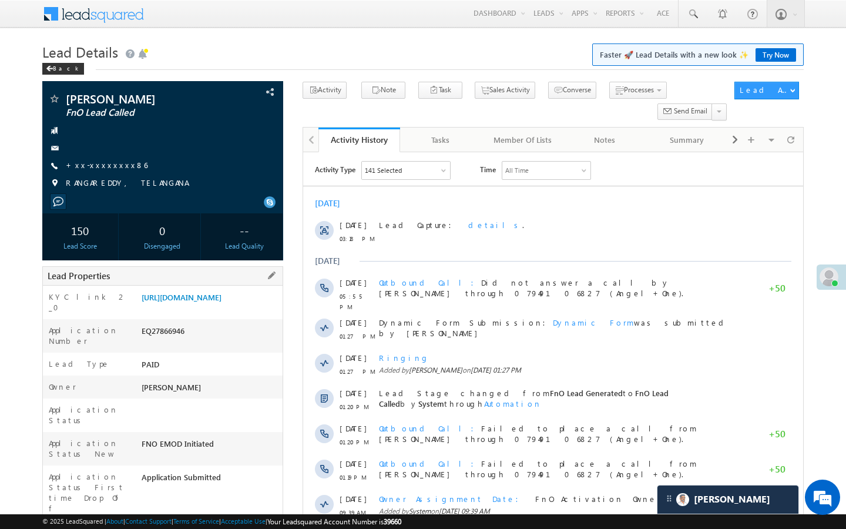
click at [222, 526] on div "AAAF237247" at bounding box center [211, 534] width 144 height 16
click at [182, 526] on div "AAAF237247" at bounding box center [211, 534] width 144 height 16
drag, startPoint x: 141, startPoint y: 500, endPoint x: 188, endPoint y: 498, distance: 46.5
click at [188, 526] on div "AAAF237247" at bounding box center [211, 534] width 144 height 16
copy div "AAAF237247"
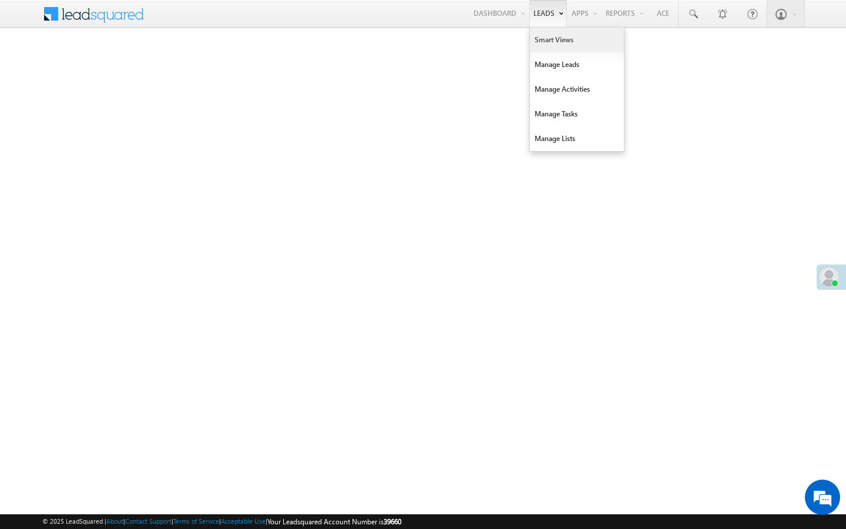
click at [536, 43] on link "Smart Views" at bounding box center [577, 40] width 94 height 25
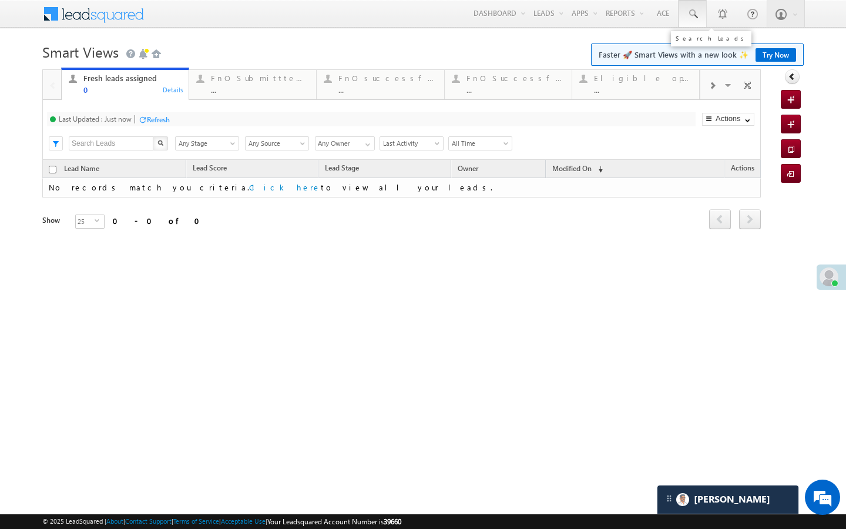
click at [695, 16] on span at bounding box center [693, 14] width 12 height 12
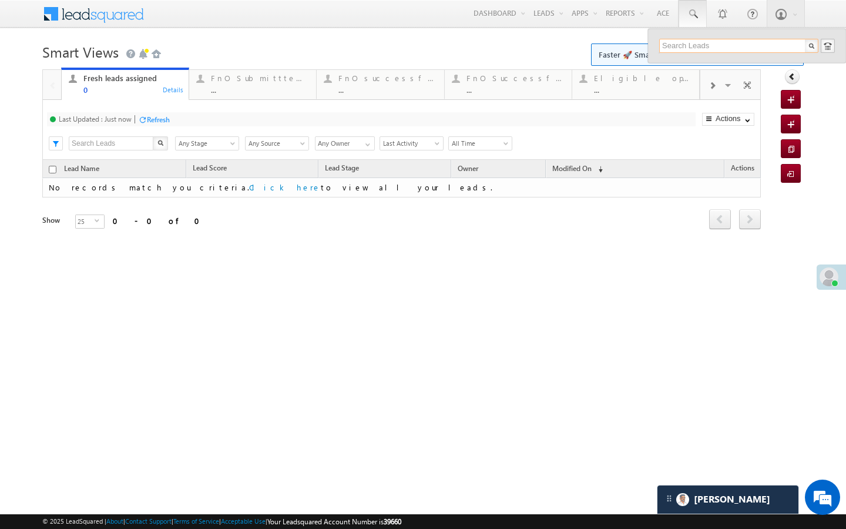
paste input "AABX806575"
type input "AABX806575"
click at [806, 65] on link at bounding box center [808, 64] width 8 height 8
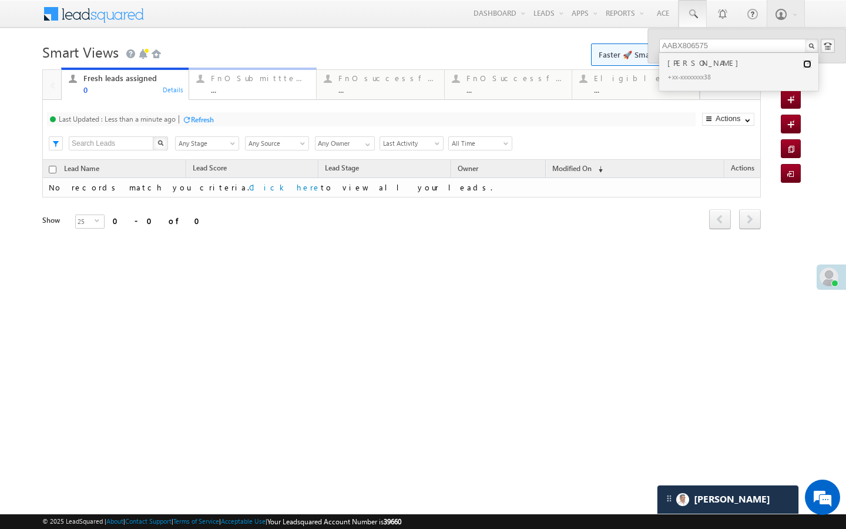
click at [222, 99] on link "FnO Submittted Leads ... Details" at bounding box center [253, 84] width 128 height 32
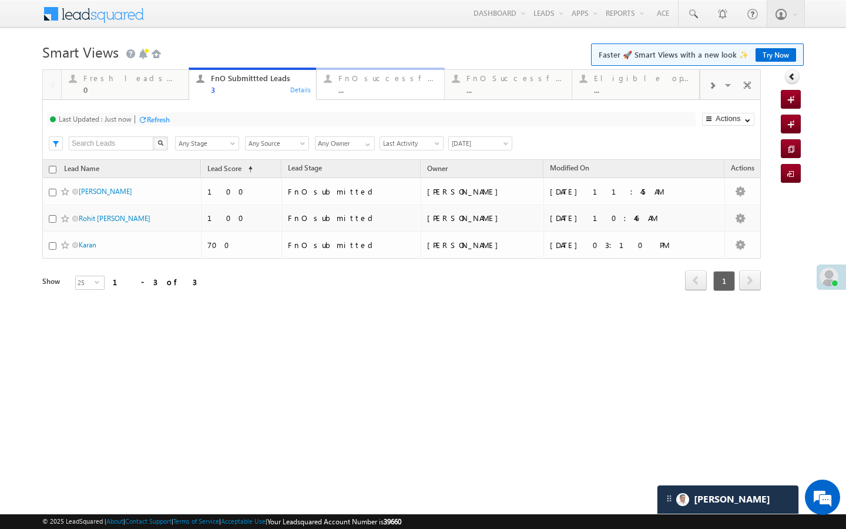
click at [349, 91] on div "..." at bounding box center [388, 89] width 98 height 9
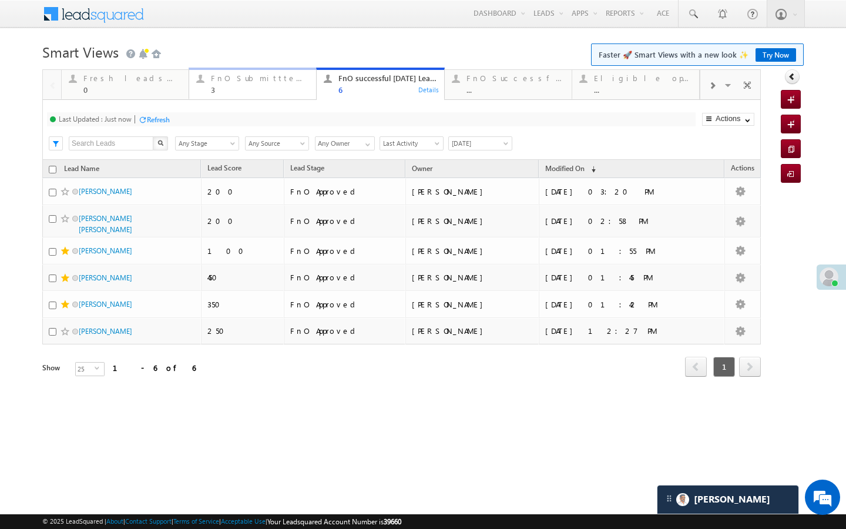
click at [286, 73] on div "FnO Submittted Leads" at bounding box center [260, 77] width 98 height 9
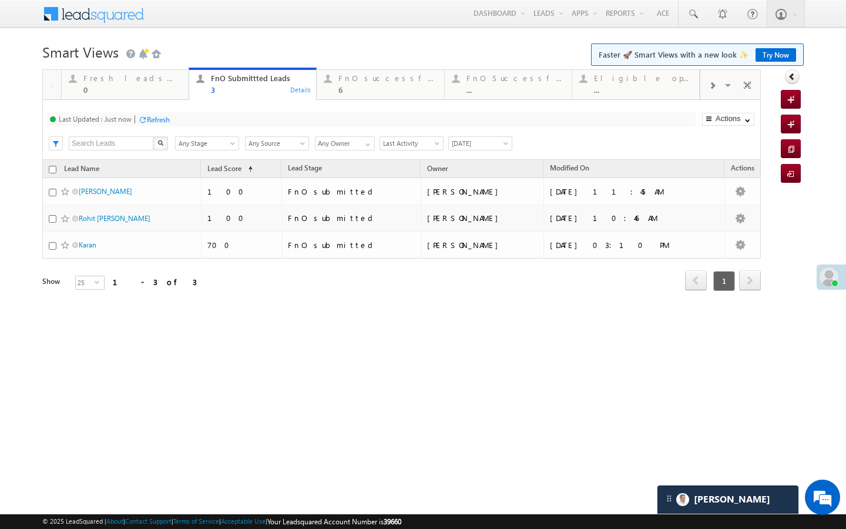
click at [356, 100] on div "Last Updated : Just now Refresh Refreshing... Search X Lead Stage Any Stage Any…" at bounding box center [401, 130] width 719 height 60
click at [362, 91] on div "6" at bounding box center [388, 89] width 98 height 9
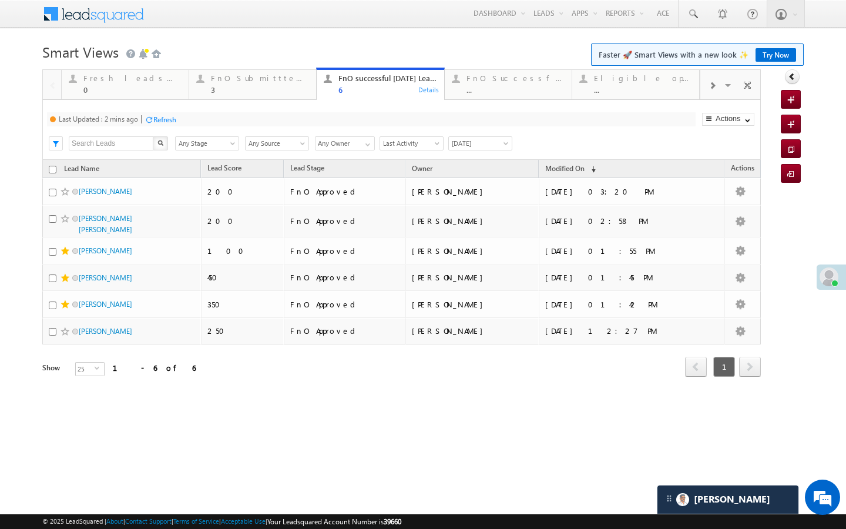
click at [163, 122] on div "Refresh" at bounding box center [164, 119] width 23 height 9
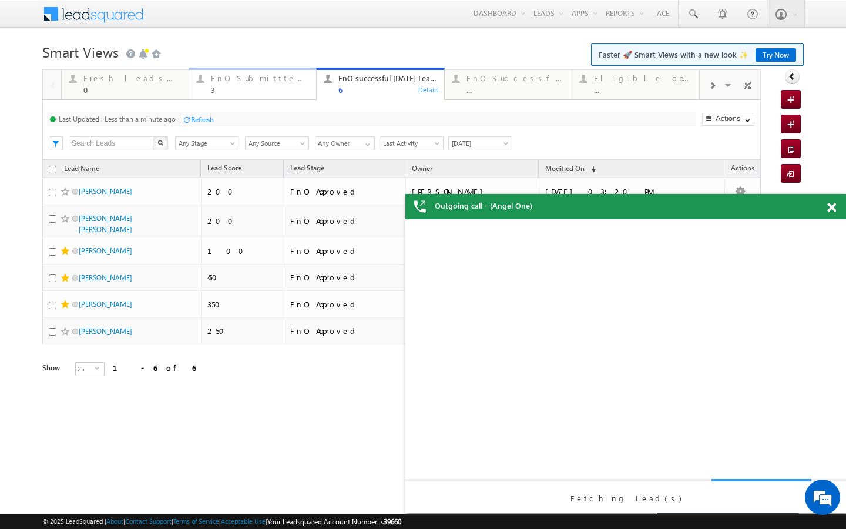
drag, startPoint x: 257, startPoint y: 80, endPoint x: 195, endPoint y: 106, distance: 66.9
click at [257, 80] on div "FnO Submittted Leads" at bounding box center [260, 77] width 98 height 9
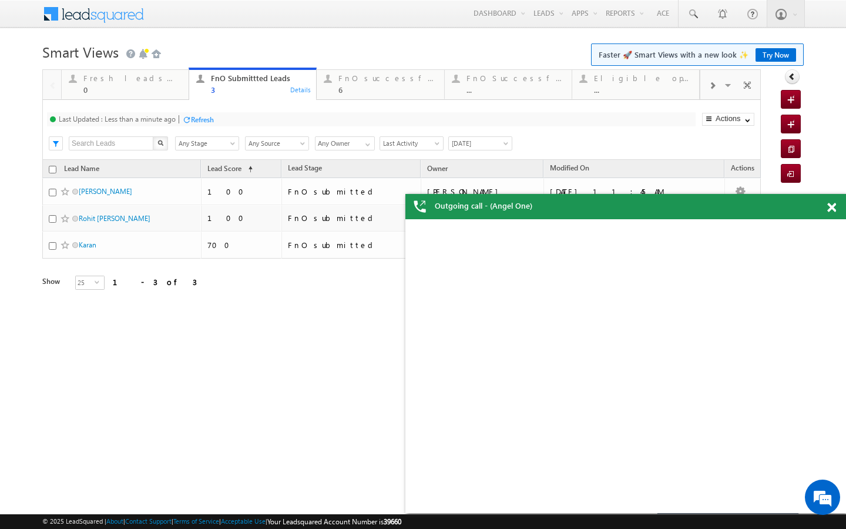
click at [191, 120] on div at bounding box center [186, 119] width 9 height 9
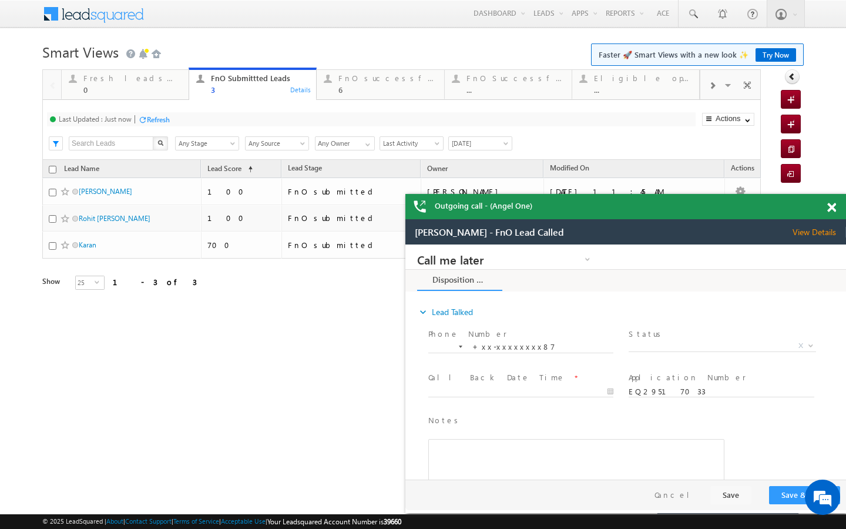
click at [162, 113] on div "Last Updated : Just now Refresh Refreshing..." at bounding box center [371, 119] width 649 height 14
click at [161, 116] on div "Refresh" at bounding box center [158, 119] width 23 height 9
click at [352, 98] on link "FnO successful today Leads 6 Details" at bounding box center [380, 84] width 128 height 32
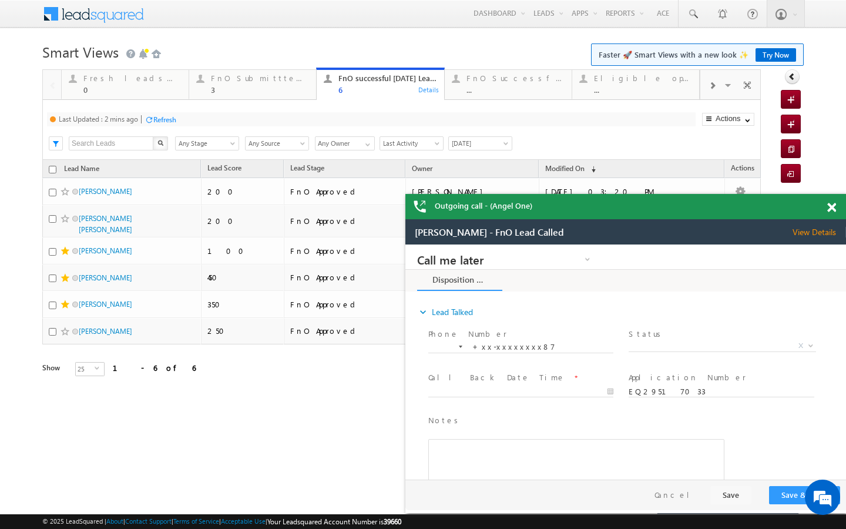
click at [157, 115] on div "Refresh" at bounding box center [164, 119] width 23 height 9
click at [302, 81] on div "FnO Submittted Leads" at bounding box center [260, 77] width 98 height 9
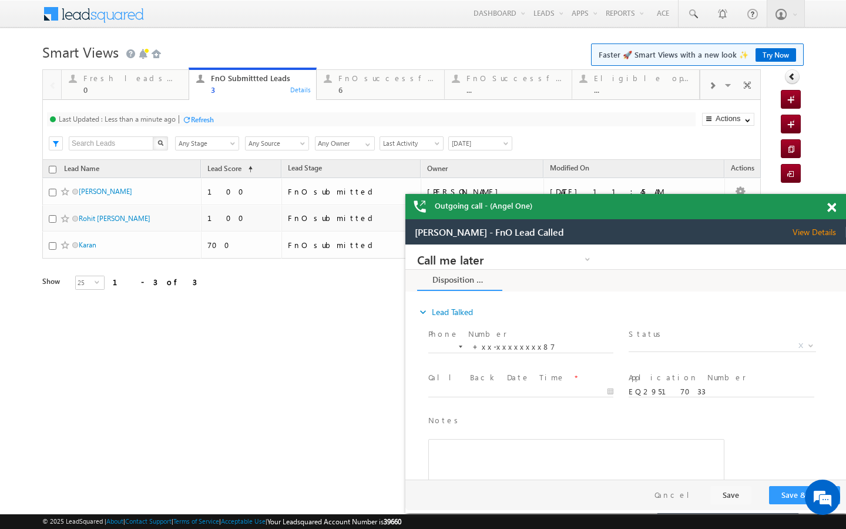
click at [345, 106] on div "Last Updated : Less than a minute ago Refresh Refreshing... Search X Lead Stage…" at bounding box center [401, 130] width 719 height 60
click at [353, 95] on link "FnO successful today Leads 6 Details" at bounding box center [380, 84] width 128 height 32
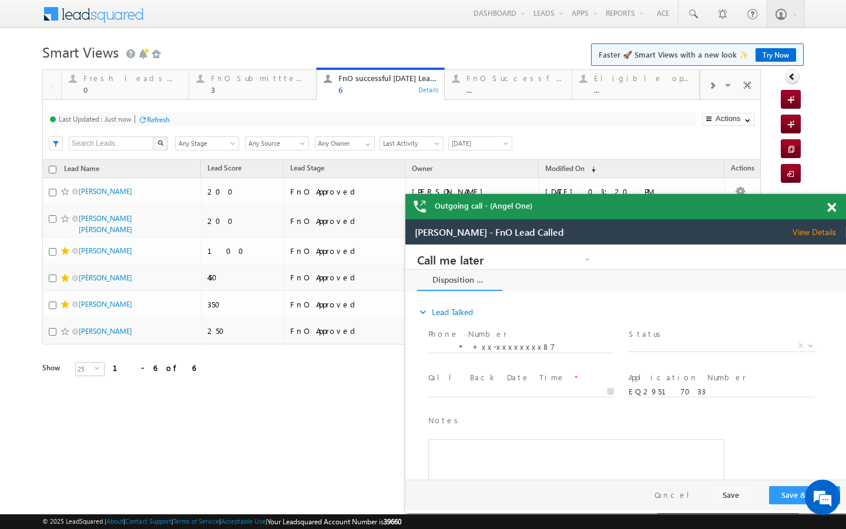
click at [160, 111] on div "Last Updated : Just now Refresh Refreshing... Search X Lead Stage Any Stage Any…" at bounding box center [401, 130] width 719 height 60
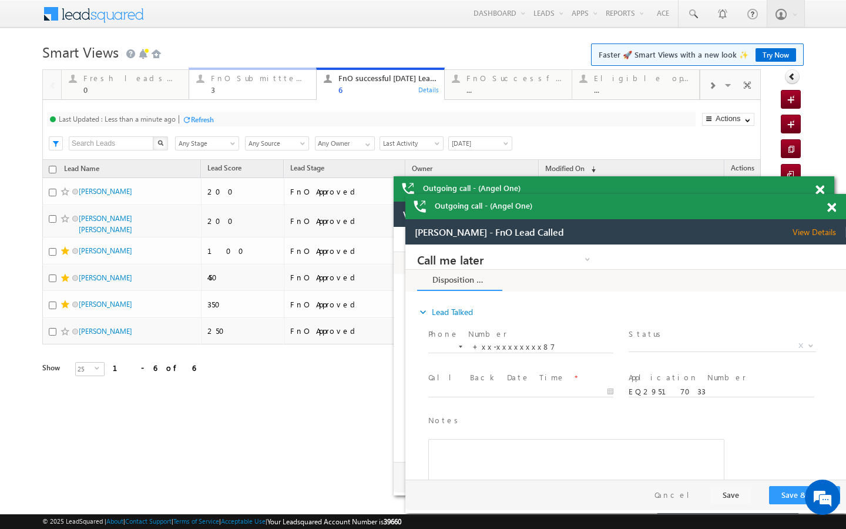
click at [308, 75] on div "FnO Submittted Leads" at bounding box center [260, 77] width 98 height 9
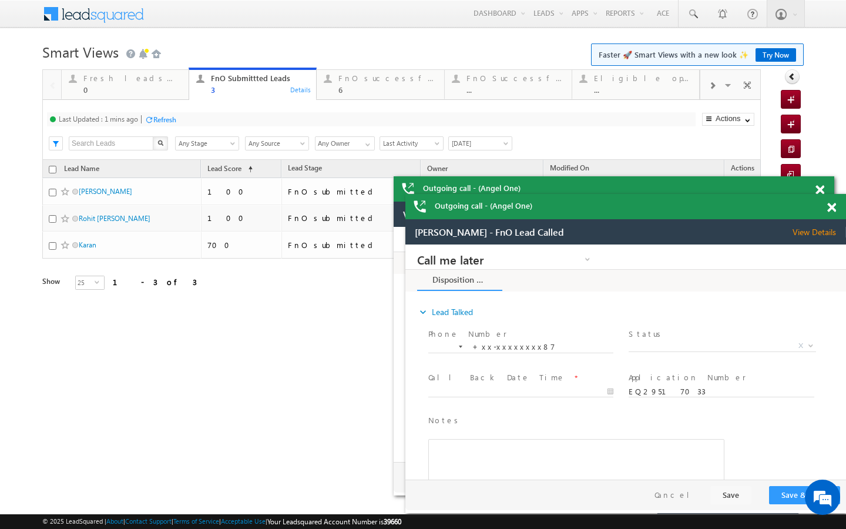
click at [158, 123] on div "Refresh" at bounding box center [164, 119] width 23 height 9
click at [704, 87] on div at bounding box center [713, 85] width 24 height 26
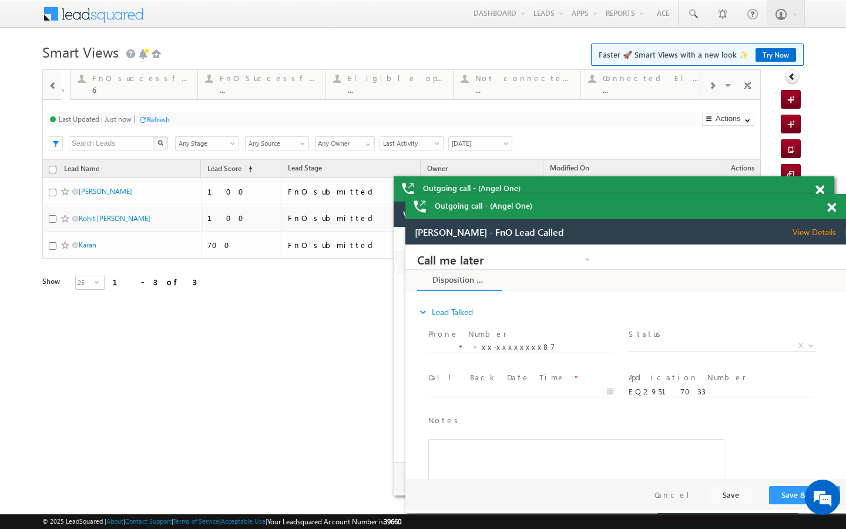
click at [704, 87] on div at bounding box center [713, 85] width 24 height 26
click at [704, 87] on div "Visible Tabs Fresh leads assigned Default FnO Submittted Leads Default FnO succ…" at bounding box center [731, 84] width 61 height 28
click at [654, 81] on div "Today's rejected leads" at bounding box center [644, 77] width 98 height 9
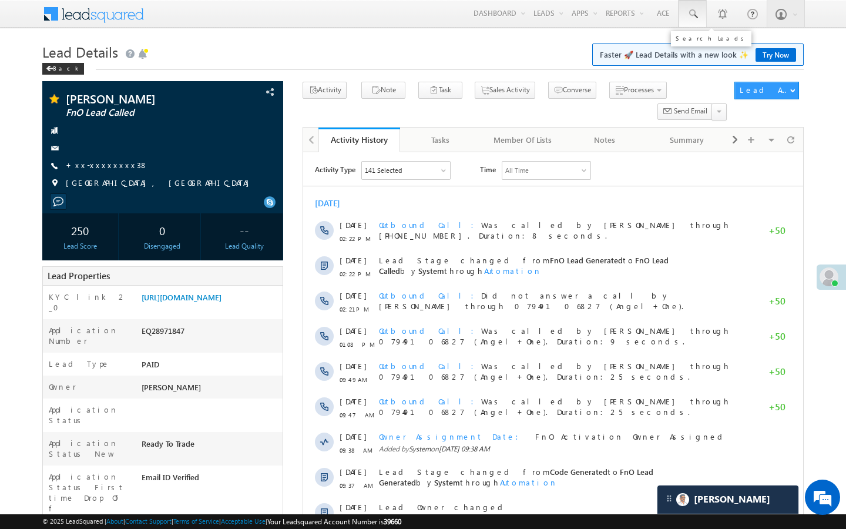
click at [695, 14] on span at bounding box center [693, 14] width 12 height 12
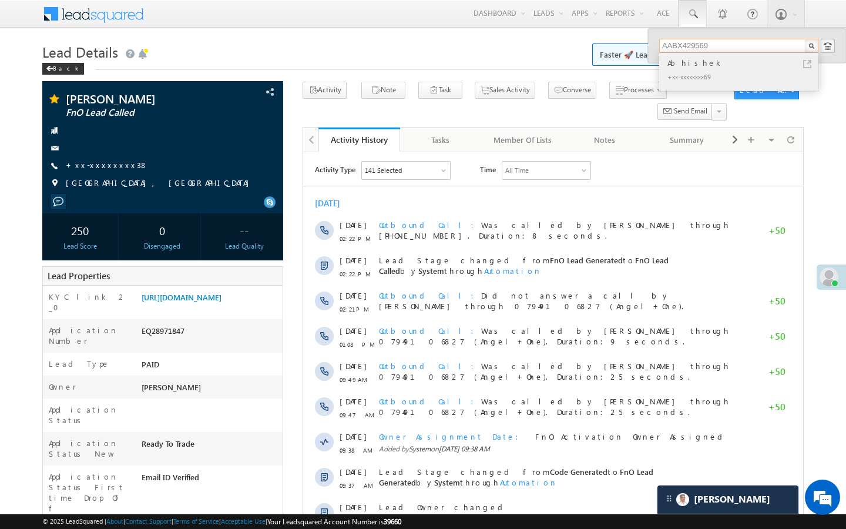
type input "AABX429569"
click at [807, 62] on link at bounding box center [808, 64] width 8 height 8
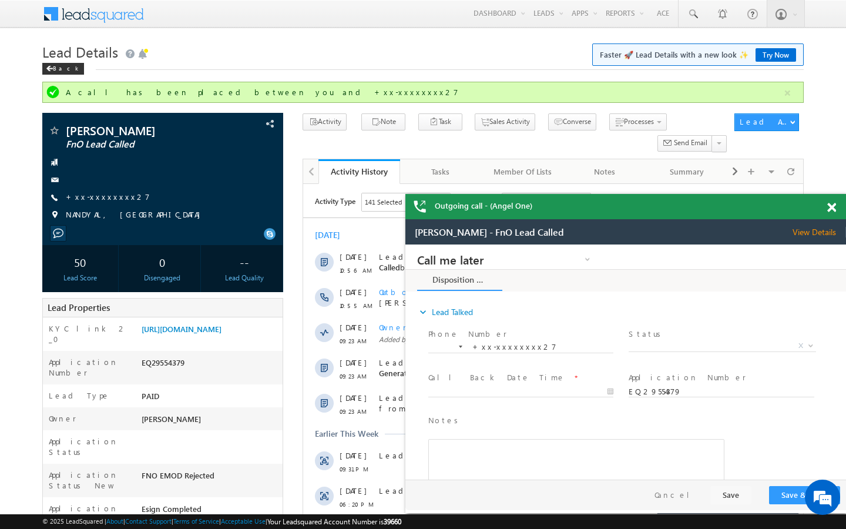
scroll to position [4665, 0]
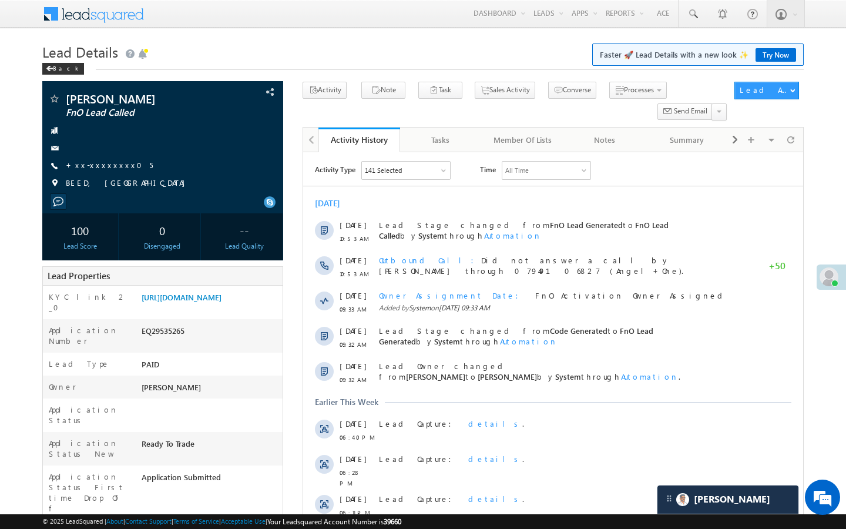
scroll to position [4665, 0]
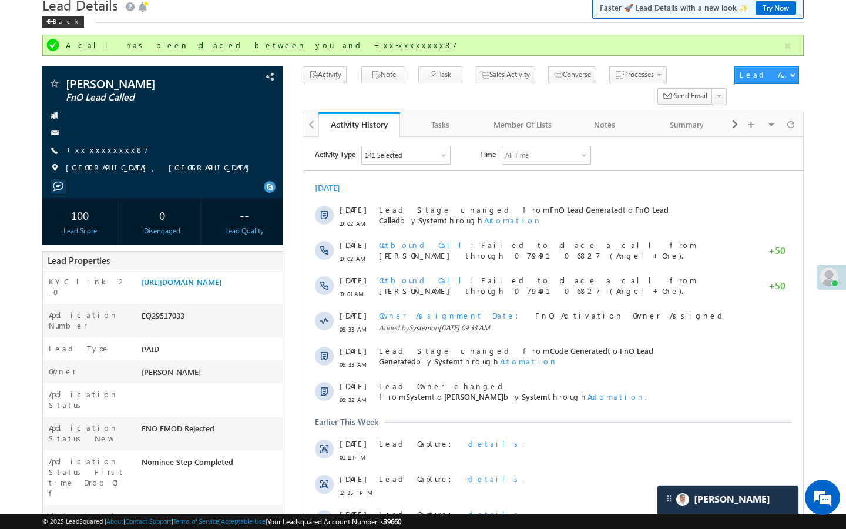
scroll to position [4665, 0]
click at [94, 139] on div at bounding box center [162, 133] width 229 height 12
click at [94, 142] on div "Anand Vaghela FnO Lead Called +xx-xxxxxxxx87" at bounding box center [162, 129] width 229 height 102
click at [94, 153] on link "+xx-xxxxxxxx87" at bounding box center [107, 150] width 83 height 10
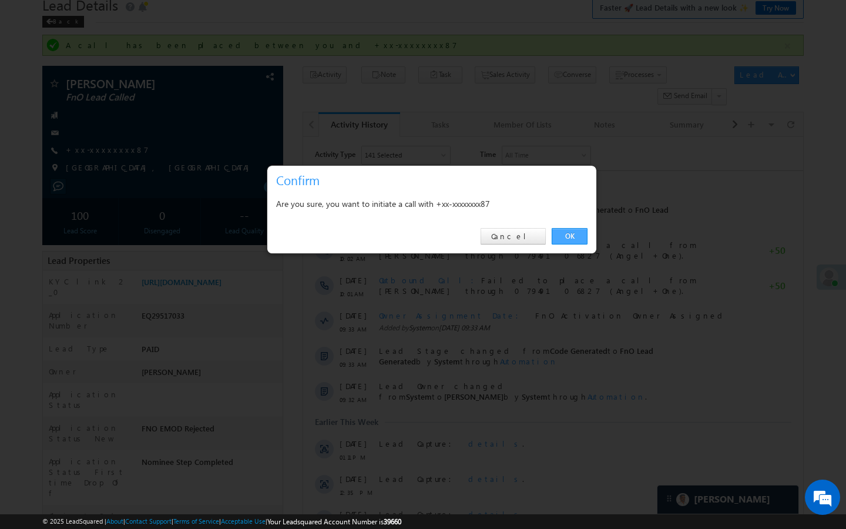
click at [570, 233] on link "OK" at bounding box center [570, 236] width 36 height 16
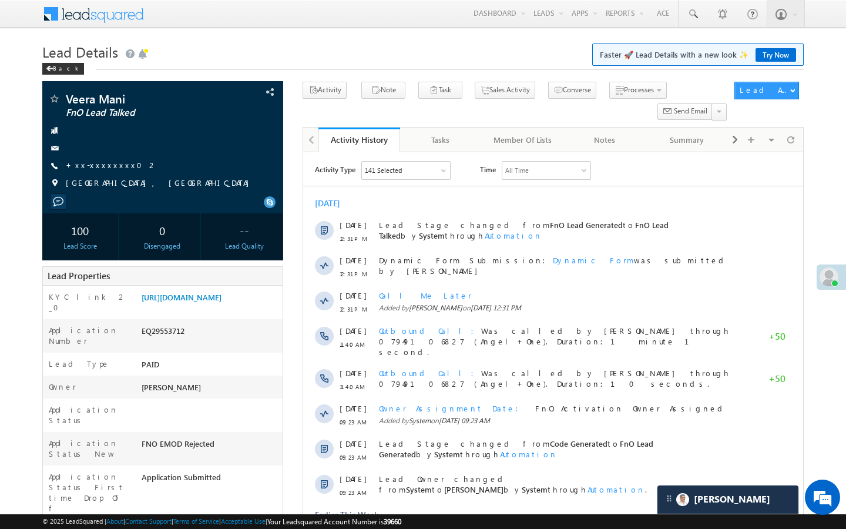
click at [114, 167] on link "+xx-xxxxxxxx02" at bounding box center [112, 165] width 92 height 10
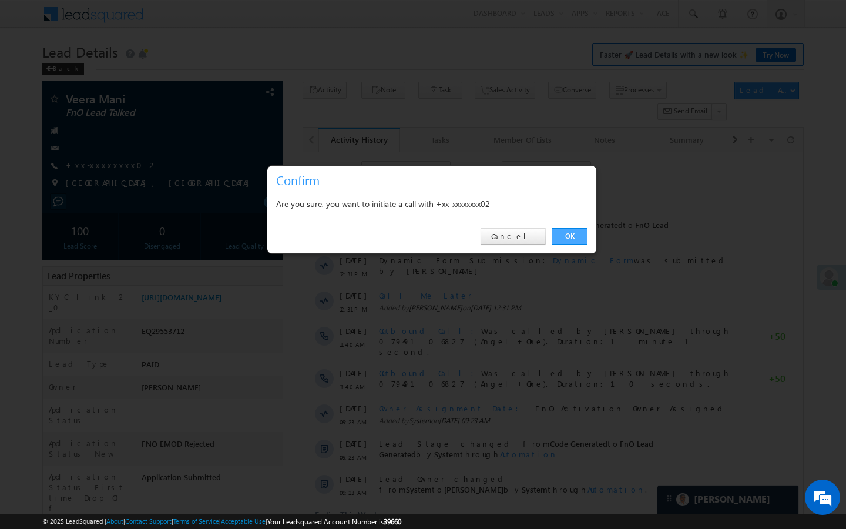
click at [564, 234] on link "OK" at bounding box center [570, 236] width 36 height 16
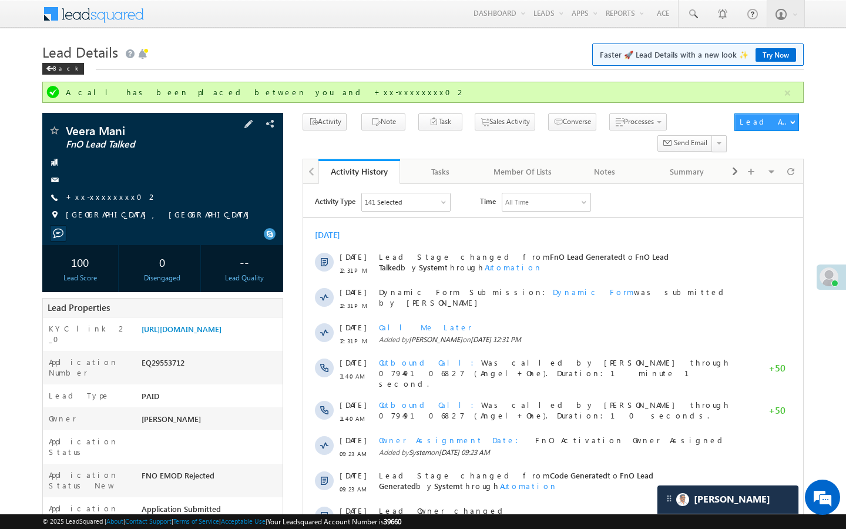
click at [104, 202] on span "+xx-xxxxxxxx02" at bounding box center [112, 198] width 92 height 12
click at [104, 199] on link "+xx-xxxxxxxx02" at bounding box center [112, 197] width 92 height 10
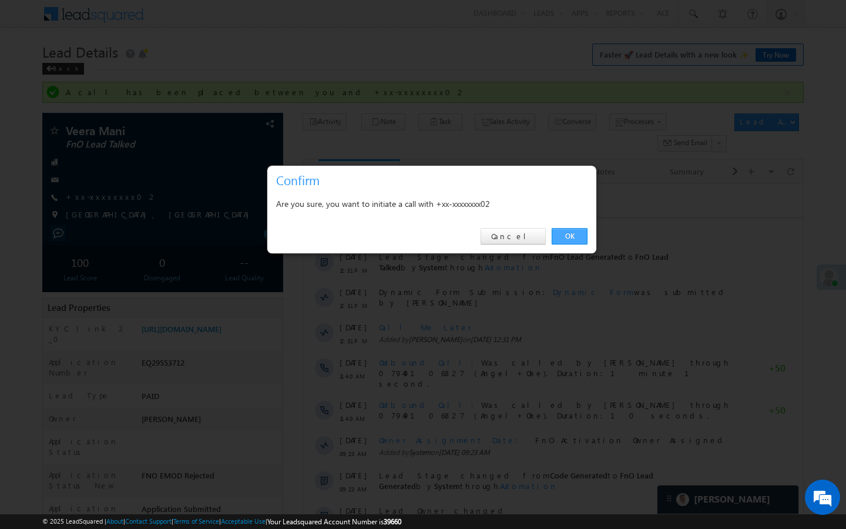
click at [574, 233] on link "OK" at bounding box center [570, 236] width 36 height 16
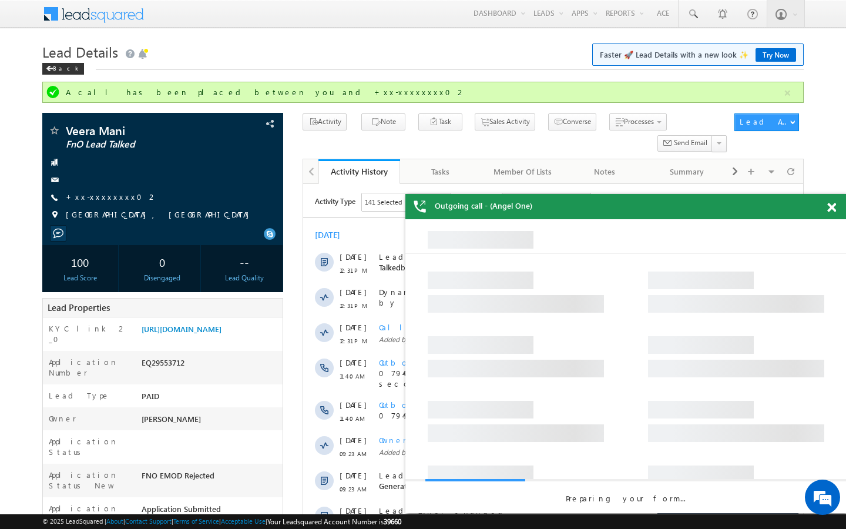
scroll to position [0, 0]
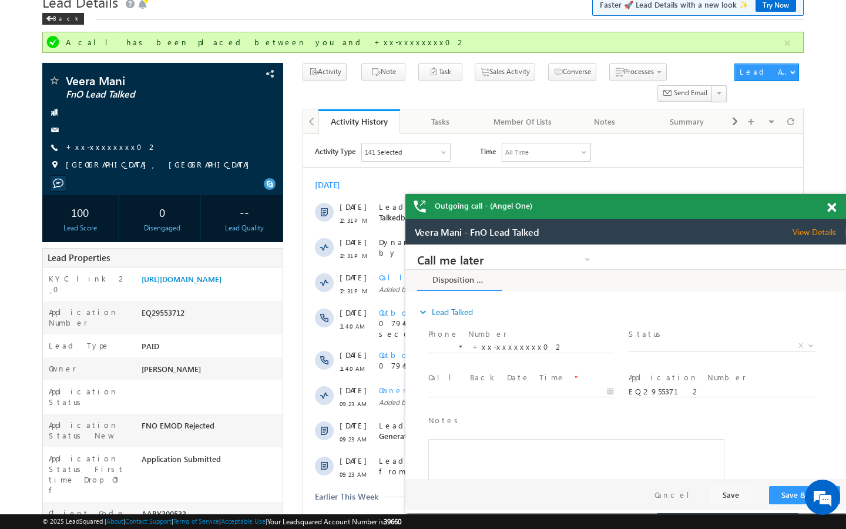
scroll to position [71, 0]
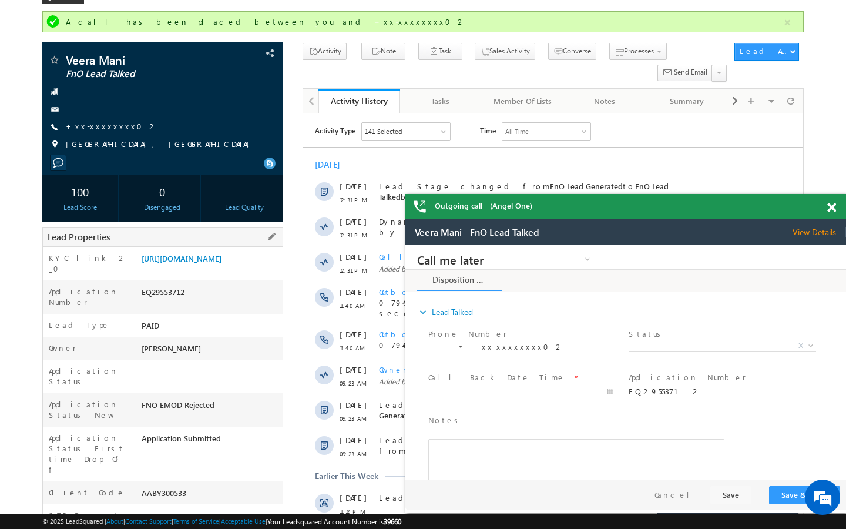
drag, startPoint x: 139, startPoint y: 457, endPoint x: 212, endPoint y: 465, distance: 73.3
click at [212, 487] on div "AABY300533" at bounding box center [211, 495] width 144 height 16
copy div "AABY300533"
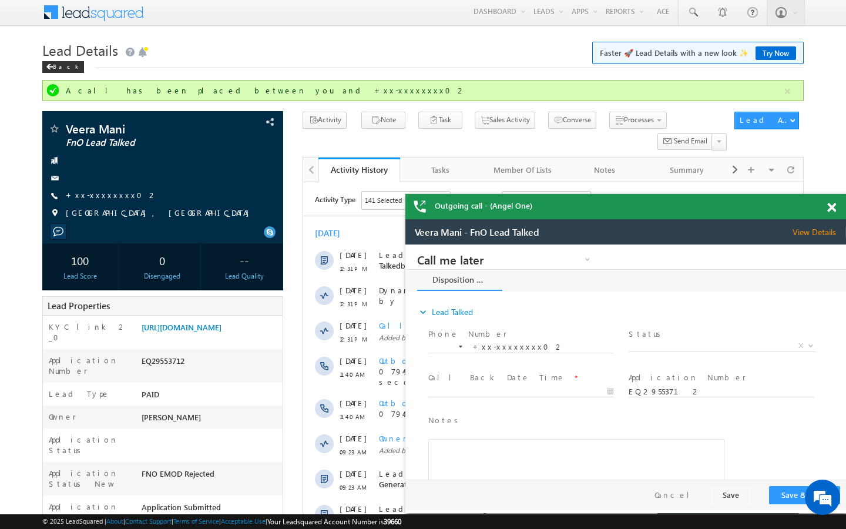
scroll to position [0, 0]
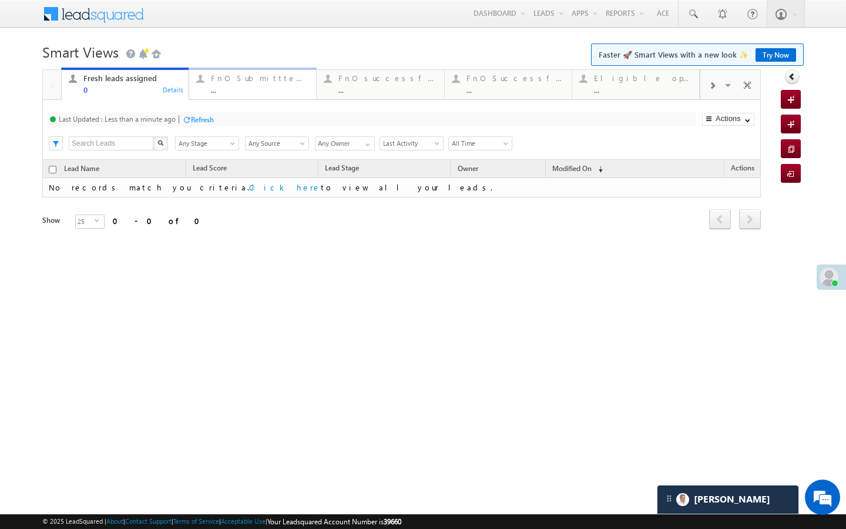
click at [235, 78] on div "FnO Submittted Leads" at bounding box center [260, 77] width 98 height 9
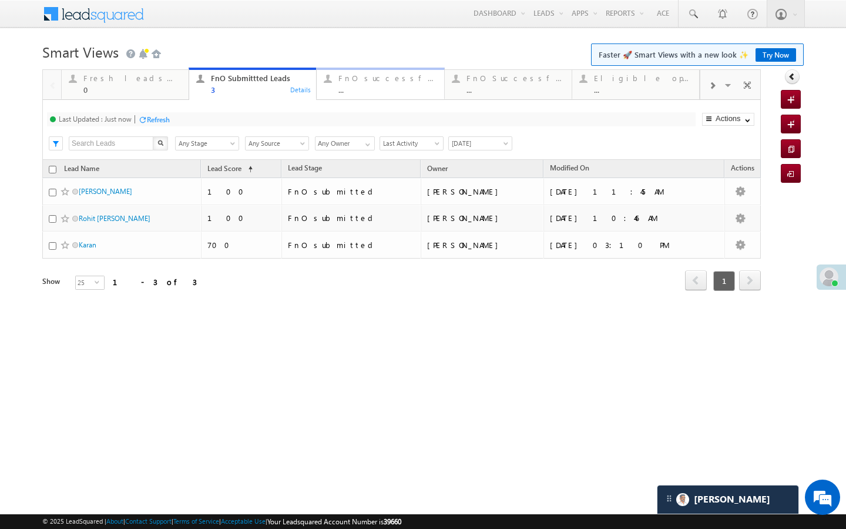
click at [377, 72] on div "FnO successful today Leads ..." at bounding box center [388, 82] width 98 height 23
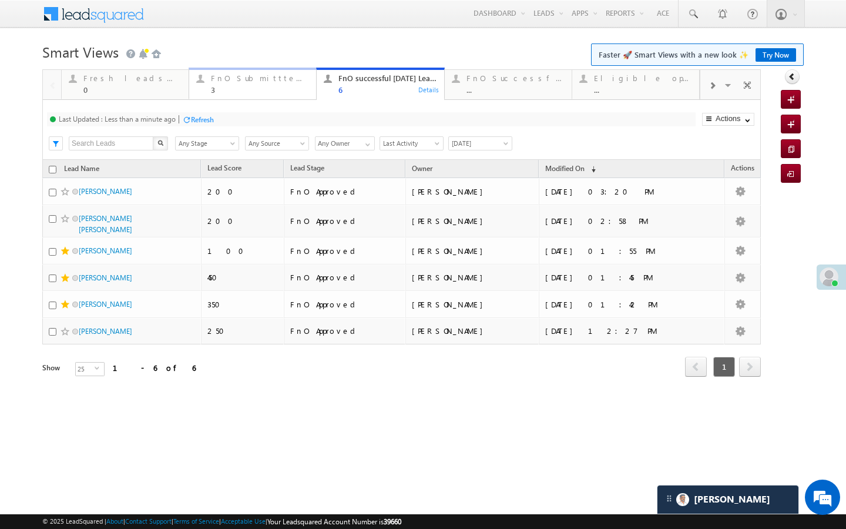
click at [248, 91] on div "3" at bounding box center [260, 89] width 98 height 9
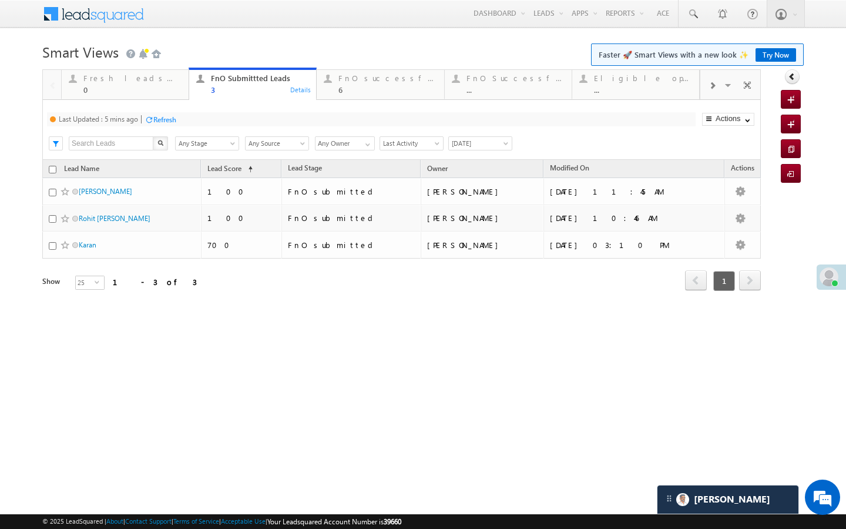
click at [170, 121] on div "Refresh" at bounding box center [164, 119] width 23 height 9
drag, startPoint x: 353, startPoint y: 86, endPoint x: 313, endPoint y: 117, distance: 50.2
click at [353, 86] on div "6" at bounding box center [388, 89] width 98 height 9
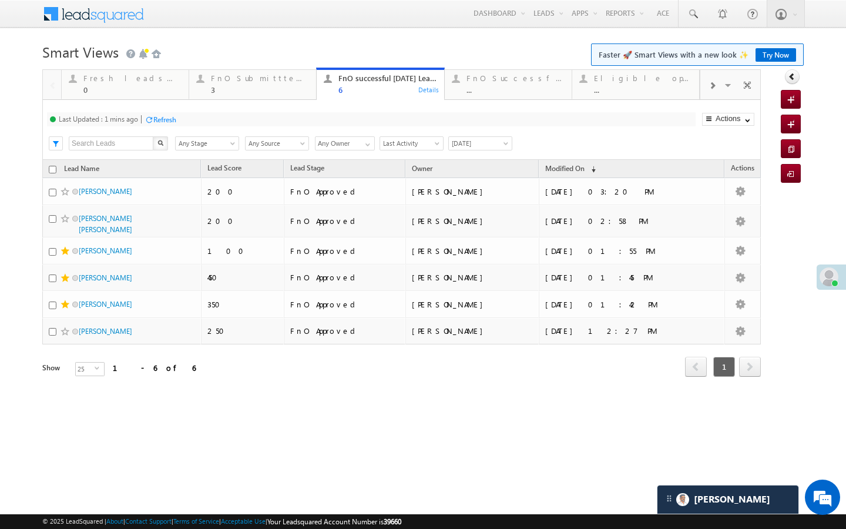
click at [175, 119] on div "Refresh" at bounding box center [164, 119] width 23 height 9
click at [262, 83] on div "FnO Submittted Leads 3" at bounding box center [260, 82] width 98 height 23
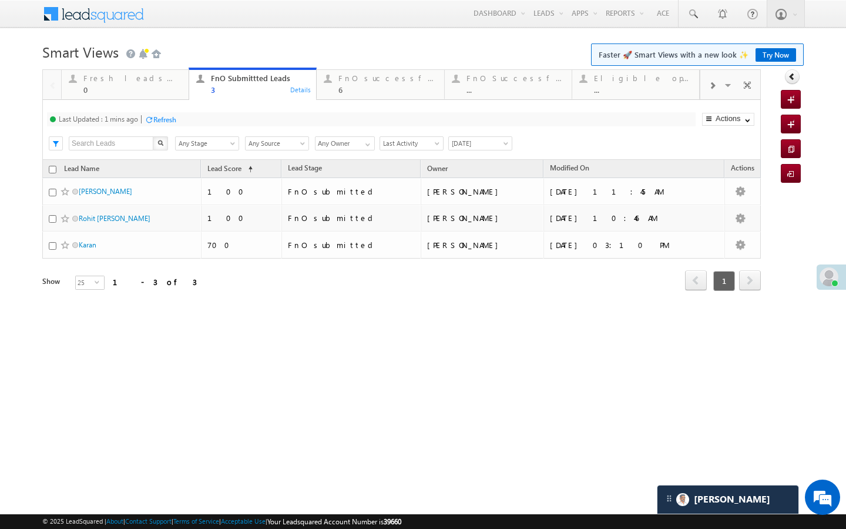
click at [180, 112] on div "Last Updated : 1 mins ago Refresh Refreshing... Search X Lead Stage Any Stage A…" at bounding box center [401, 130] width 719 height 60
click at [173, 119] on div "Refresh" at bounding box center [164, 119] width 23 height 9
click at [373, 82] on div "FnO successful today Leads" at bounding box center [388, 77] width 98 height 9
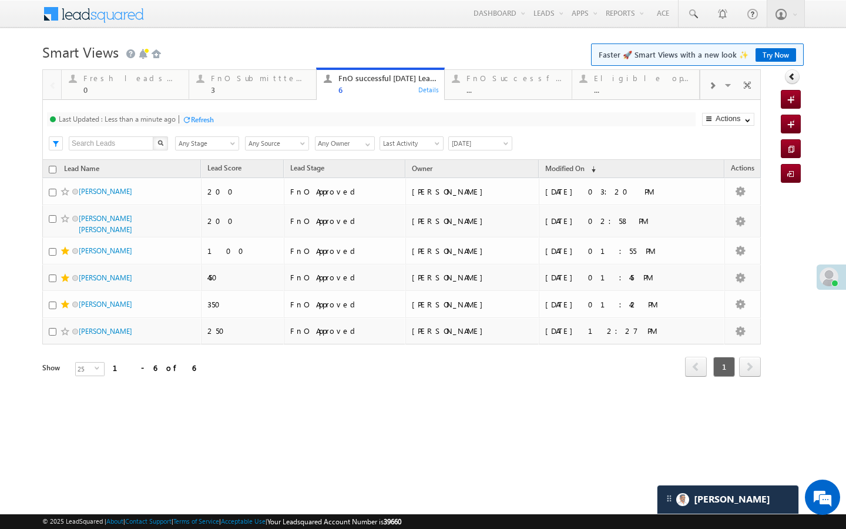
click at [195, 112] on div "Last Updated : Less than a minute ago Refresh Refreshing... Search X Lead Stage…" at bounding box center [401, 130] width 719 height 60
click at [195, 116] on div "Refresh" at bounding box center [202, 119] width 23 height 9
click at [273, 84] on div "FnO Submittted Leads 3" at bounding box center [260, 82] width 98 height 23
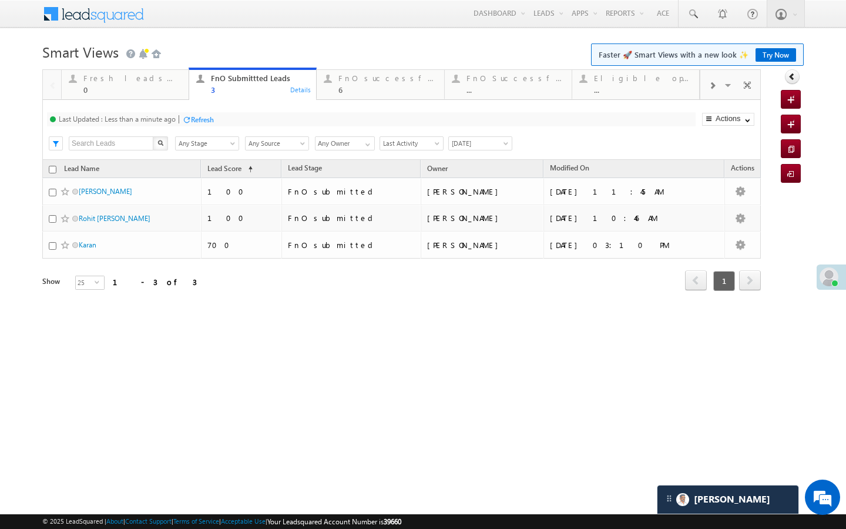
click at [198, 111] on div "Last Updated : Less than a minute ago Refresh Refreshing... Search X Lead Stage…" at bounding box center [401, 130] width 719 height 60
click at [197, 118] on div "Refresh" at bounding box center [202, 119] width 23 height 9
drag, startPoint x: 354, startPoint y: 78, endPoint x: 212, endPoint y: 125, distance: 149.8
click at [354, 78] on div "FnO successful today Leads" at bounding box center [388, 77] width 98 height 9
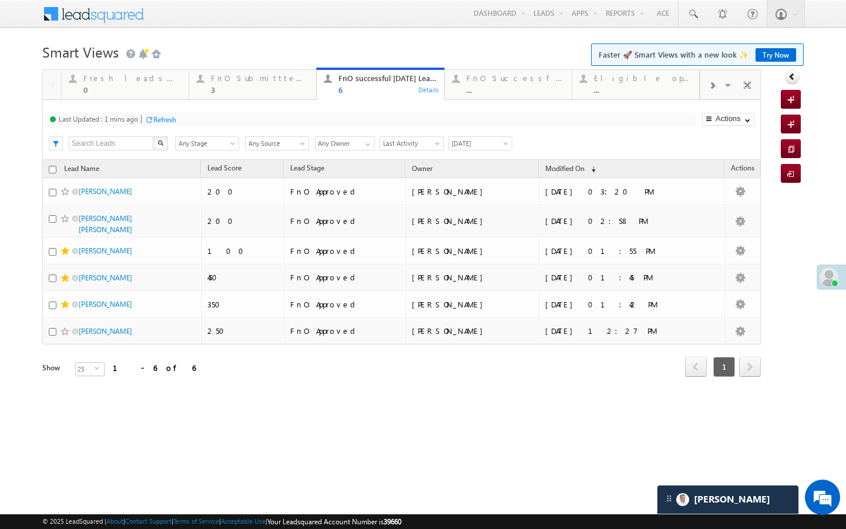
click at [158, 118] on div "Refresh" at bounding box center [164, 119] width 23 height 9
click at [260, 64] on div at bounding box center [423, 65] width 762 height 7
click at [243, 91] on div "3" at bounding box center [260, 89] width 98 height 9
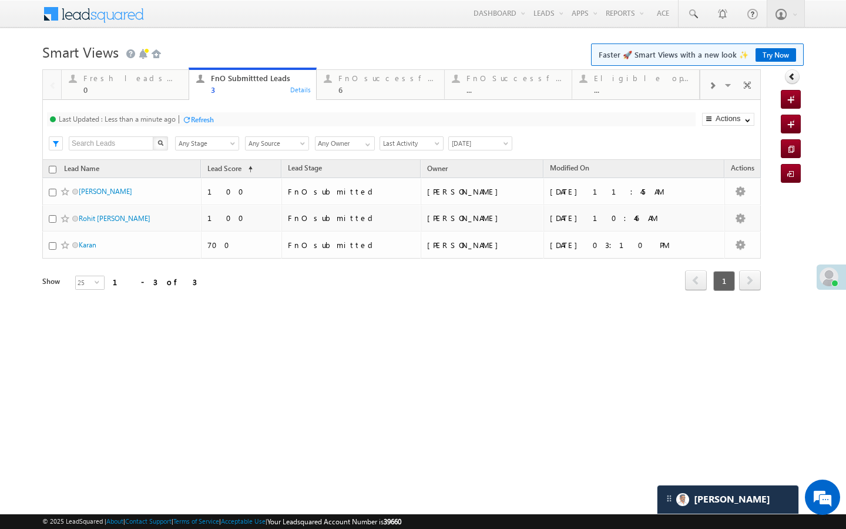
click at [187, 124] on div at bounding box center [186, 119] width 9 height 9
click at [162, 125] on div "Last Updated : Just now Refresh Refreshing..." at bounding box center [371, 119] width 649 height 14
click at [162, 115] on div "Refresh" at bounding box center [158, 119] width 23 height 9
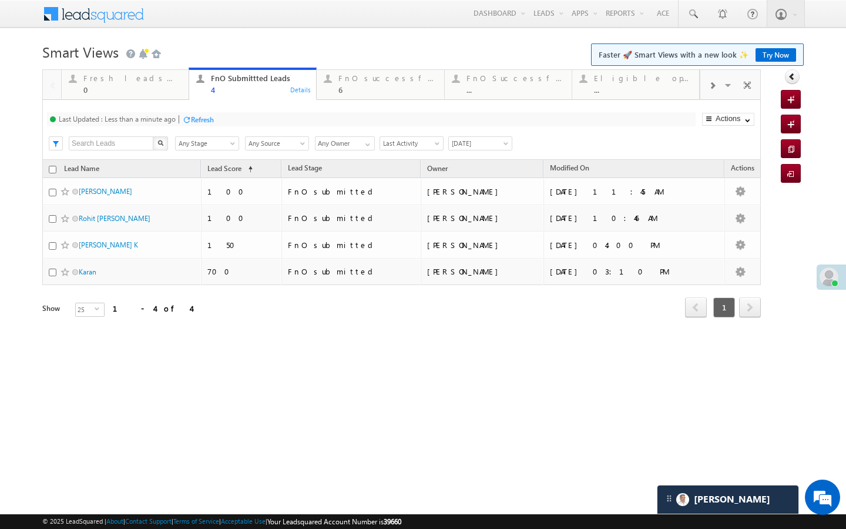
click at [205, 121] on div "Refresh" at bounding box center [202, 119] width 23 height 9
click at [329, 81] on div at bounding box center [327, 78] width 15 height 15
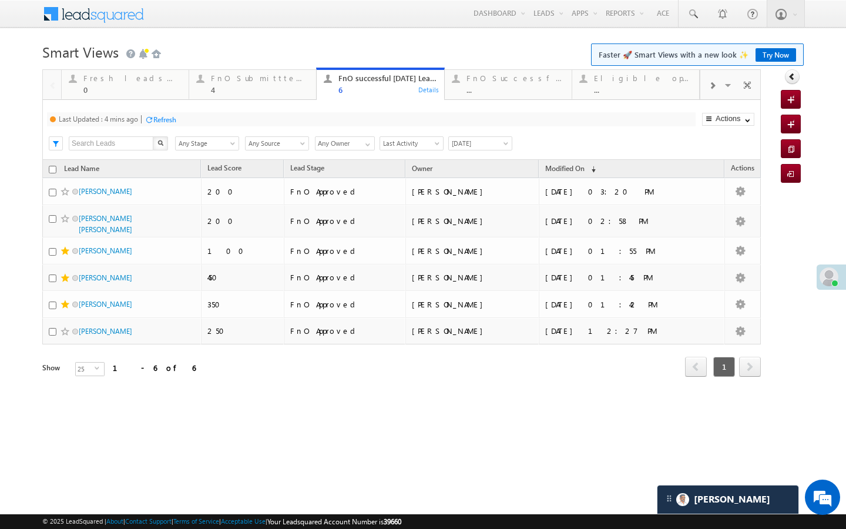
click at [168, 119] on div "Refresh" at bounding box center [164, 119] width 23 height 9
click at [271, 74] on div "FnO Submittted Leads" at bounding box center [260, 77] width 98 height 9
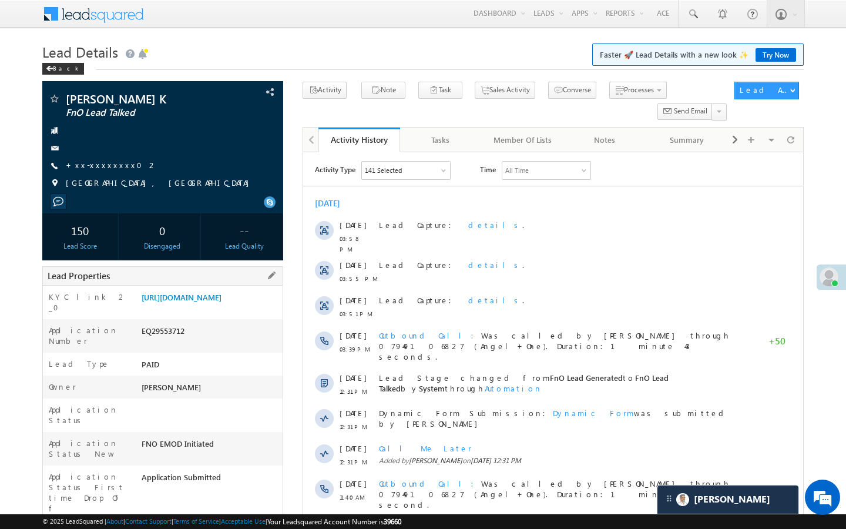
drag, startPoint x: 142, startPoint y: 494, endPoint x: 206, endPoint y: 498, distance: 64.2
click at [206, 526] on div "AABY300533" at bounding box center [211, 534] width 144 height 16
copy div "AABY300533"
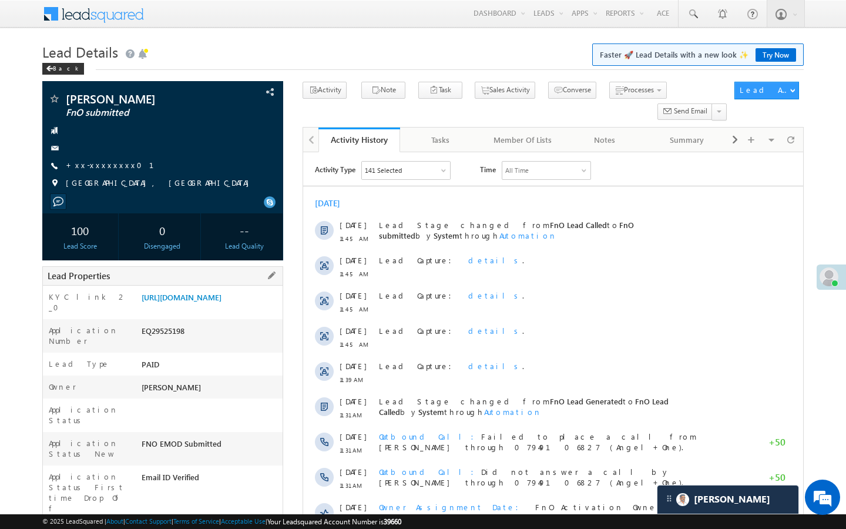
drag, startPoint x: 144, startPoint y: 501, endPoint x: 190, endPoint y: 500, distance: 46.5
click at [190, 526] on div "AAAY246515" at bounding box center [211, 534] width 144 height 16
click at [159, 526] on div "AAAY246515" at bounding box center [211, 534] width 144 height 16
drag, startPoint x: 140, startPoint y: 500, endPoint x: 199, endPoint y: 500, distance: 59.4
click at [199, 526] on div "AAAY246515" at bounding box center [211, 534] width 144 height 16
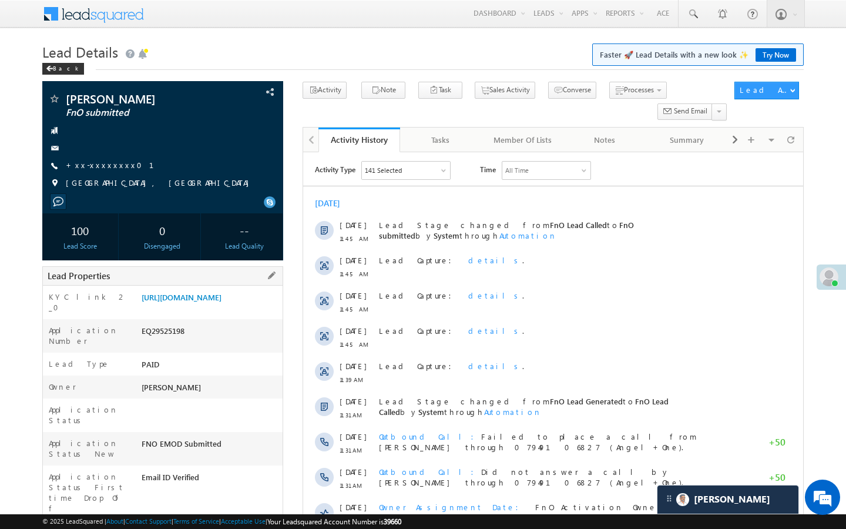
copy div "AAAY246515"
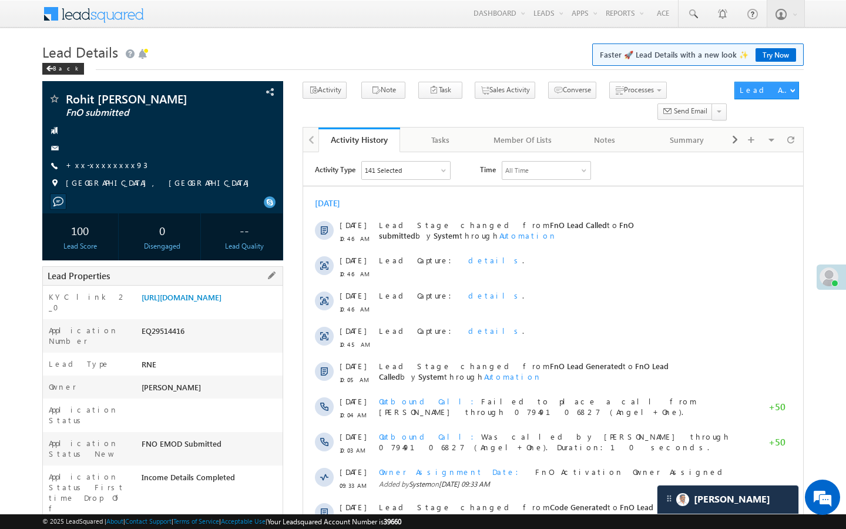
drag, startPoint x: 140, startPoint y: 500, endPoint x: 195, endPoint y: 500, distance: 54.7
click at [195, 526] on div "AABY267227" at bounding box center [211, 534] width 144 height 16
copy div "AABY267227"
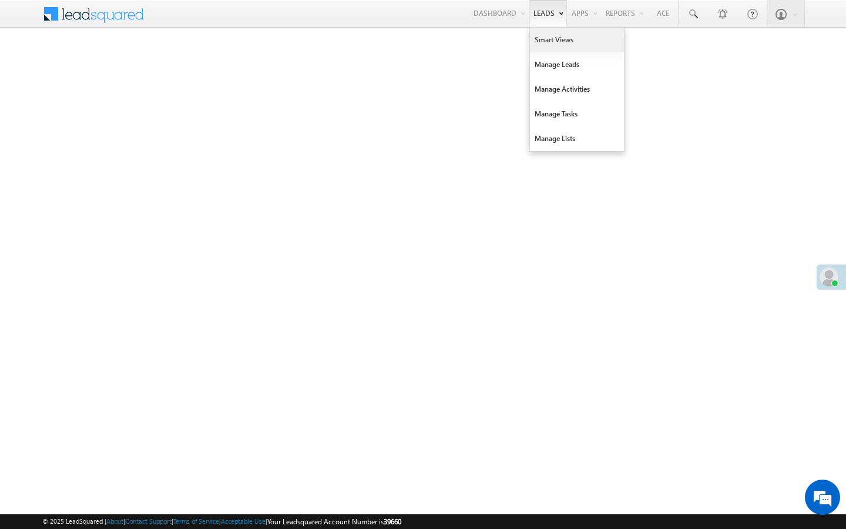
click at [534, 38] on link "Smart Views" at bounding box center [577, 40] width 94 height 25
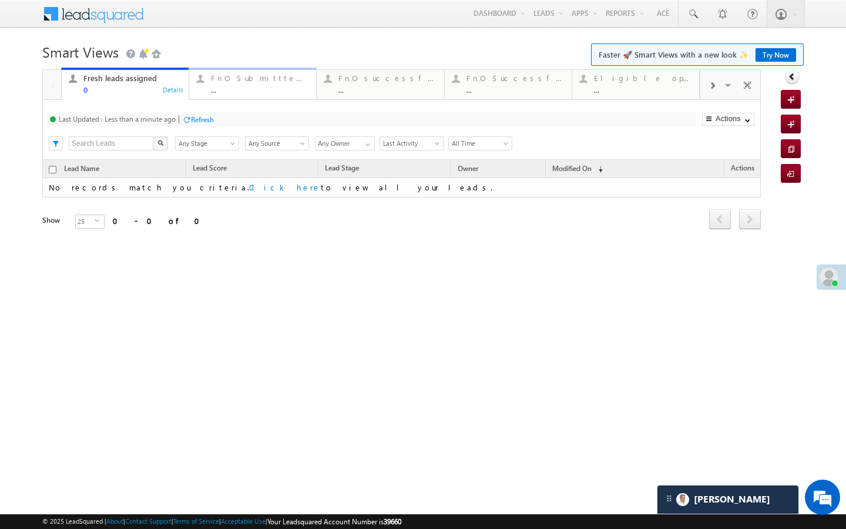
click at [220, 97] on link "FnO Submittted Leads ... Details" at bounding box center [253, 84] width 128 height 32
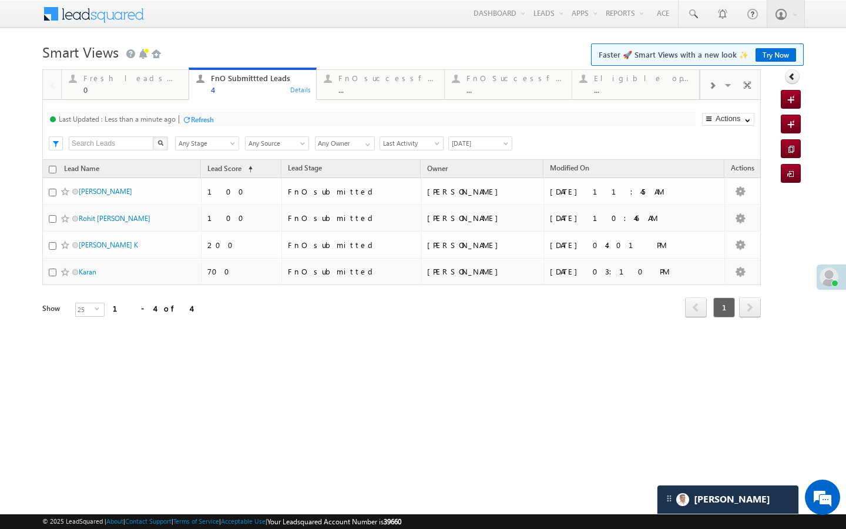
click at [206, 114] on div "Refresh" at bounding box center [198, 118] width 32 height 11
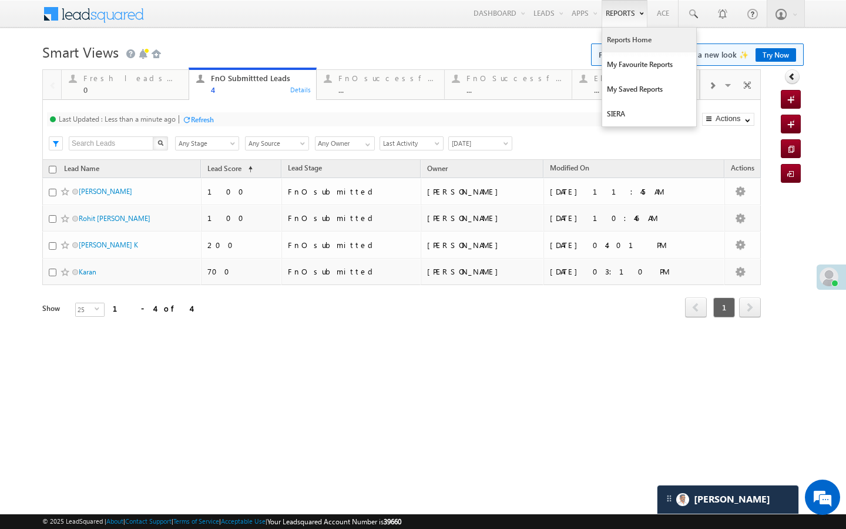
click at [611, 38] on link "Reports Home" at bounding box center [650, 40] width 94 height 25
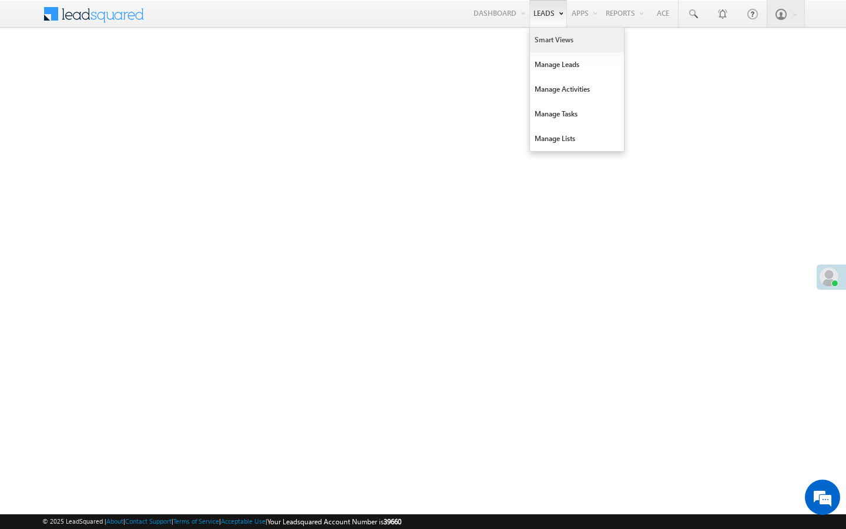
click at [543, 32] on link "Smart Views" at bounding box center [577, 40] width 94 height 25
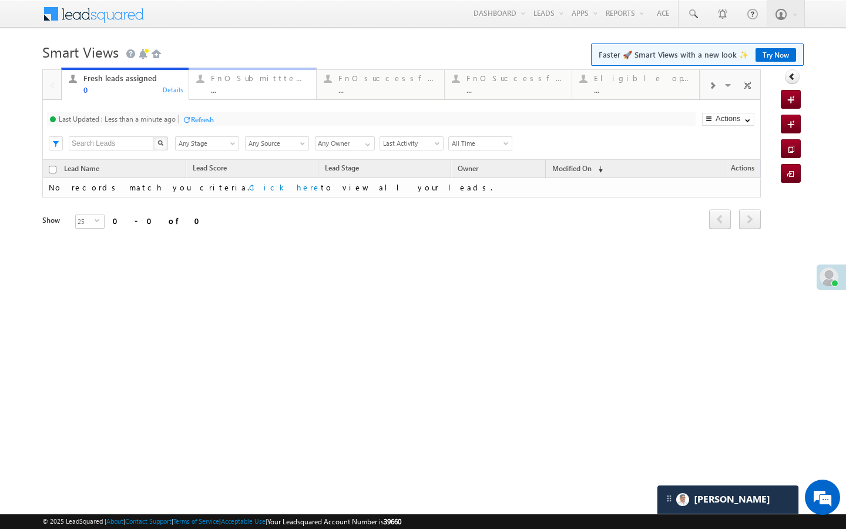
click at [249, 92] on div "..." at bounding box center [260, 89] width 98 height 9
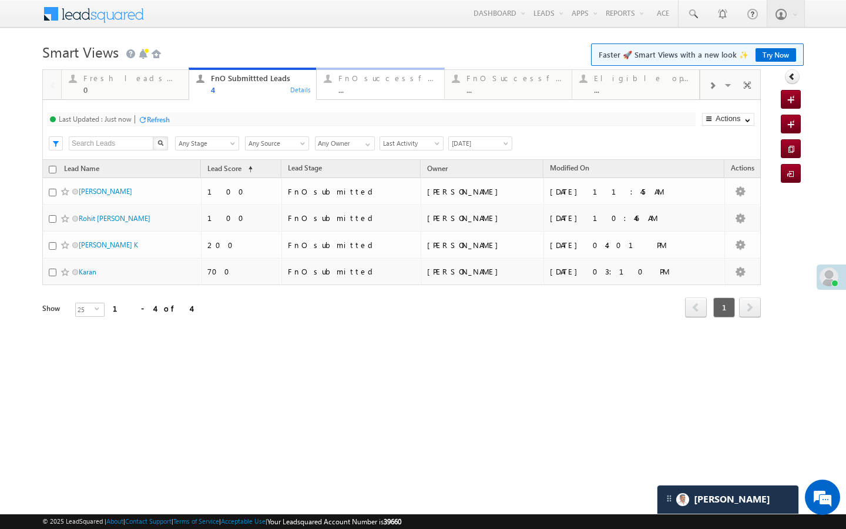
click at [392, 91] on div "..." at bounding box center [388, 89] width 98 height 9
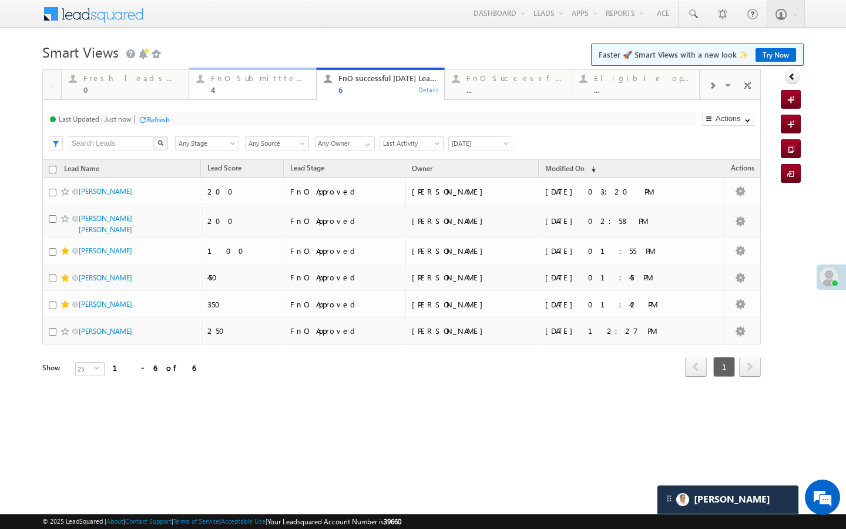
drag, startPoint x: 246, startPoint y: 79, endPoint x: 198, endPoint y: 111, distance: 57.6
click at [246, 79] on div "FnO Submittted Leads" at bounding box center [260, 77] width 98 height 9
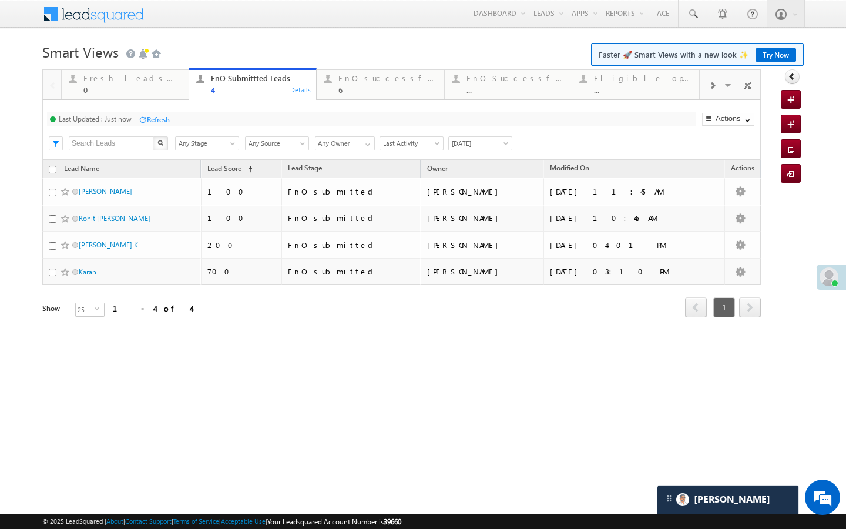
click at [172, 116] on div "Last Updated : Just now Refresh Refreshing..." at bounding box center [371, 119] width 649 height 14
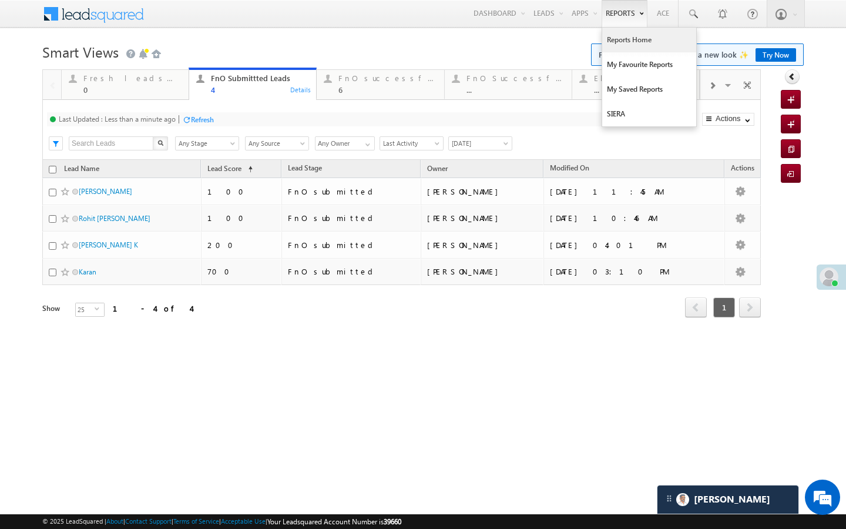
click at [617, 40] on link "Reports Home" at bounding box center [650, 40] width 94 height 25
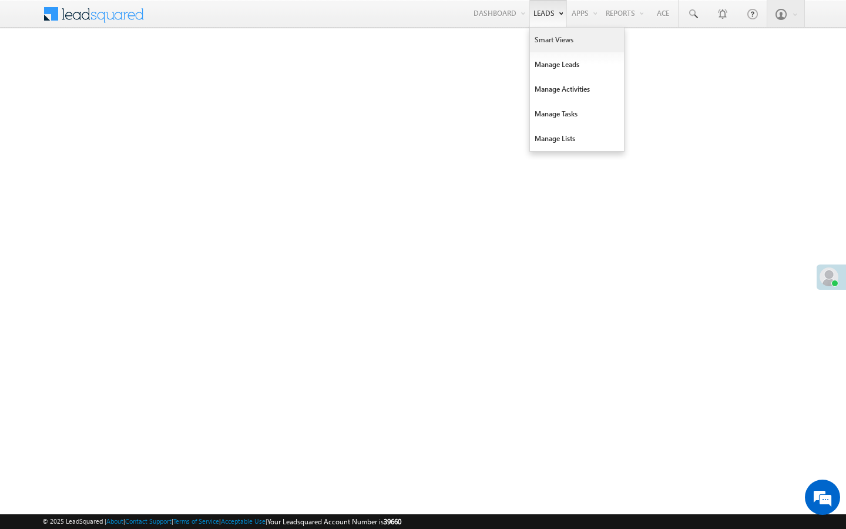
click at [540, 38] on link "Smart Views" at bounding box center [577, 40] width 94 height 25
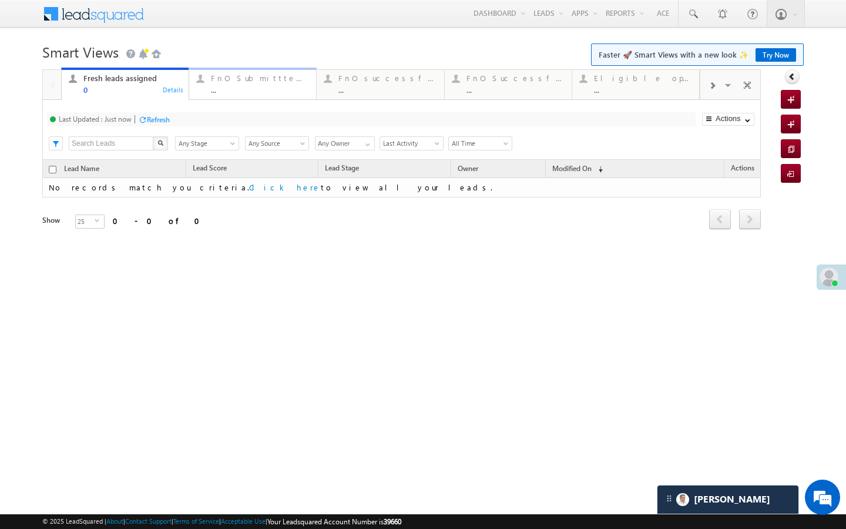
click at [220, 94] on link "FnO Submittted Leads ... Details" at bounding box center [253, 84] width 128 height 32
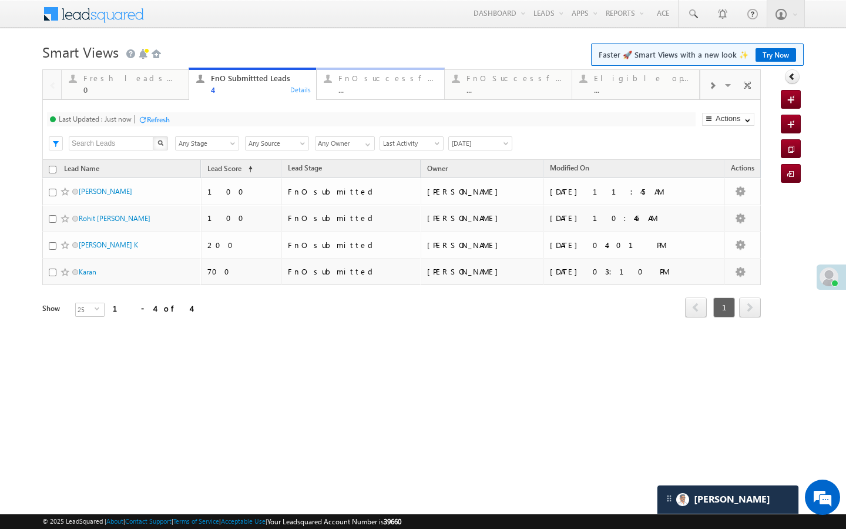
click at [346, 93] on div "..." at bounding box center [388, 89] width 98 height 9
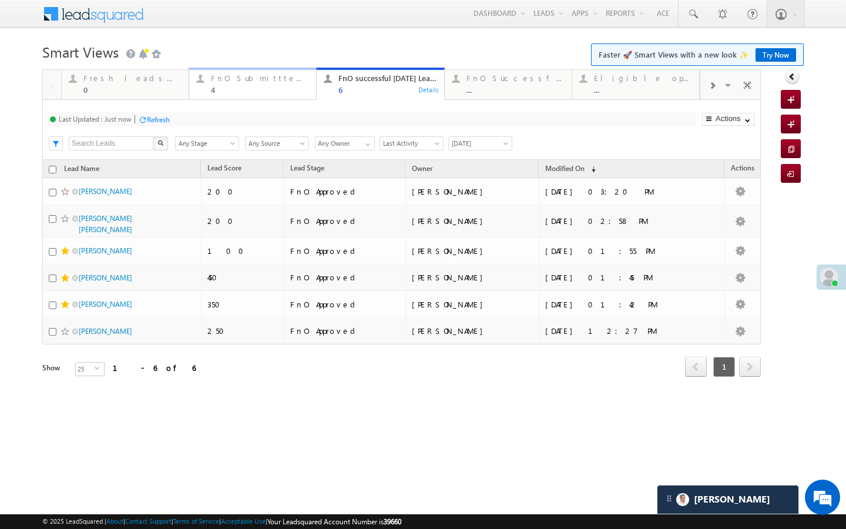
click at [269, 84] on div "FnO Submittted Leads 4" at bounding box center [260, 82] width 98 height 23
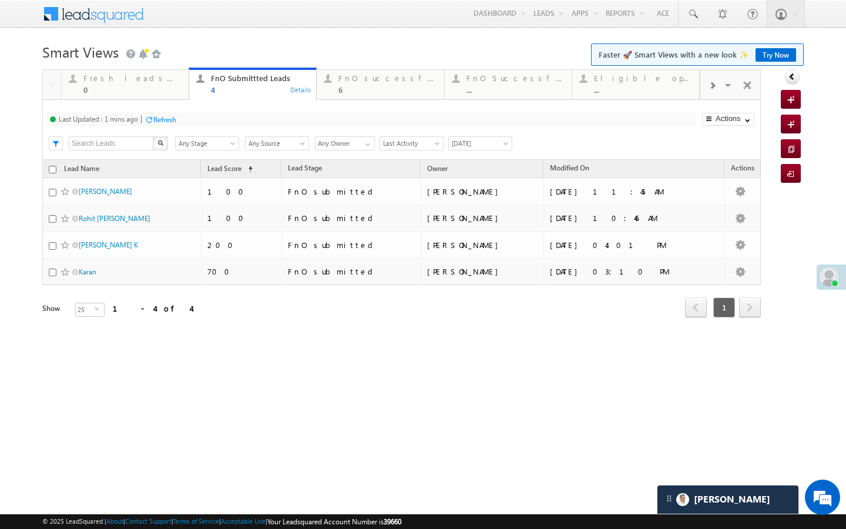
click at [186, 115] on div "Last Updated : 1 mins ago Refresh Refreshing..." at bounding box center [371, 119] width 649 height 14
click at [172, 123] on div "Refresh" at bounding box center [164, 119] width 23 height 9
click at [166, 121] on div "Refresh" at bounding box center [158, 119] width 23 height 9
click at [346, 68] on link "FnO successful today Leads 6 Details" at bounding box center [380, 84] width 128 height 32
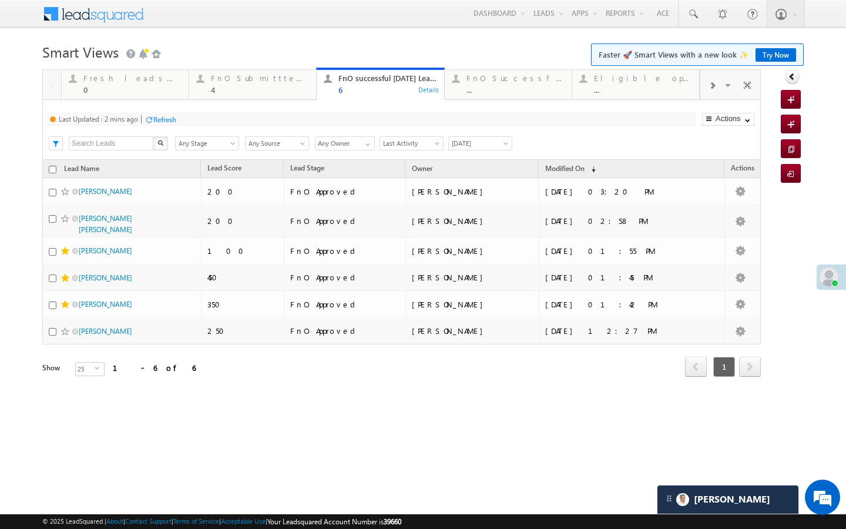
click at [172, 116] on div "Refresh" at bounding box center [164, 119] width 23 height 9
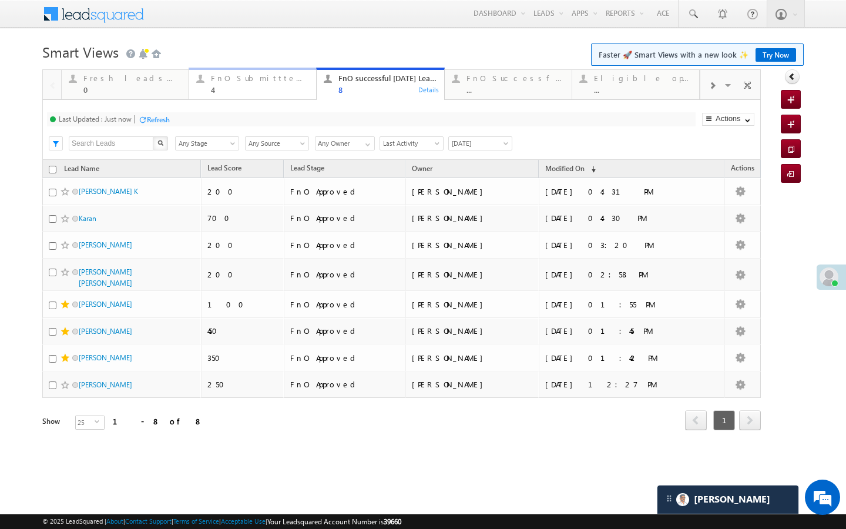
click at [278, 91] on div "4" at bounding box center [260, 89] width 98 height 9
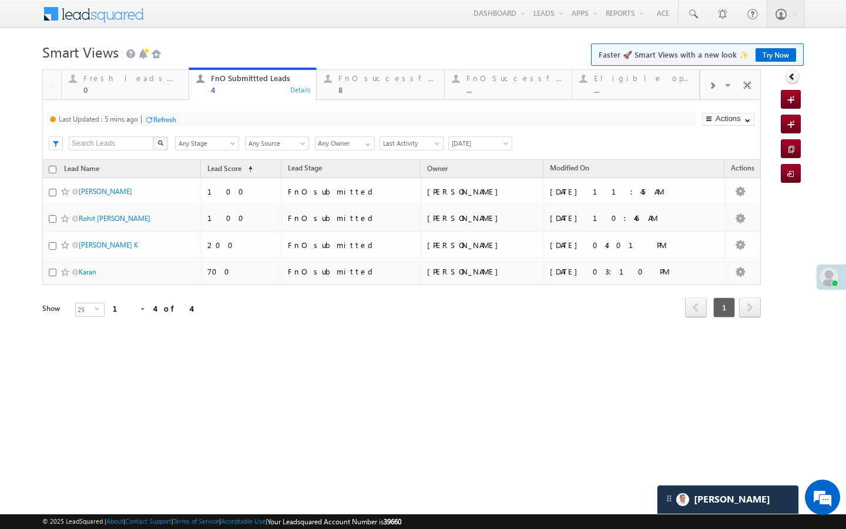
click at [173, 116] on div "Refresh" at bounding box center [164, 119] width 23 height 9
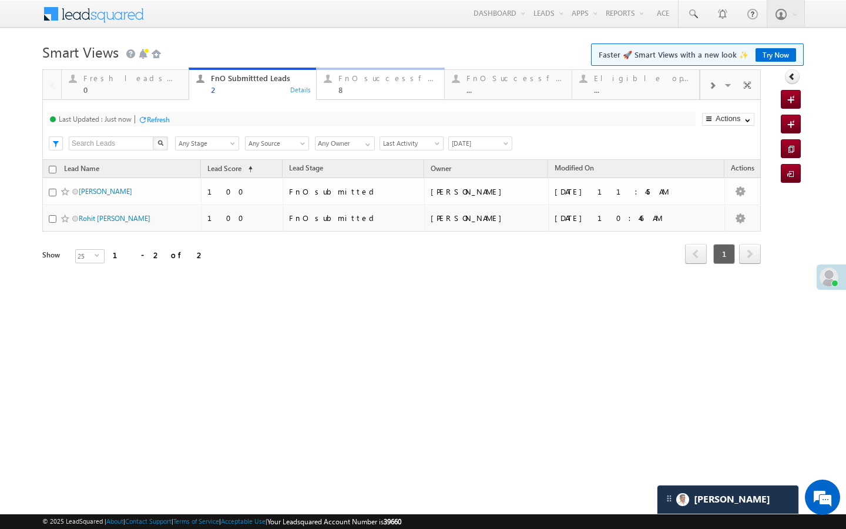
click at [354, 92] on div "8" at bounding box center [388, 89] width 98 height 9
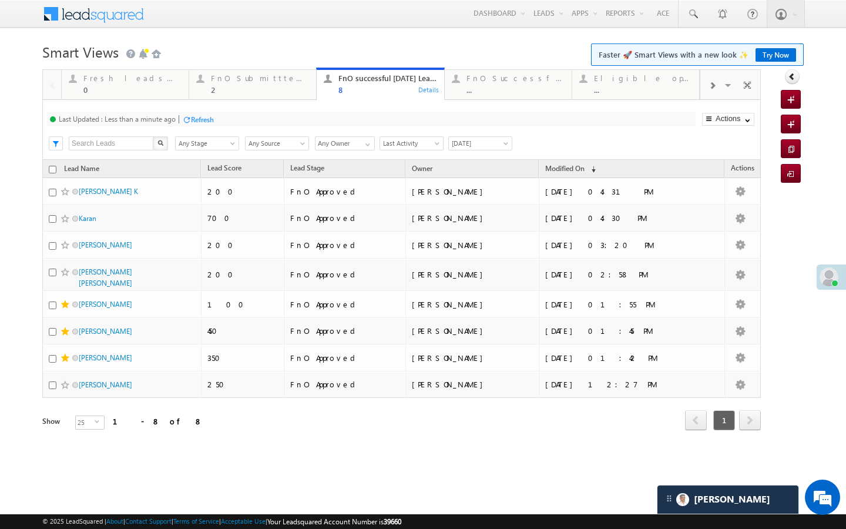
click at [195, 121] on div "Refresh" at bounding box center [202, 119] width 23 height 9
click at [709, 88] on span at bounding box center [712, 85] width 7 height 9
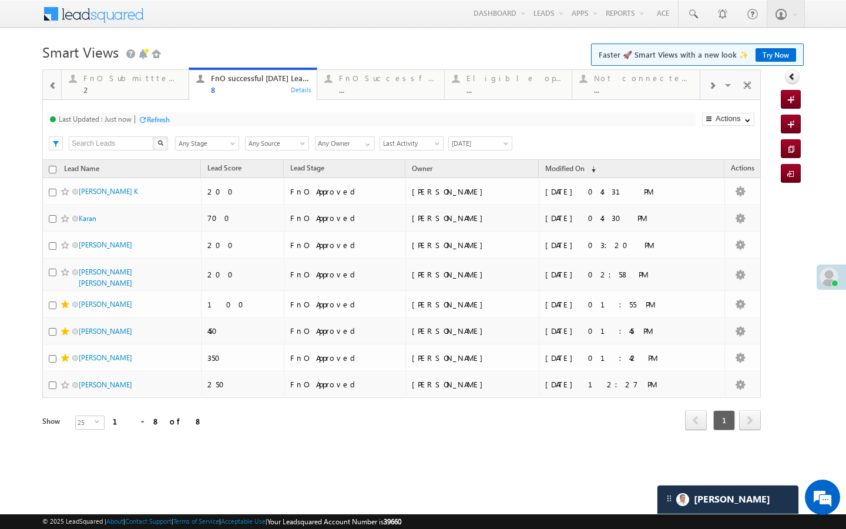
click at [709, 88] on span at bounding box center [712, 85] width 7 height 9
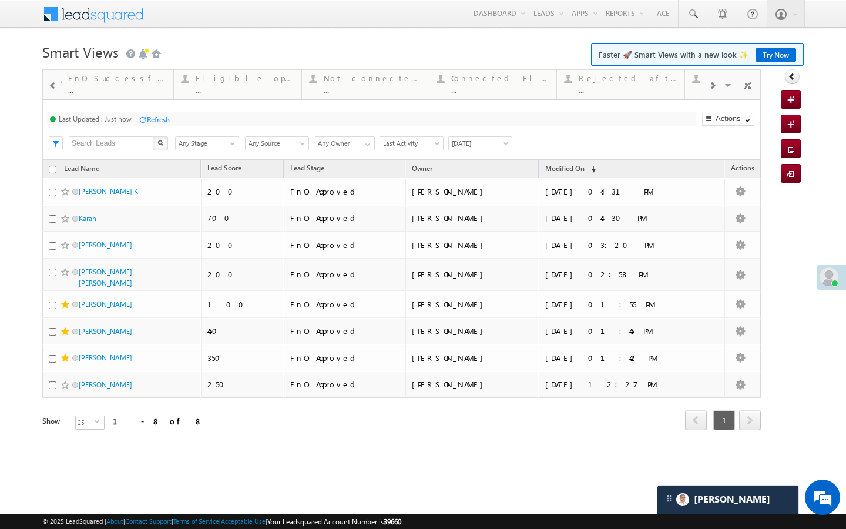
click at [709, 88] on span at bounding box center [712, 85] width 7 height 9
click at [709, 88] on div "Visible Tabs Fresh leads assigned Default FnO Submittted Leads Default FnO succ…" at bounding box center [731, 84] width 61 height 28
click at [655, 88] on div "..." at bounding box center [644, 89] width 98 height 9
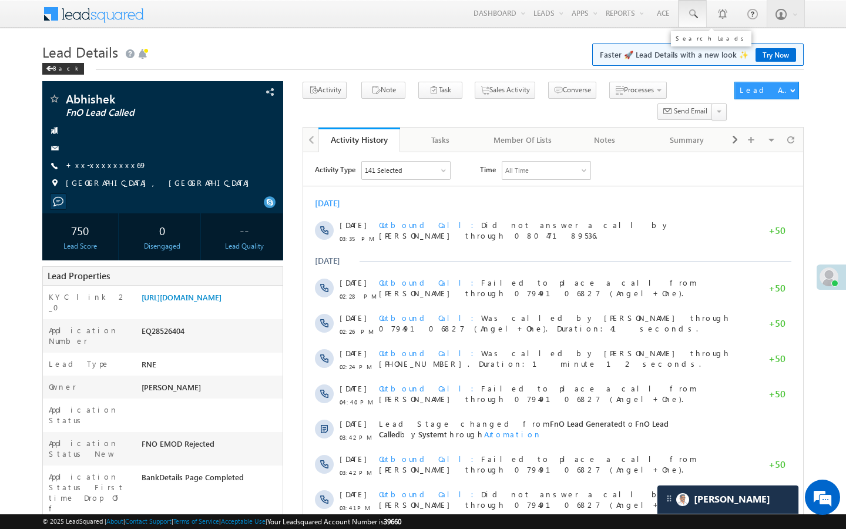
click at [699, 18] on link at bounding box center [693, 13] width 28 height 27
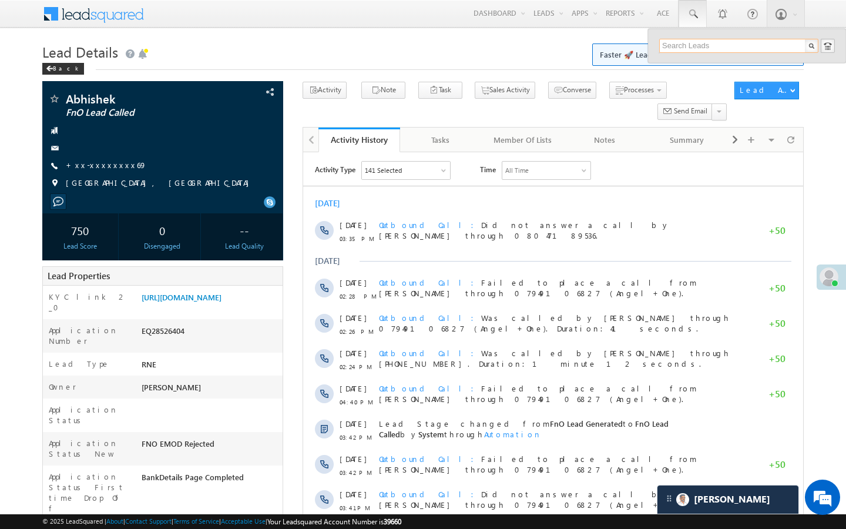
paste input "AABY220251"
type input "AABY220251"
click at [806, 63] on link at bounding box center [808, 64] width 8 height 8
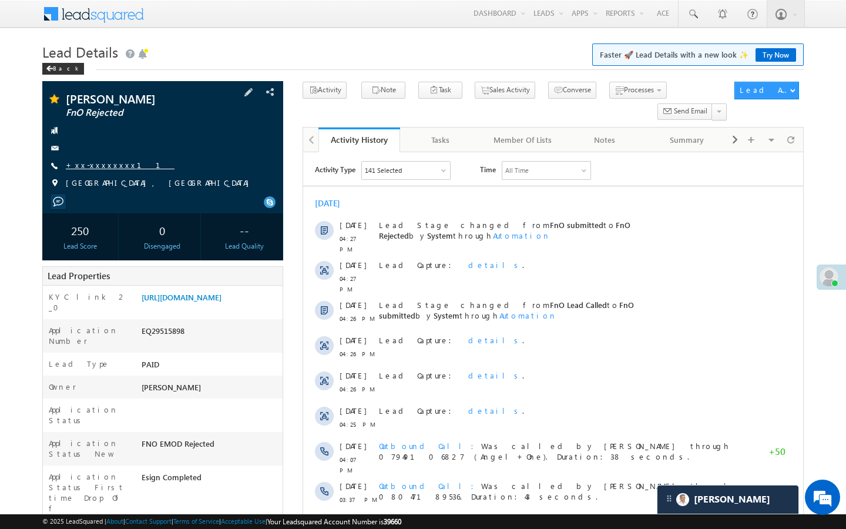
click at [103, 163] on link "+xx-xxxxxxxx11" at bounding box center [120, 165] width 109 height 10
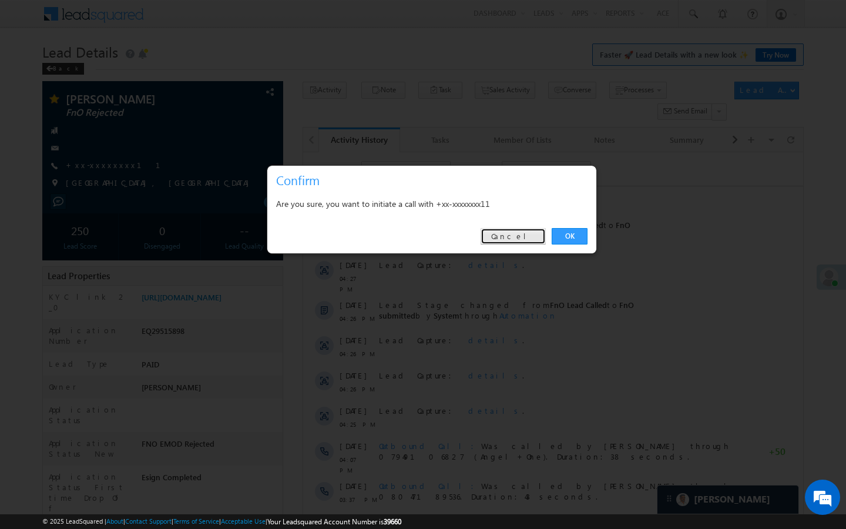
click at [513, 229] on link "Cancel" at bounding box center [513, 236] width 65 height 16
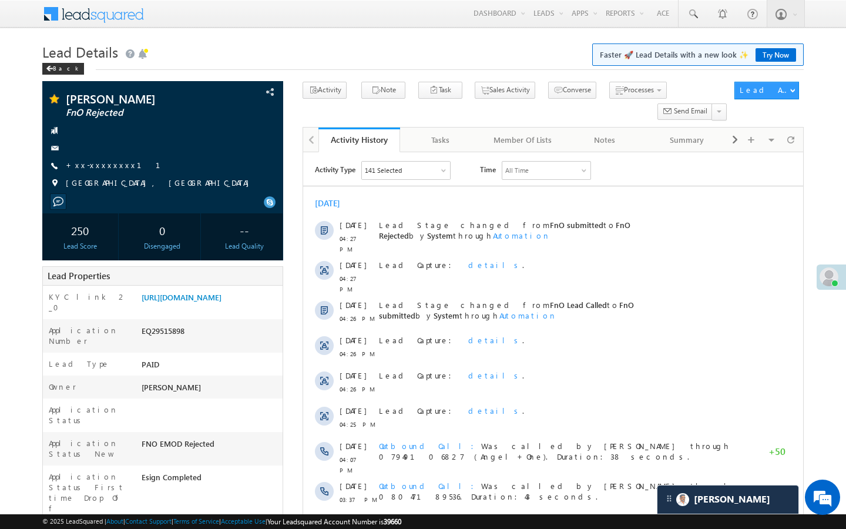
click at [297, 63] on div "Back" at bounding box center [423, 66] width 762 height 8
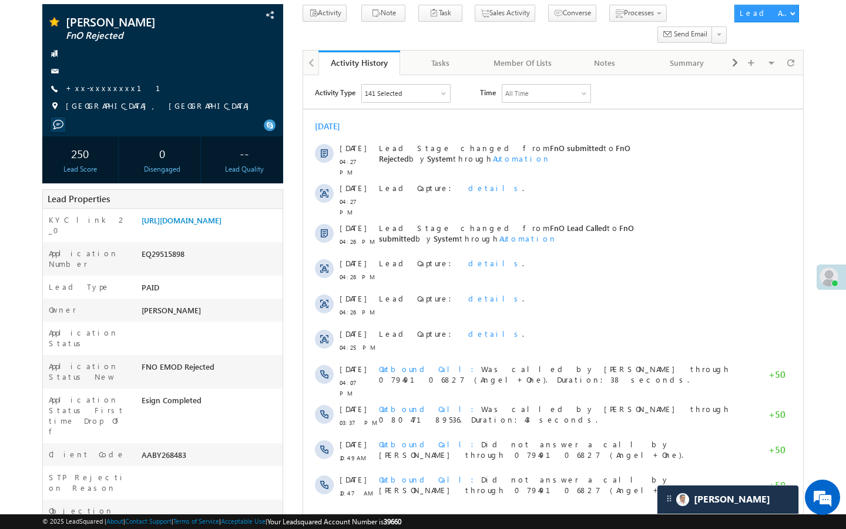
scroll to position [94, 0]
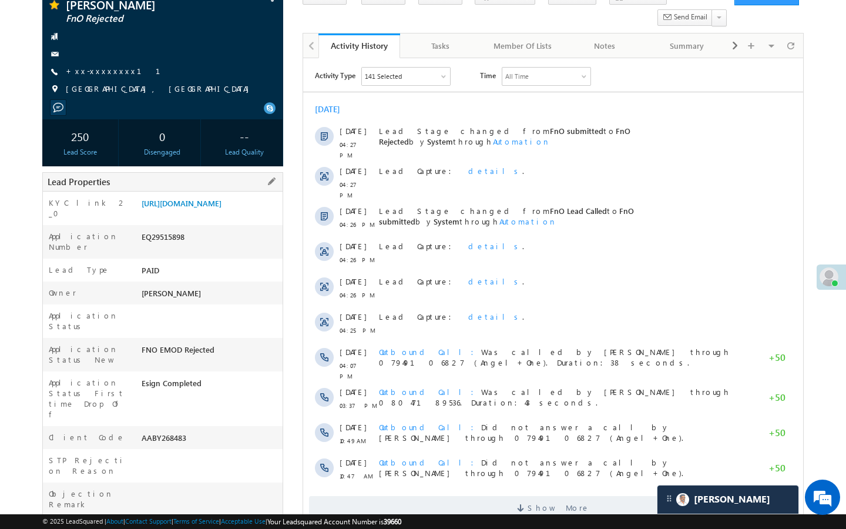
drag, startPoint x: 142, startPoint y: 406, endPoint x: 214, endPoint y: 406, distance: 72.3
click at [214, 432] on div "AABY268483" at bounding box center [211, 440] width 144 height 16
copy div "AABY268483"
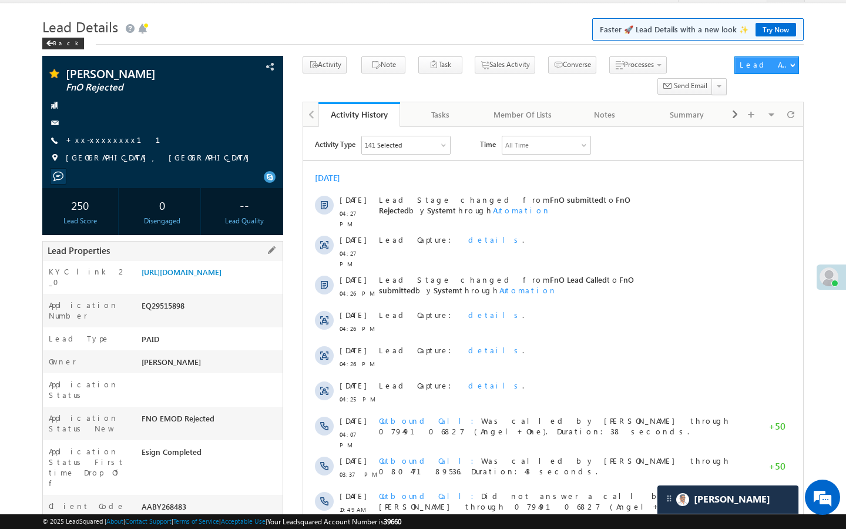
scroll to position [0, 0]
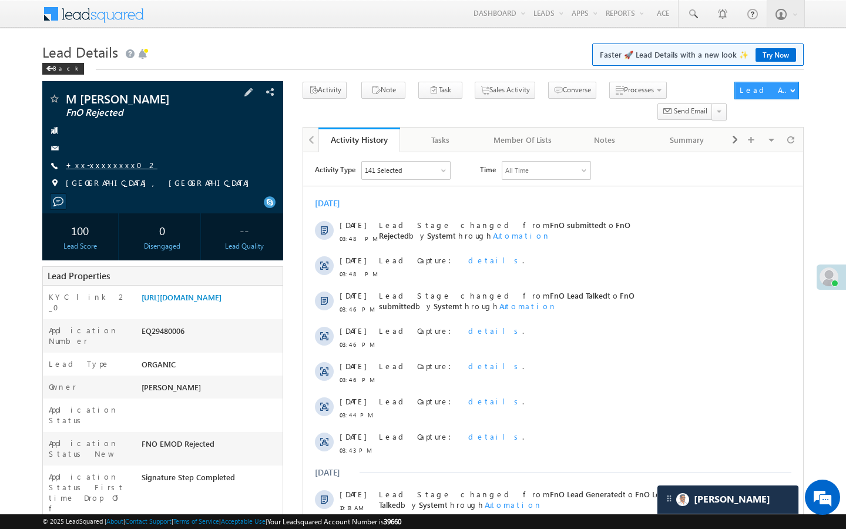
click at [110, 169] on link "+xx-xxxxxxxx02" at bounding box center [112, 165] width 92 height 10
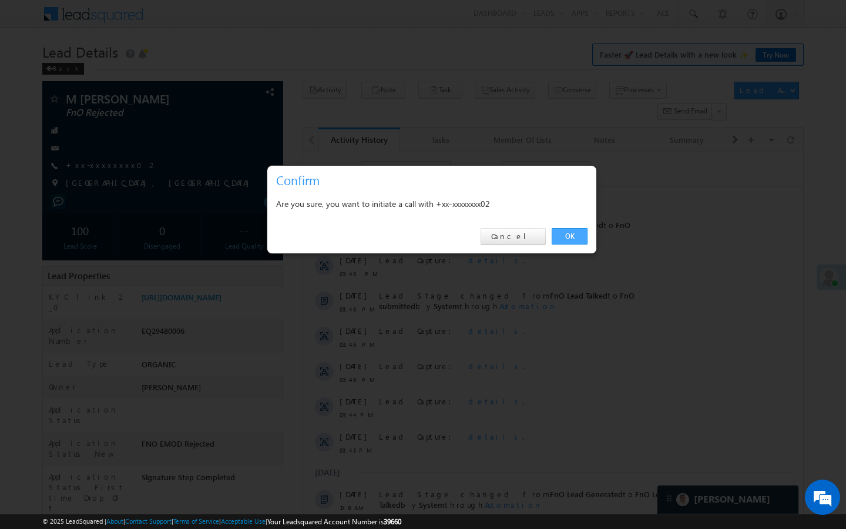
click at [583, 233] on link "OK" at bounding box center [570, 236] width 36 height 16
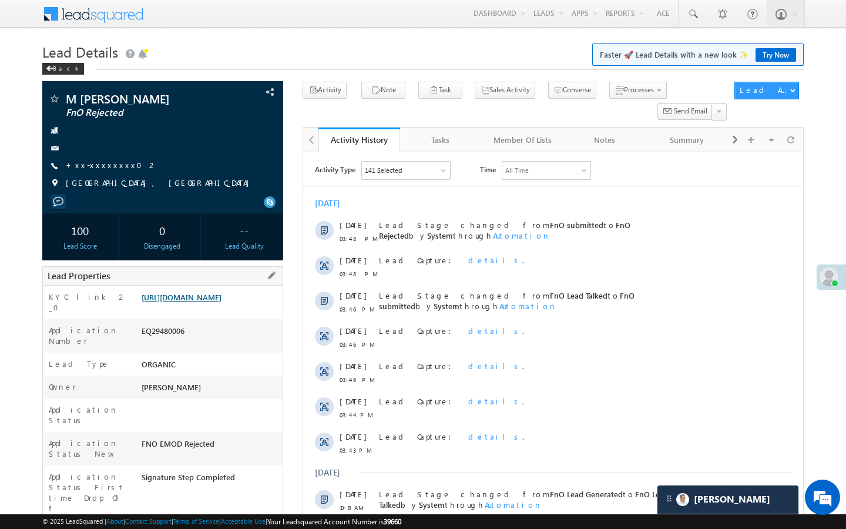
click at [222, 299] on link "[URL][DOMAIN_NAME]" at bounding box center [182, 297] width 80 height 10
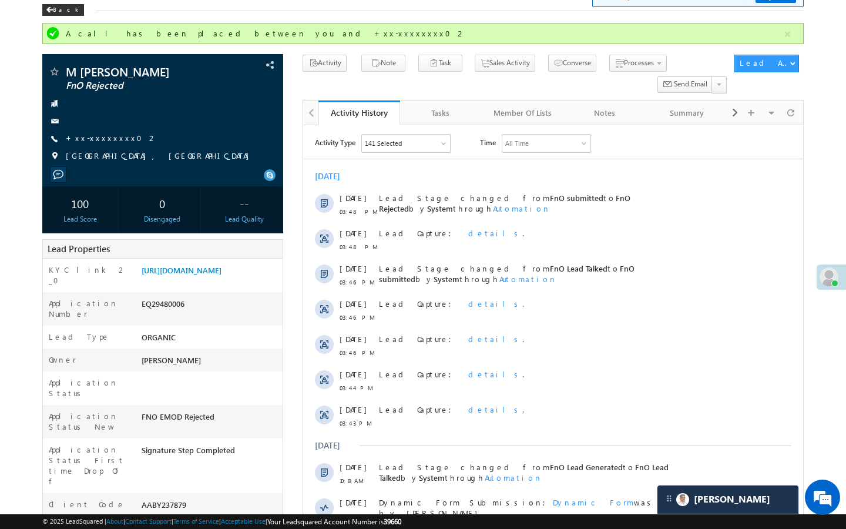
scroll to position [71, 0]
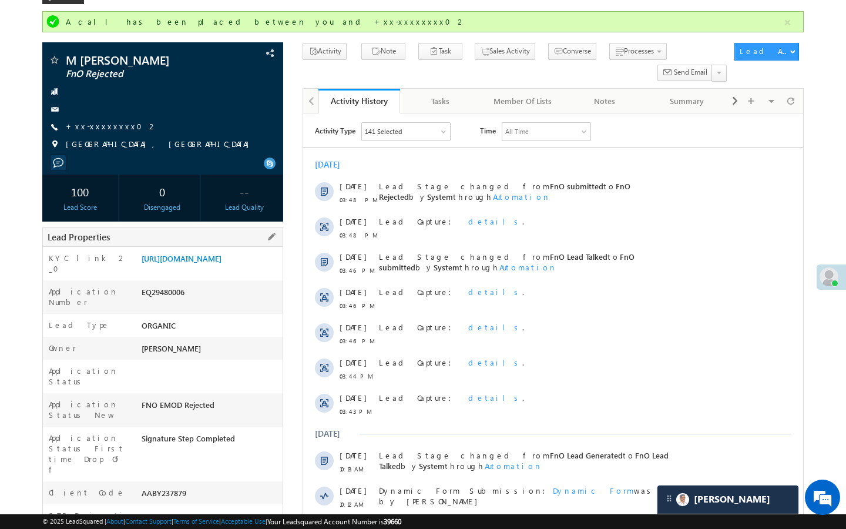
drag, startPoint x: 143, startPoint y: 450, endPoint x: 256, endPoint y: 449, distance: 112.3
click at [256, 487] on div "AABY237879" at bounding box center [211, 495] width 144 height 16
copy div "AABY237879"
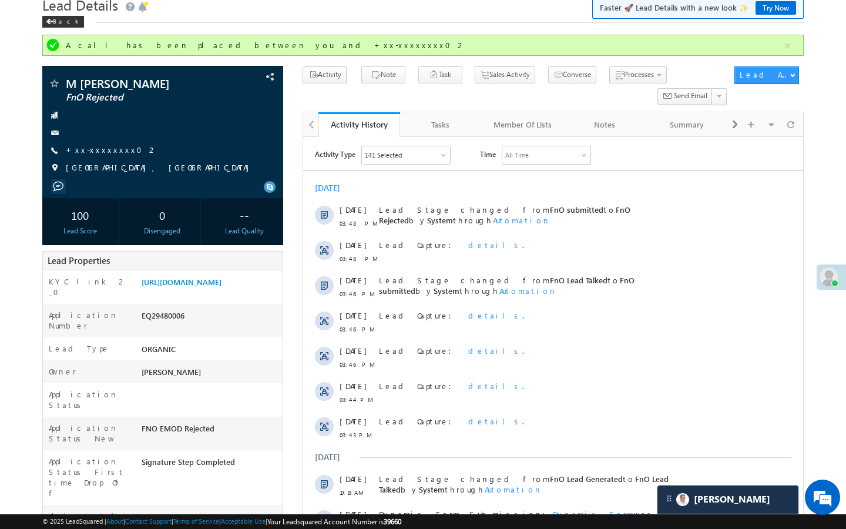
scroll to position [0, 0]
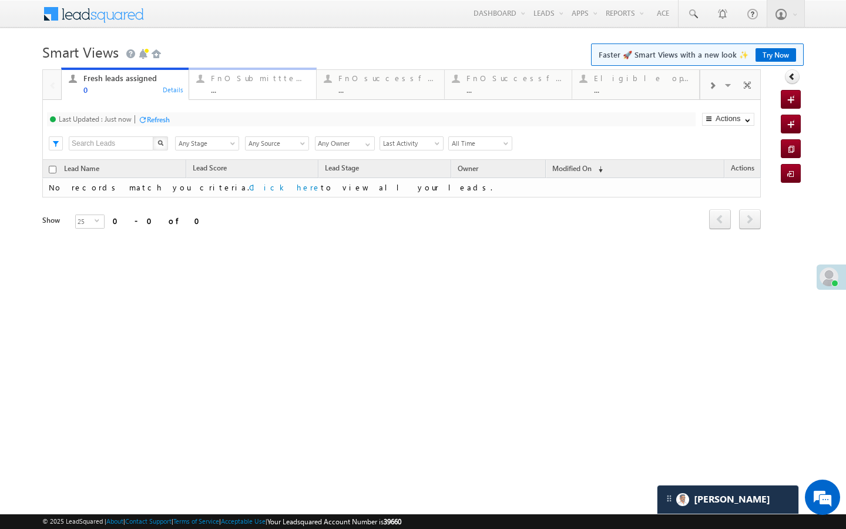
click at [232, 88] on div "..." at bounding box center [260, 89] width 98 height 9
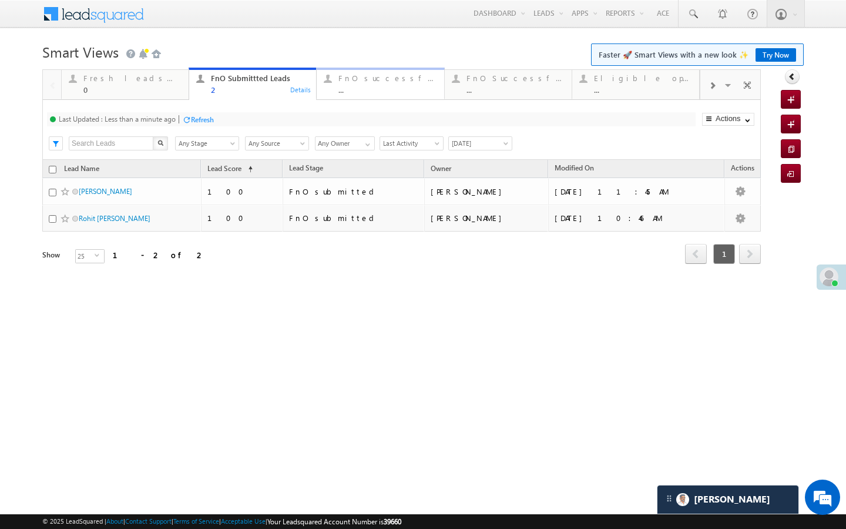
click at [359, 86] on div "..." at bounding box center [388, 89] width 98 height 9
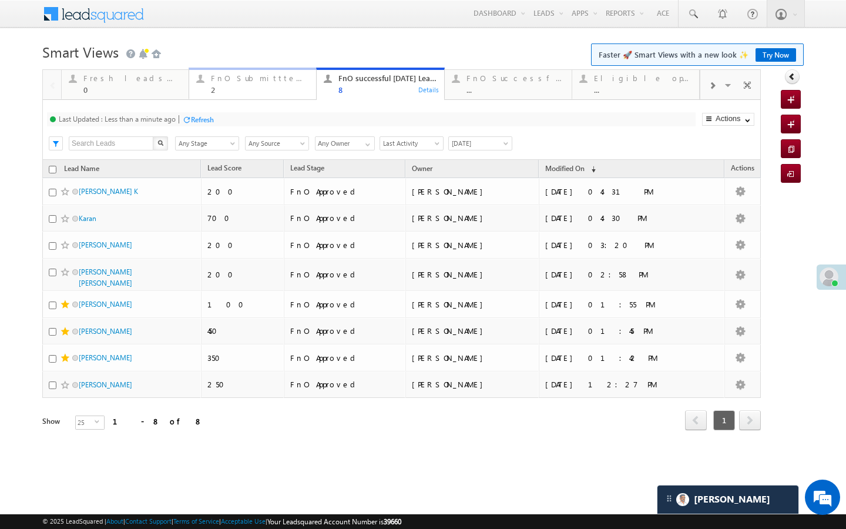
click at [246, 94] on div "2" at bounding box center [260, 89] width 98 height 9
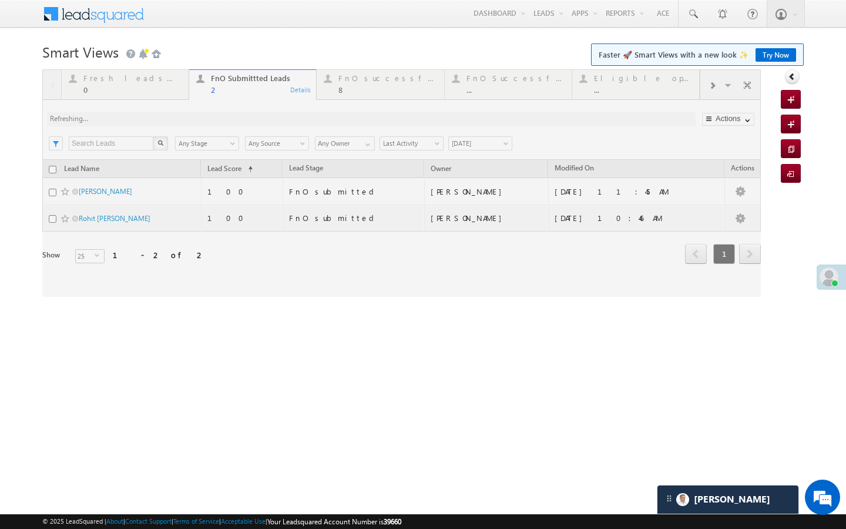
click at [368, 88] on div at bounding box center [401, 182] width 719 height 227
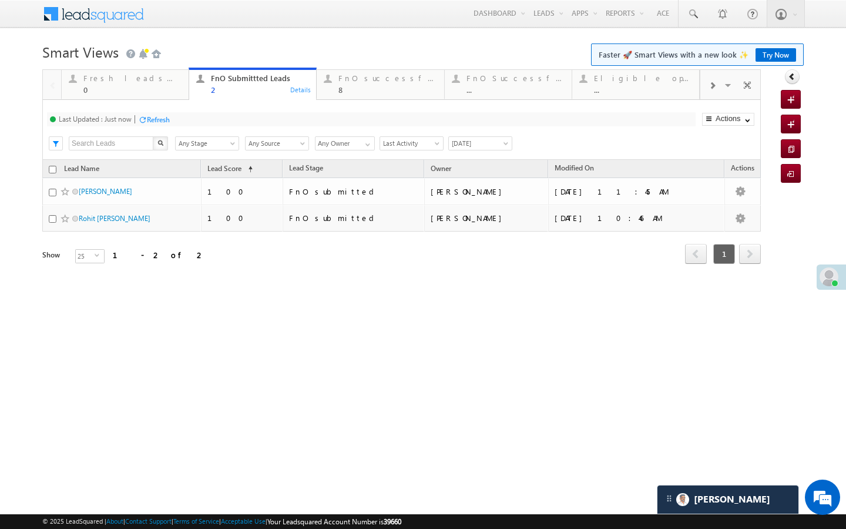
click at [368, 88] on div "8" at bounding box center [388, 89] width 98 height 9
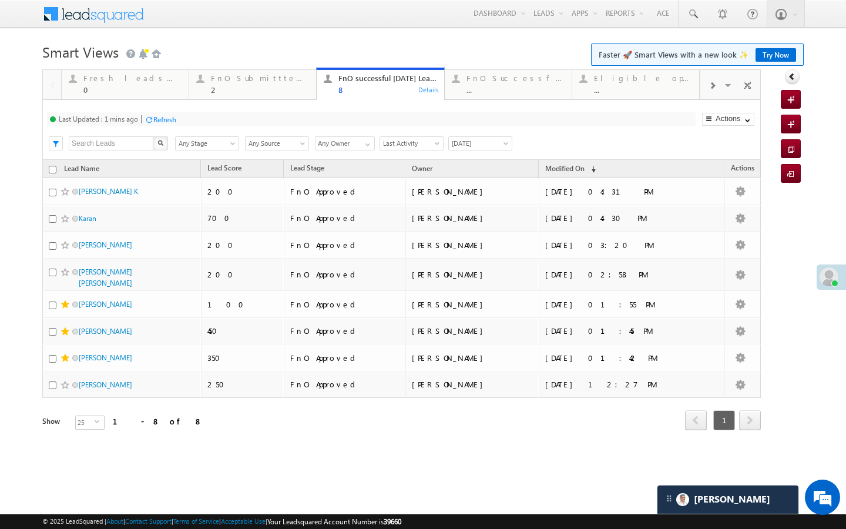
click at [159, 114] on div "Refresh" at bounding box center [161, 118] width 32 height 11
click at [249, 88] on div "2" at bounding box center [260, 89] width 98 height 9
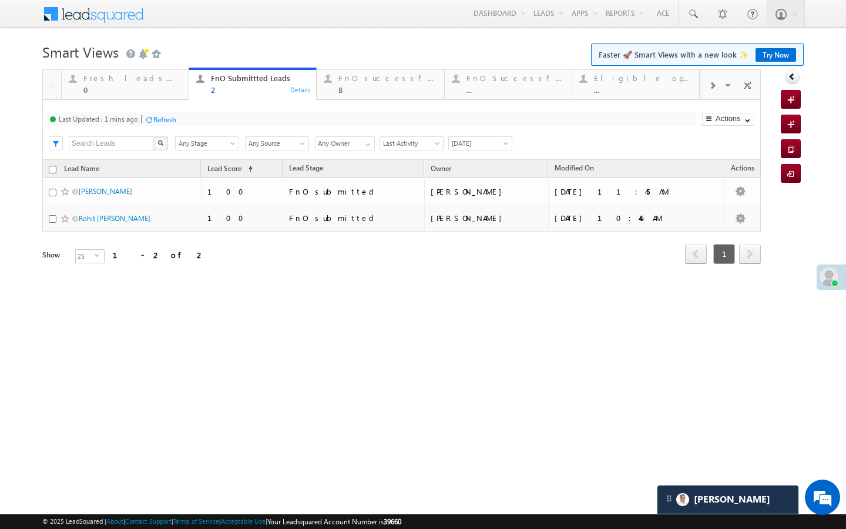
click at [172, 118] on div "Refresh" at bounding box center [164, 119] width 23 height 9
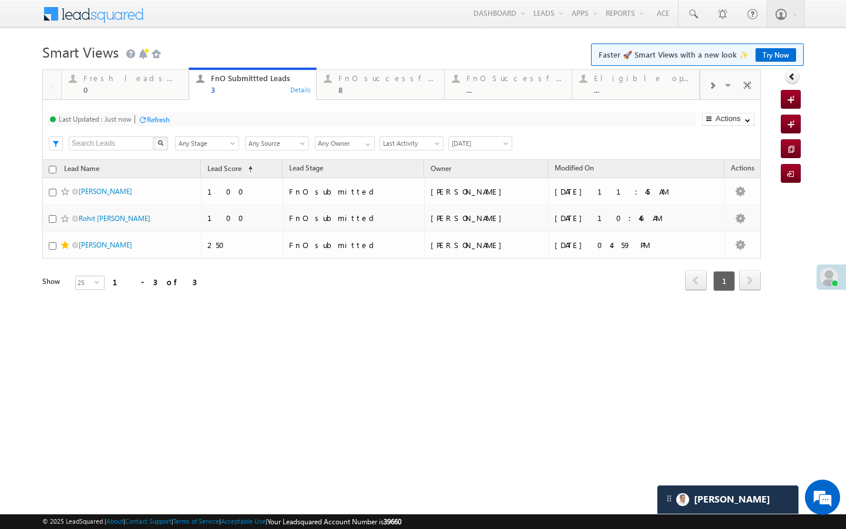
click at [154, 112] on div "Last Updated : Just now Refresh Refreshing..." at bounding box center [371, 119] width 649 height 14
click at [170, 115] on div "Refresh" at bounding box center [158, 119] width 23 height 9
click at [336, 88] on div "FnO successful today Leads 8 Details" at bounding box center [380, 82] width 125 height 23
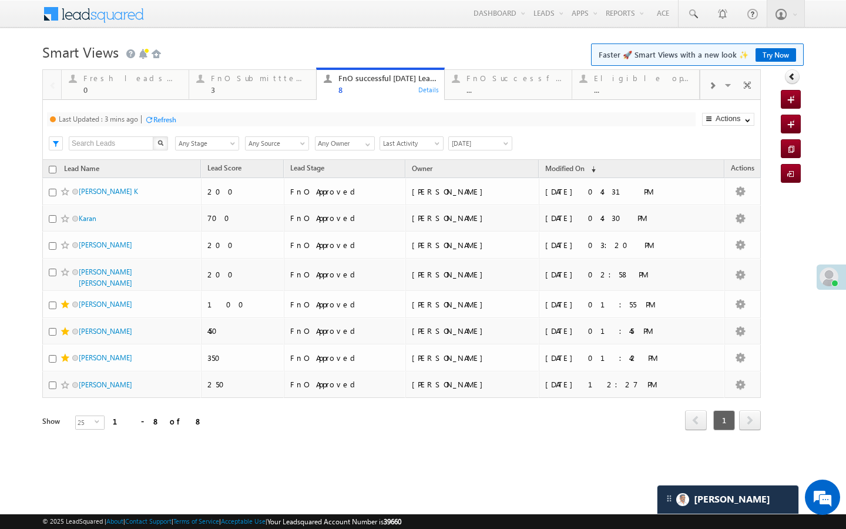
click at [169, 128] on div "Last Updated : 3 mins ago Refresh Refreshing... Search X Lead Stage Any Stage A…" at bounding box center [401, 130] width 719 height 60
click at [167, 119] on div "Refresh" at bounding box center [164, 119] width 23 height 9
click at [238, 94] on link "FnO Submittted Leads 3 Details" at bounding box center [253, 84] width 128 height 32
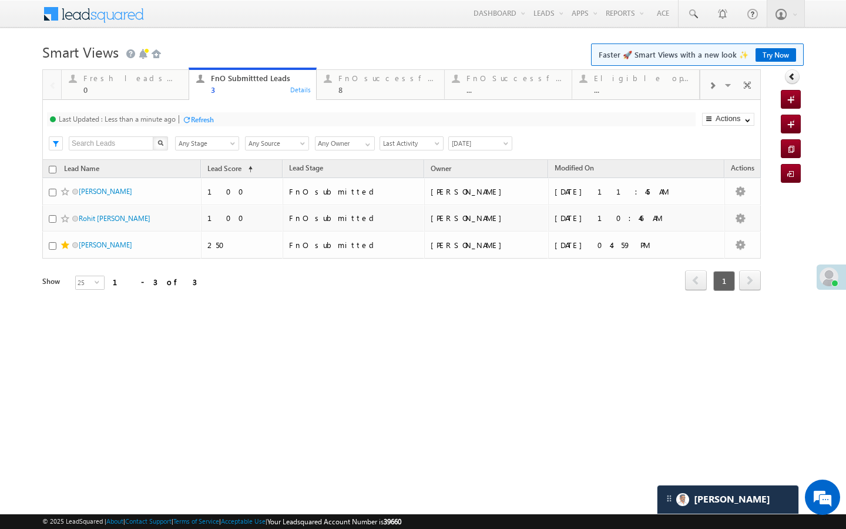
click at [190, 118] on div at bounding box center [186, 119] width 9 height 9
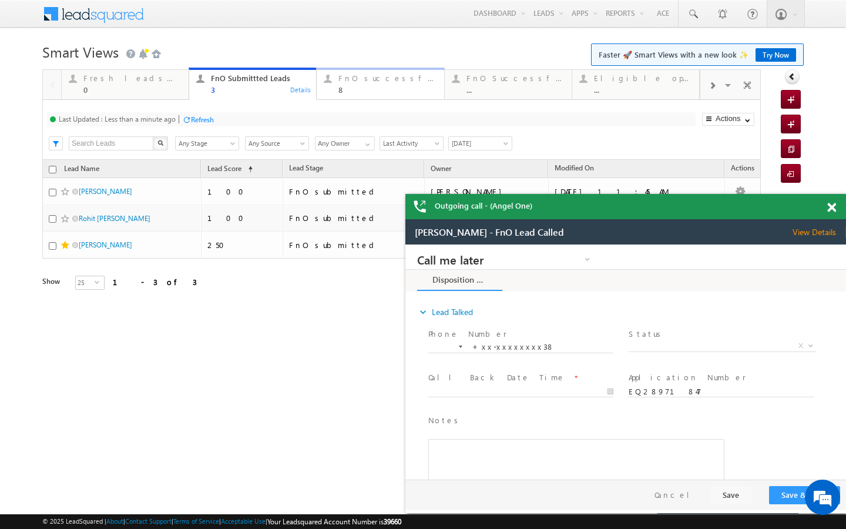
drag, startPoint x: 332, startPoint y: 93, endPoint x: 219, endPoint y: 130, distance: 118.8
click at [332, 93] on div "FnO successful today Leads 8 Details" at bounding box center [380, 82] width 125 height 23
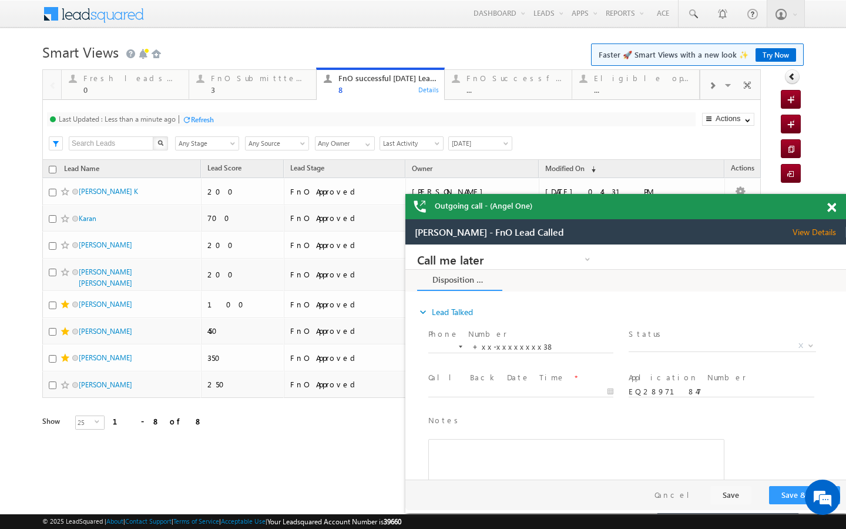
click at [191, 120] on div at bounding box center [186, 119] width 9 height 9
click at [491, 96] on link "FnO Successful MTD leads ... Details" at bounding box center [508, 84] width 128 height 32
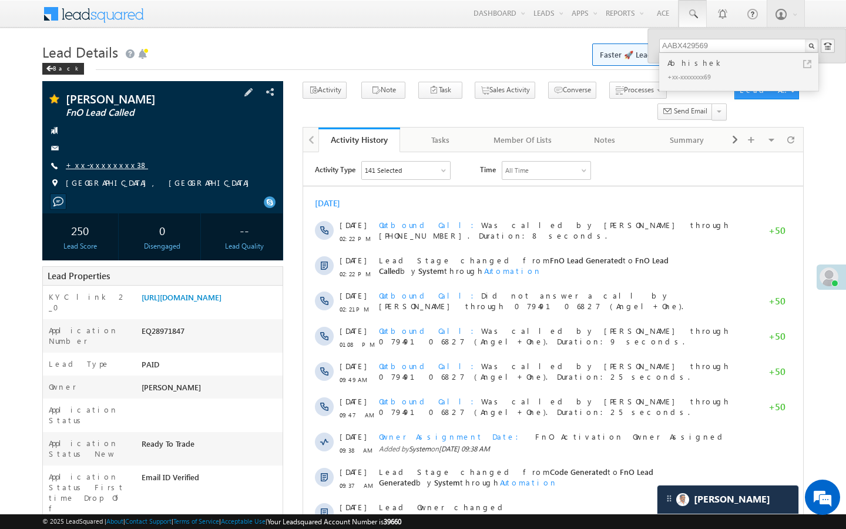
click at [111, 168] on link "+xx-xxxxxxxx38" at bounding box center [107, 165] width 82 height 10
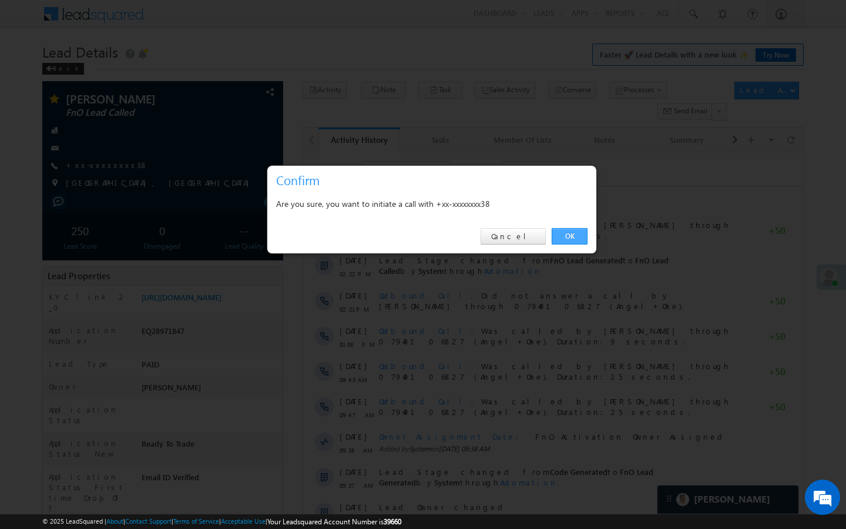
click at [573, 237] on link "OK" at bounding box center [570, 236] width 36 height 16
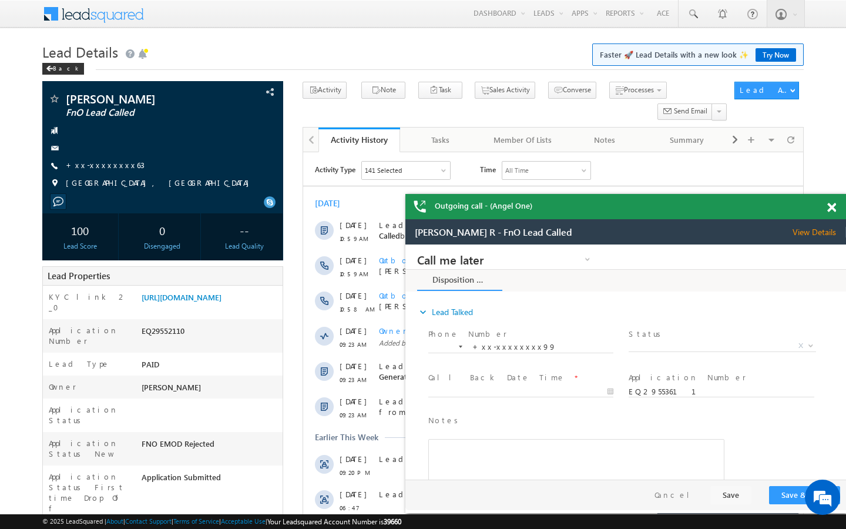
scroll to position [4548, 0]
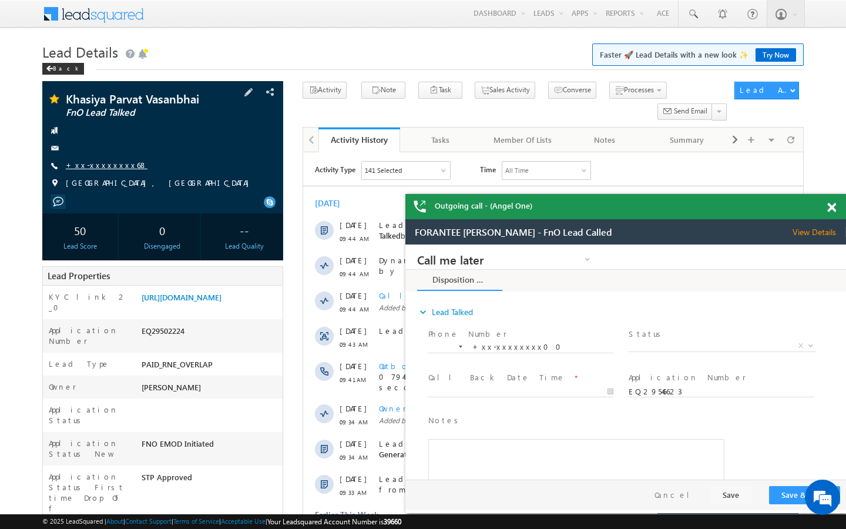
click at [109, 167] on link "+xx-xxxxxxxx68" at bounding box center [107, 165] width 82 height 10
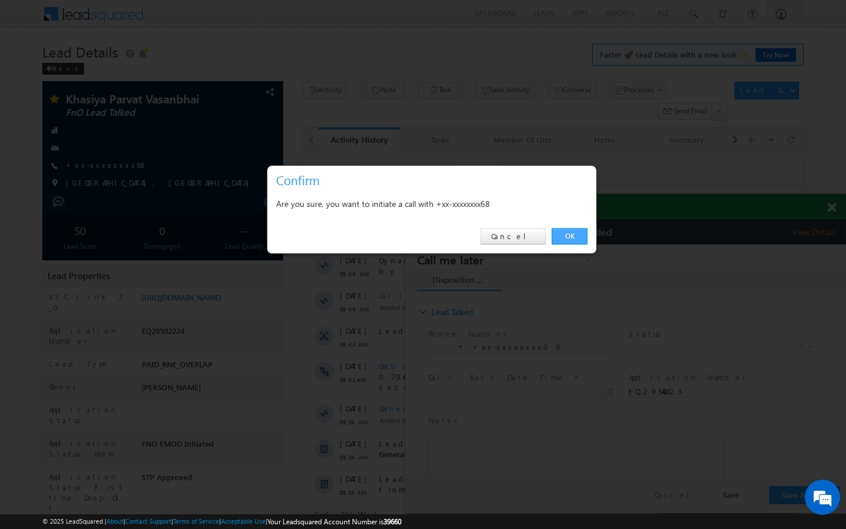
click at [573, 240] on link "OK" at bounding box center [570, 236] width 36 height 16
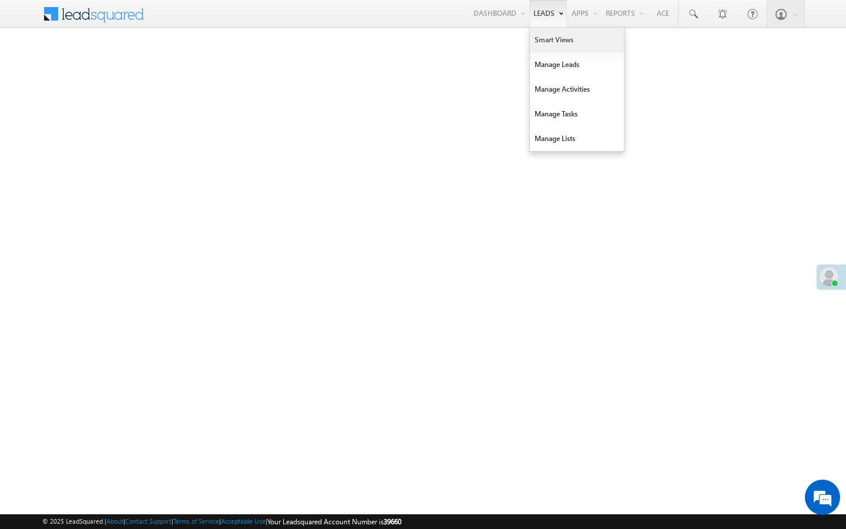
click at [544, 42] on link "Smart Views" at bounding box center [577, 40] width 94 height 25
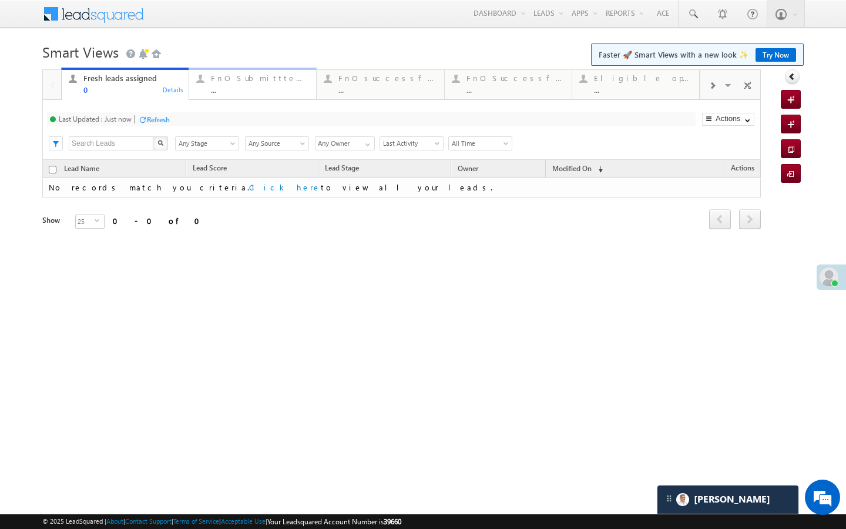
click at [237, 84] on div "FnO Submittted Leads ..." at bounding box center [260, 82] width 98 height 23
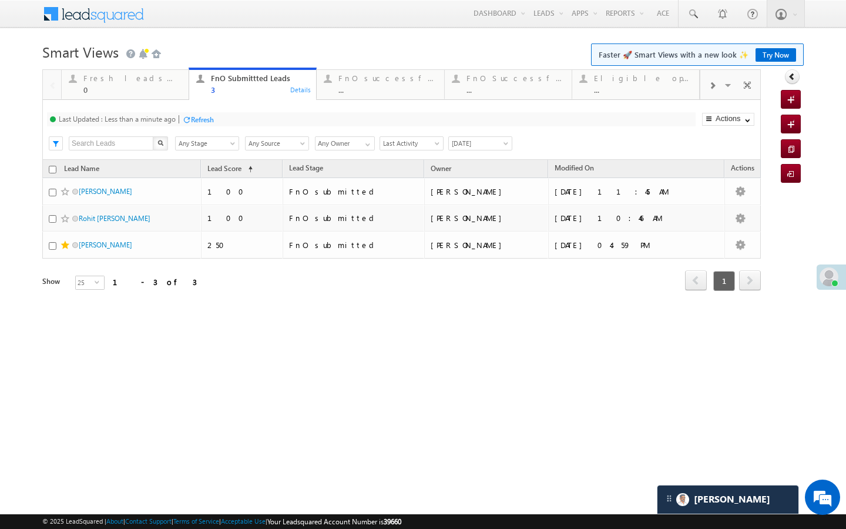
click at [202, 119] on div "Refresh" at bounding box center [202, 119] width 23 height 9
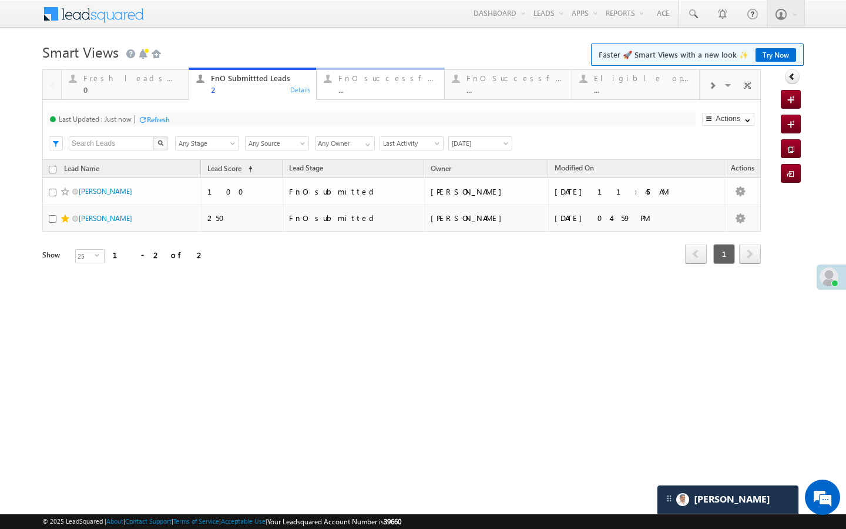
click at [358, 95] on link "FnO successful today Leads ... Details" at bounding box center [380, 84] width 128 height 32
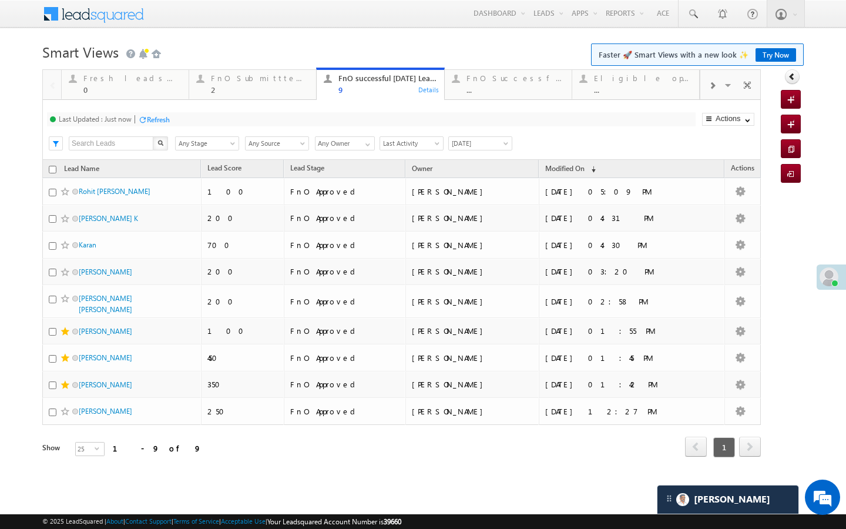
click at [717, 85] on div at bounding box center [713, 85] width 24 height 26
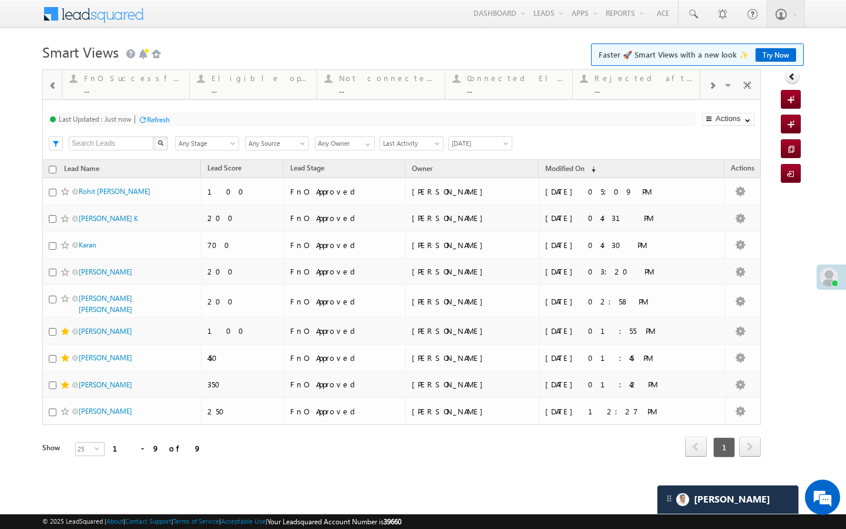
click at [717, 85] on div at bounding box center [713, 85] width 24 height 26
click at [717, 85] on div "Visible Tabs Fresh leads assigned Default FnO Submittted Leads Default FnO succ…" at bounding box center [731, 84] width 61 height 28
click at [650, 89] on div "..." at bounding box center [644, 89] width 98 height 9
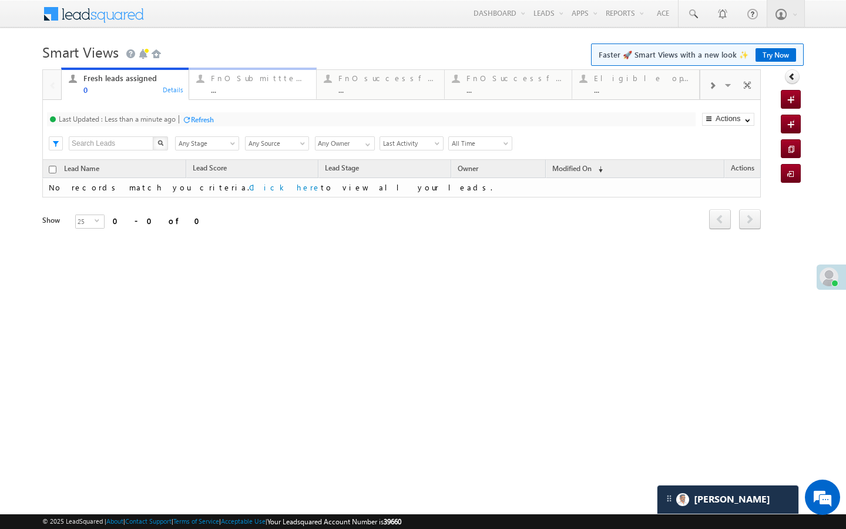
click at [208, 84] on div "FnO Submittted Leads ... Details" at bounding box center [252, 82] width 125 height 23
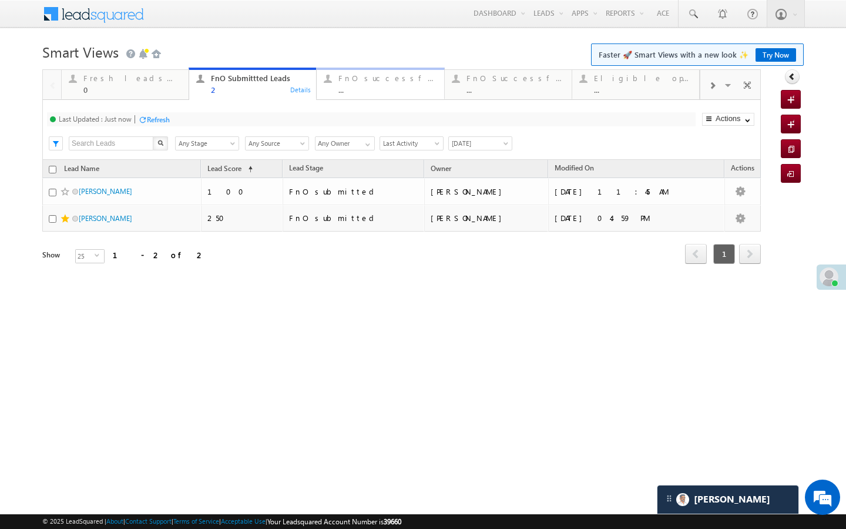
click at [374, 94] on div "..." at bounding box center [388, 89] width 98 height 9
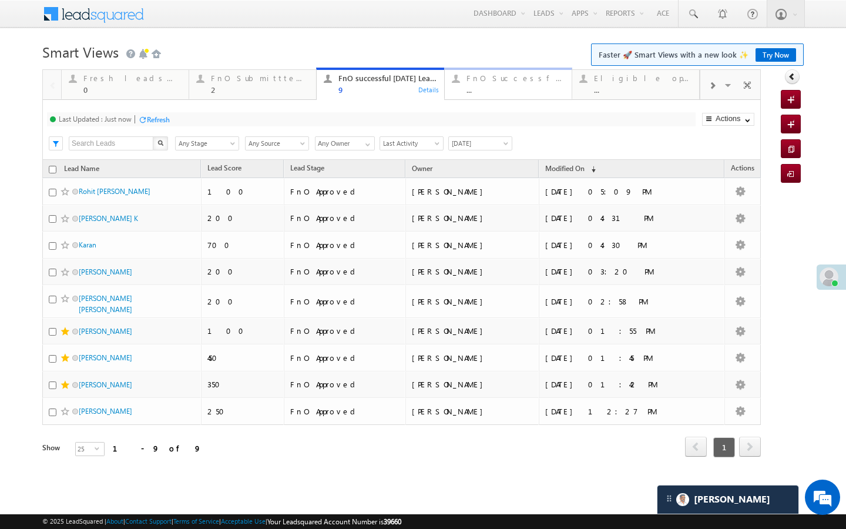
click at [456, 88] on div "FnO Successful MTD leads ... Details" at bounding box center [508, 82] width 125 height 23
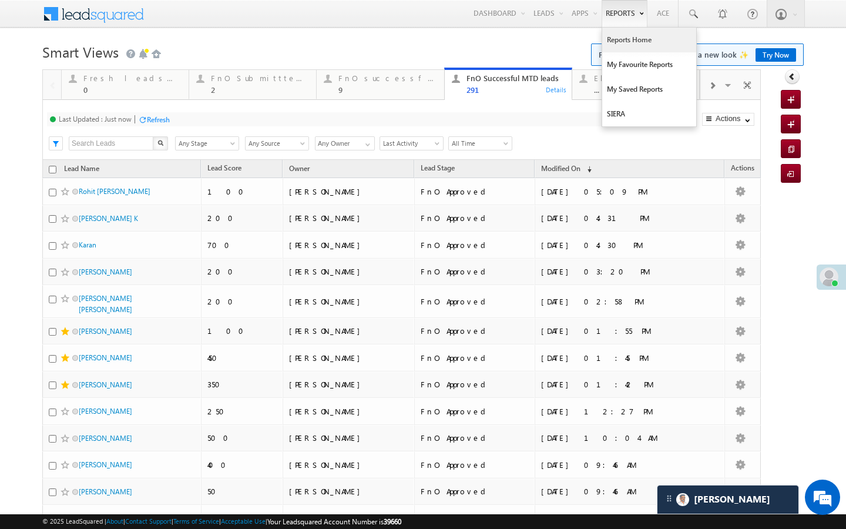
click at [625, 43] on link "Reports Home" at bounding box center [650, 40] width 94 height 25
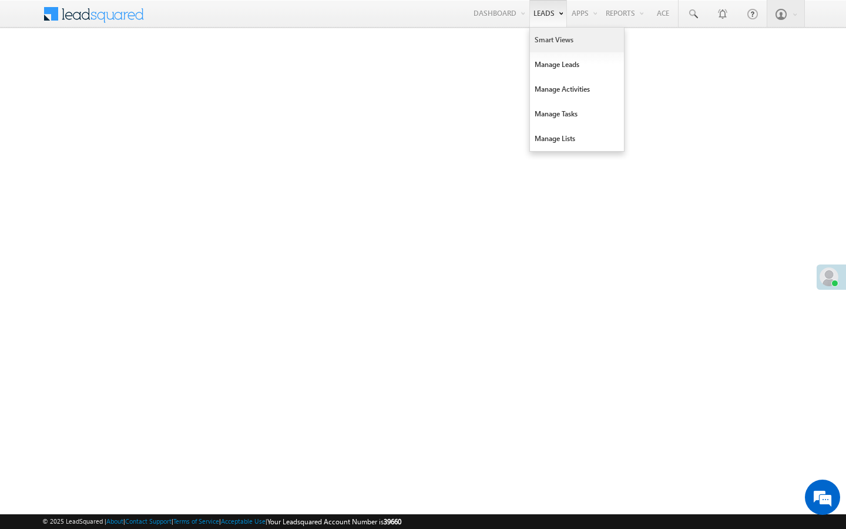
click at [542, 38] on link "Smart Views" at bounding box center [577, 40] width 94 height 25
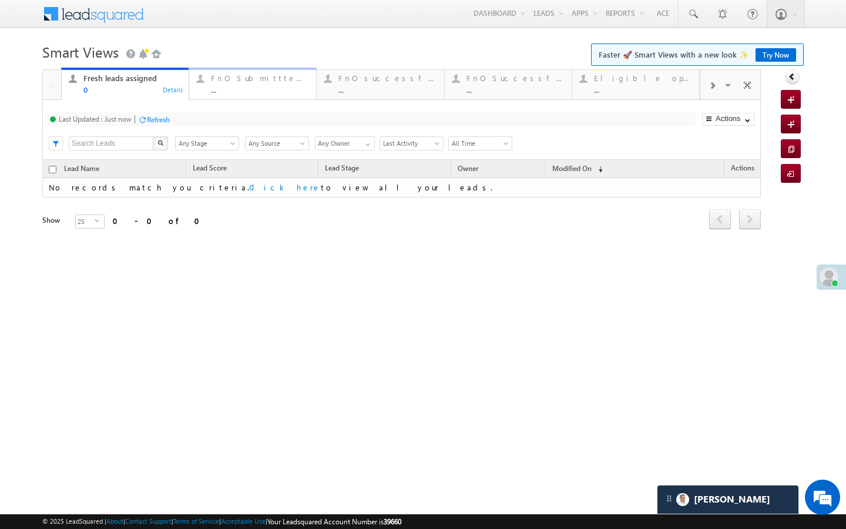
click at [267, 90] on div "..." at bounding box center [260, 89] width 98 height 9
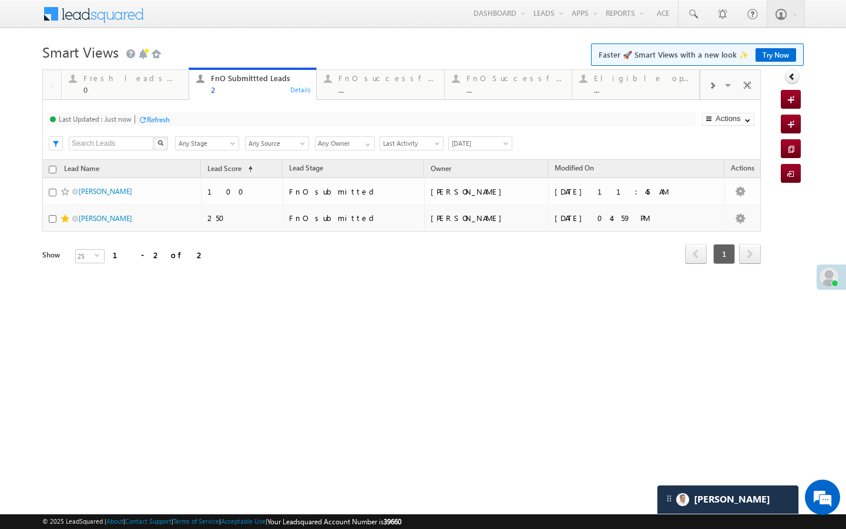
click at [371, 100] on div "Last Updated : Just now Refresh Refreshing... Search X Lead Stage Any Stage Any…" at bounding box center [401, 130] width 719 height 60
click at [371, 93] on div "..." at bounding box center [388, 89] width 98 height 9
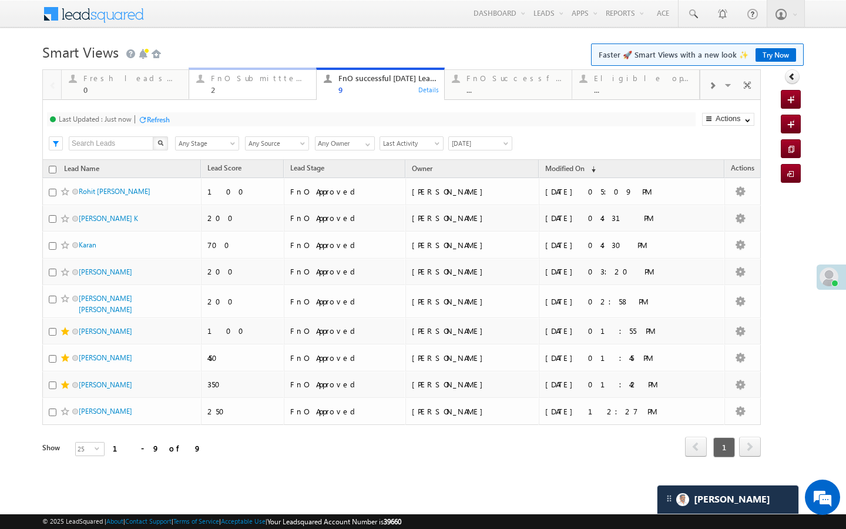
click at [254, 92] on div "2" at bounding box center [260, 89] width 98 height 9
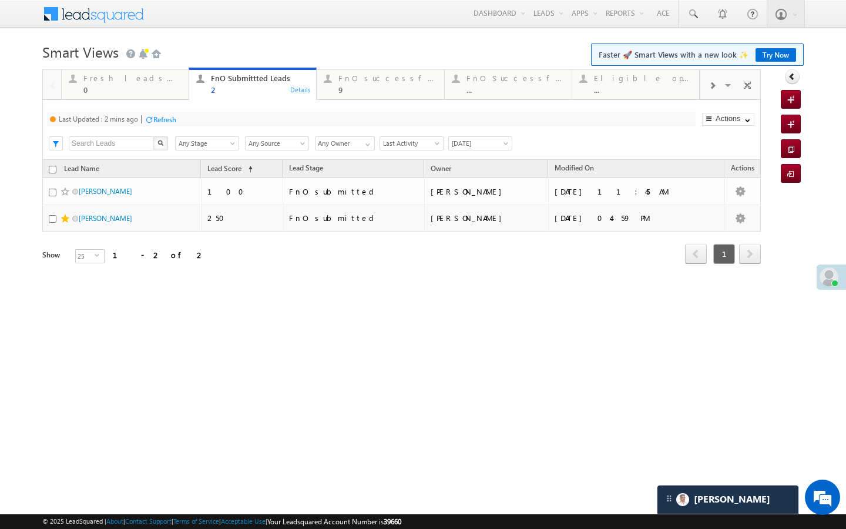
click at [161, 114] on div "Refresh" at bounding box center [161, 118] width 32 height 11
click at [374, 91] on div "9" at bounding box center [388, 89] width 98 height 9
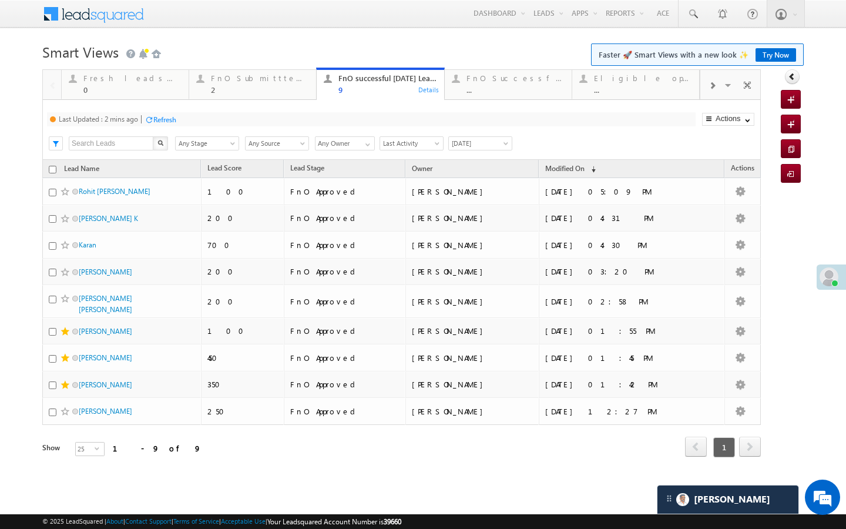
click at [162, 119] on div "Refresh" at bounding box center [164, 119] width 23 height 9
click at [280, 95] on link "FnO Submittted Leads 2 Details" at bounding box center [253, 84] width 128 height 32
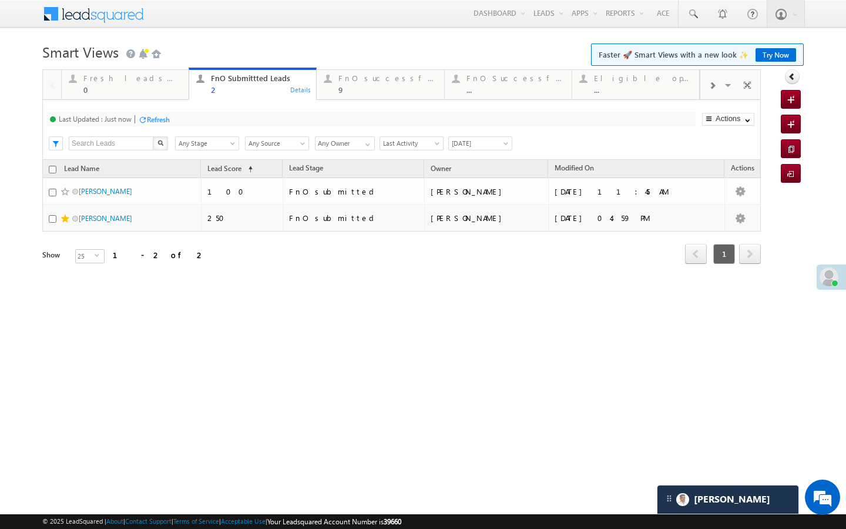
click at [170, 122] on div "Refresh" at bounding box center [158, 119] width 23 height 9
click at [209, 122] on div "Refresh" at bounding box center [202, 119] width 23 height 9
click at [411, 97] on link "FnO successful today Leads 9 Details" at bounding box center [380, 84] width 128 height 32
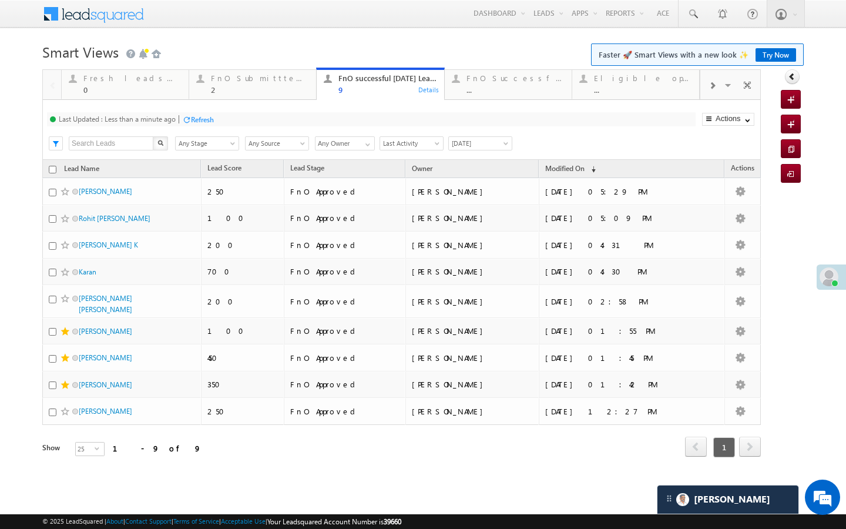
click at [199, 123] on div "Refresh" at bounding box center [202, 119] width 23 height 9
click at [259, 101] on div "Last Updated : Just now Refresh Refreshing... Search X Lead Stage Any Stage Any…" at bounding box center [401, 130] width 719 height 60
click at [209, 96] on link "FnO Submittted Leads 2 Details" at bounding box center [253, 84] width 128 height 32
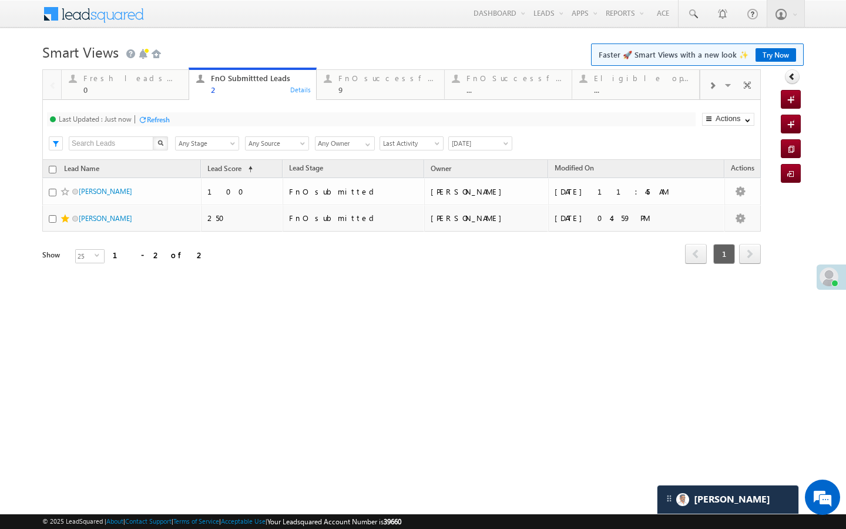
click at [165, 119] on div "Refresh" at bounding box center [158, 119] width 23 height 9
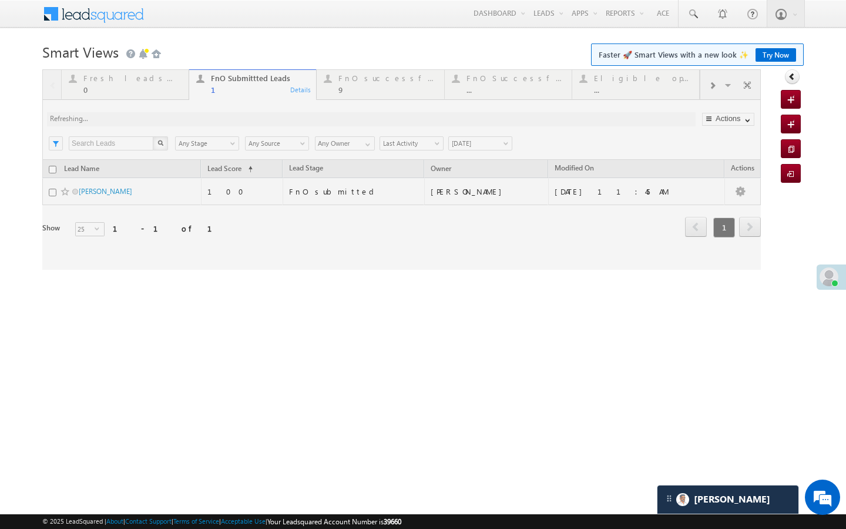
click at [362, 79] on div at bounding box center [401, 169] width 719 height 200
click at [338, 99] on div at bounding box center [401, 169] width 719 height 200
click at [343, 93] on div "9" at bounding box center [388, 89] width 98 height 9
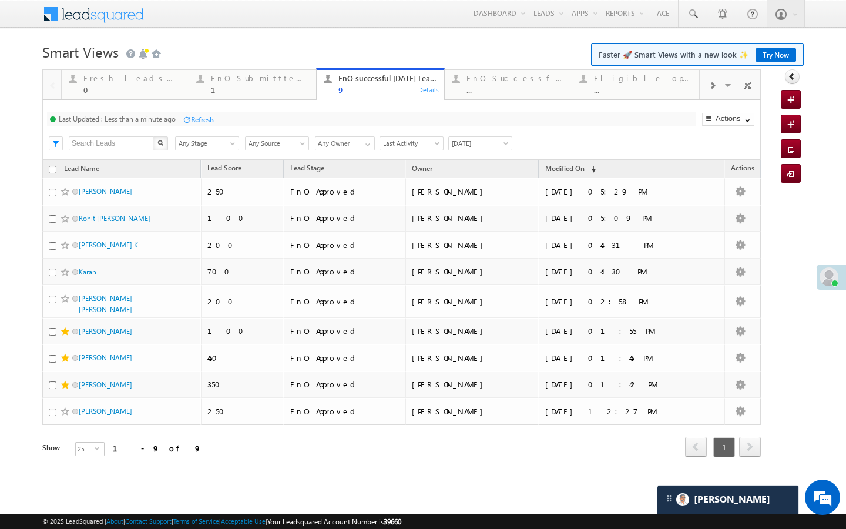
click at [343, 93] on div "9" at bounding box center [388, 89] width 98 height 9
click at [196, 119] on div "Refresh" at bounding box center [202, 119] width 23 height 9
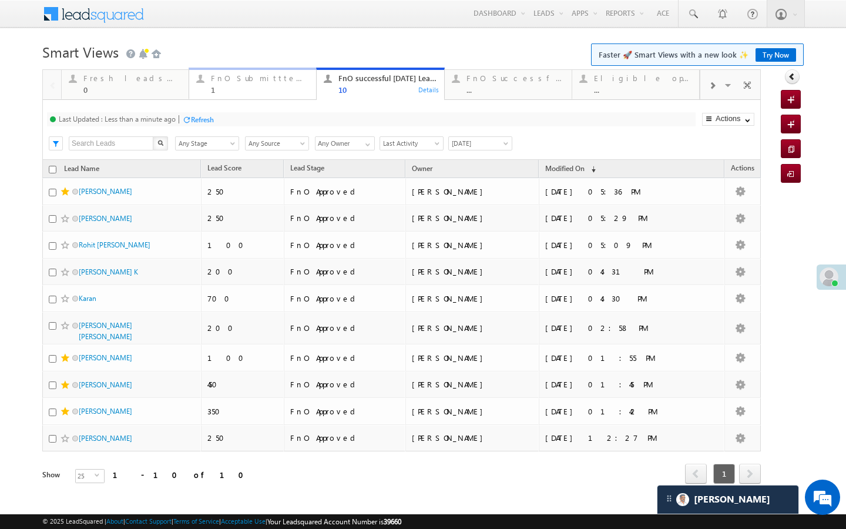
click at [255, 75] on div "FnO Submittted Leads" at bounding box center [260, 77] width 98 height 9
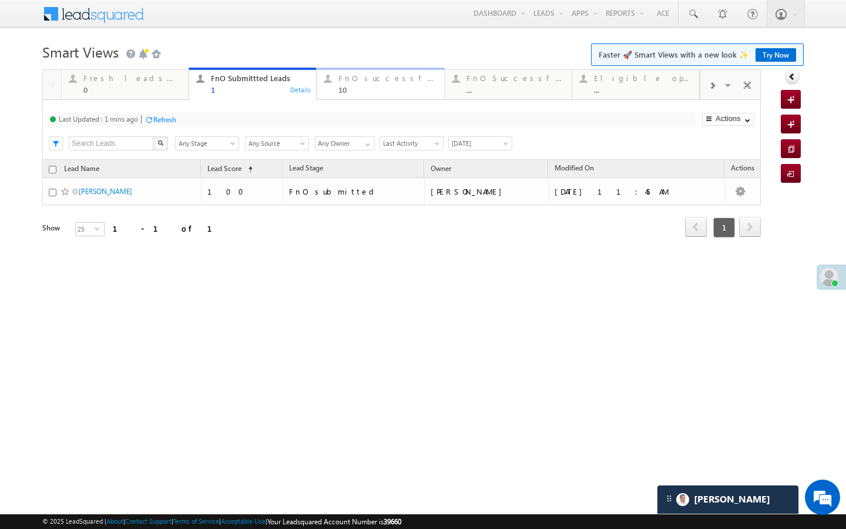
click at [376, 94] on div "10" at bounding box center [388, 89] width 98 height 9
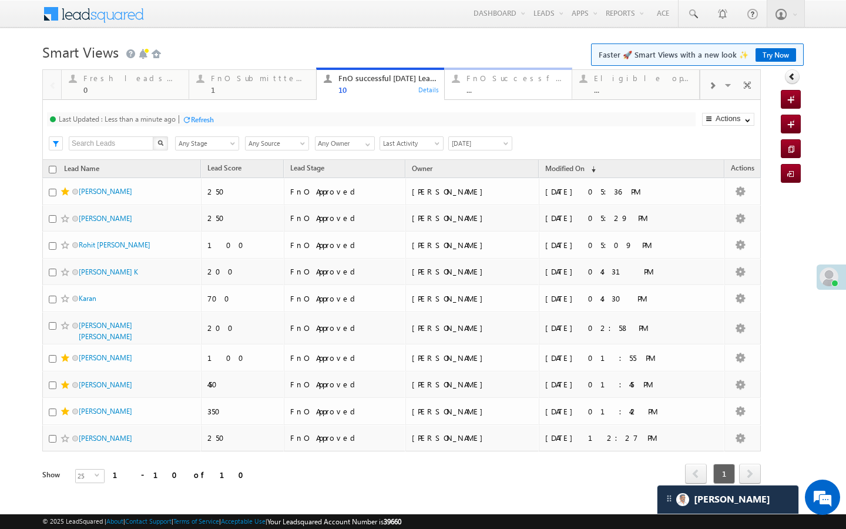
click at [487, 99] on link "FnO Successful MTD leads ... Details" at bounding box center [508, 84] width 128 height 32
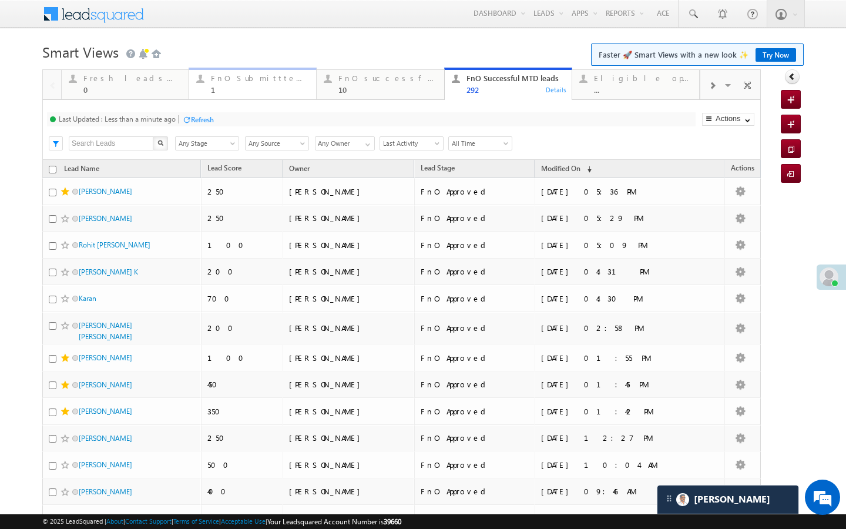
click at [275, 88] on div "1" at bounding box center [260, 89] width 98 height 9
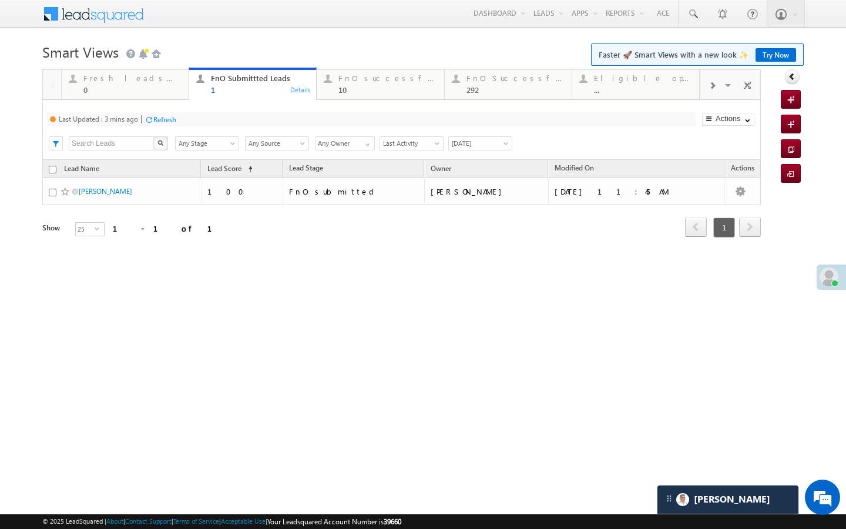
click at [162, 122] on div "Refresh" at bounding box center [164, 119] width 23 height 9
click at [359, 91] on div "10" at bounding box center [388, 89] width 98 height 9
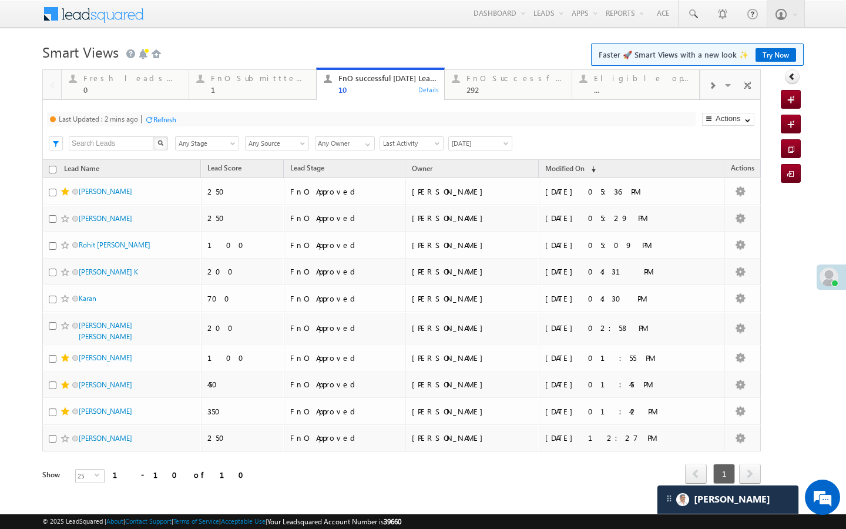
click at [172, 118] on div "Refresh" at bounding box center [164, 119] width 23 height 9
click at [202, 95] on link "FnO Submittted Leads 1 Details" at bounding box center [253, 84] width 128 height 32
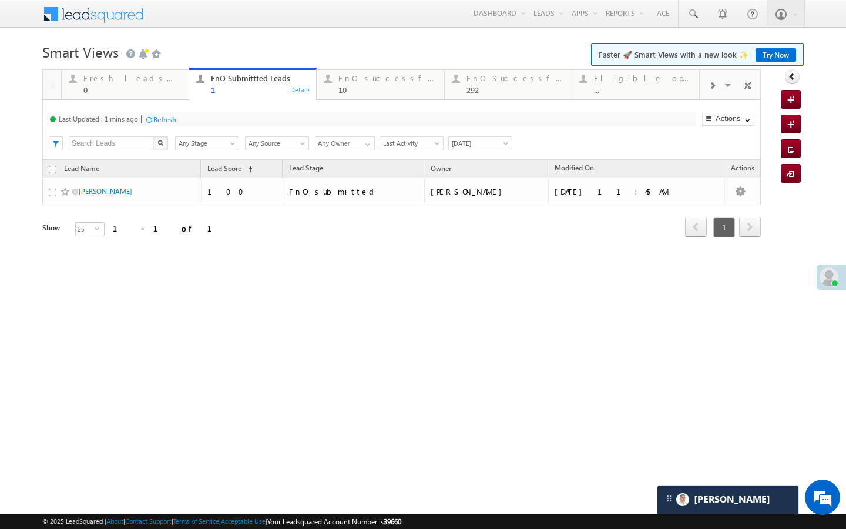
click at [175, 121] on div "Refresh" at bounding box center [164, 119] width 23 height 9
click at [331, 71] on link "FnO successful today Leads 10 Details" at bounding box center [380, 84] width 128 height 32
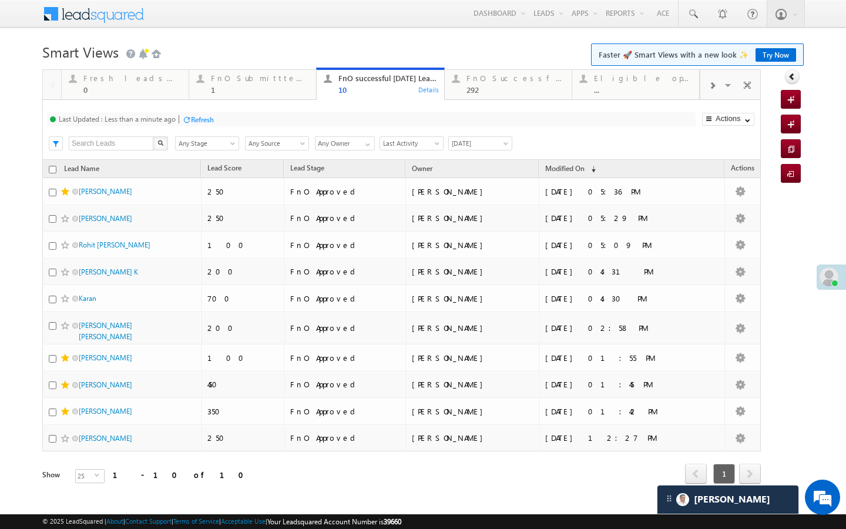
click at [207, 119] on div "Refresh" at bounding box center [202, 119] width 23 height 9
click at [213, 85] on div "FnO Submittted Leads 1" at bounding box center [260, 82] width 98 height 23
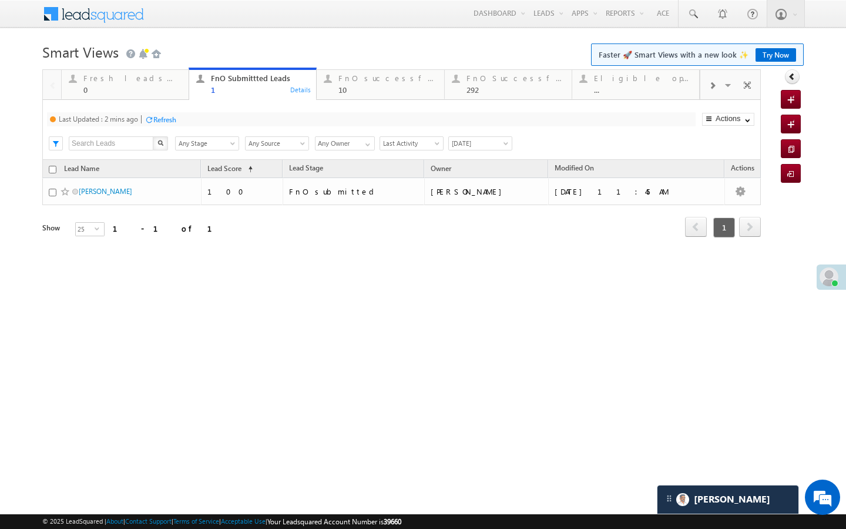
click at [167, 118] on div "Refresh" at bounding box center [164, 119] width 23 height 9
drag, startPoint x: 352, startPoint y: 93, endPoint x: 217, endPoint y: 130, distance: 139.0
click at [352, 93] on div "10" at bounding box center [388, 89] width 98 height 9
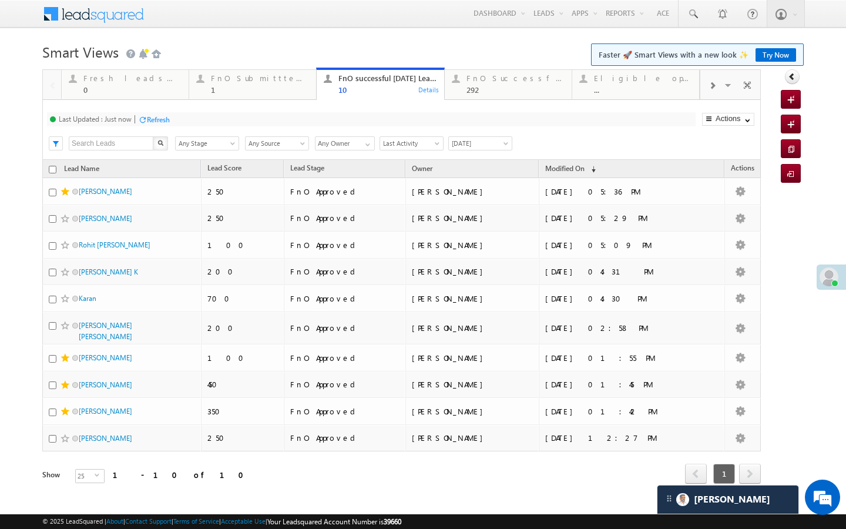
click at [166, 120] on div "Refresh" at bounding box center [158, 119] width 23 height 9
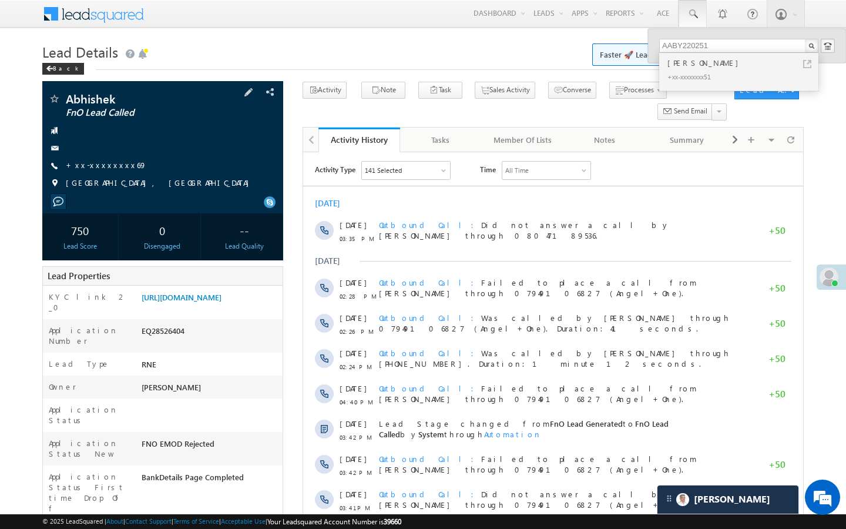
click at [98, 159] on div "Abhishek FnO Lead Called +xx-xxxxxxxx69" at bounding box center [162, 144] width 229 height 102
click at [98, 165] on link "+xx-xxxxxxxx69" at bounding box center [106, 165] width 81 height 10
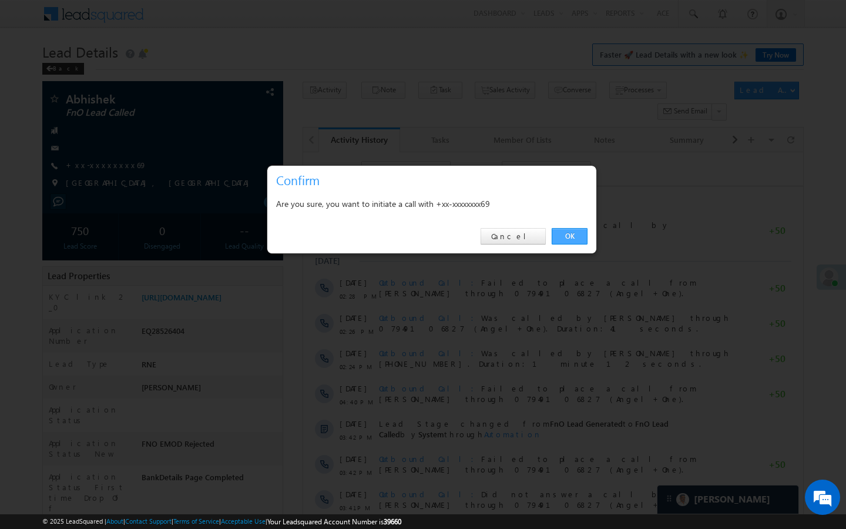
click at [567, 235] on link "OK" at bounding box center [570, 236] width 36 height 16
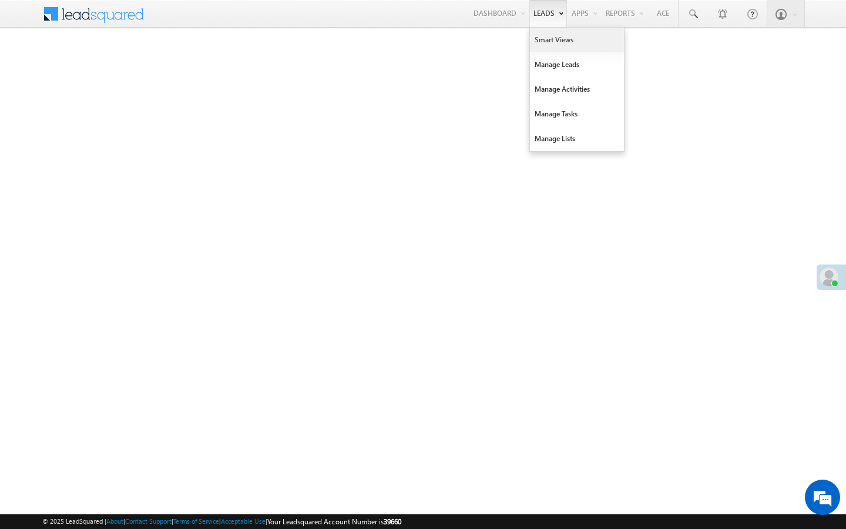
click at [543, 43] on link "Smart Views" at bounding box center [577, 40] width 94 height 25
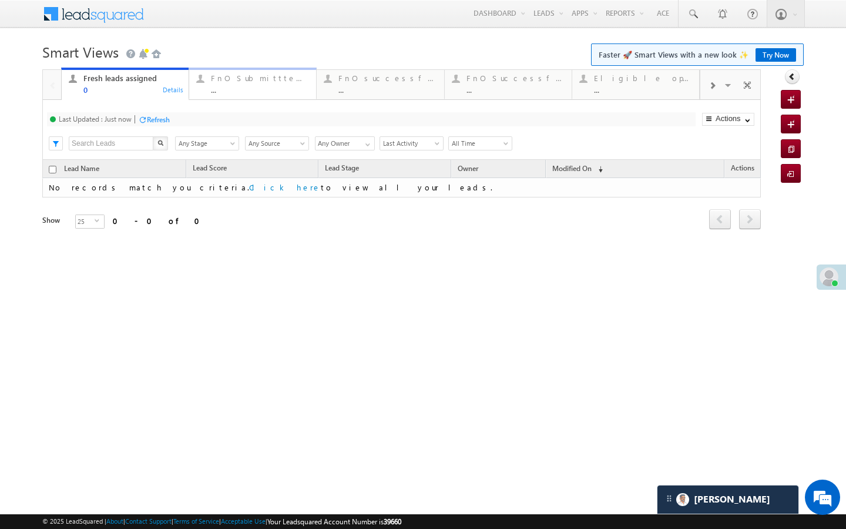
click at [283, 93] on div "..." at bounding box center [260, 89] width 98 height 9
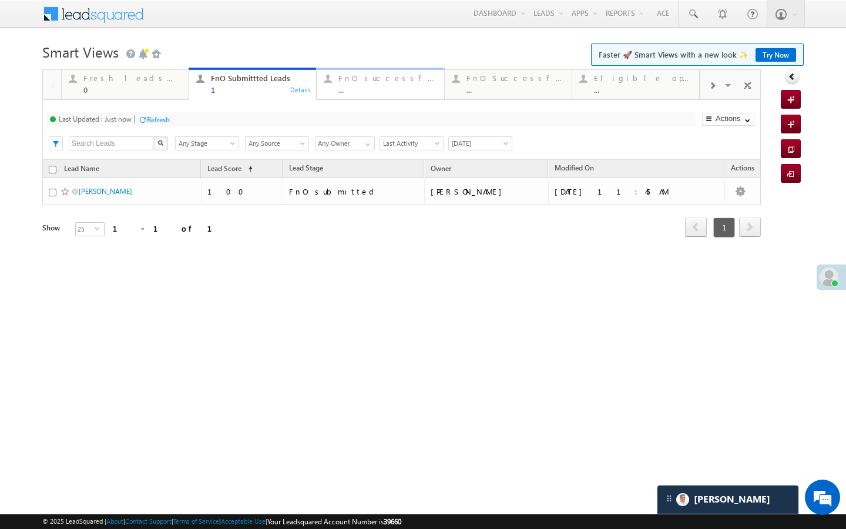
click at [366, 78] on div "FnO successful today Leads" at bounding box center [388, 77] width 98 height 9
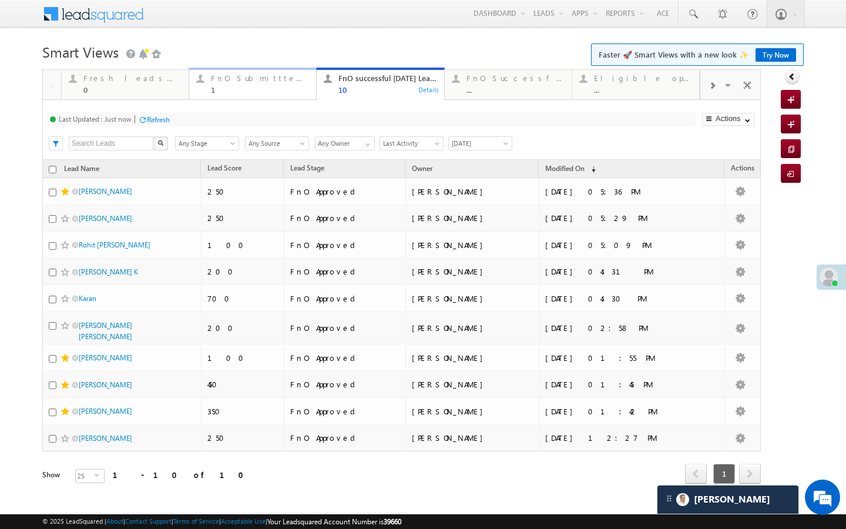
drag, startPoint x: 275, startPoint y: 99, endPoint x: 324, endPoint y: 86, distance: 51.2
click at [275, 99] on link "FnO Submittted Leads 1 Details" at bounding box center [253, 84] width 128 height 32
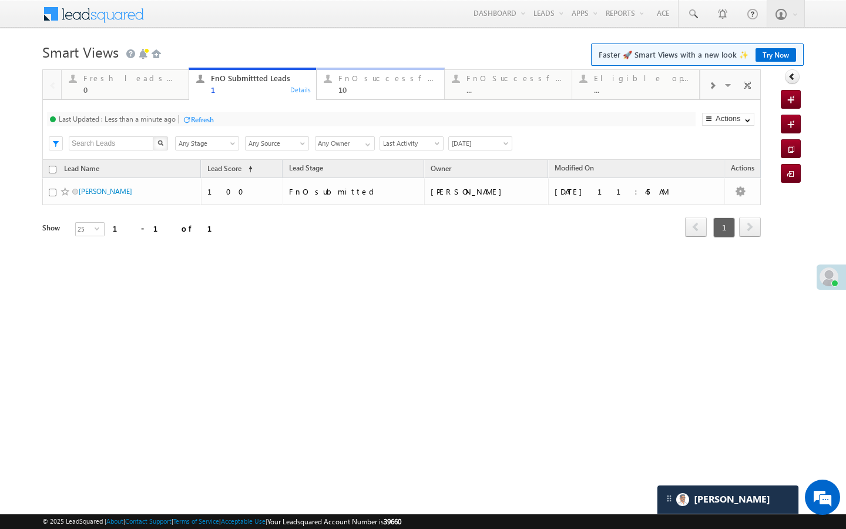
click at [344, 75] on div "FnO successful today Leads" at bounding box center [388, 77] width 98 height 9
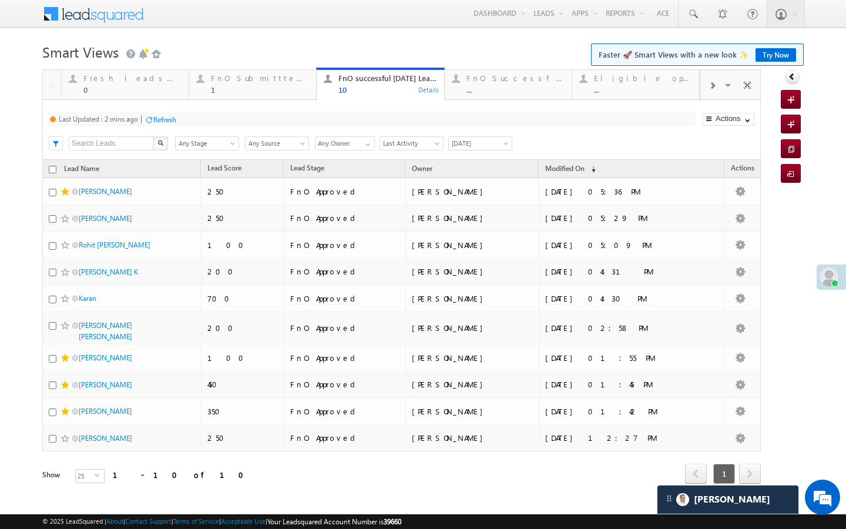
click at [170, 122] on div "Refresh" at bounding box center [164, 119] width 23 height 9
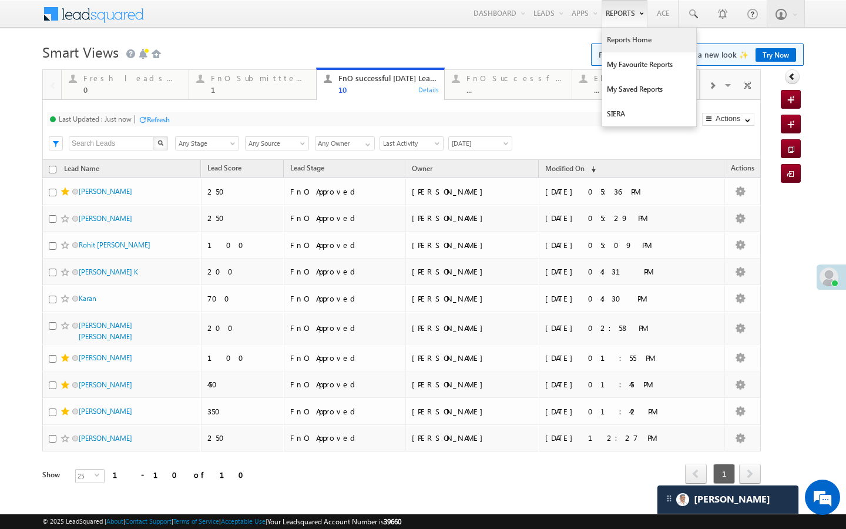
click at [620, 42] on link "Reports Home" at bounding box center [650, 40] width 94 height 25
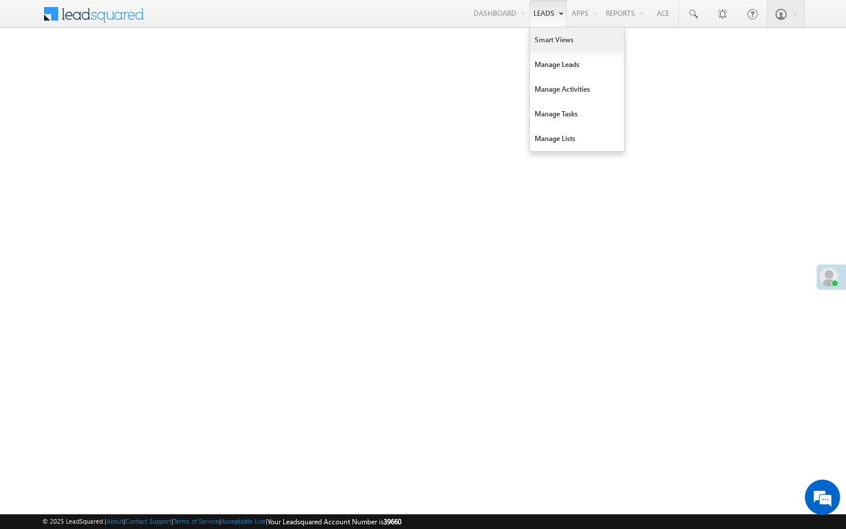
click at [537, 36] on link "Smart Views" at bounding box center [577, 40] width 94 height 25
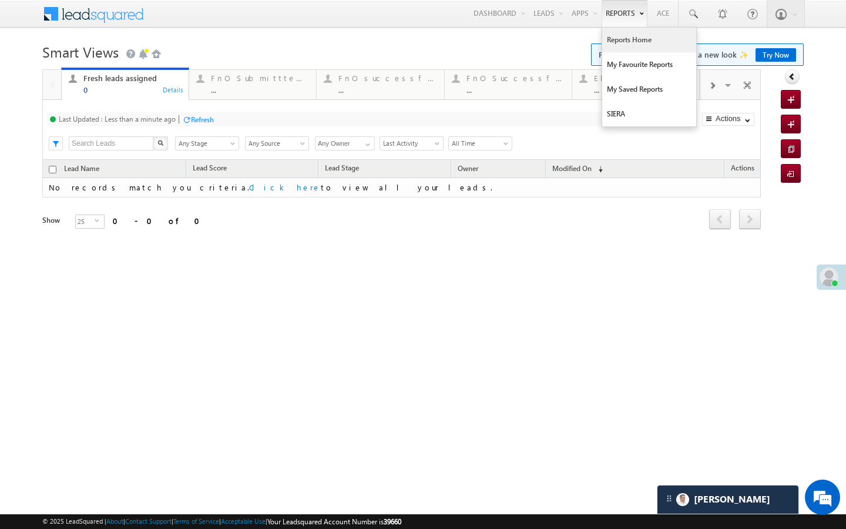
click at [615, 34] on link "Reports Home" at bounding box center [650, 40] width 94 height 25
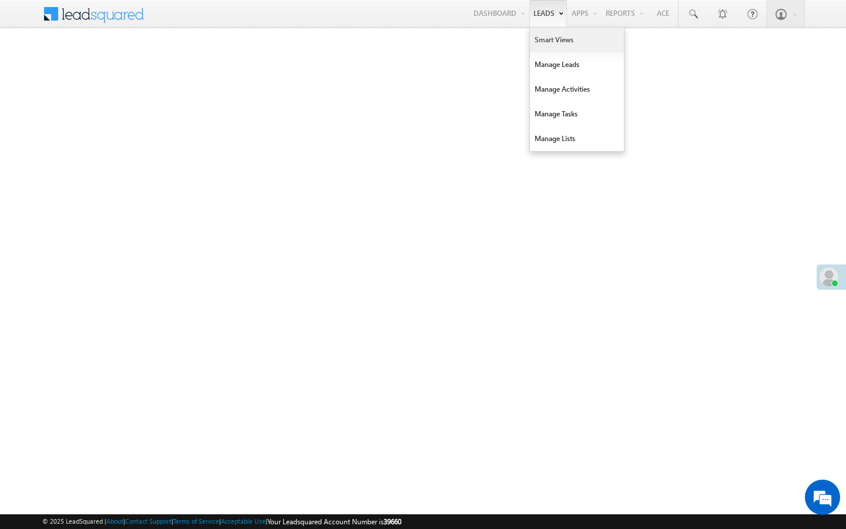
click at [537, 41] on link "Smart Views" at bounding box center [577, 40] width 94 height 25
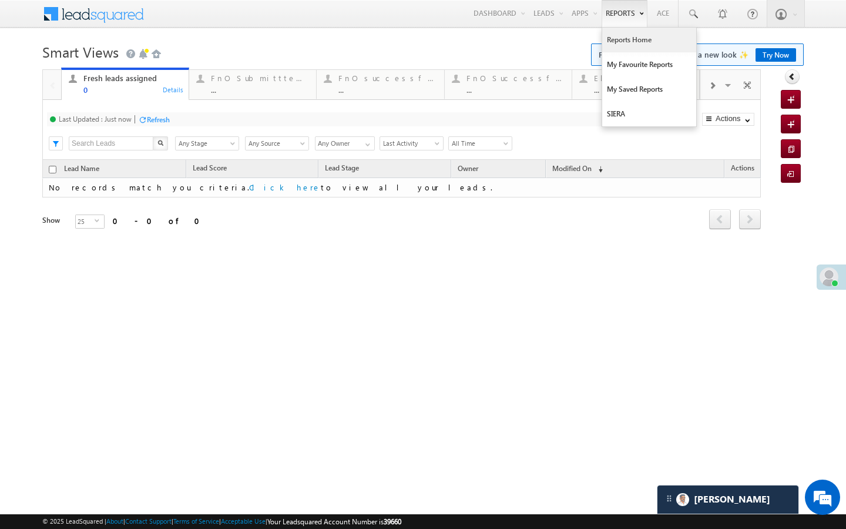
click at [611, 41] on link "Reports Home" at bounding box center [650, 40] width 94 height 25
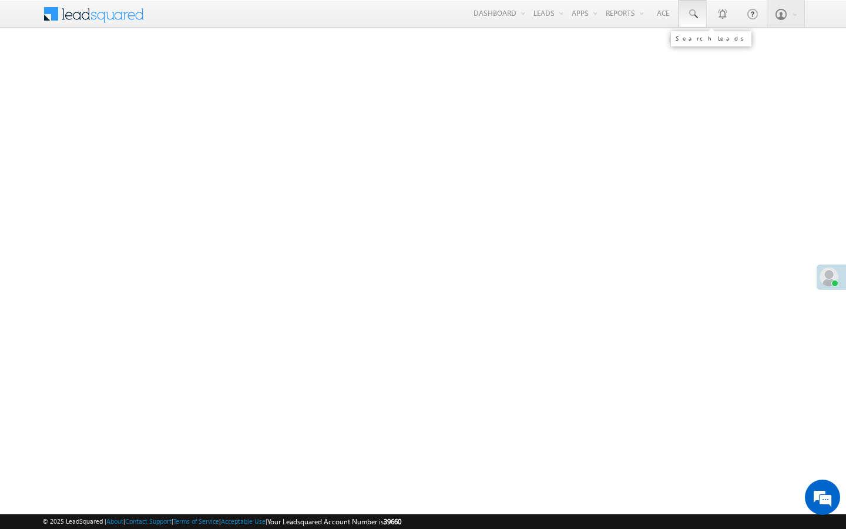
click at [692, 15] on span at bounding box center [693, 14] width 12 height 12
paste input "AAAU258021"
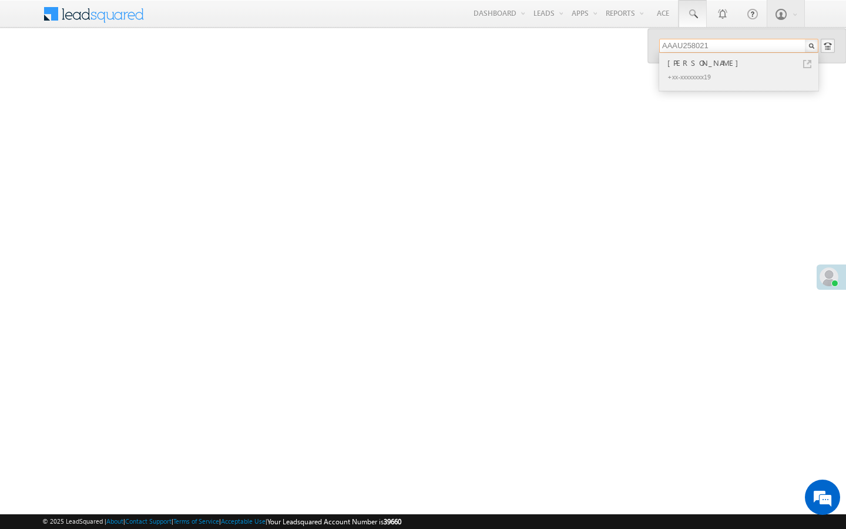
type input "AAAU258021"
click at [807, 65] on link at bounding box center [808, 64] width 8 height 8
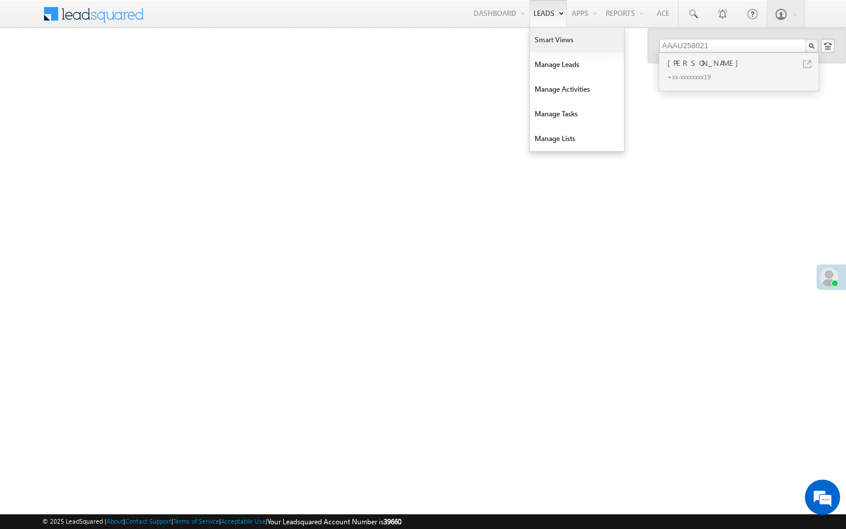
click at [540, 43] on link "Smart Views" at bounding box center [577, 40] width 94 height 25
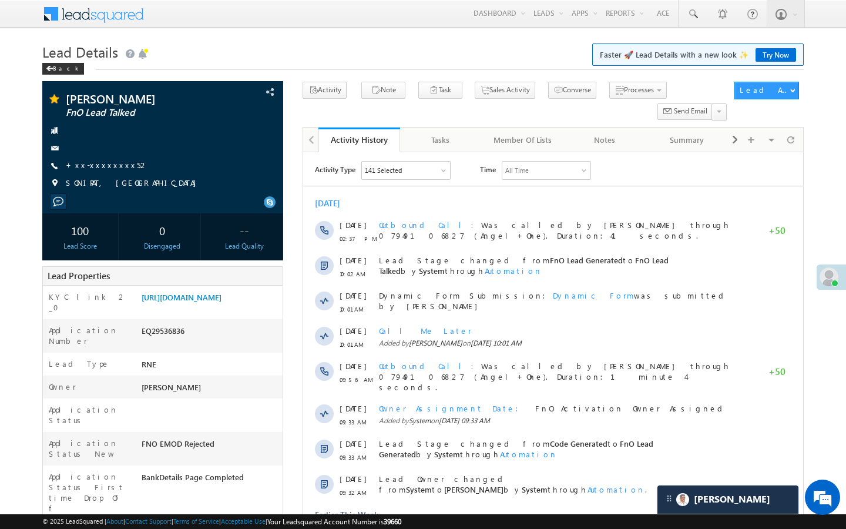
click at [108, 164] on link "+xx-xxxxxxxx52" at bounding box center [107, 165] width 83 height 10
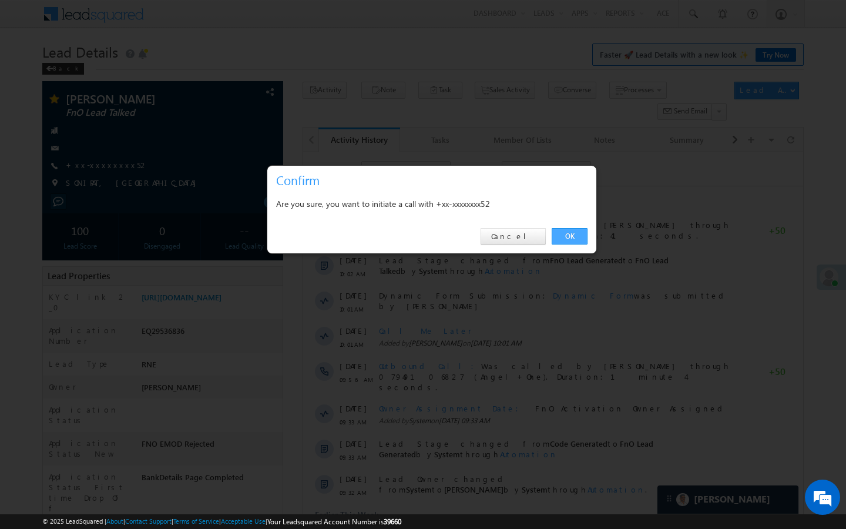
click at [581, 239] on link "OK" at bounding box center [570, 236] width 36 height 16
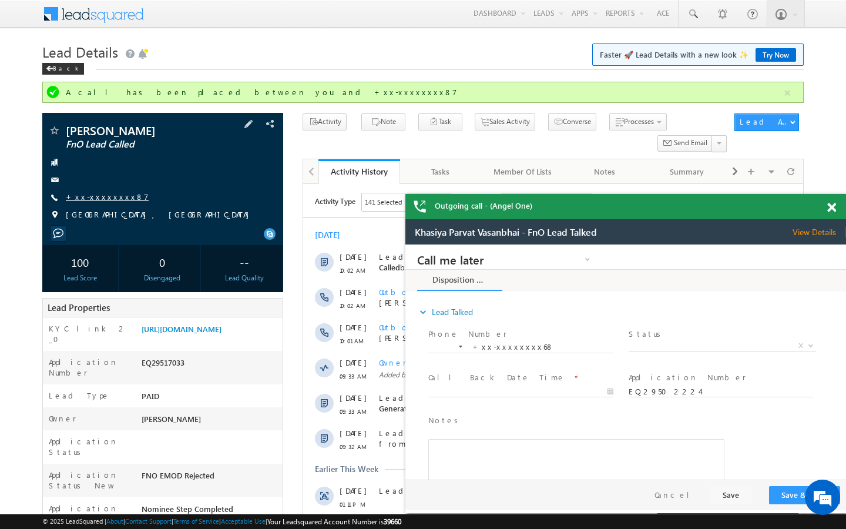
click at [114, 195] on link "+xx-xxxxxxxx87" at bounding box center [107, 197] width 83 height 10
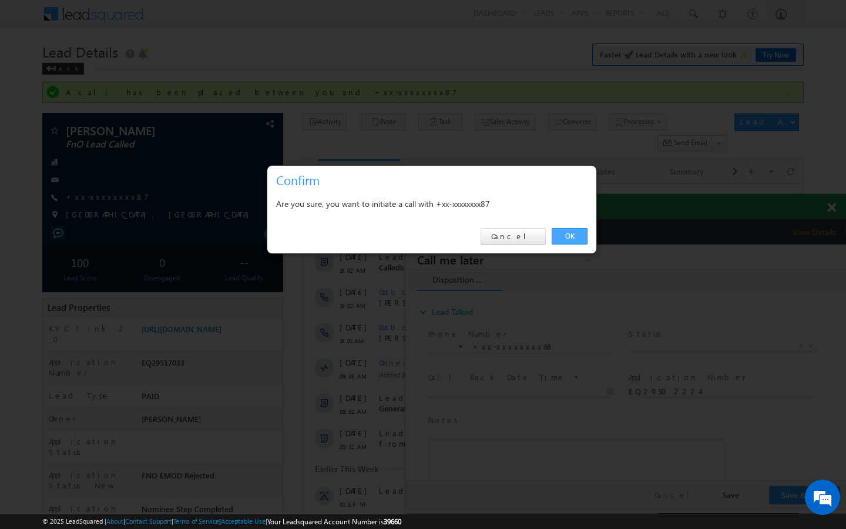
click at [576, 239] on link "OK" at bounding box center [570, 236] width 36 height 16
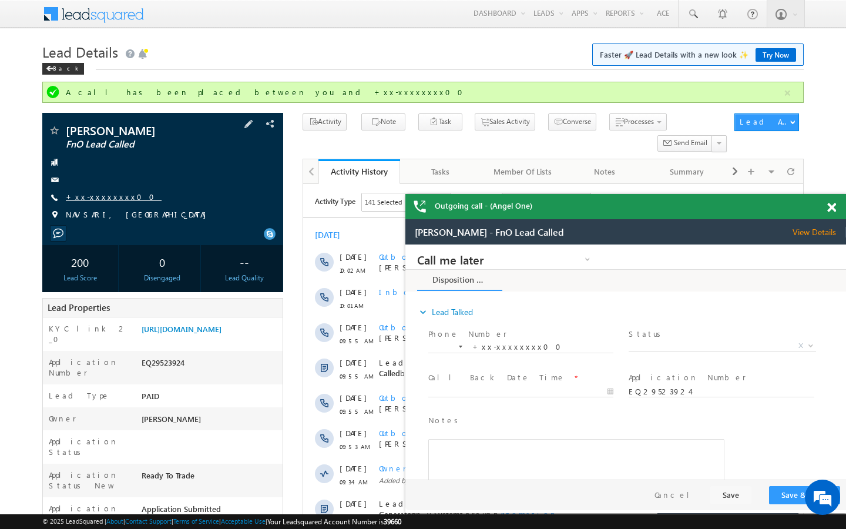
click at [109, 197] on link "+xx-xxxxxxxx00" at bounding box center [114, 197] width 96 height 10
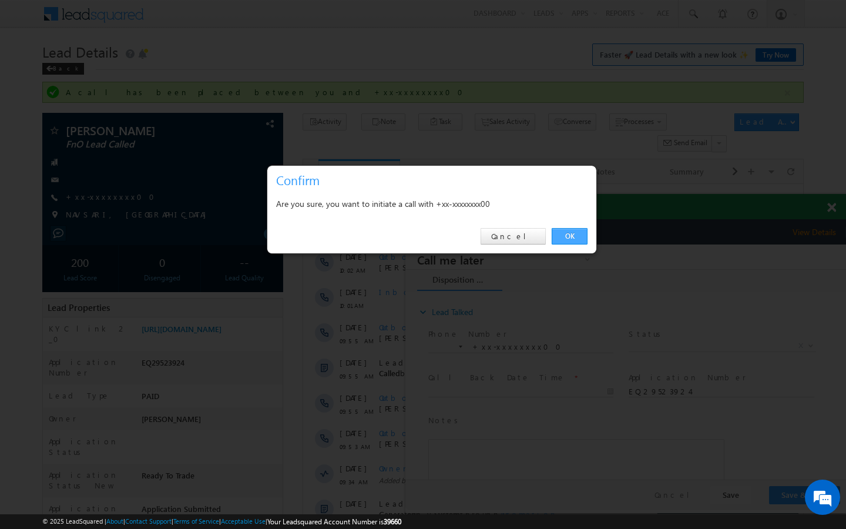
click at [573, 238] on link "OK" at bounding box center [570, 236] width 36 height 16
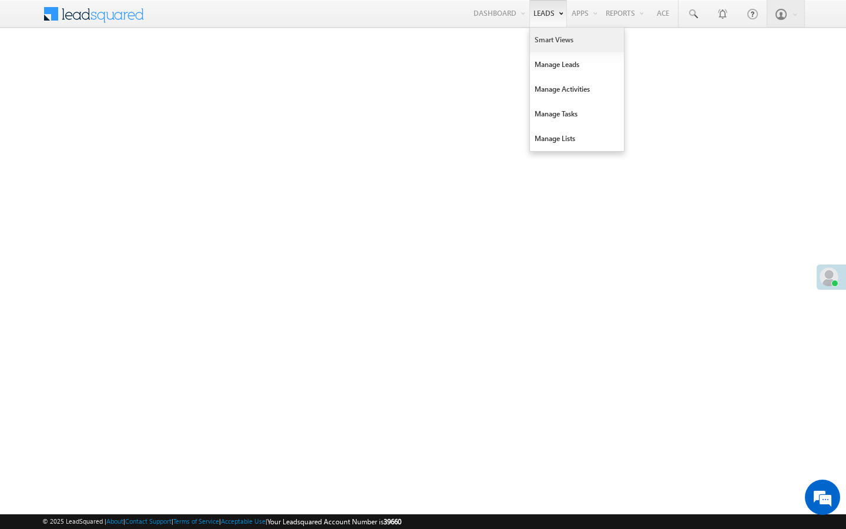
click at [547, 38] on link "Smart Views" at bounding box center [577, 40] width 94 height 25
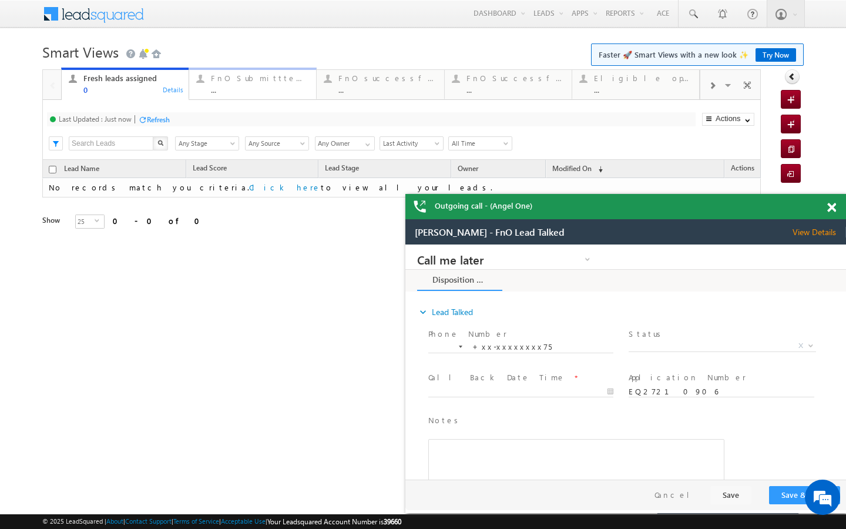
click at [256, 73] on div "FnO Submittted Leads ..." at bounding box center [260, 82] width 98 height 23
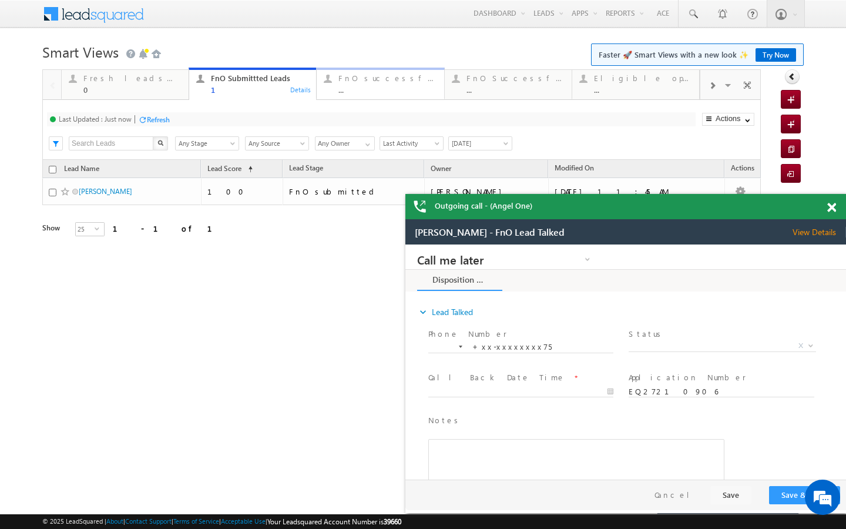
click at [360, 79] on div "FnO successful today Leads" at bounding box center [388, 77] width 98 height 9
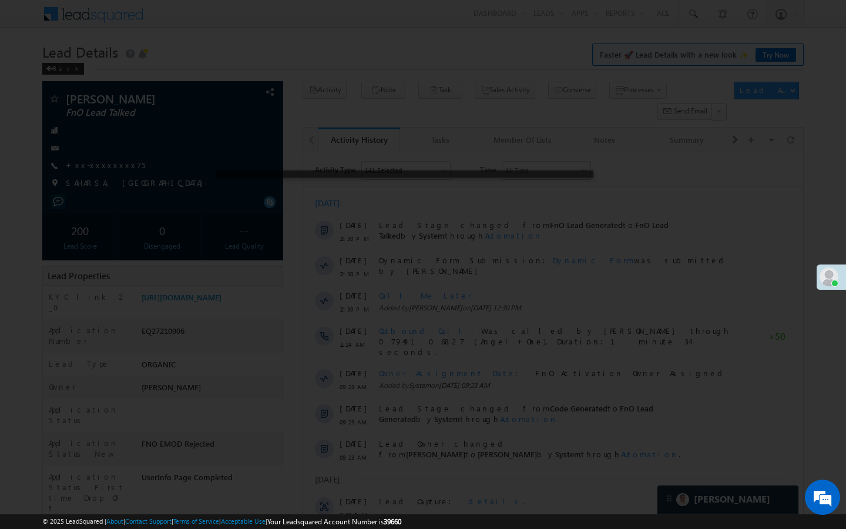
scroll to position [4520, 0]
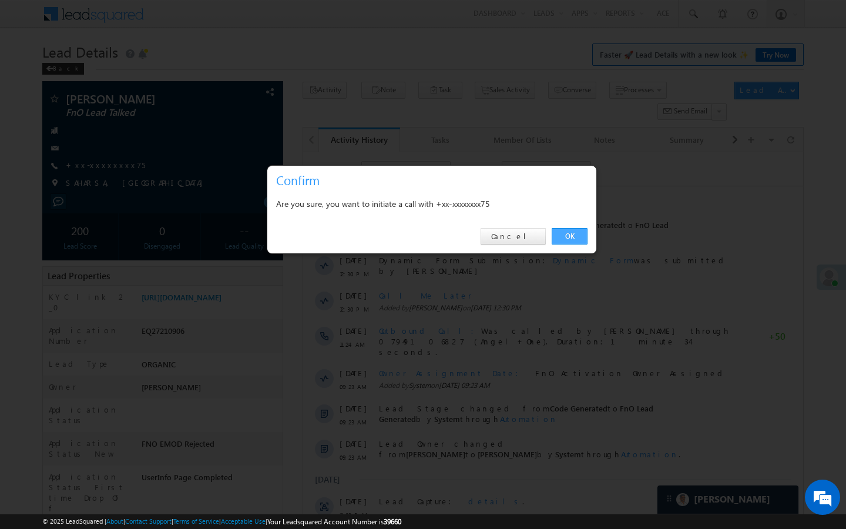
click at [566, 241] on link "OK" at bounding box center [570, 236] width 36 height 16
